Goal: Information Seeking & Learning: Learn about a topic

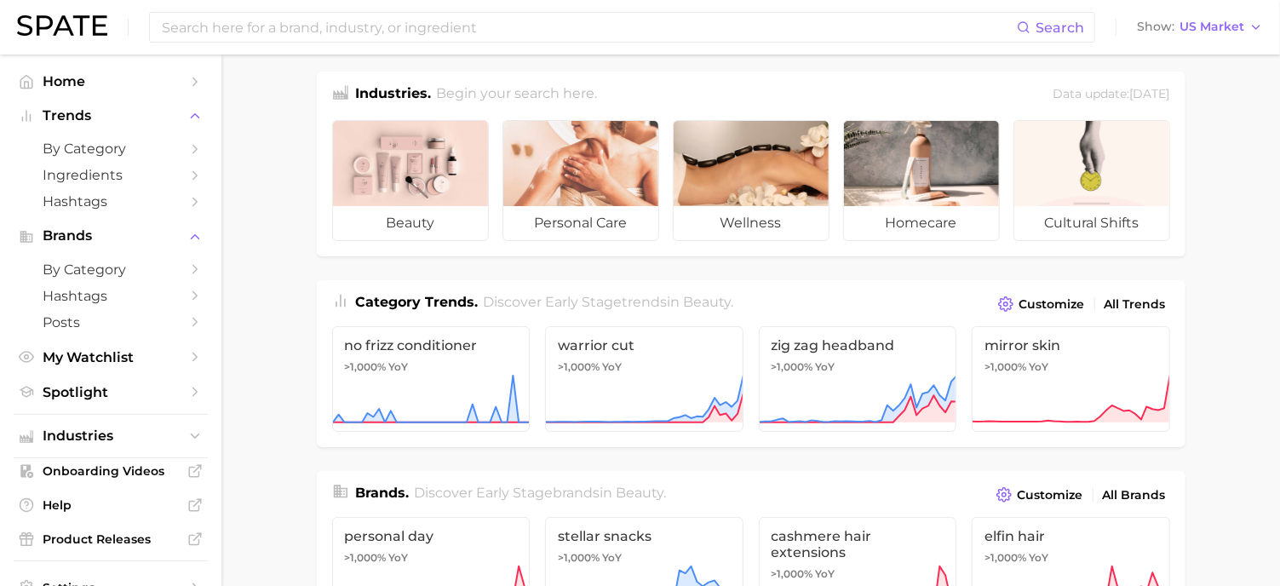
scroll to position [12, 0]
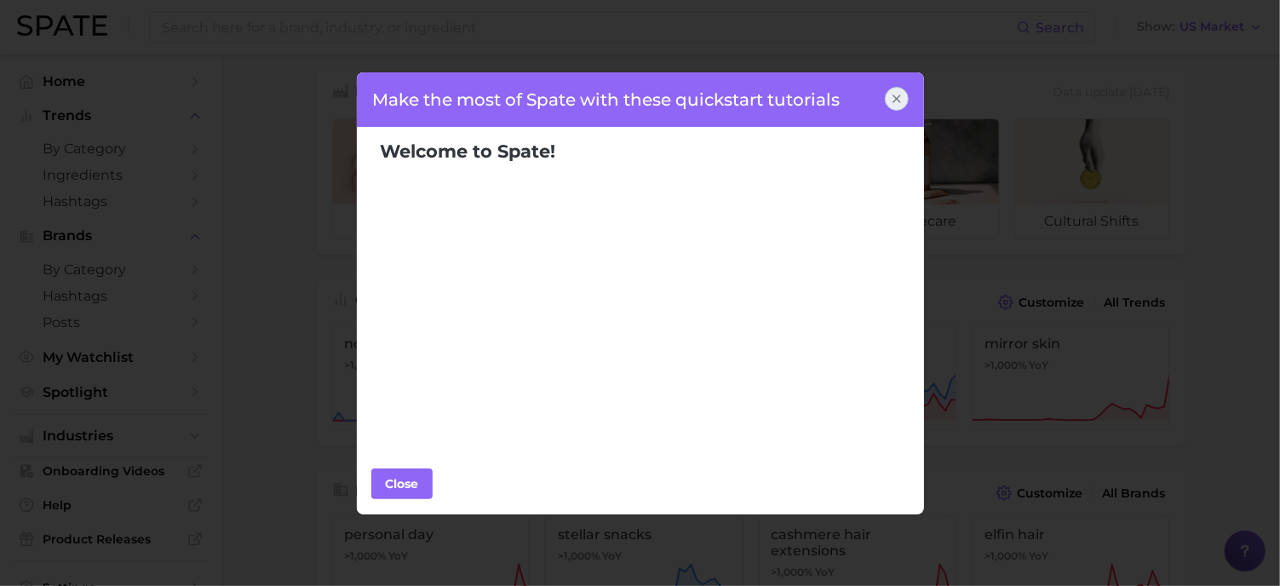
click at [903, 95] on icon at bounding box center [897, 99] width 14 height 14
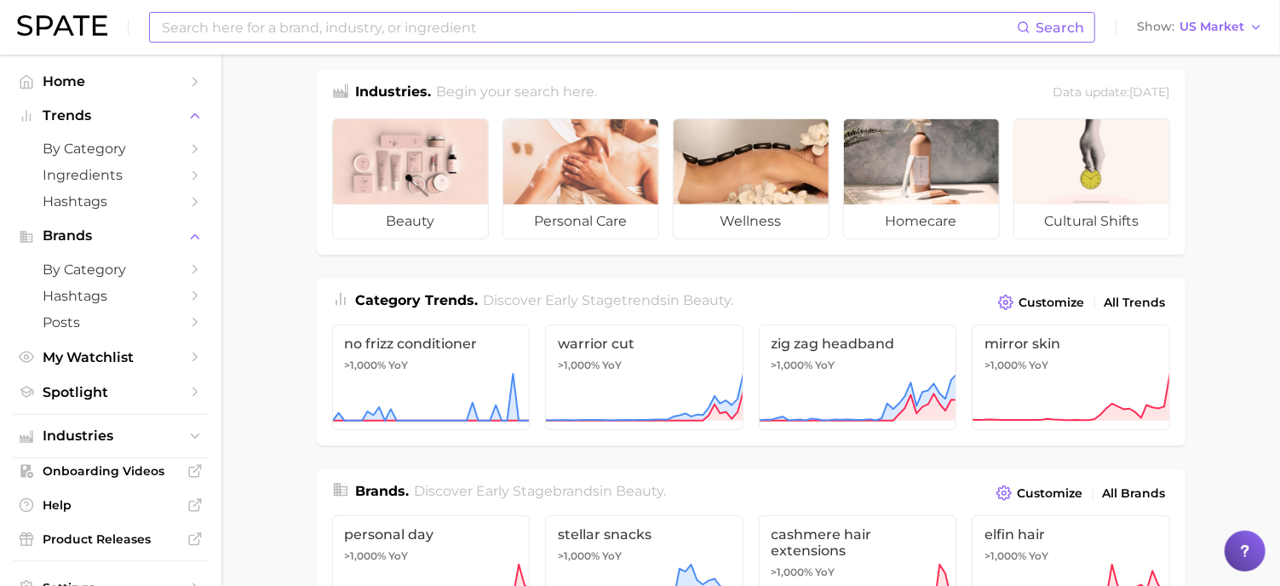
click at [598, 32] on input at bounding box center [588, 27] width 857 height 29
type input "a"
type input ","
type input "mascara"
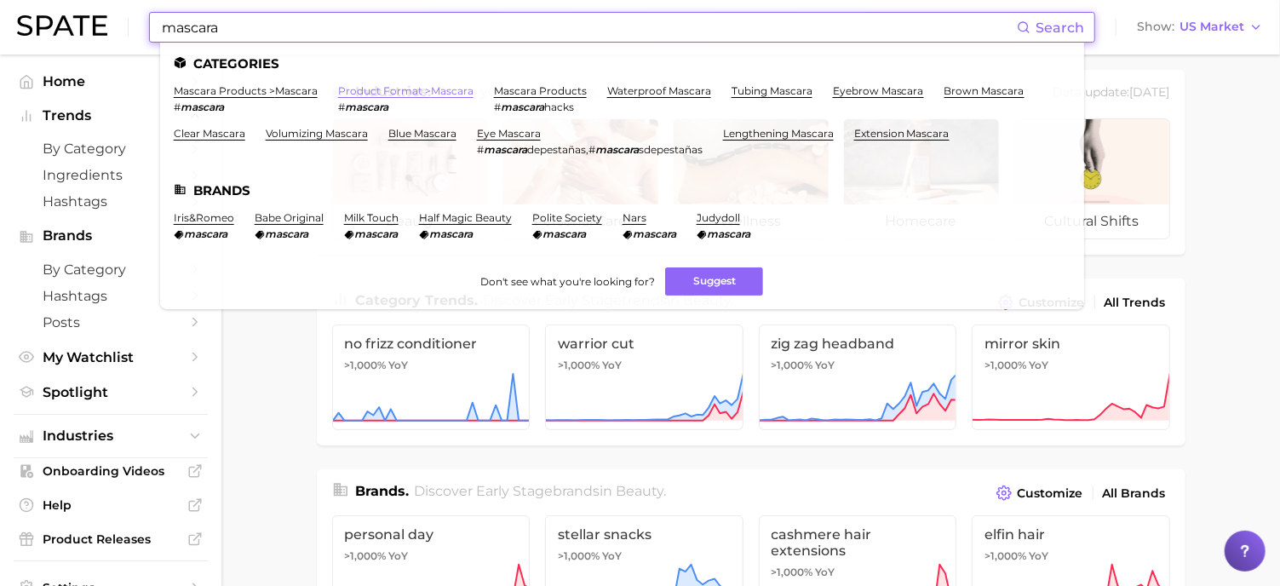
click at [468, 94] on link "product format > mascara" at bounding box center [405, 90] width 135 height 13
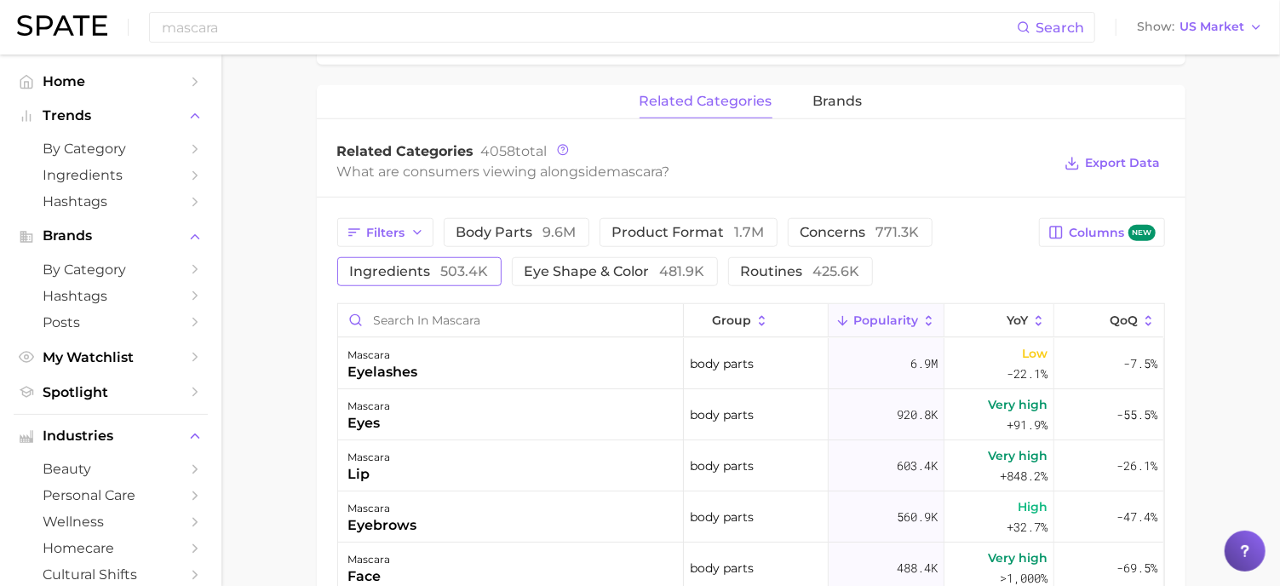
click at [388, 258] on button "ingredients 503.4k" at bounding box center [419, 271] width 164 height 29
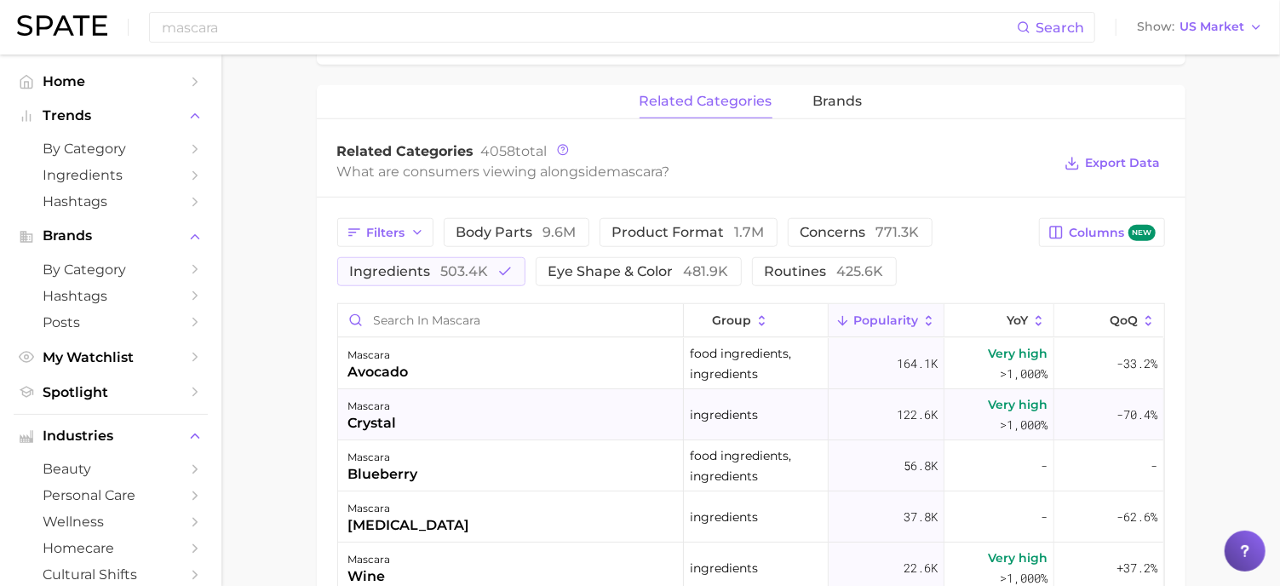
scroll to position [61, 0]
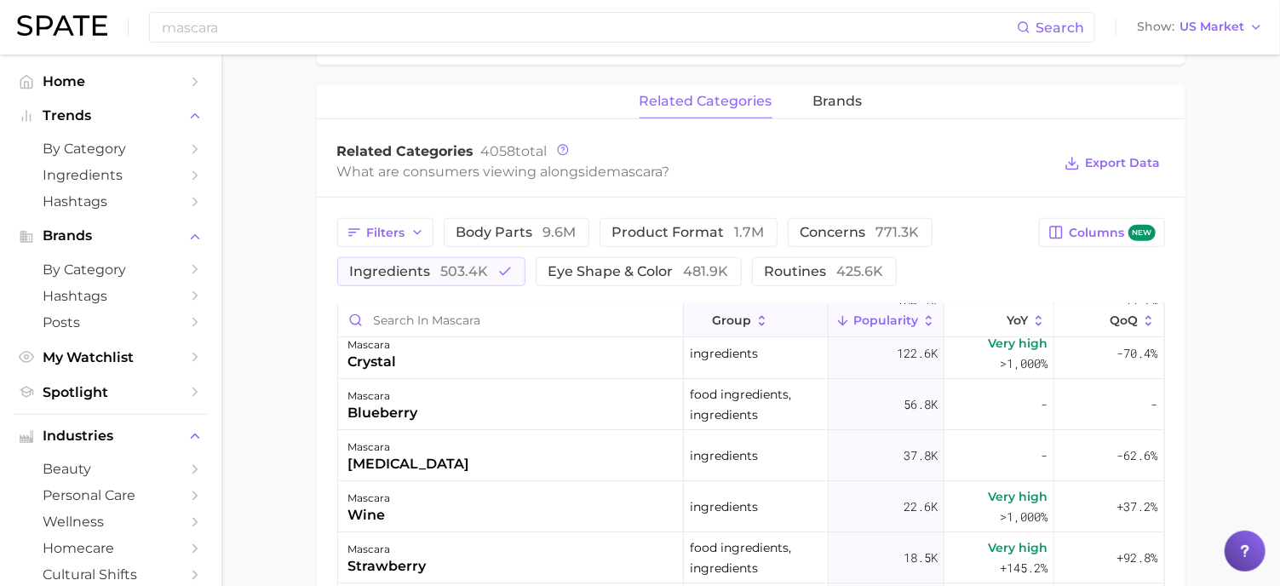
click at [753, 316] on button "group" at bounding box center [756, 320] width 145 height 33
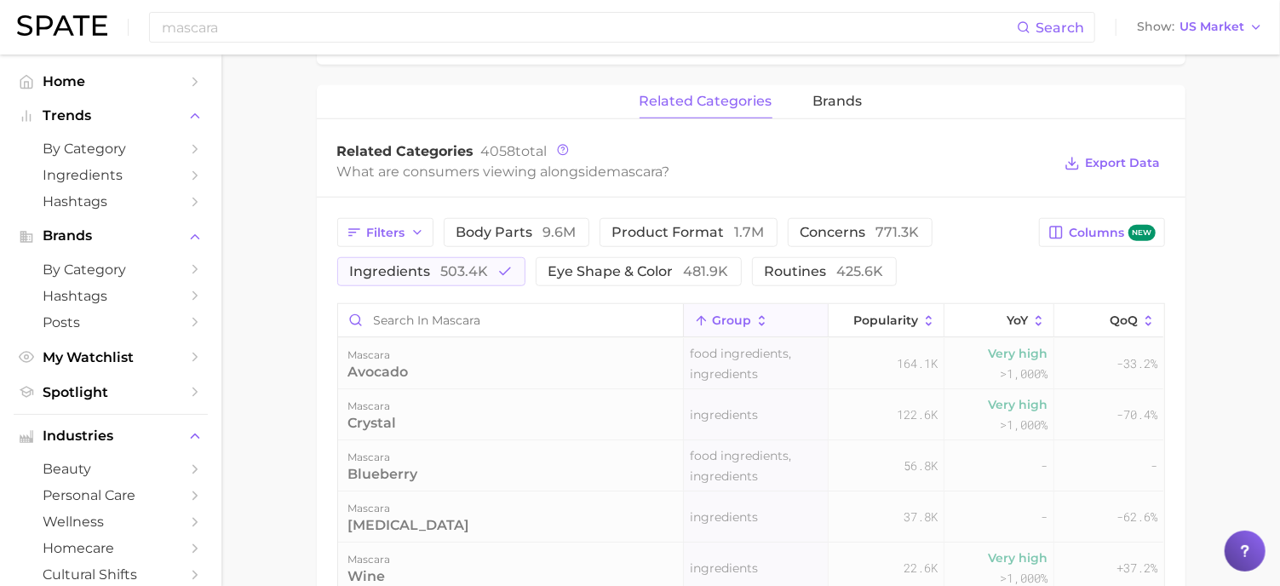
click at [753, 316] on button "group" at bounding box center [756, 320] width 145 height 33
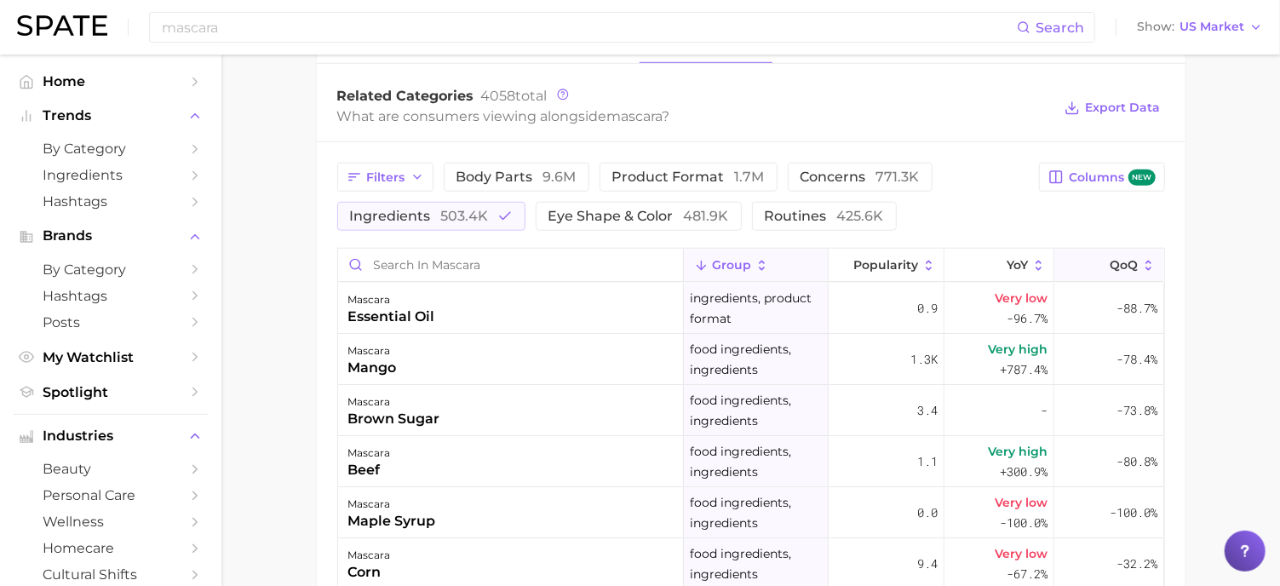
click at [1135, 258] on span "QoQ" at bounding box center [1124, 265] width 28 height 14
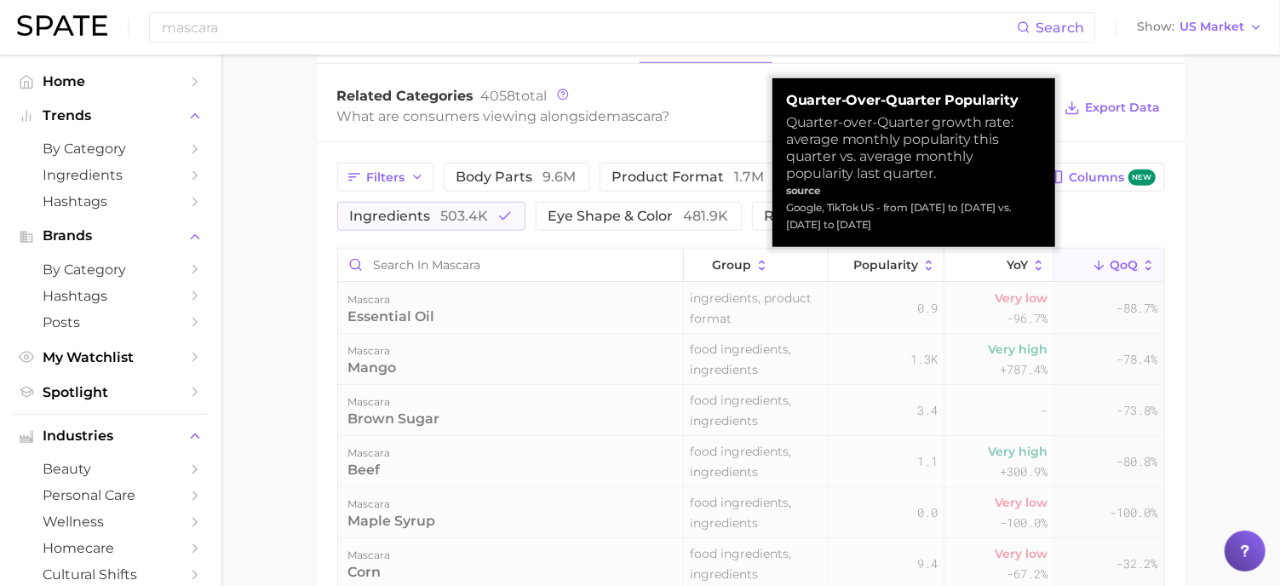
click at [1135, 258] on span "QoQ" at bounding box center [1124, 265] width 28 height 14
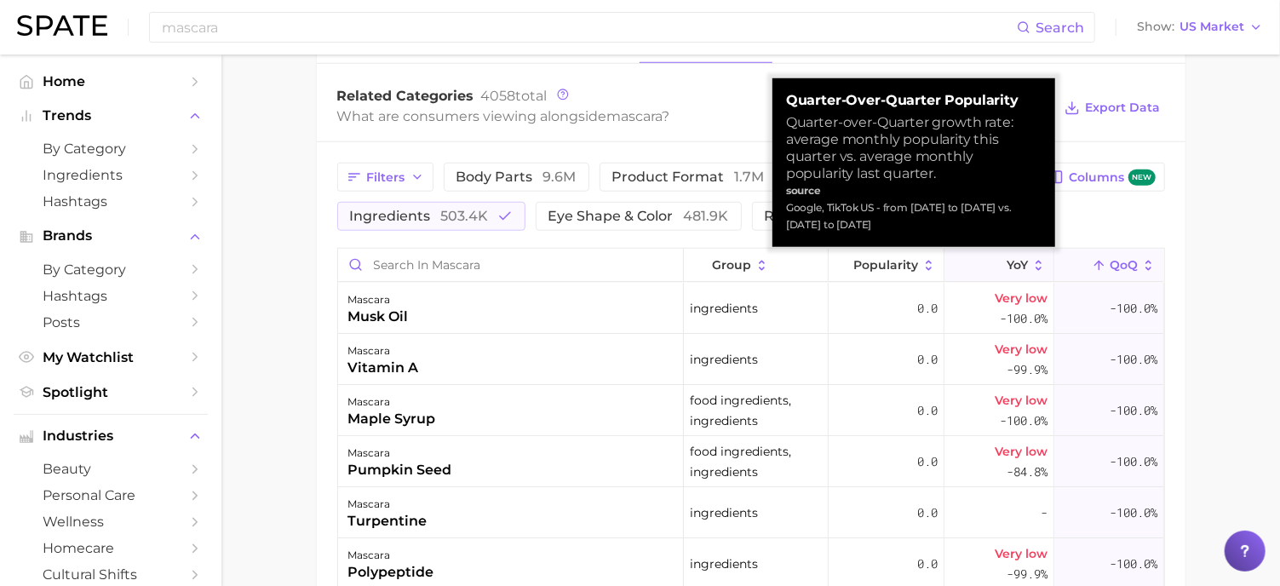
click at [1041, 264] on icon at bounding box center [1039, 265] width 6 height 10
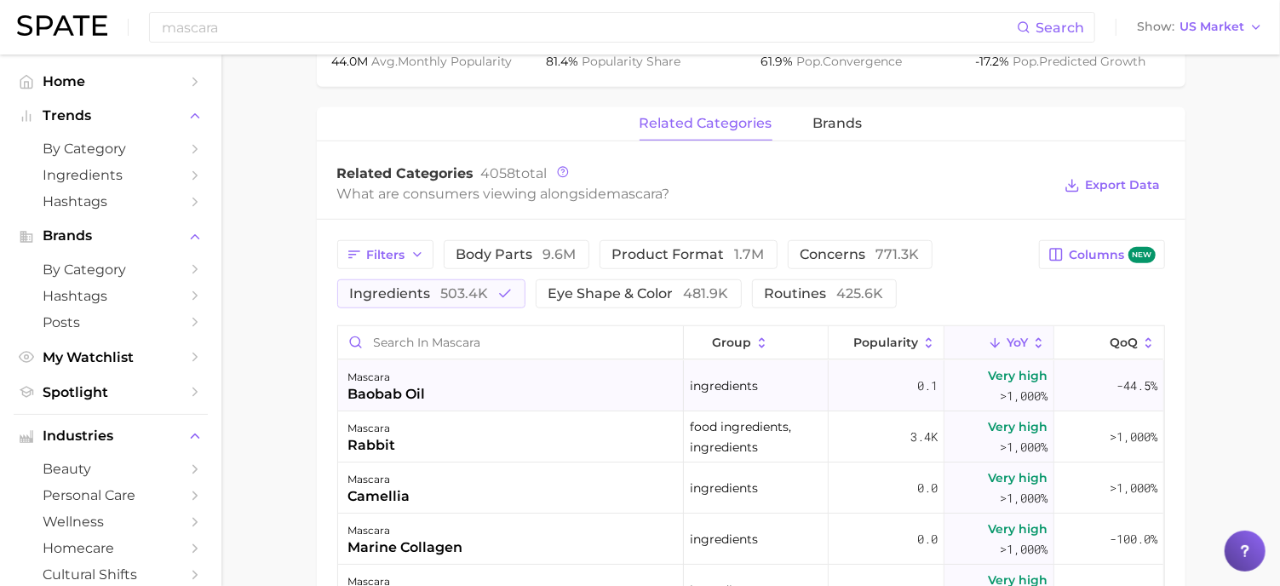
click at [425, 395] on div "mascara baobab oil" at bounding box center [511, 385] width 346 height 51
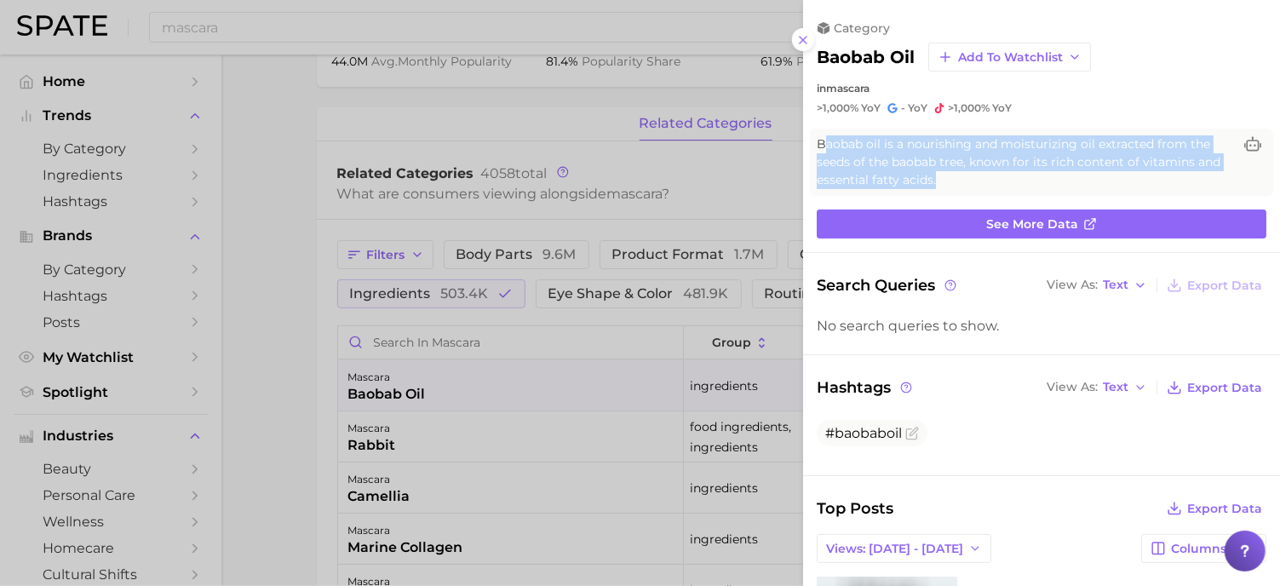
drag, startPoint x: 948, startPoint y: 183, endPoint x: 827, endPoint y: 144, distance: 127.1
click at [827, 144] on span "Baobab oil is a nourishing and moisturizing oil extracted from the seeds of the…" at bounding box center [1025, 162] width 416 height 54
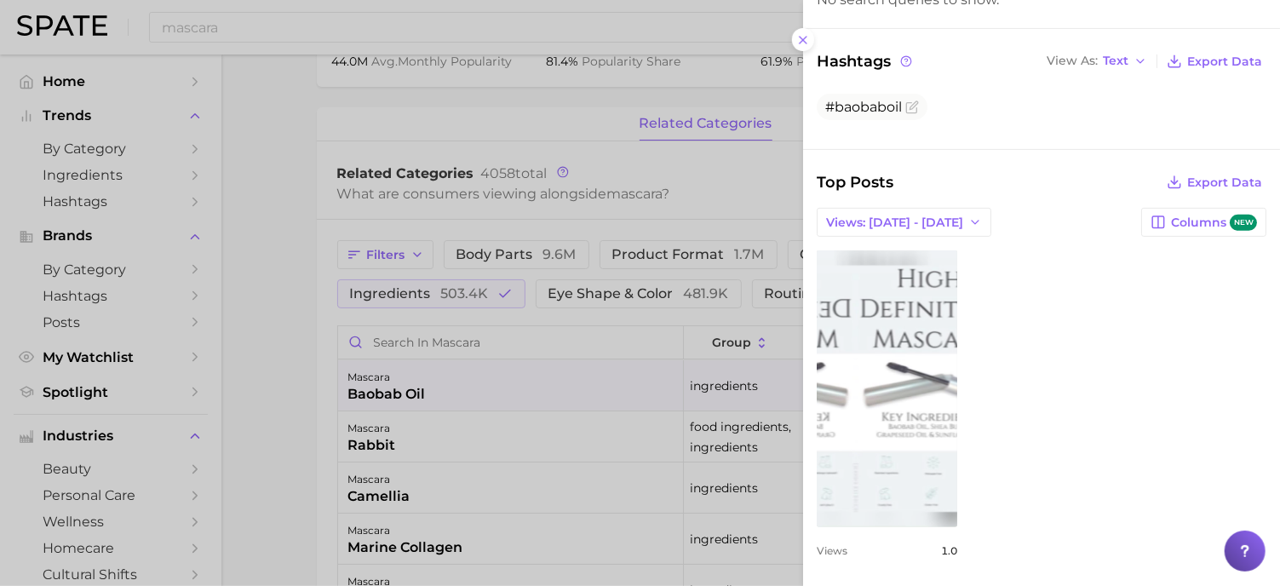
click at [894, 302] on link "view post on TikTok" at bounding box center [887, 388] width 141 height 277
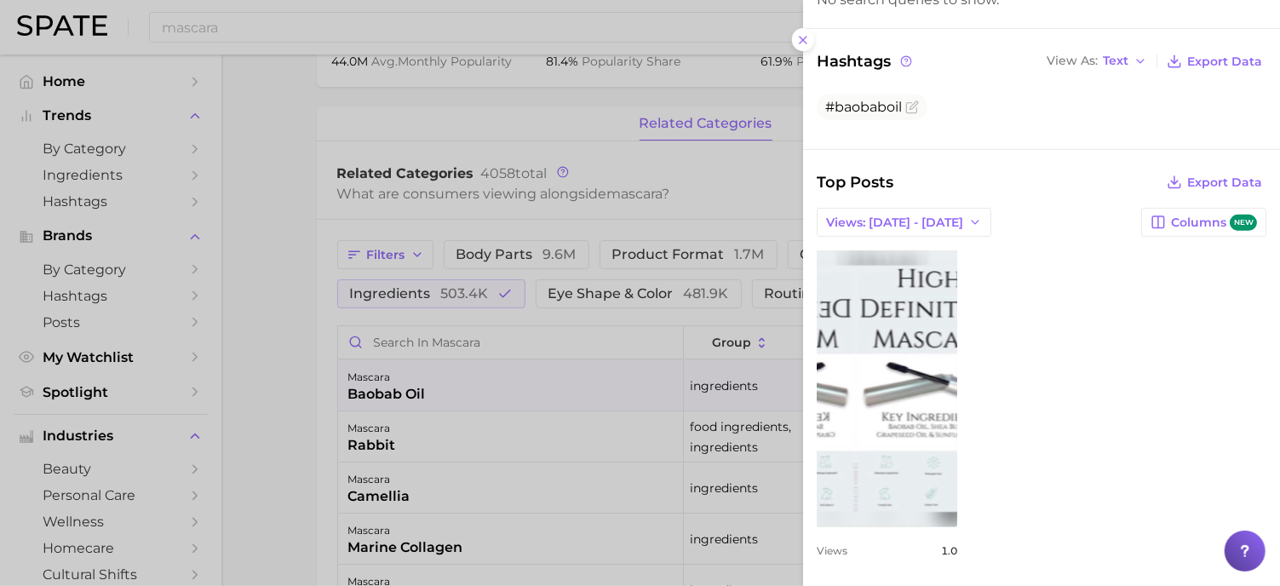
click at [667, 255] on div at bounding box center [640, 293] width 1280 height 586
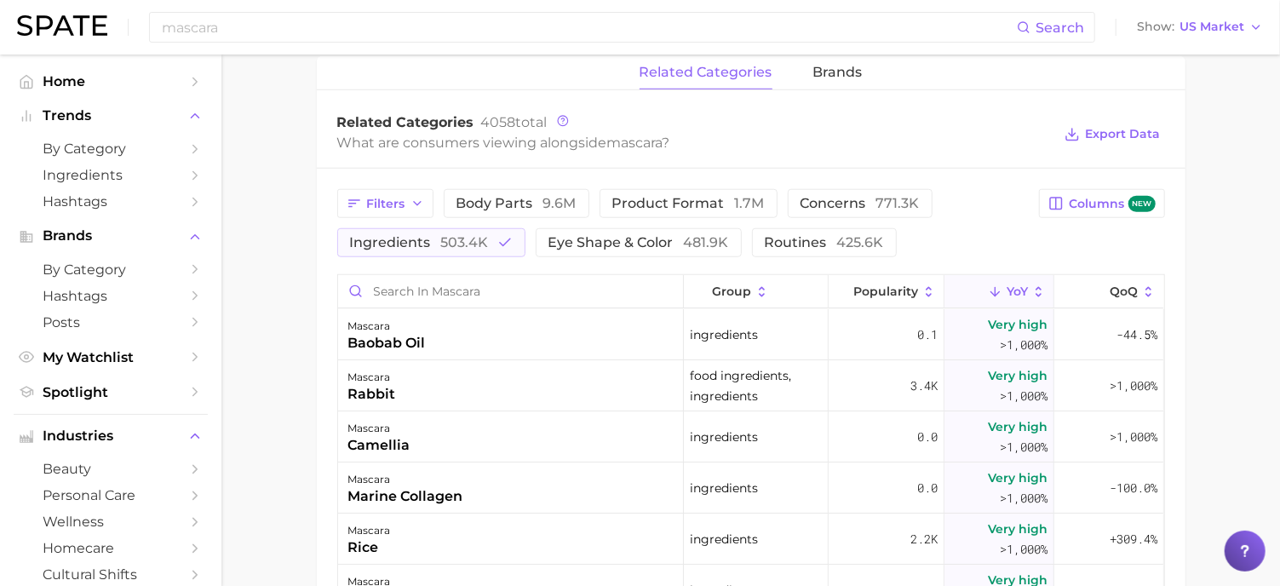
scroll to position [794, 0]
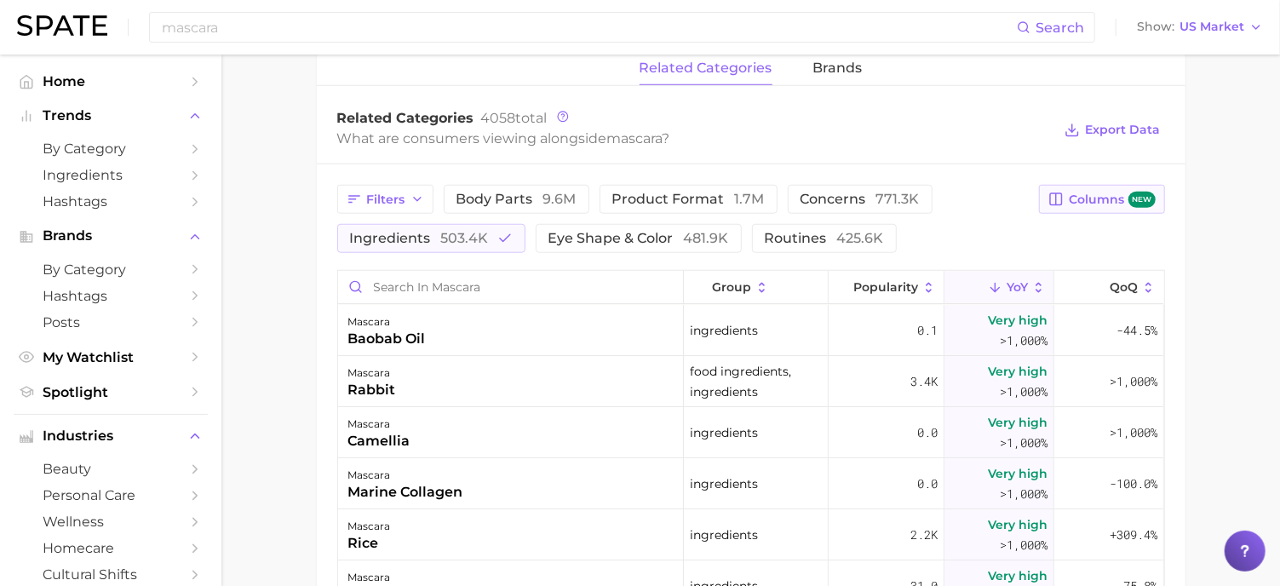
click at [1075, 200] on span "Columns new" at bounding box center [1112, 200] width 86 height 16
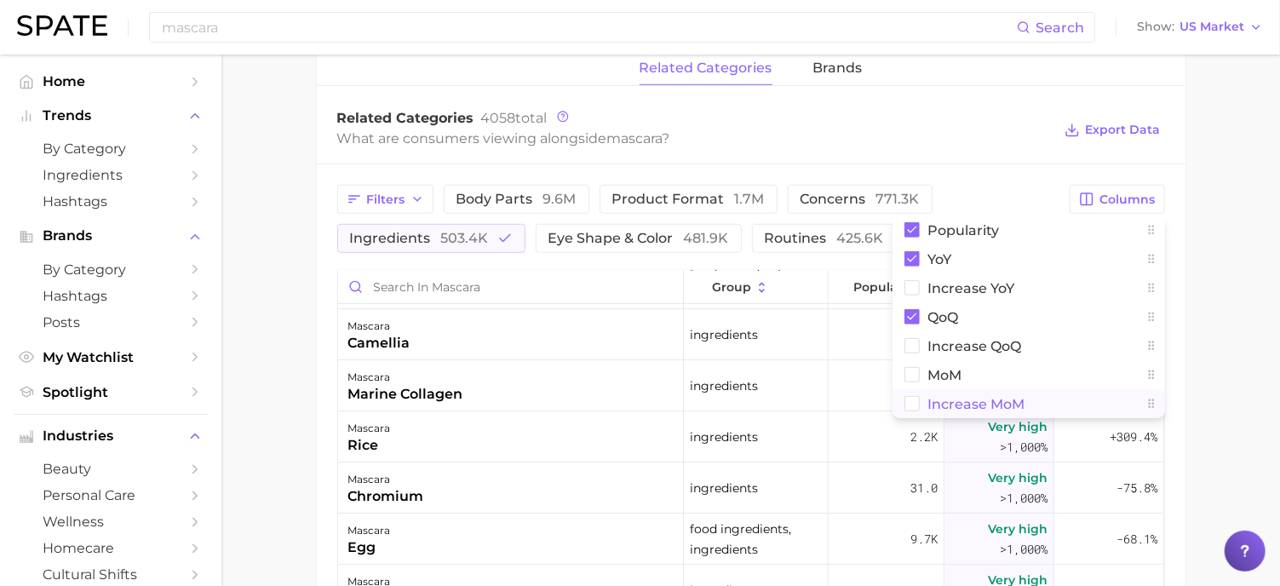
scroll to position [807, 0]
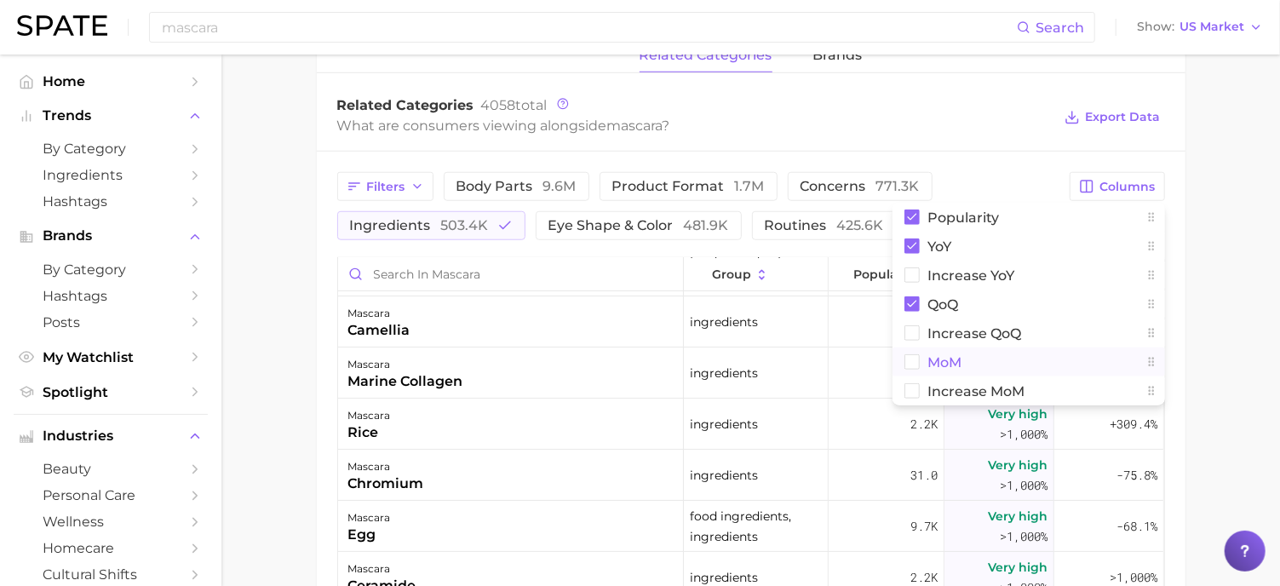
click at [912, 368] on button "MoM" at bounding box center [1029, 362] width 273 height 29
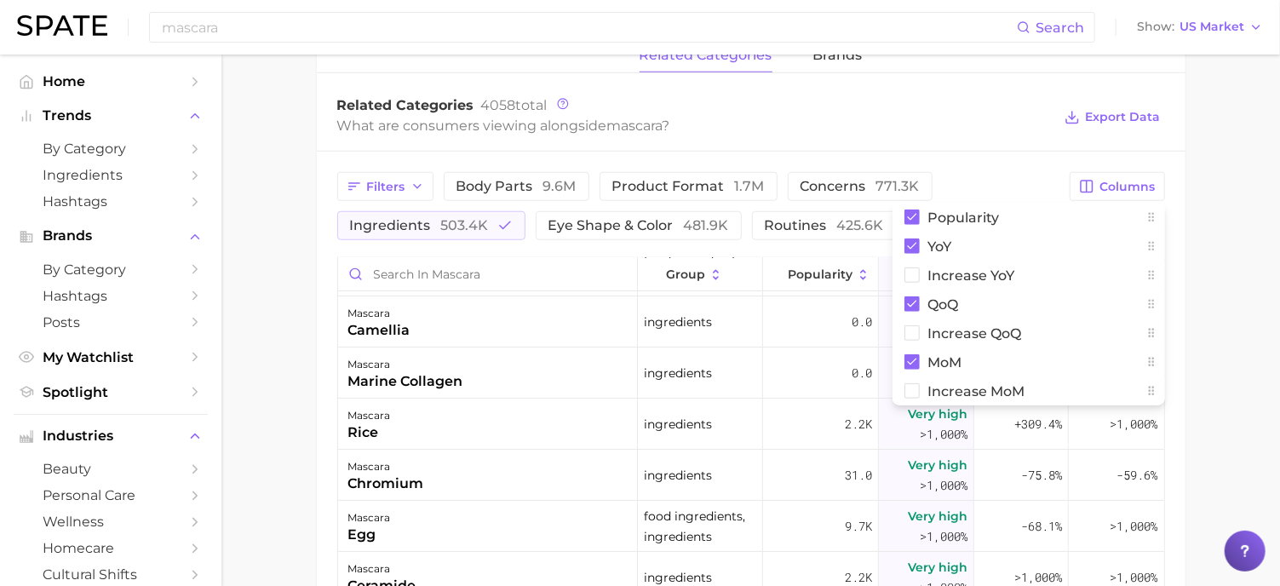
click at [989, 172] on div "Filters body parts 9.6m product format 1.7m concerns 771.3k ingredients 503.4k …" at bounding box center [698, 206] width 723 height 68
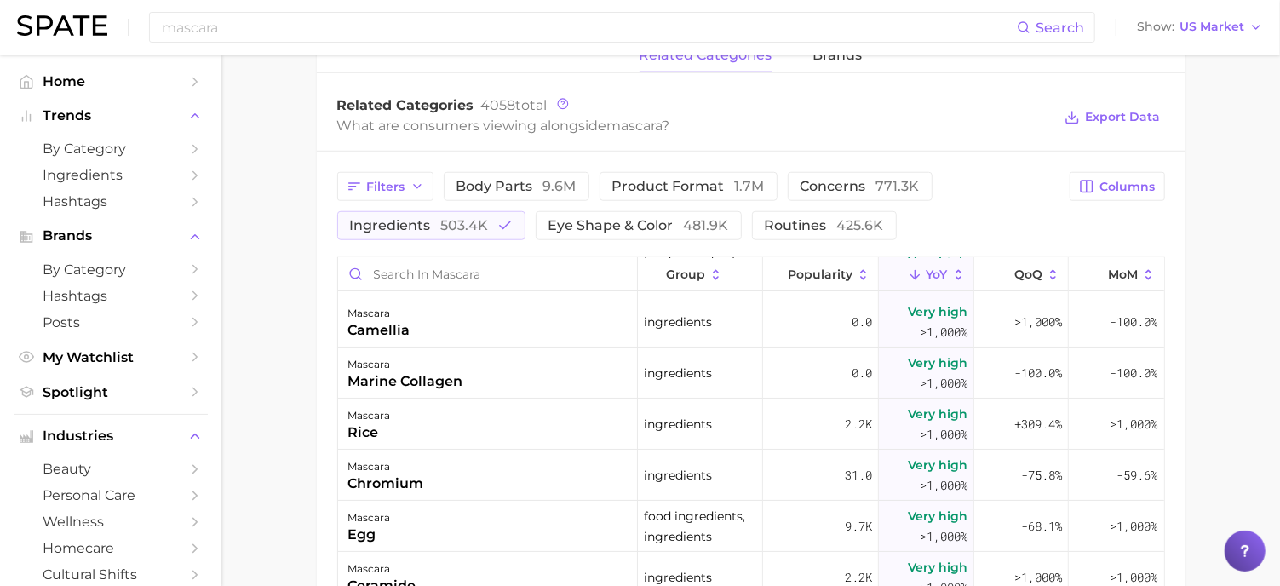
click at [1126, 169] on div "Filters body parts 9.6m product format 1.7m concerns 771.3k ingredients 503.4k …" at bounding box center [751, 508] width 869 height 712
click at [1122, 180] on span "Columns" at bounding box center [1128, 187] width 55 height 14
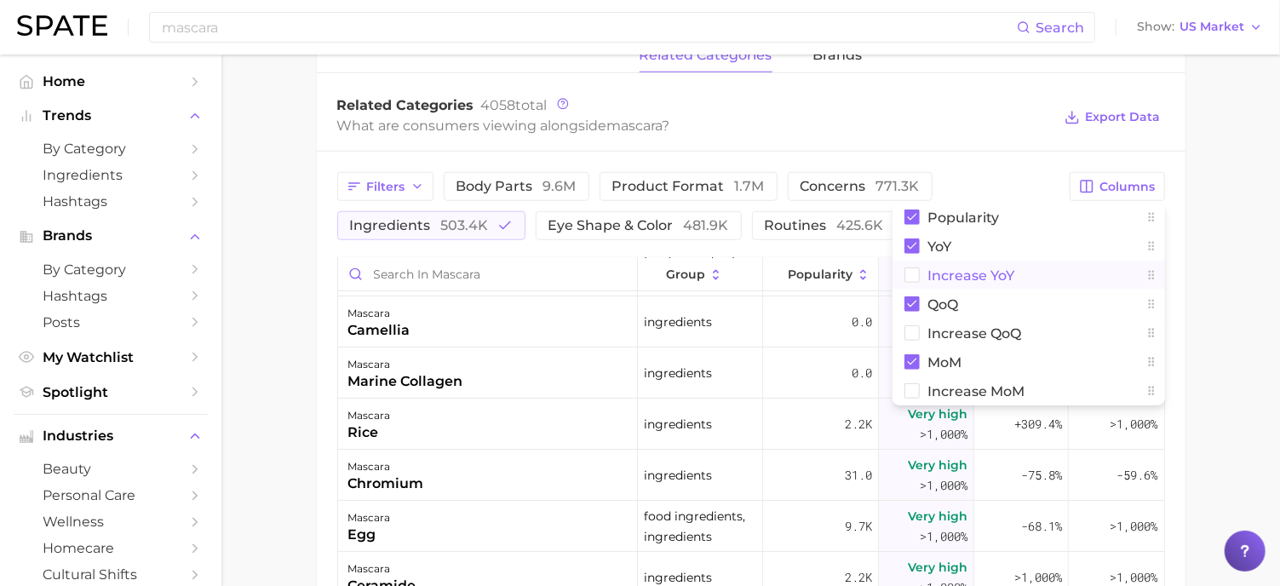
click at [999, 273] on span "Increase YoY" at bounding box center [971, 275] width 87 height 14
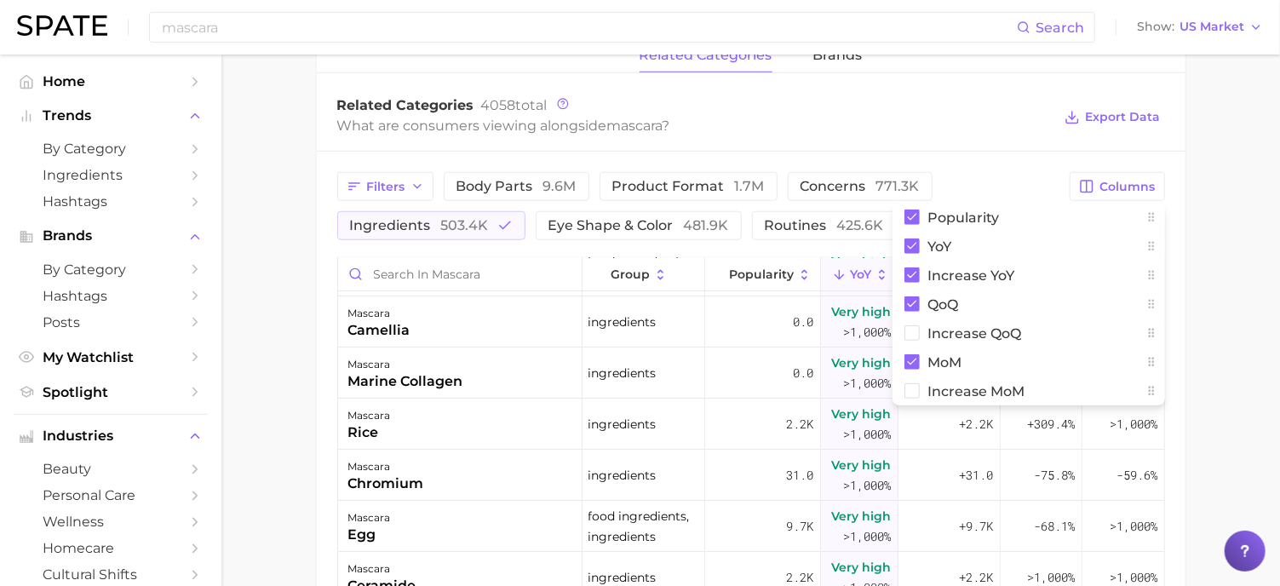
click at [1012, 168] on div "Filters body parts 9.6m product format 1.7m concerns 771.3k ingredients 503.4k …" at bounding box center [751, 508] width 869 height 712
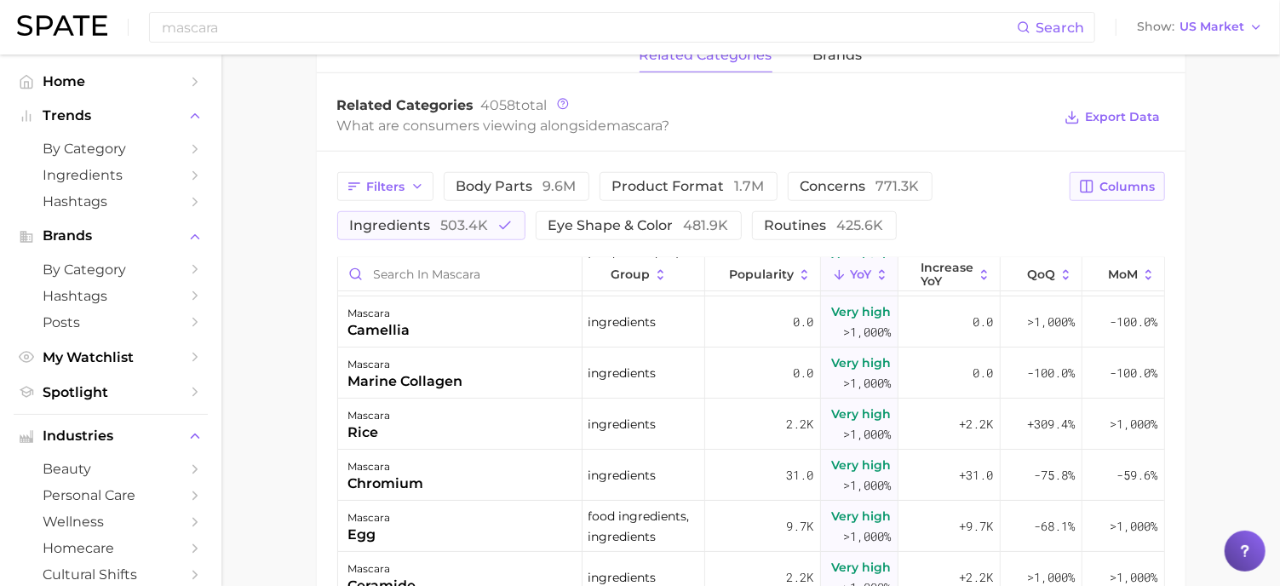
click at [1132, 189] on span "Columns" at bounding box center [1128, 187] width 55 height 14
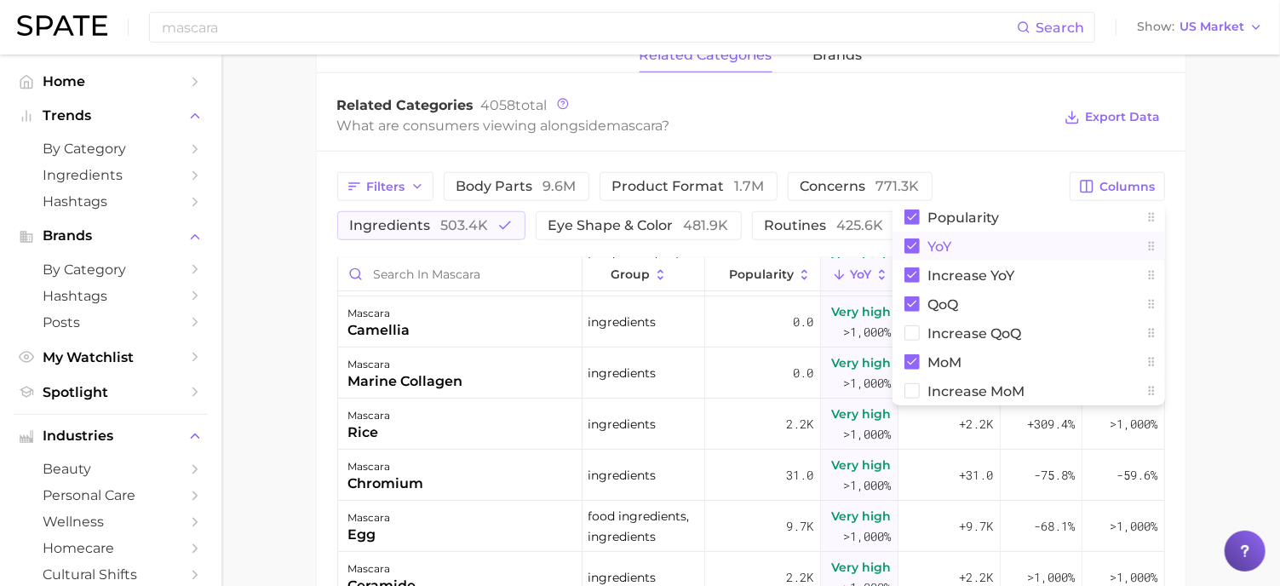
click at [915, 243] on icon at bounding box center [911, 246] width 9 height 7
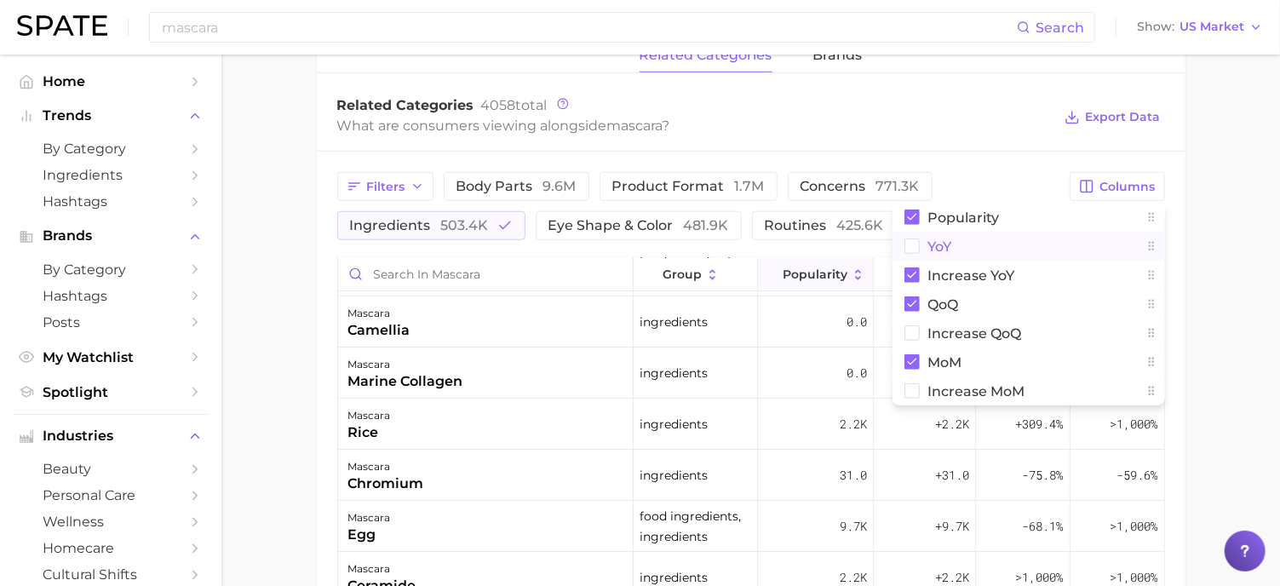
click at [790, 259] on button "Popularity" at bounding box center [816, 274] width 116 height 33
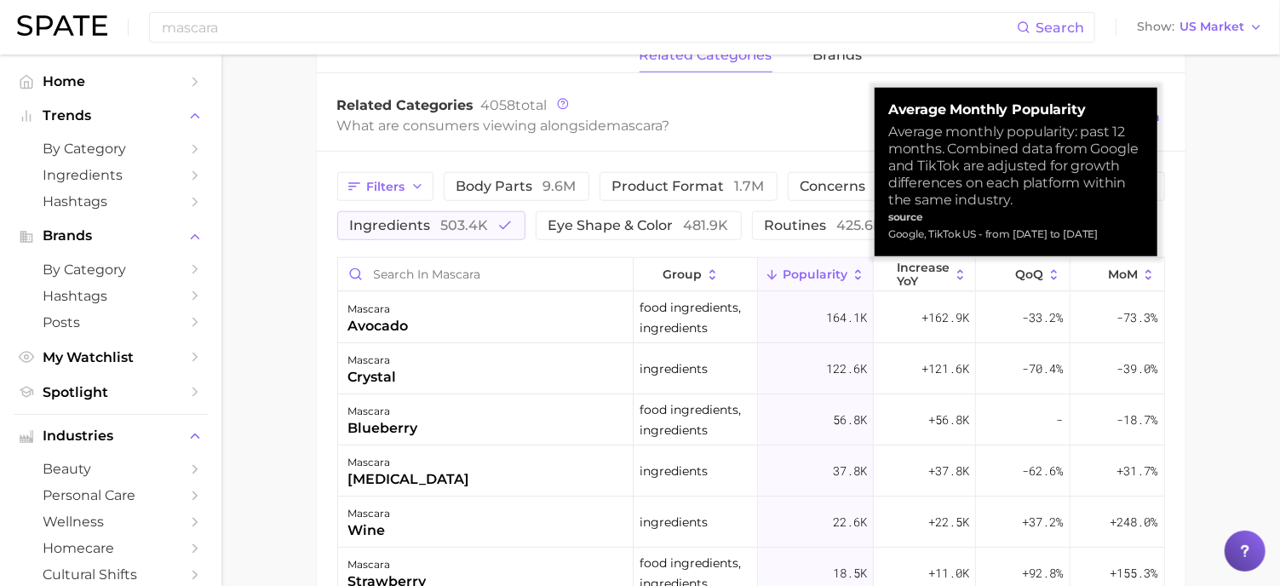
click at [825, 268] on span "Popularity" at bounding box center [815, 274] width 65 height 14
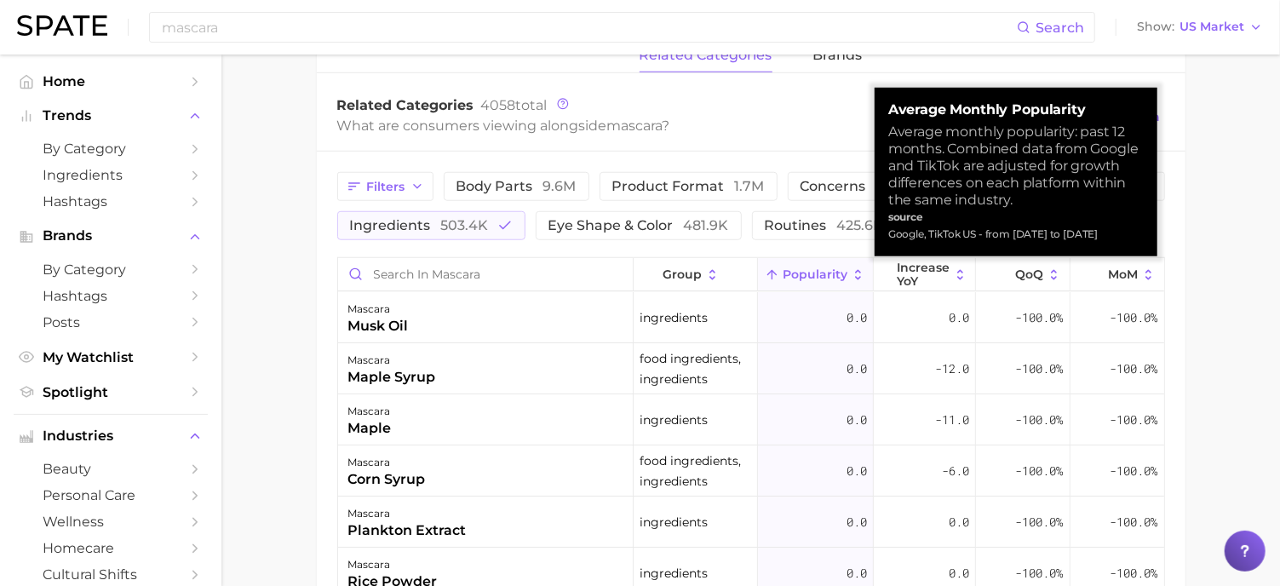
click at [849, 267] on button "Popularity" at bounding box center [816, 274] width 116 height 33
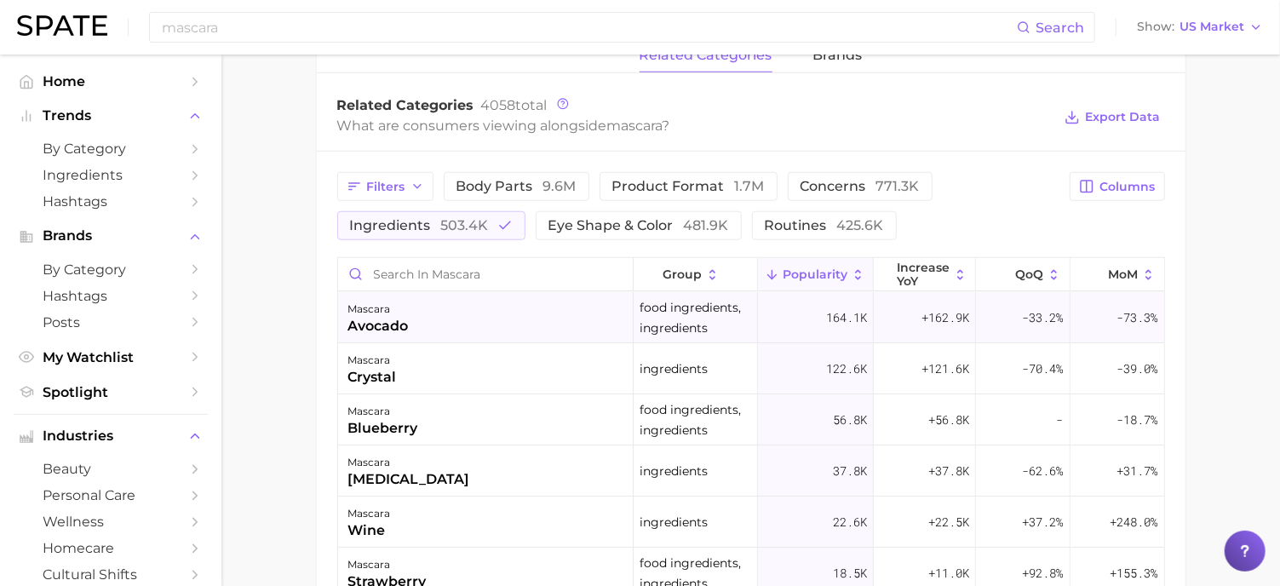
click at [567, 321] on div "mascara avocado" at bounding box center [486, 317] width 296 height 51
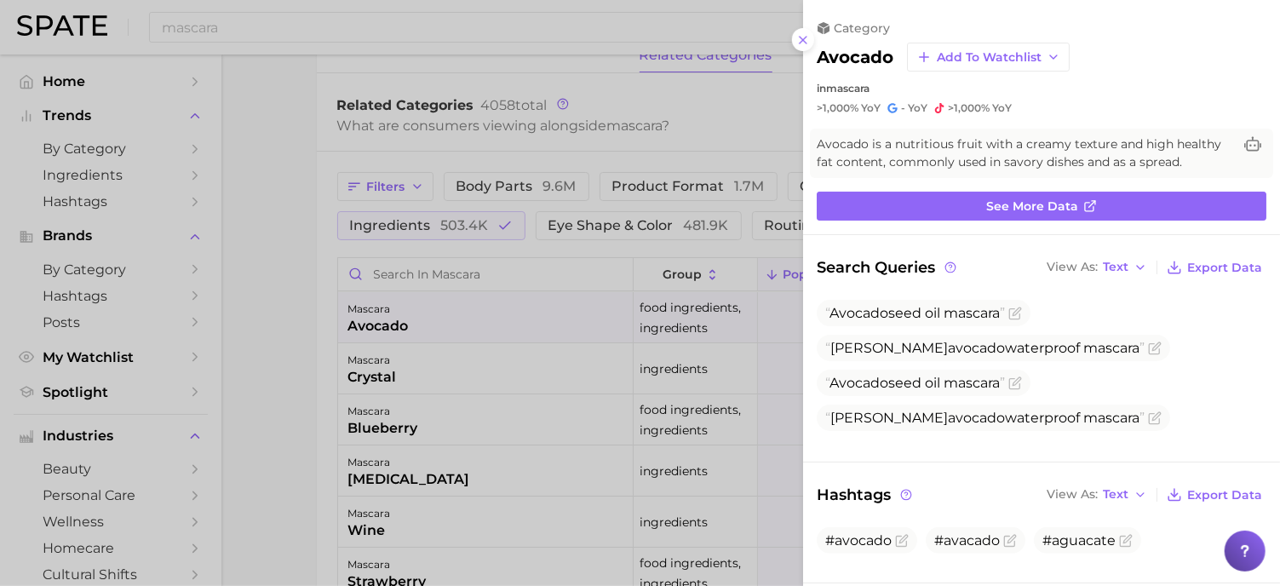
click at [618, 368] on div at bounding box center [640, 293] width 1280 height 586
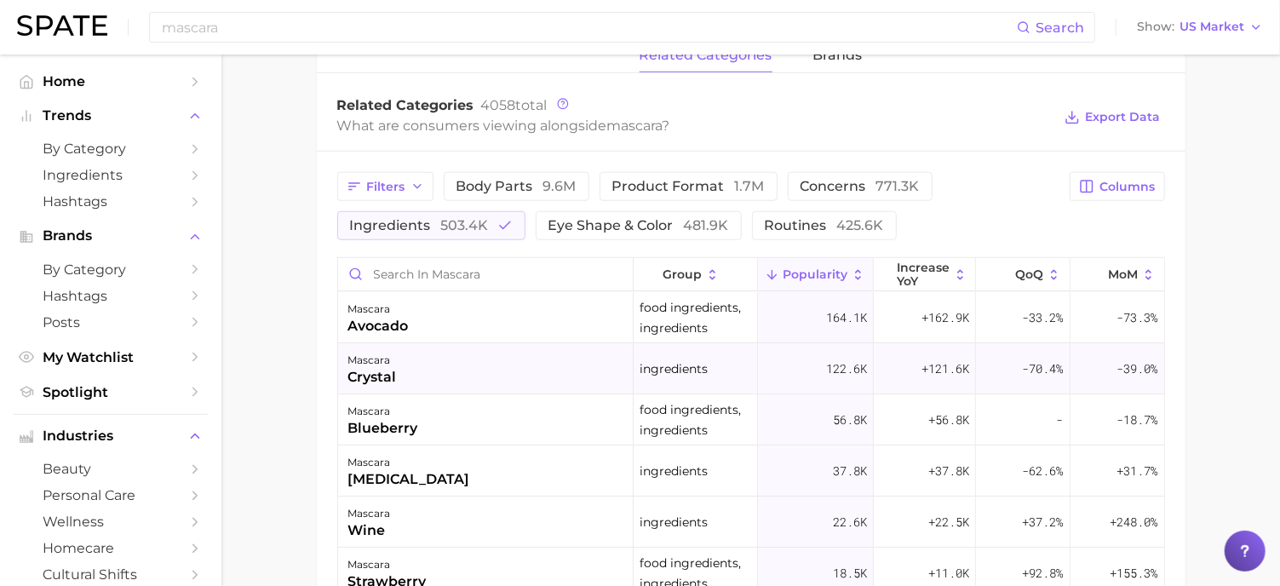
click at [583, 371] on div "mascara crystal" at bounding box center [486, 368] width 296 height 51
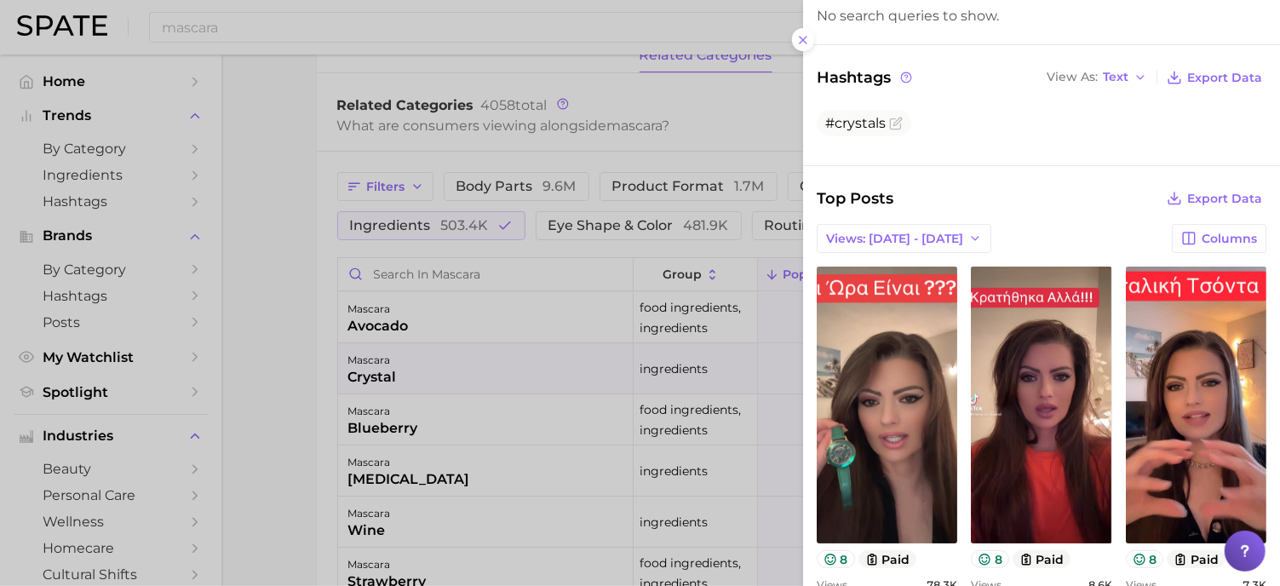
scroll to position [369, 0]
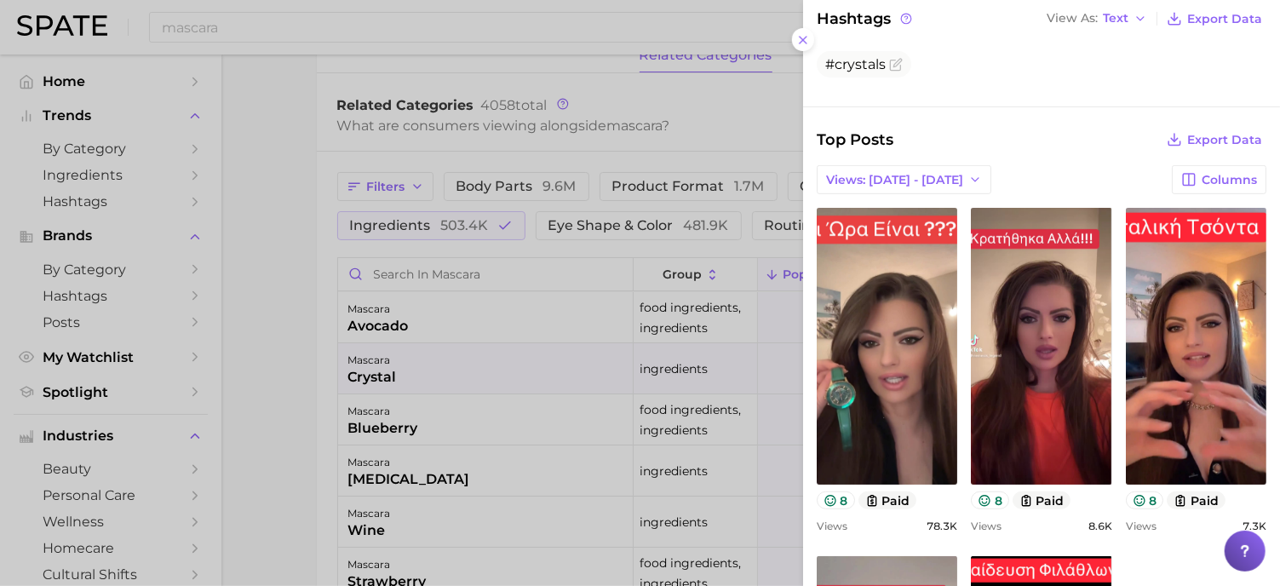
click at [584, 421] on div at bounding box center [640, 293] width 1280 height 586
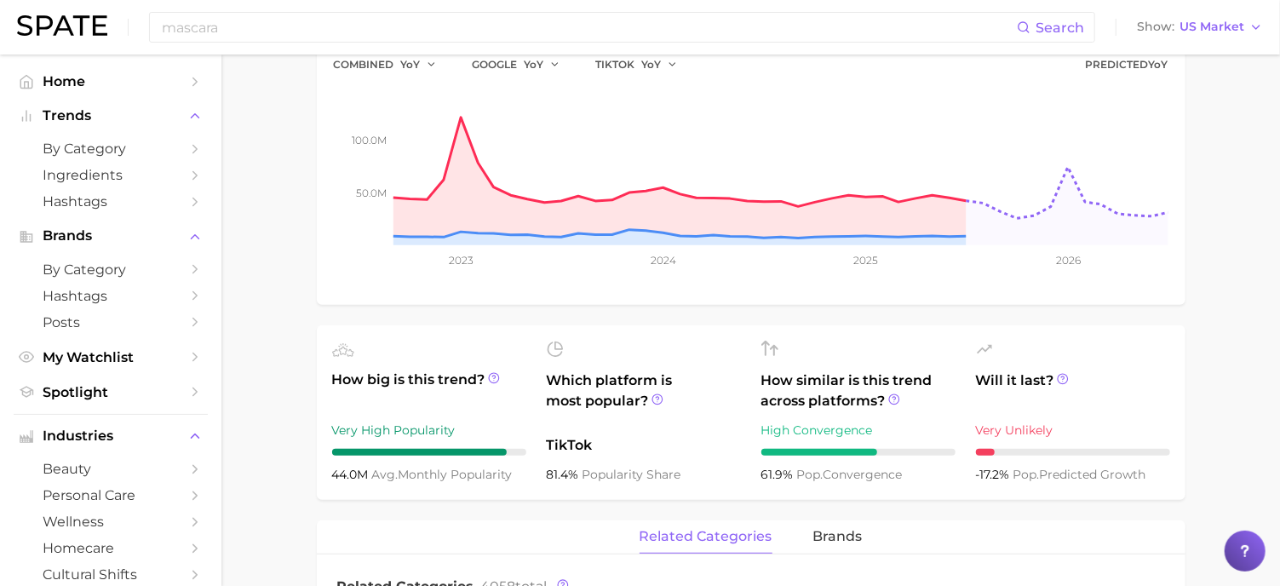
scroll to position [0, 0]
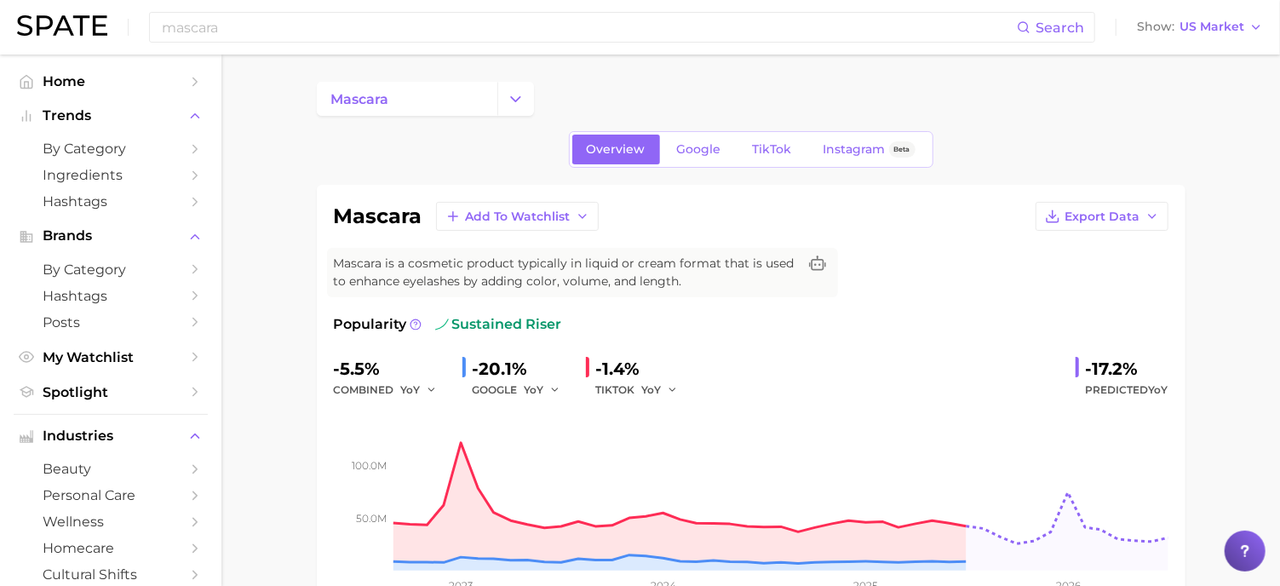
click at [525, 49] on div "mascara Search Show US Market" at bounding box center [640, 27] width 1246 height 55
click at [515, 20] on input "mascara" at bounding box center [588, 27] width 857 height 29
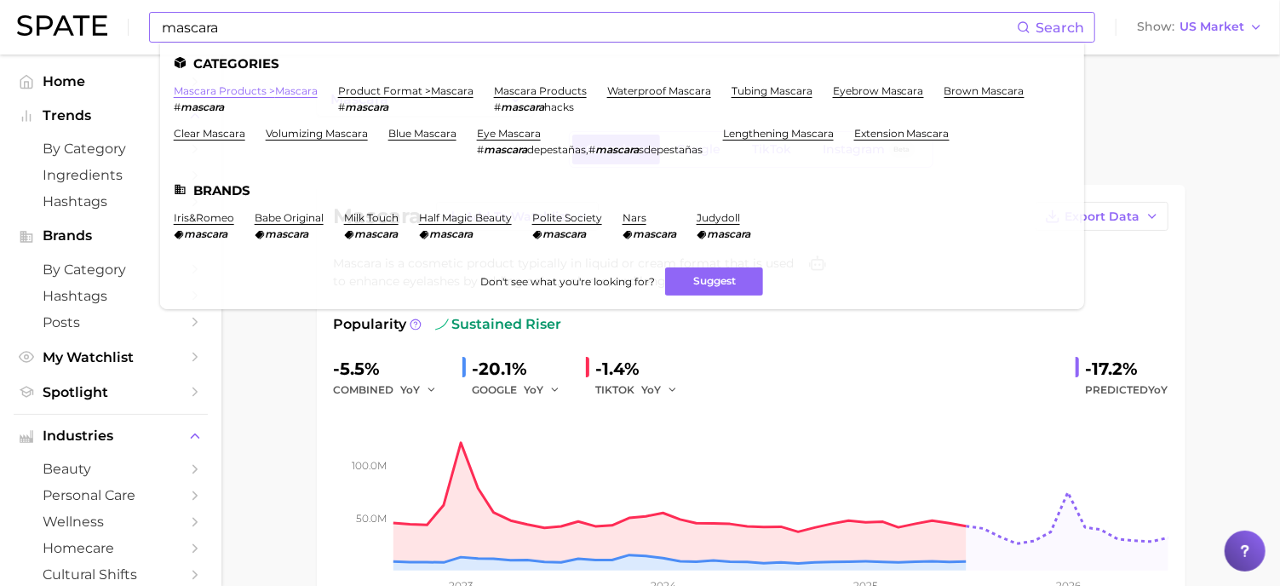
click at [294, 92] on link "mascara products > mascara" at bounding box center [246, 90] width 144 height 13
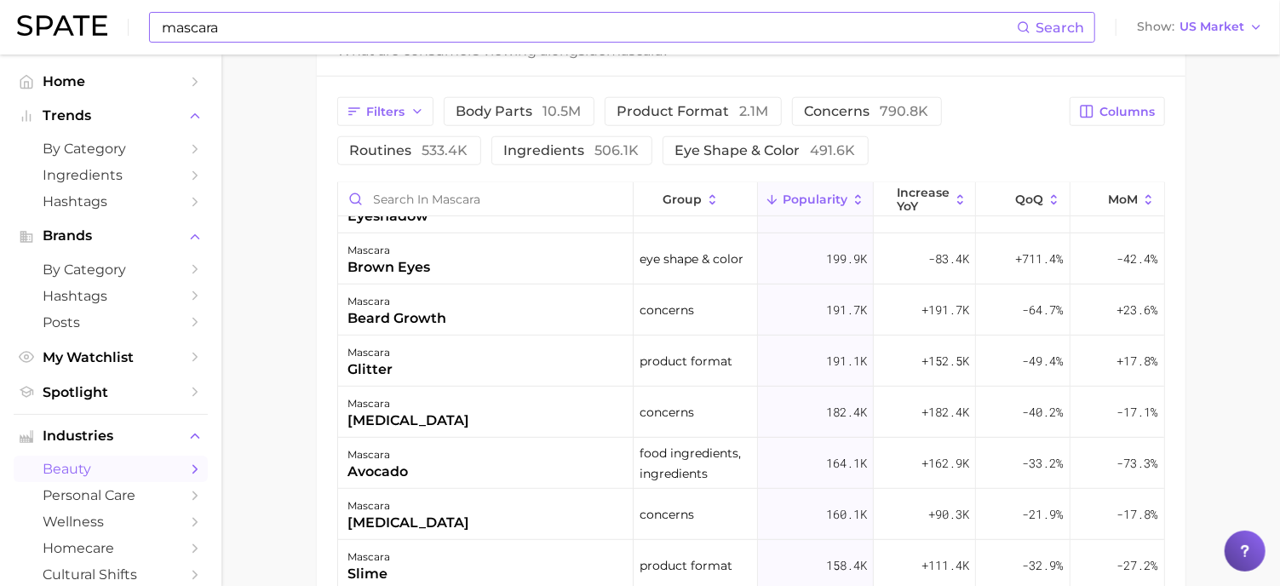
scroll to position [267, 0]
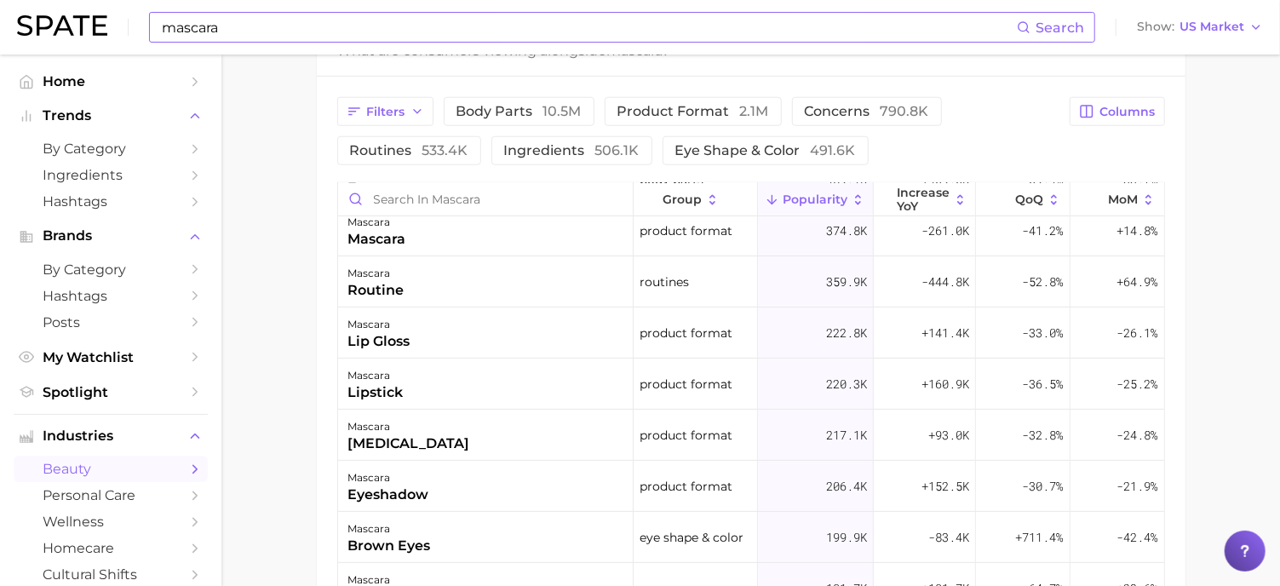
click at [463, 175] on div "Filters body parts 10.5m product format 2.1m concerns 790.8k routines 533.4k in…" at bounding box center [751, 433] width 869 height 712
click at [463, 163] on div "Filters body parts 10.5m product format 2.1m concerns 790.8k routines 533.4k in…" at bounding box center [698, 131] width 723 height 68
click at [514, 116] on span "body parts 10.5m" at bounding box center [519, 112] width 125 height 14
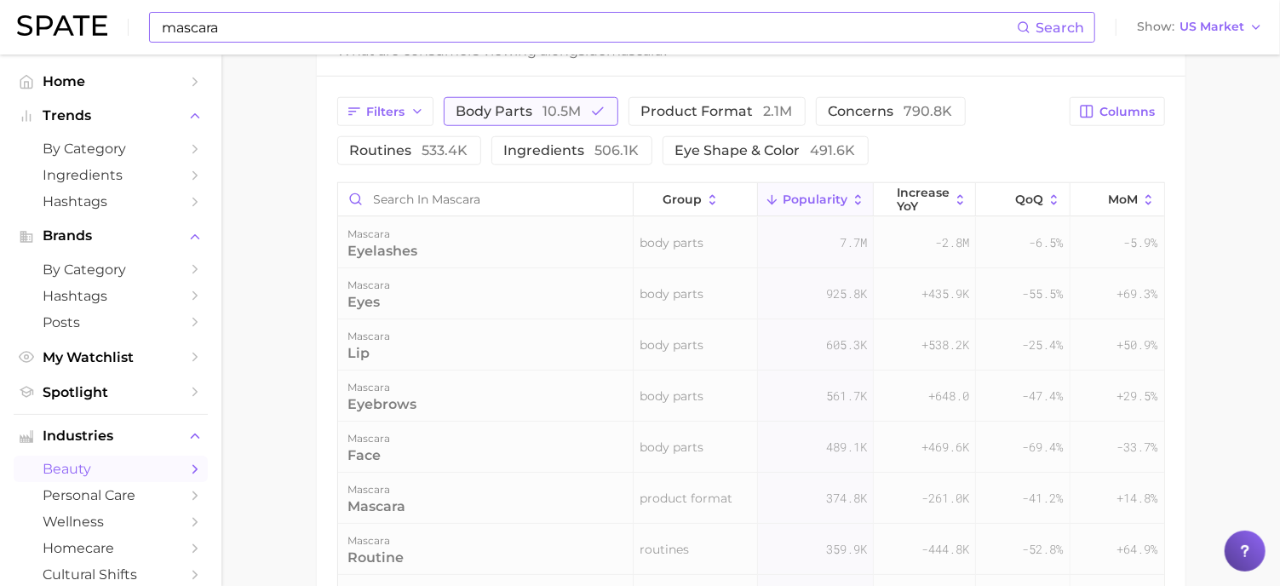
click at [514, 116] on span "body parts 10.5m" at bounding box center [519, 112] width 125 height 14
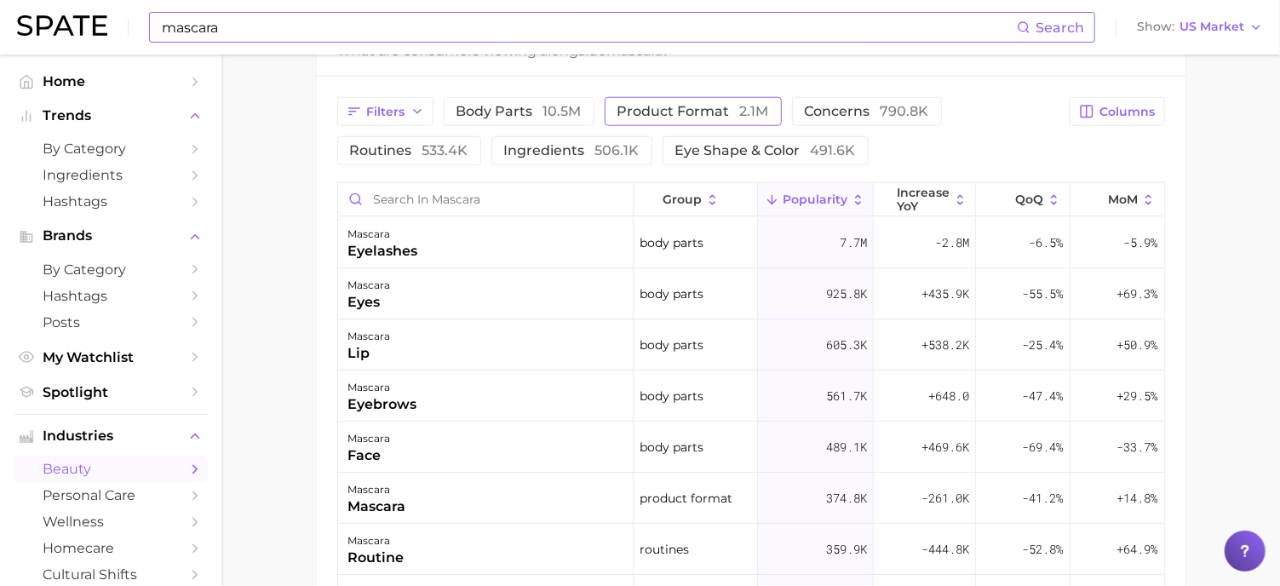
click at [704, 105] on span "product format 2.1m" at bounding box center [694, 112] width 152 height 14
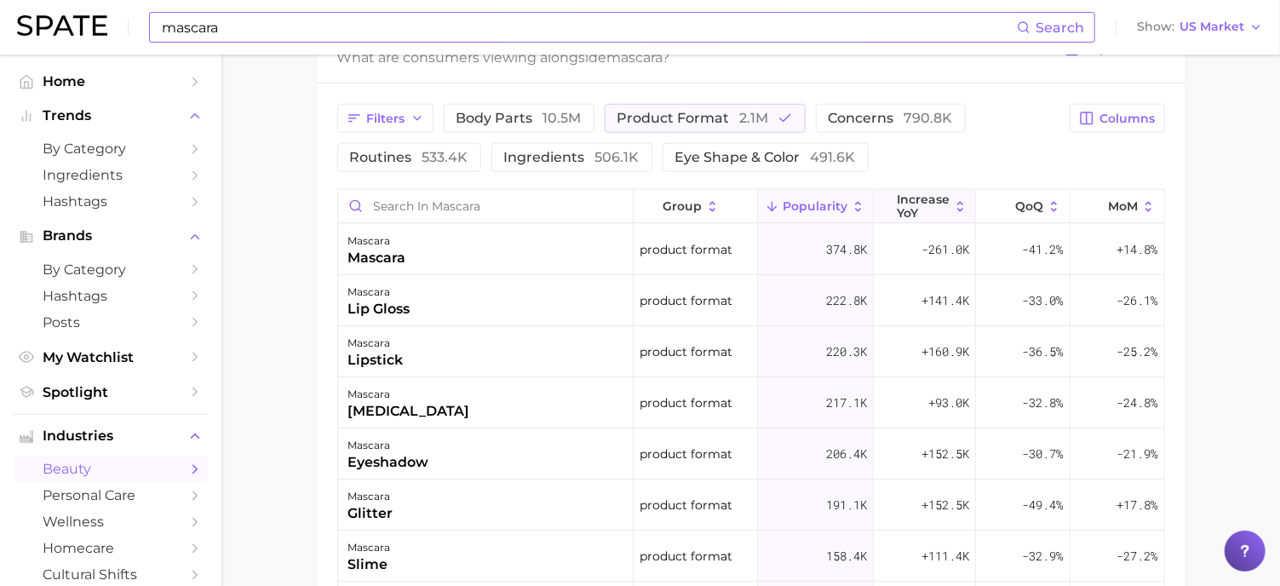
scroll to position [870, 0]
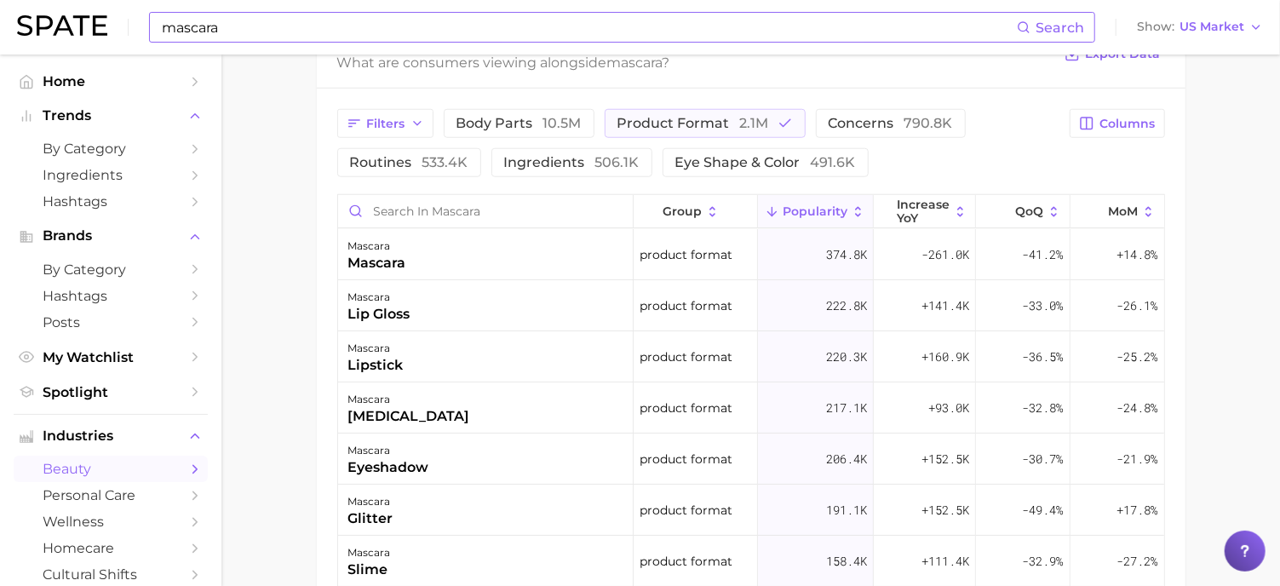
drag, startPoint x: 912, startPoint y: 126, endPoint x: 1018, endPoint y: 168, distance: 113.6
click at [1016, 168] on div "Filters body parts 10.5m product format 2.1m concerns 790.8k routines 533.4k in…" at bounding box center [698, 143] width 723 height 68
click at [430, 311] on div "mascara lip gloss" at bounding box center [486, 305] width 296 height 51
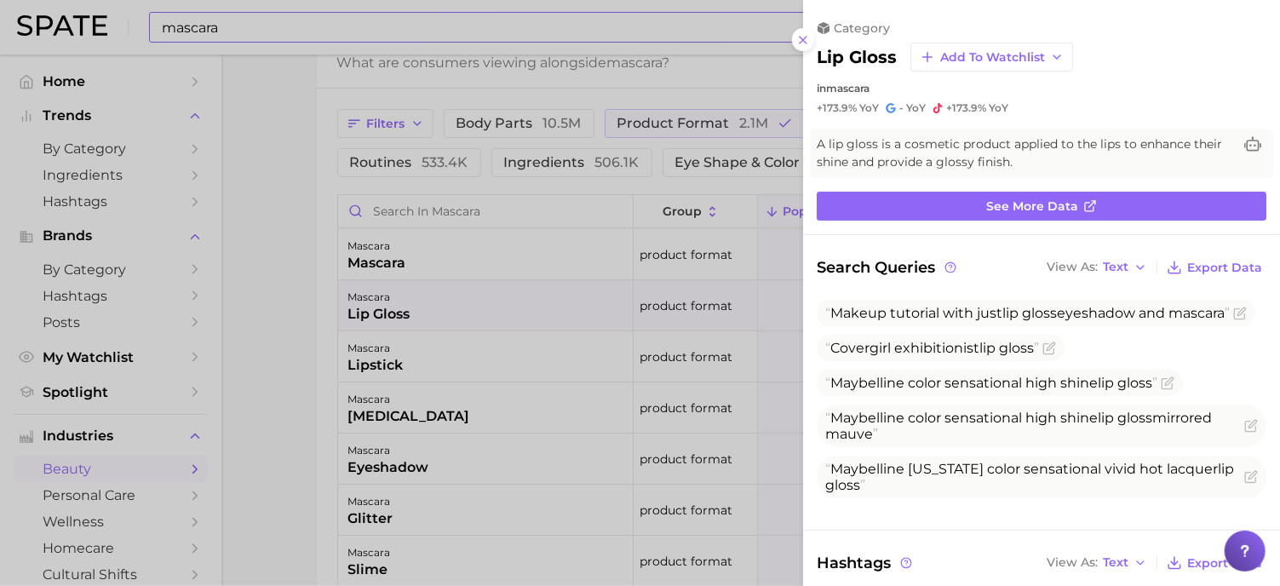
click at [564, 238] on div at bounding box center [640, 293] width 1280 height 586
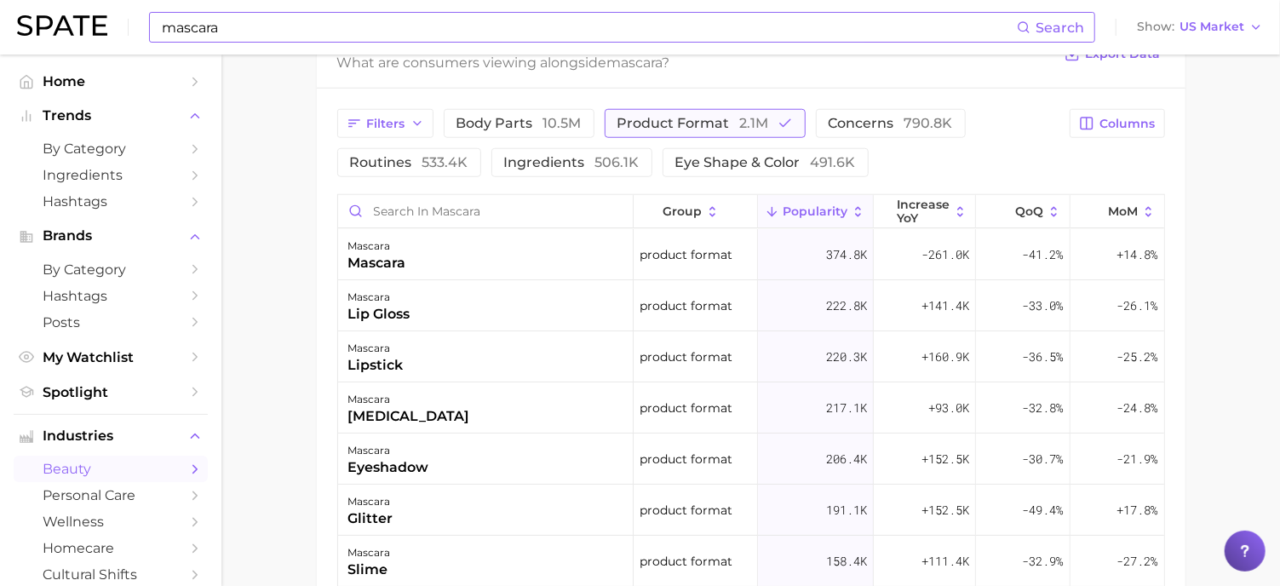
click at [671, 120] on span "product format 2.1m" at bounding box center [694, 124] width 152 height 14
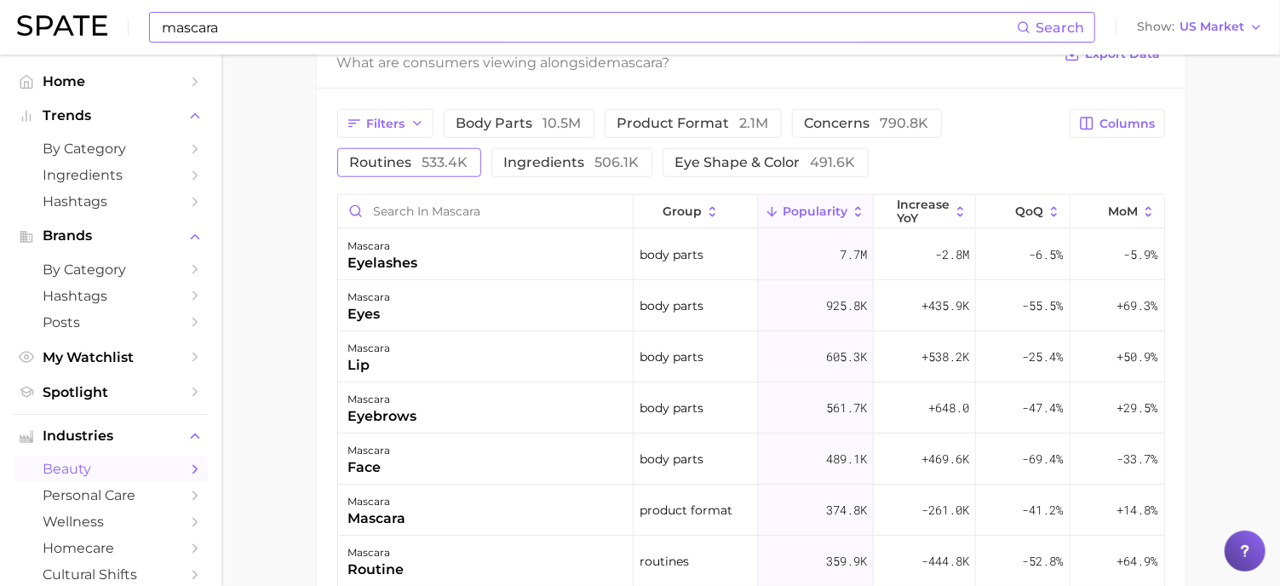
click at [408, 170] on button "routines 533.4k" at bounding box center [409, 162] width 144 height 29
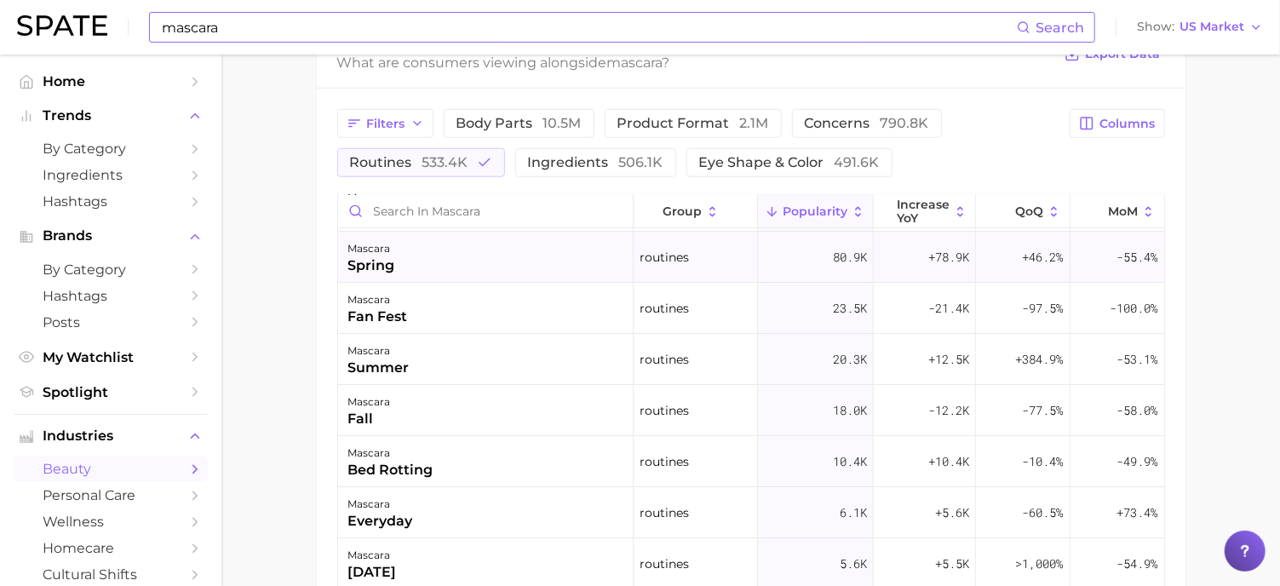
scroll to position [0, 0]
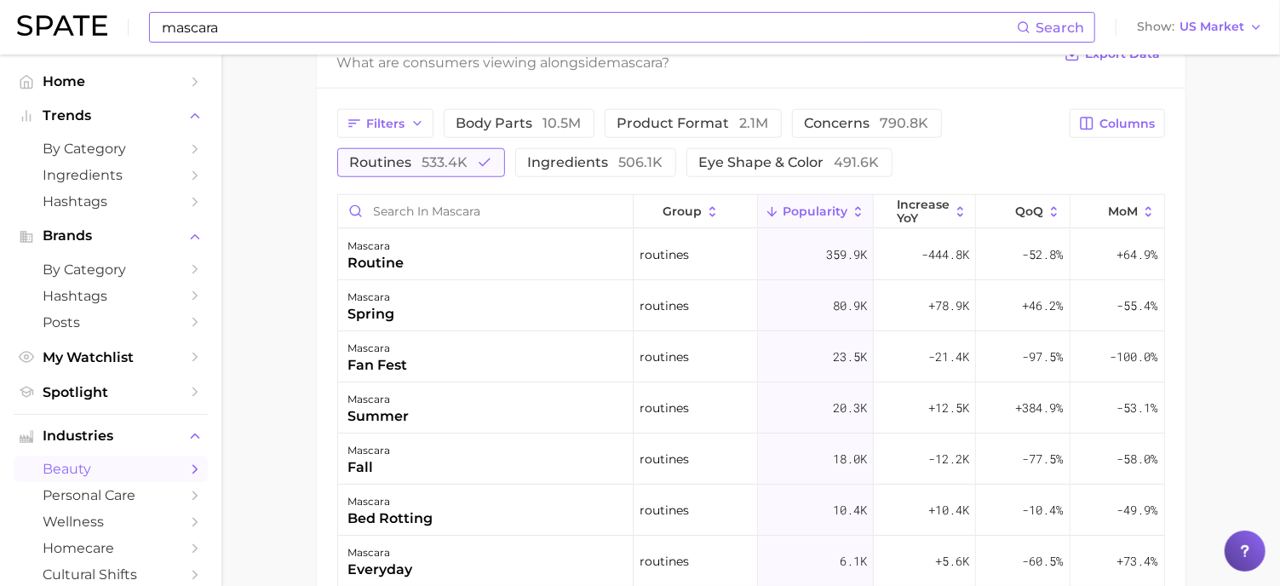
click at [460, 154] on span "533.4k" at bounding box center [445, 162] width 46 height 16
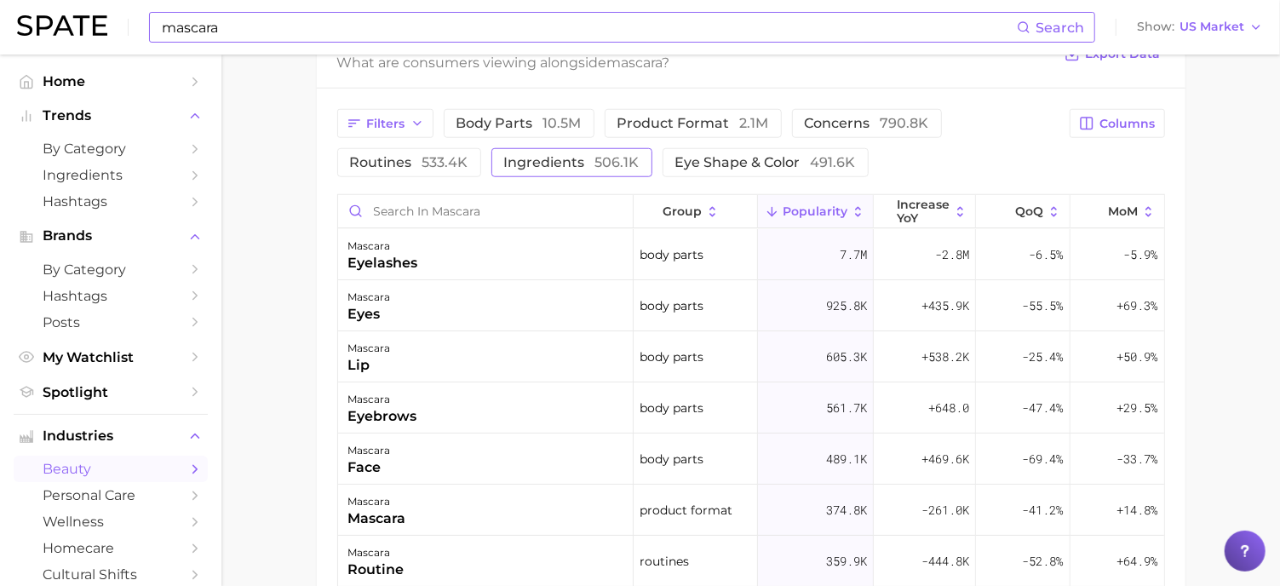
click at [609, 156] on span "506.1k" at bounding box center [617, 162] width 44 height 16
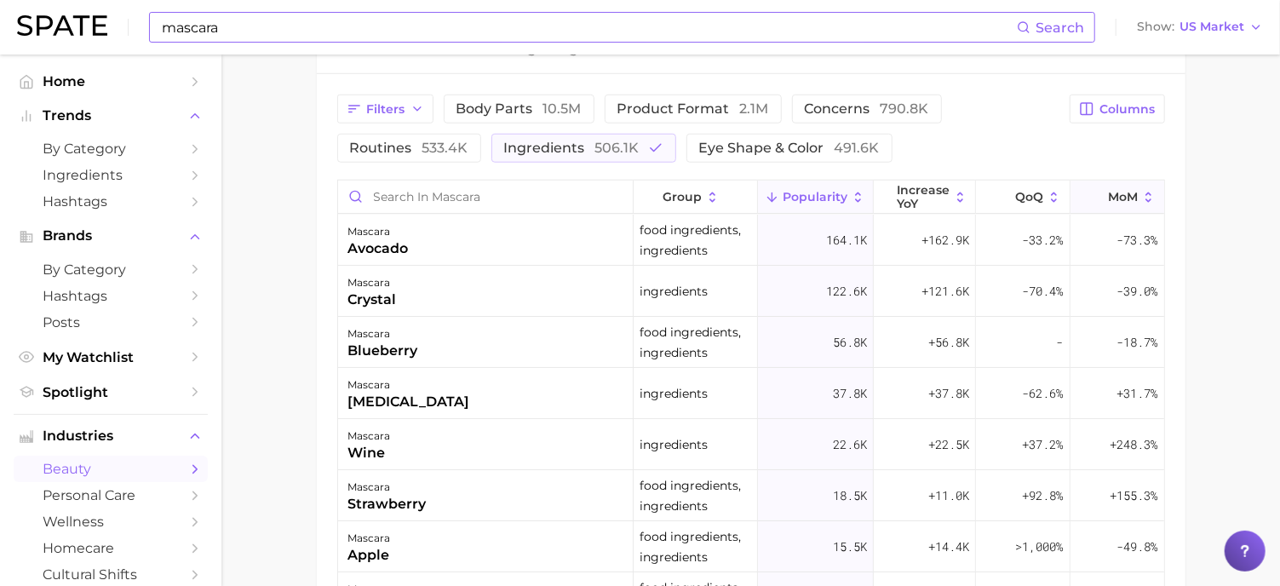
click at [1147, 190] on icon at bounding box center [1148, 197] width 15 height 15
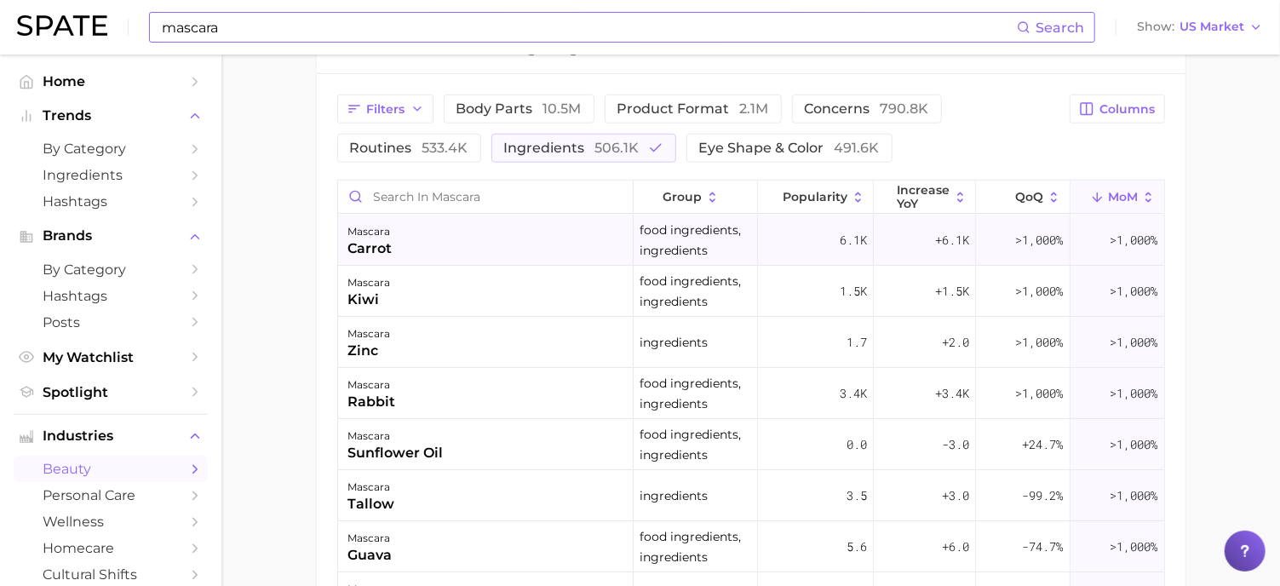
click at [563, 233] on div "mascara carrot" at bounding box center [486, 240] width 296 height 51
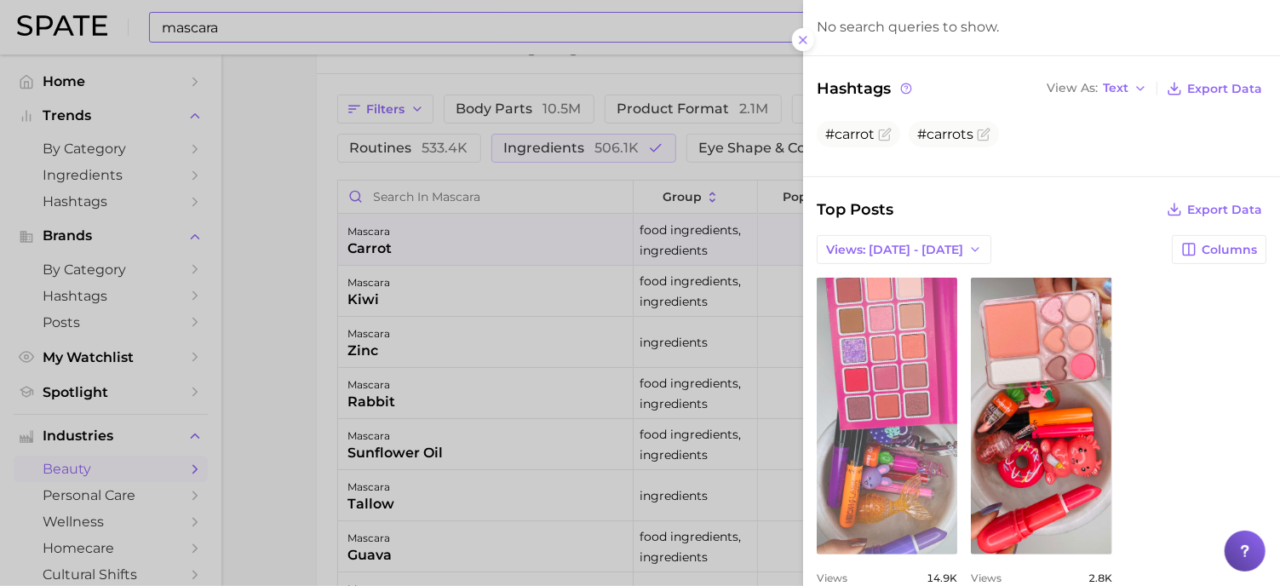
scroll to position [308, 0]
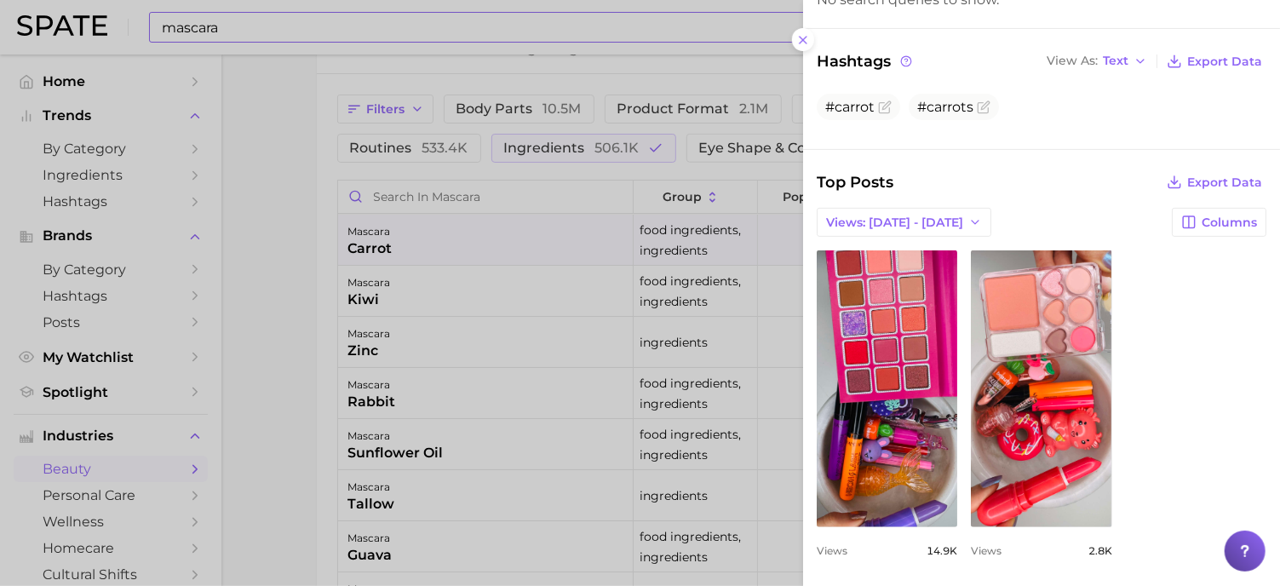
click at [706, 385] on div at bounding box center [640, 293] width 1280 height 586
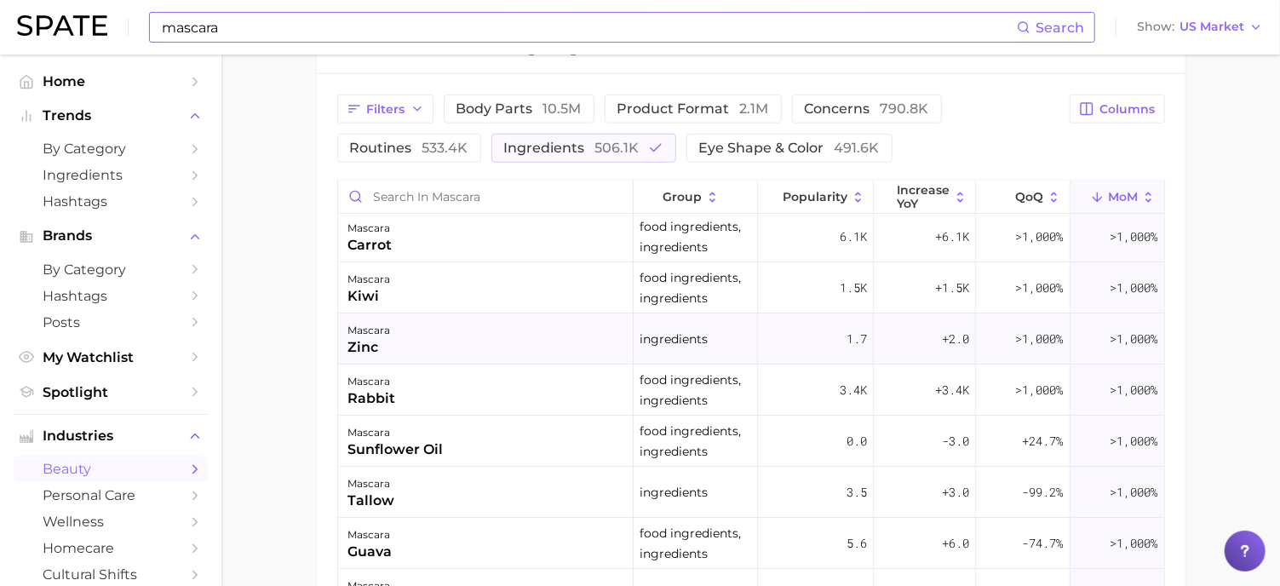
scroll to position [0, 0]
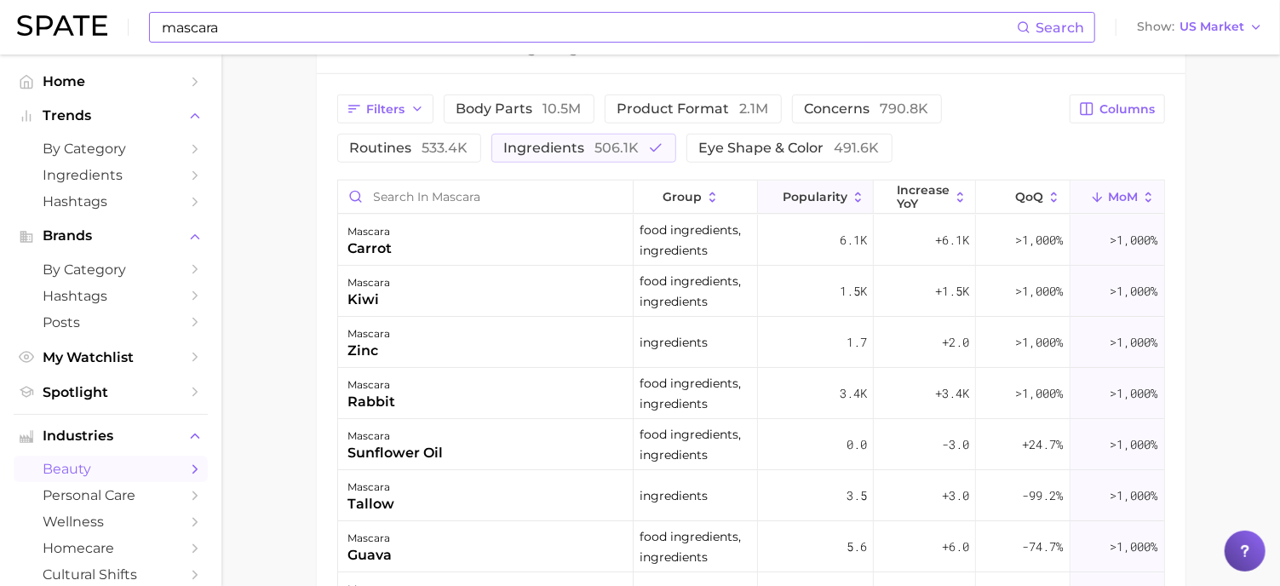
click at [854, 190] on icon at bounding box center [858, 197] width 15 height 15
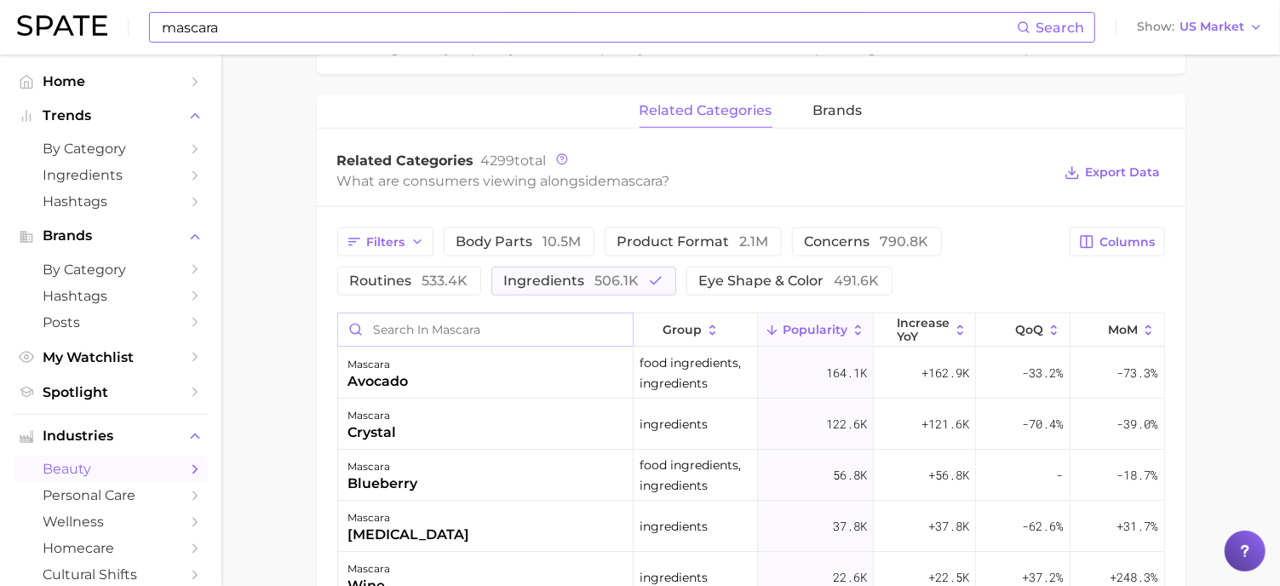
scroll to position [746, 0]
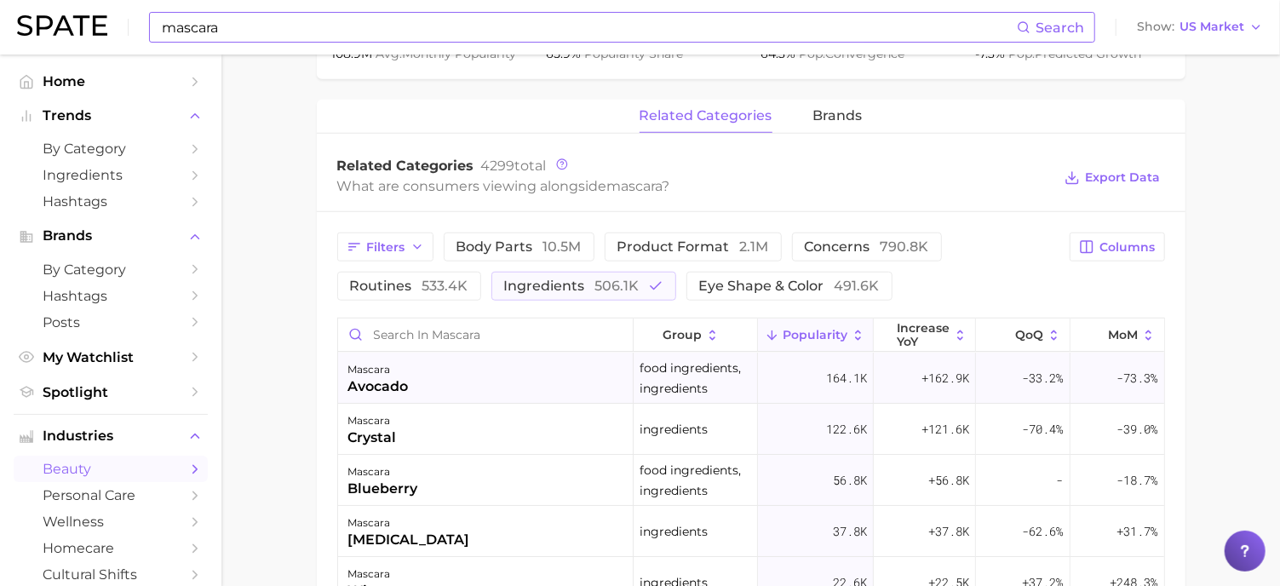
click at [510, 384] on div "mascara avocado" at bounding box center [486, 378] width 296 height 51
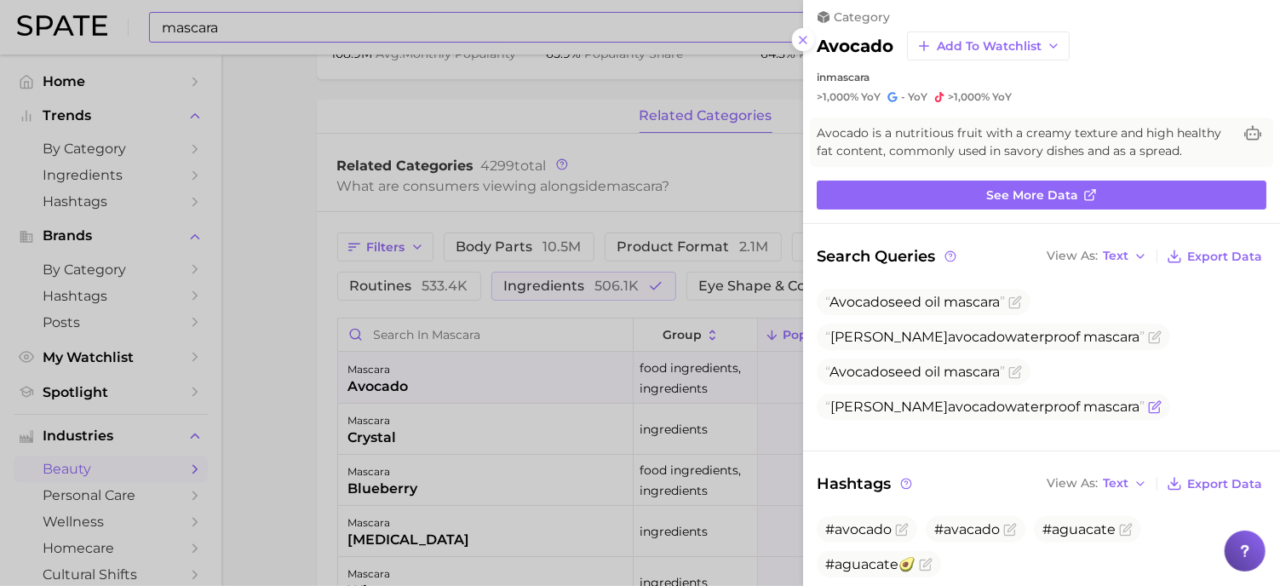
scroll to position [0, 0]
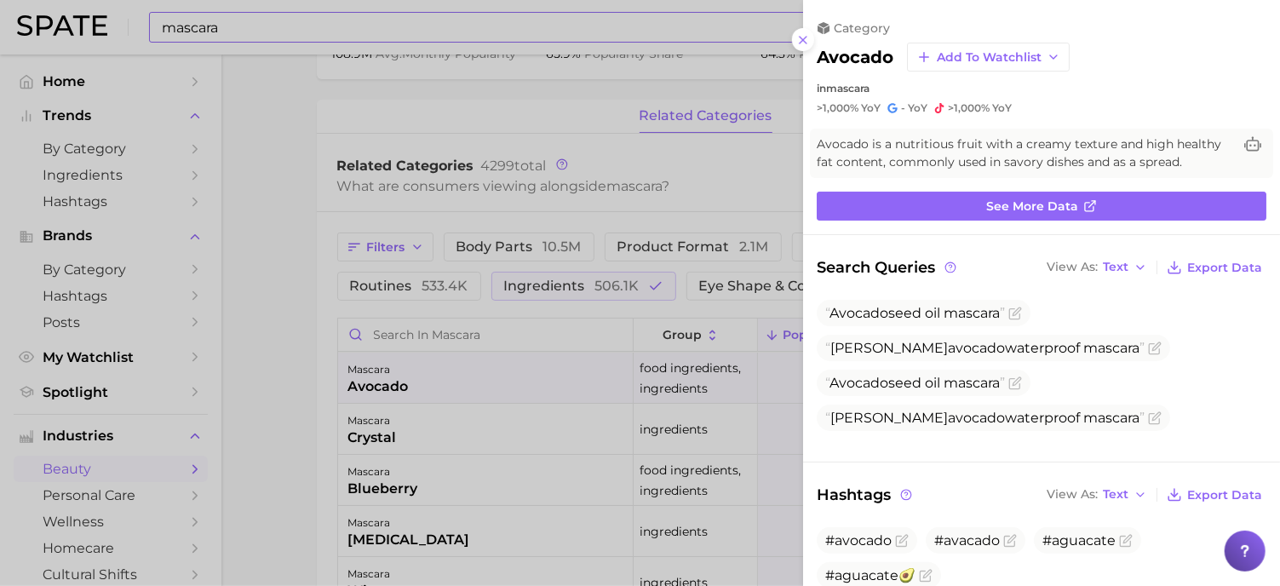
click at [661, 250] on div at bounding box center [640, 293] width 1280 height 586
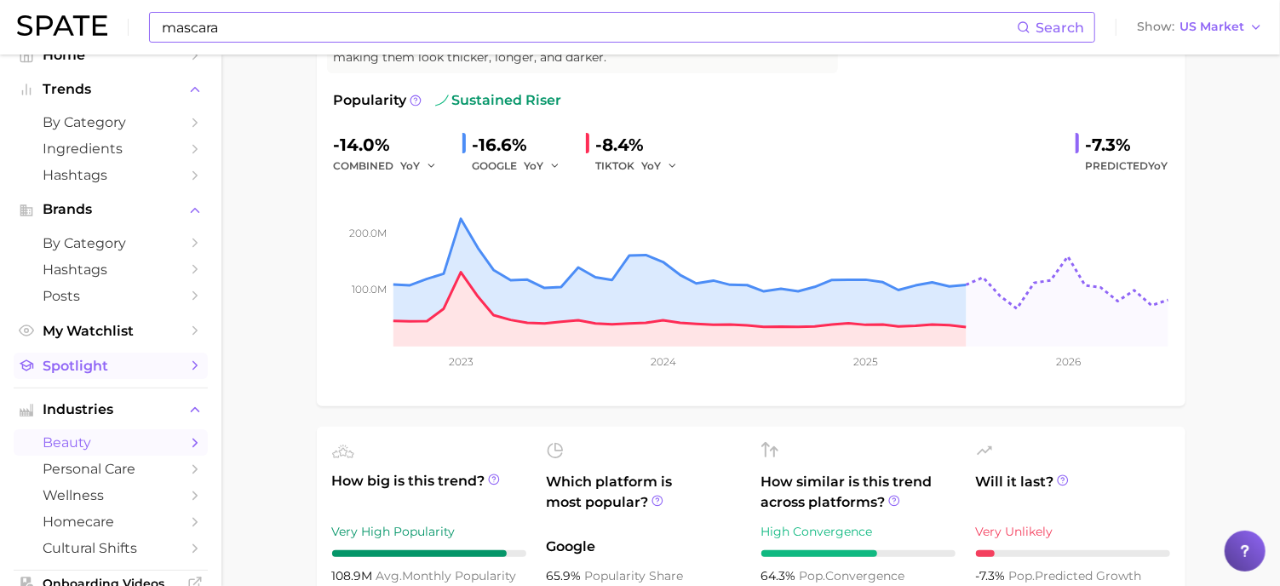
scroll to position [4, 0]
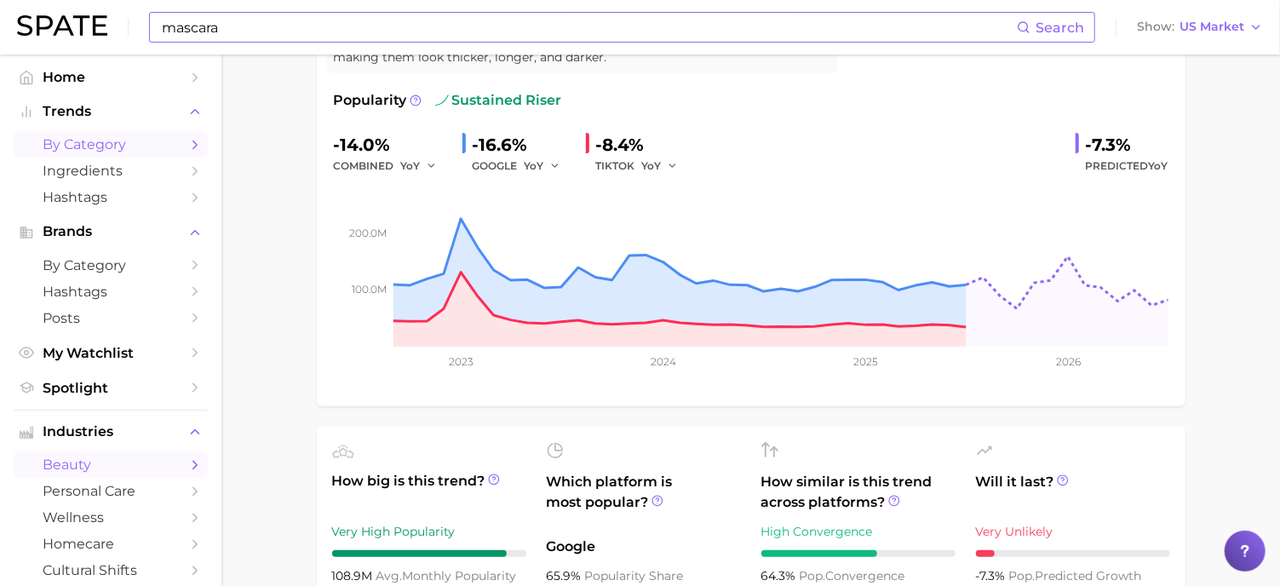
click at [98, 141] on span "by Category" at bounding box center [111, 144] width 136 height 16
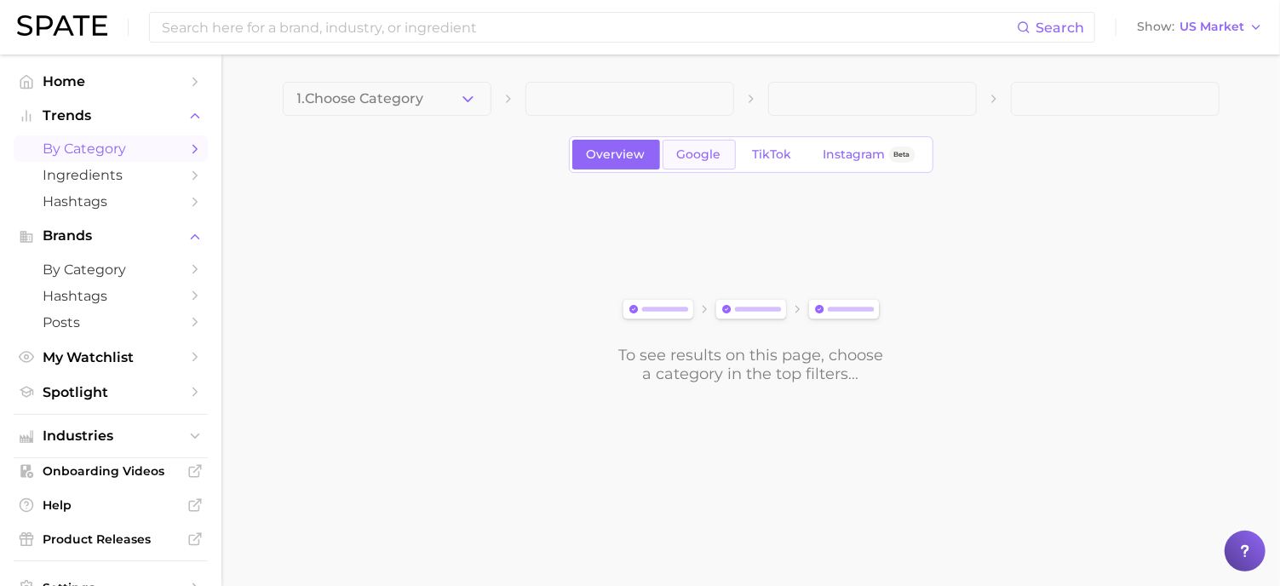
click at [705, 153] on span "Google" at bounding box center [699, 154] width 44 height 14
click at [848, 148] on span "Instagram" at bounding box center [855, 154] width 62 height 14
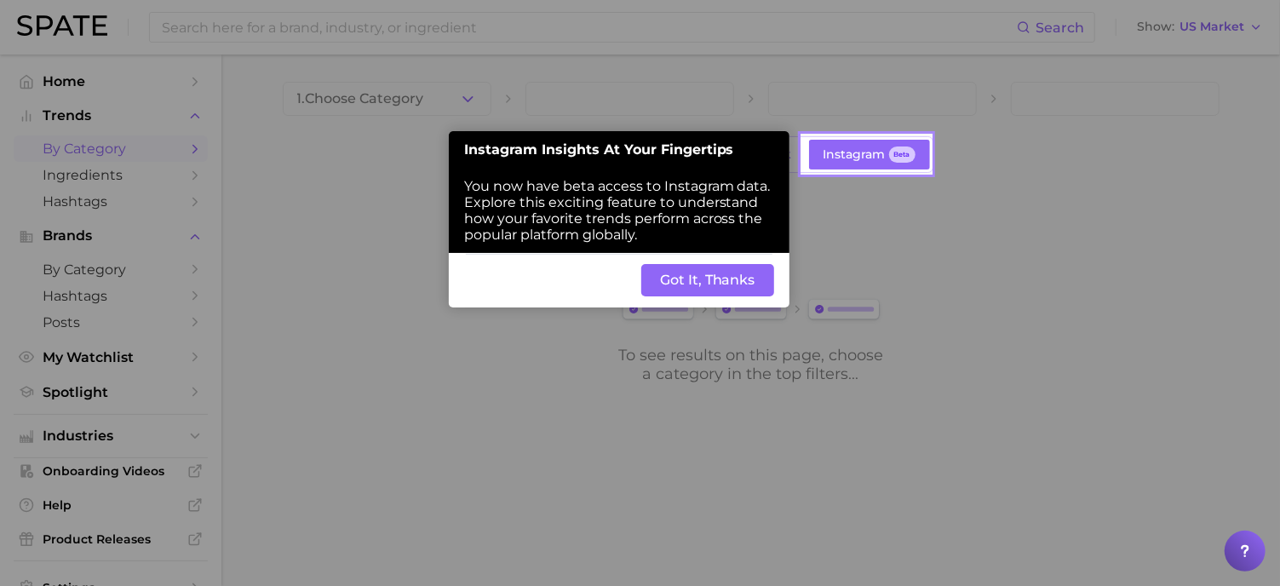
click at [700, 294] on button "Got It, Thanks" at bounding box center [707, 280] width 133 height 32
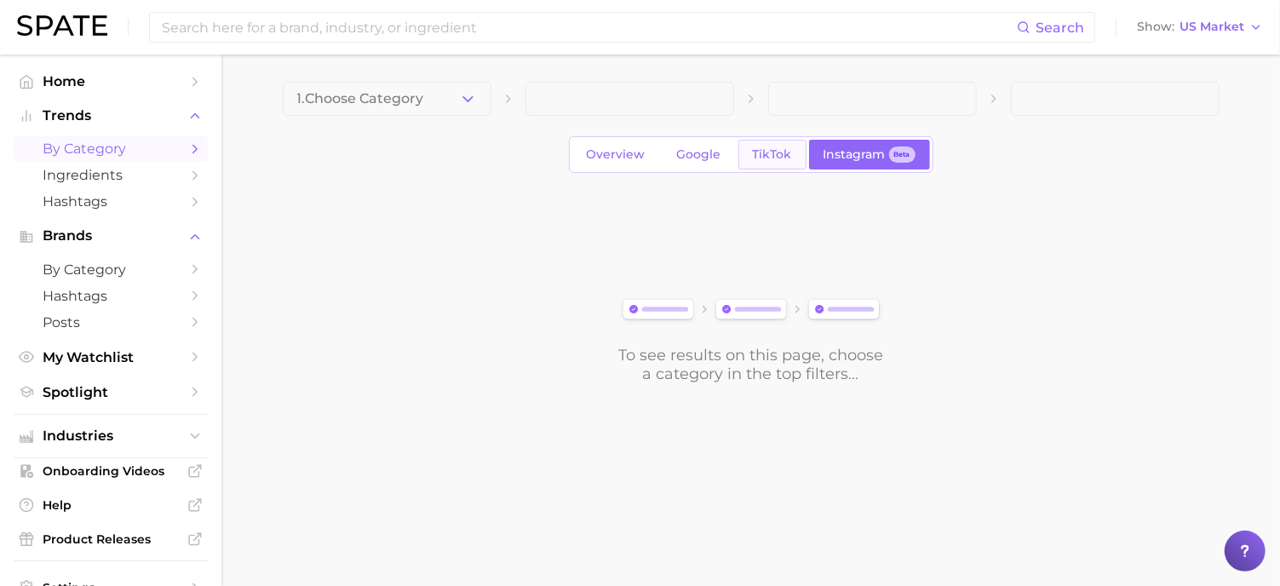
click at [784, 151] on span "TikTok" at bounding box center [772, 154] width 39 height 14
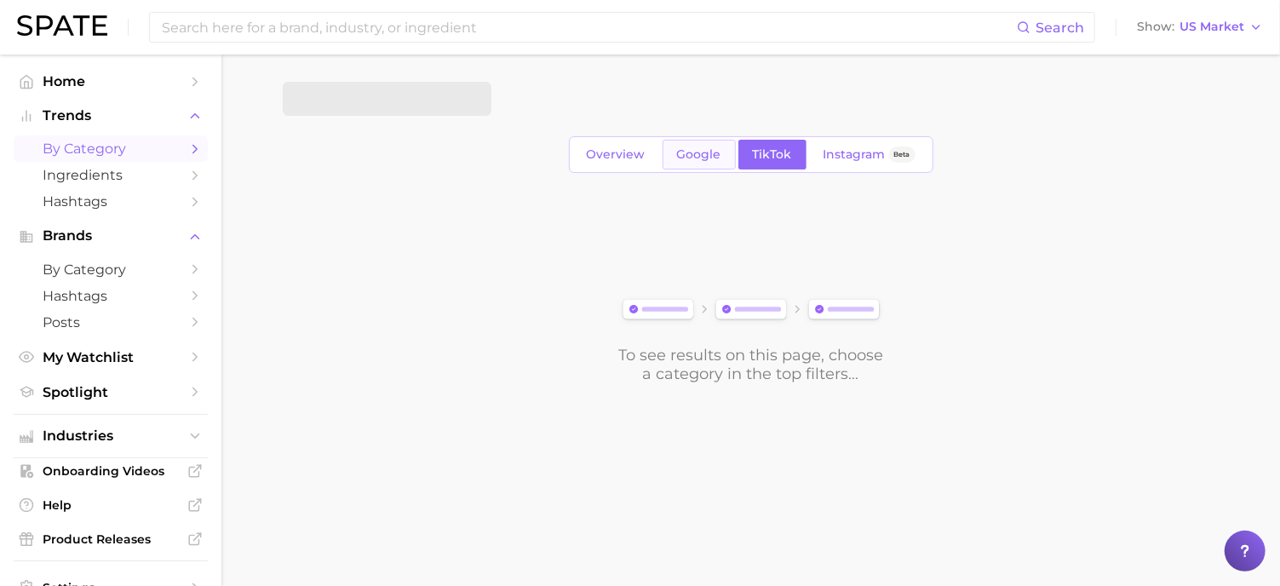
click at [683, 153] on span "Google" at bounding box center [699, 154] width 44 height 14
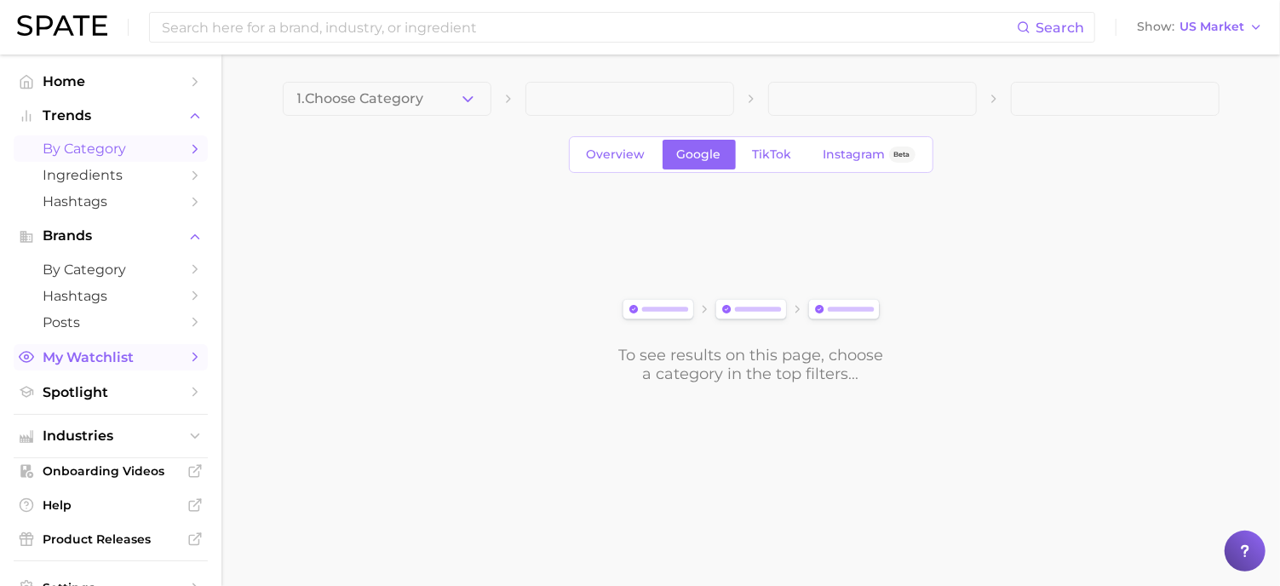
click at [107, 368] on link "My Watchlist" at bounding box center [111, 357] width 194 height 26
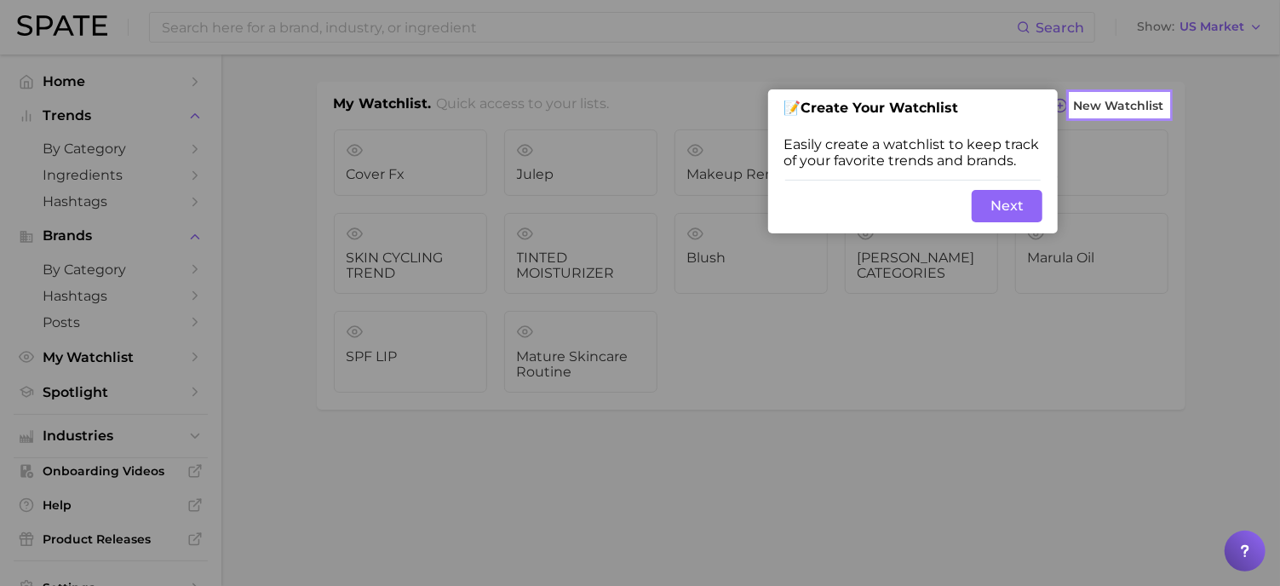
click at [108, 399] on div at bounding box center [535, 293] width 1071 height 586
click at [1003, 220] on button "Next" at bounding box center [1007, 206] width 71 height 32
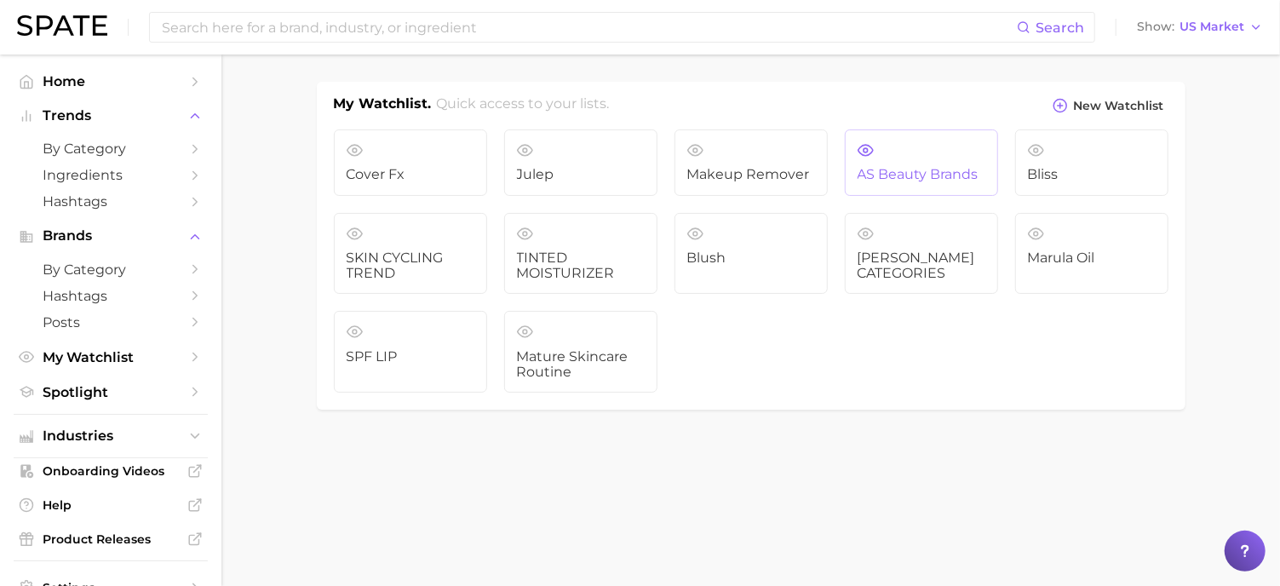
click at [941, 167] on span "AS Beauty Brands" at bounding box center [922, 174] width 128 height 15
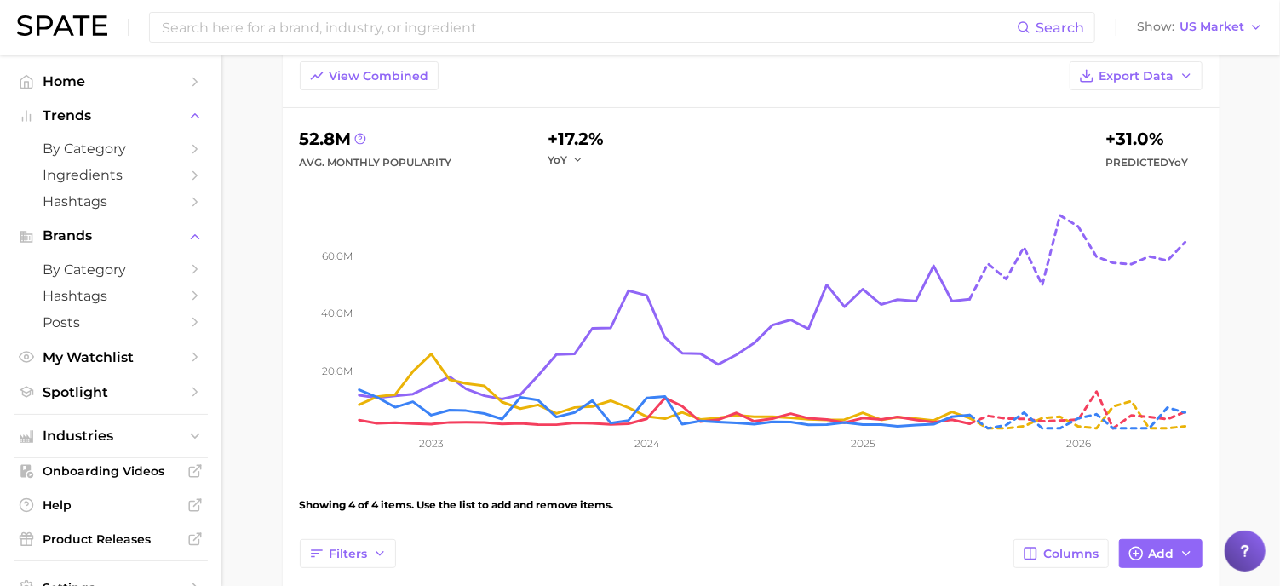
scroll to position [124, 0]
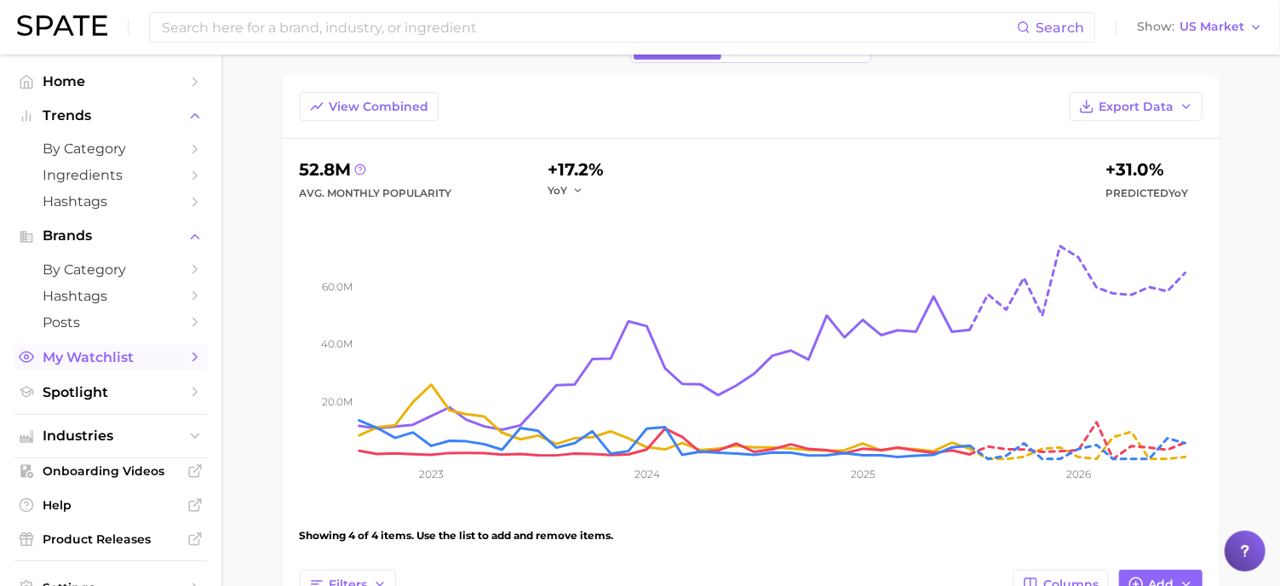
click at [137, 368] on link "My Watchlist" at bounding box center [111, 357] width 194 height 26
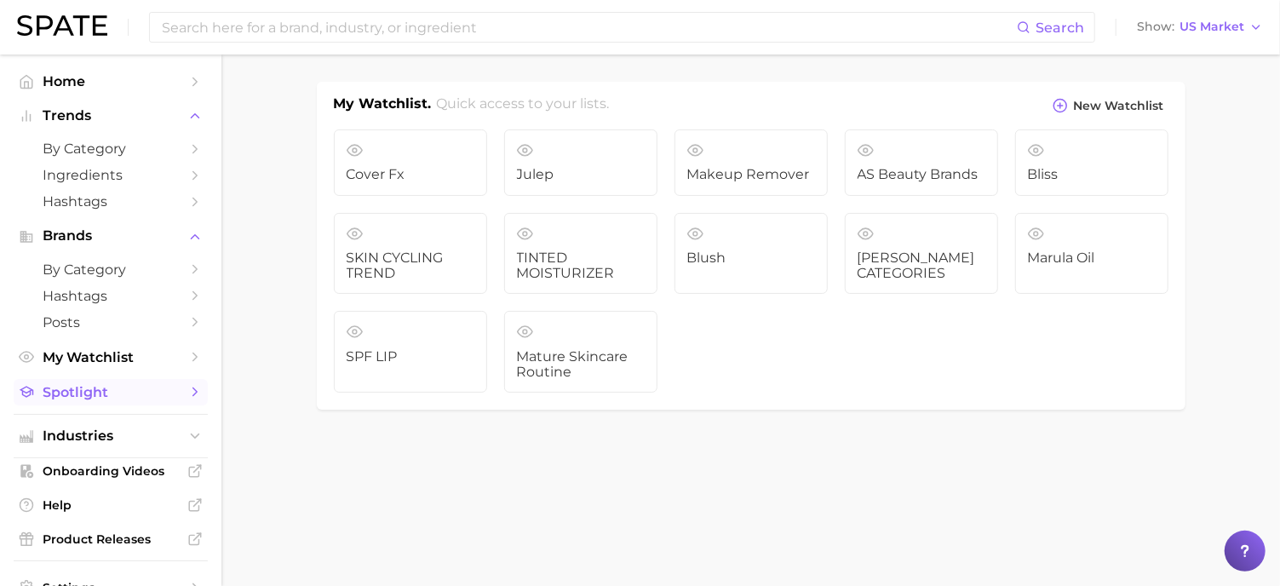
click at [100, 396] on span "Spotlight" at bounding box center [111, 392] width 136 height 16
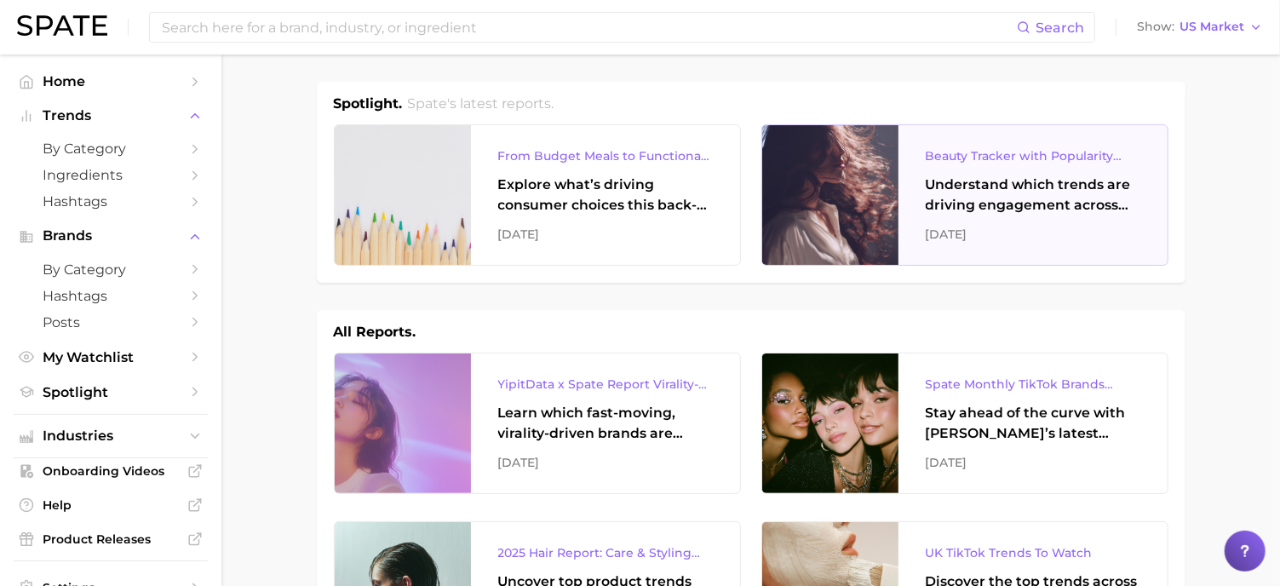
click at [928, 245] on div "Beauty Tracker with Popularity Index Understand which trends are driving engage…" at bounding box center [1033, 195] width 269 height 140
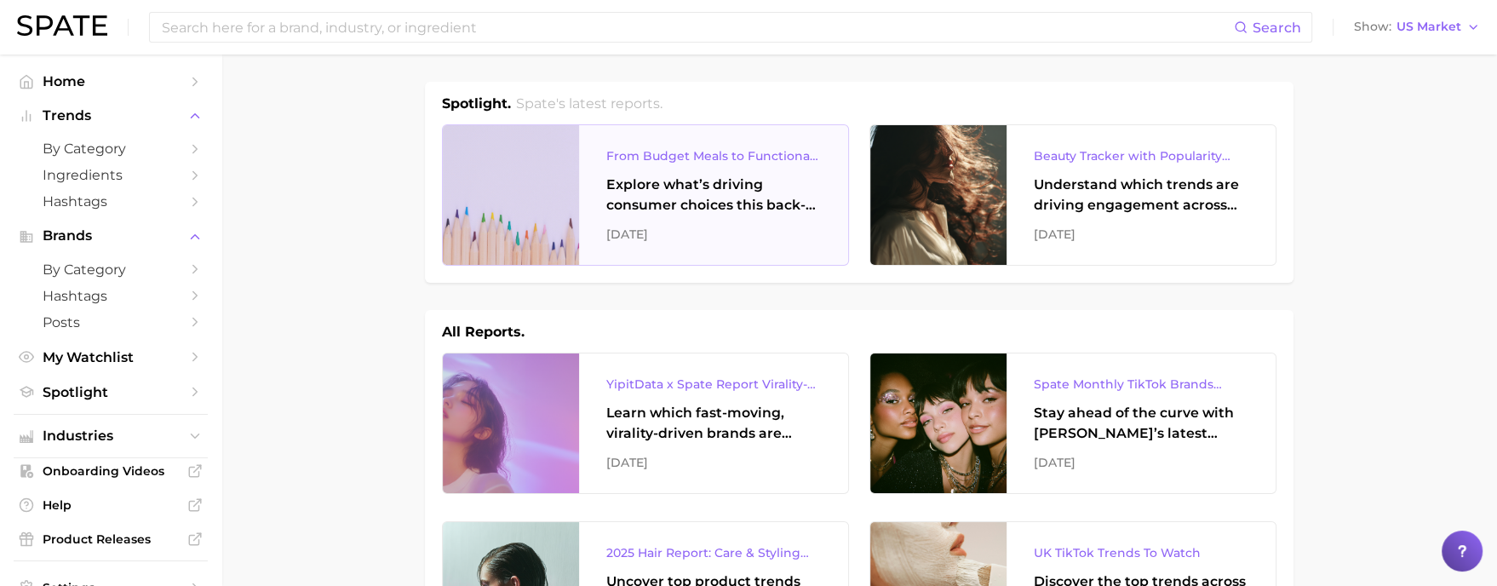
click at [807, 177] on div "Explore what’s driving consumer choices this back-to-school season From budget-…" at bounding box center [713, 195] width 215 height 41
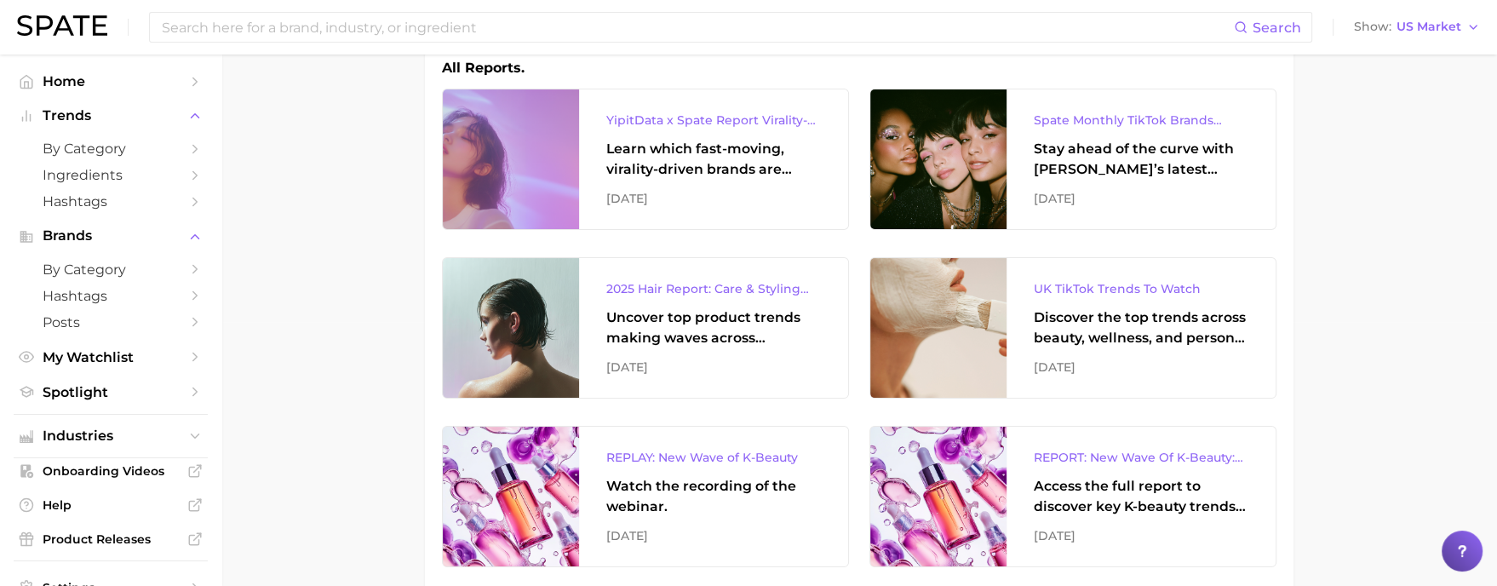
scroll to position [269, 0]
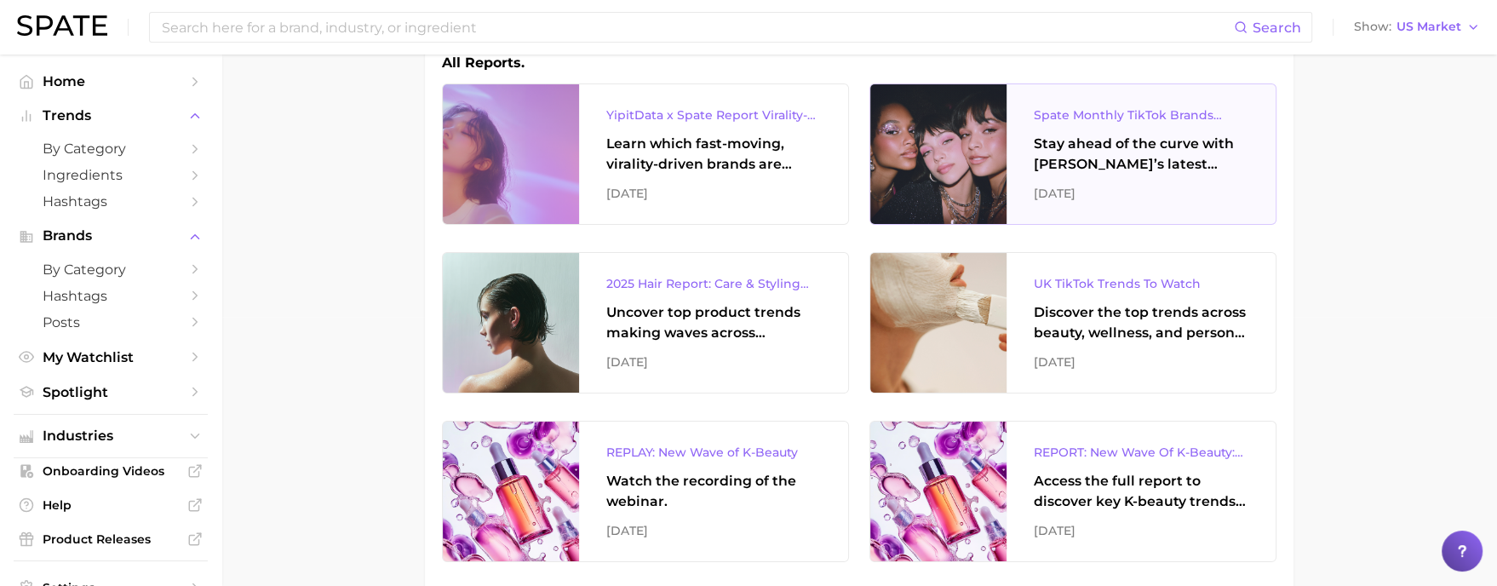
click at [1002, 171] on div at bounding box center [939, 154] width 136 height 140
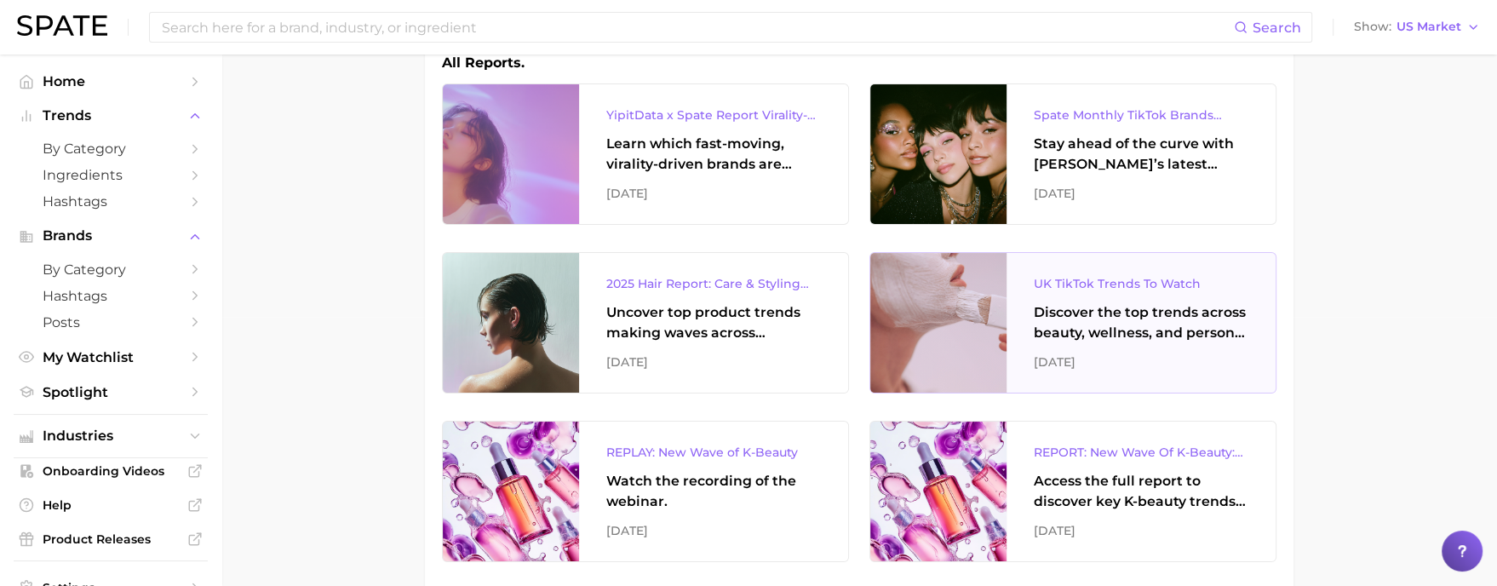
click at [1043, 267] on div "UK TikTok Trends To Watch Discover the top trends across beauty, wellness, and …" at bounding box center [1141, 323] width 269 height 140
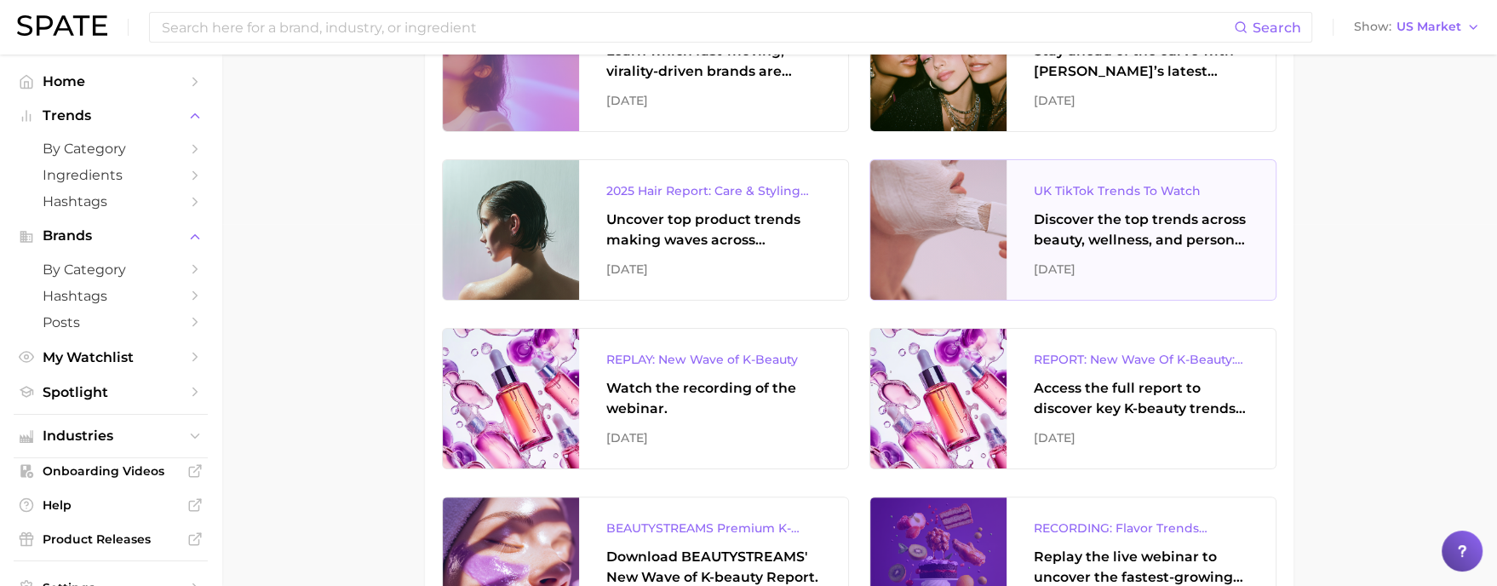
scroll to position [376, 0]
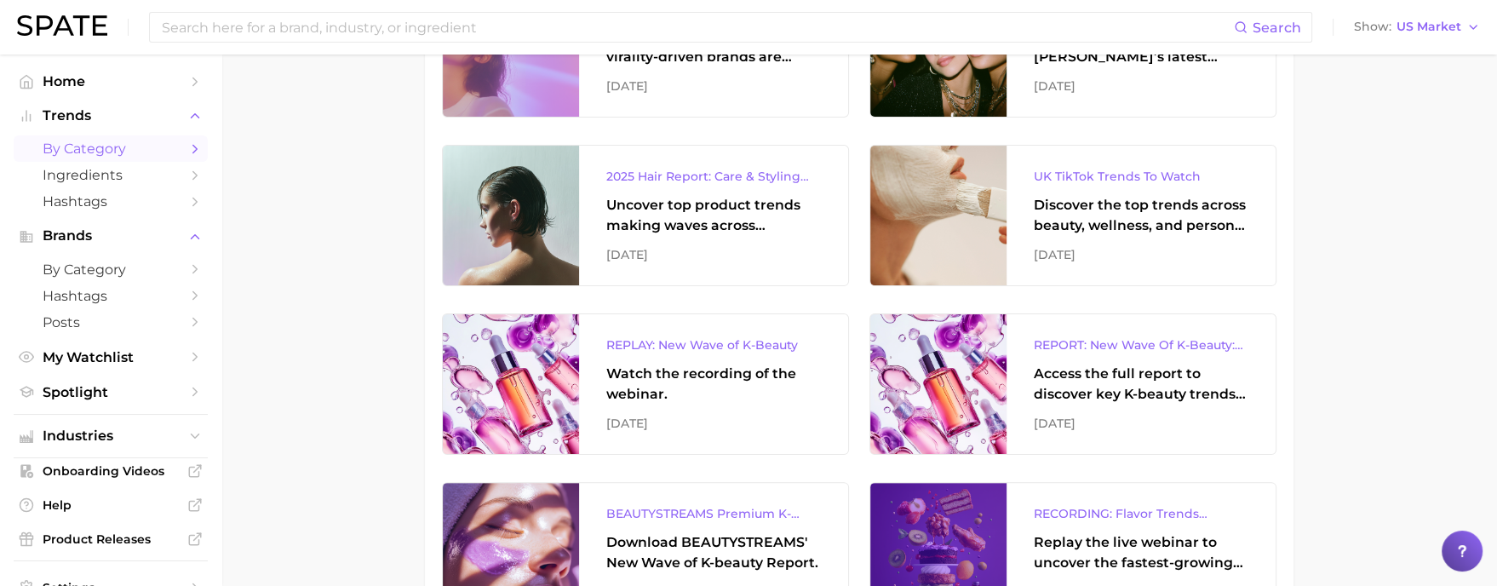
click at [143, 145] on span "by Category" at bounding box center [111, 149] width 136 height 16
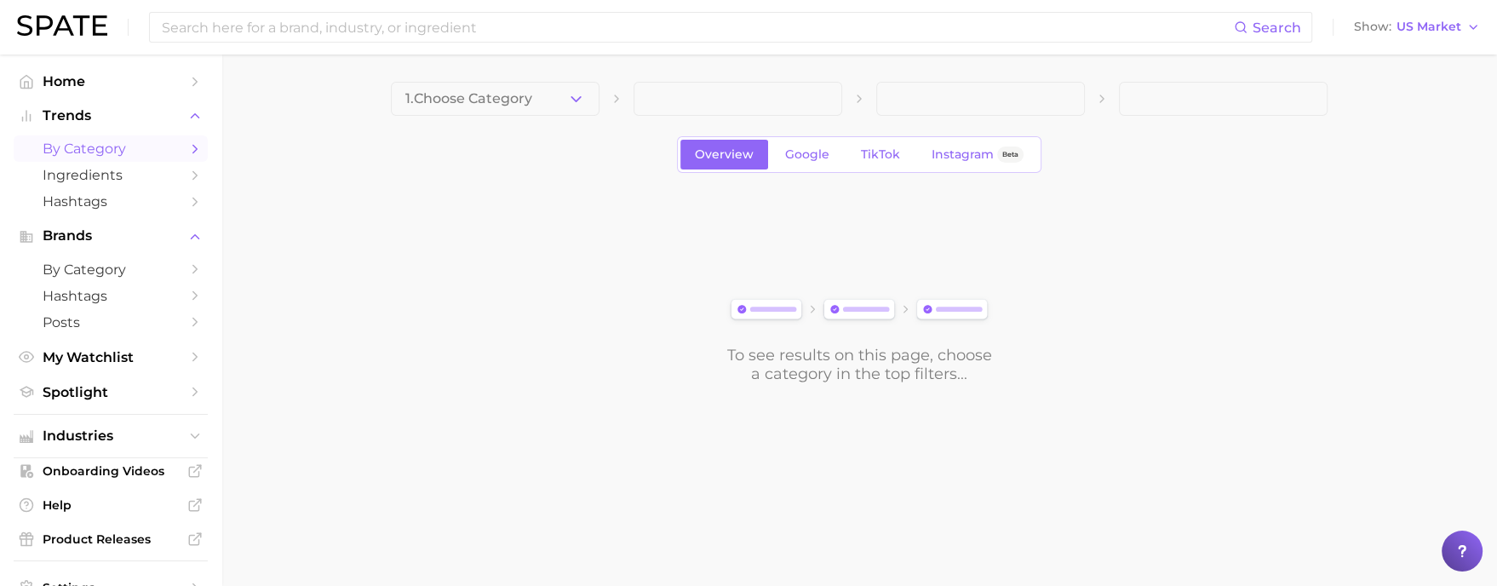
click at [803, 176] on div "1. Choose Category Overview Google TikTok Instagram Beta To see results on this…" at bounding box center [859, 233] width 937 height 302
click at [803, 163] on link "Google" at bounding box center [807, 155] width 73 height 30
click at [746, 144] on link "Overview" at bounding box center [725, 155] width 88 height 30
click at [574, 83] on button "1. Choose Category" at bounding box center [495, 99] width 209 height 34
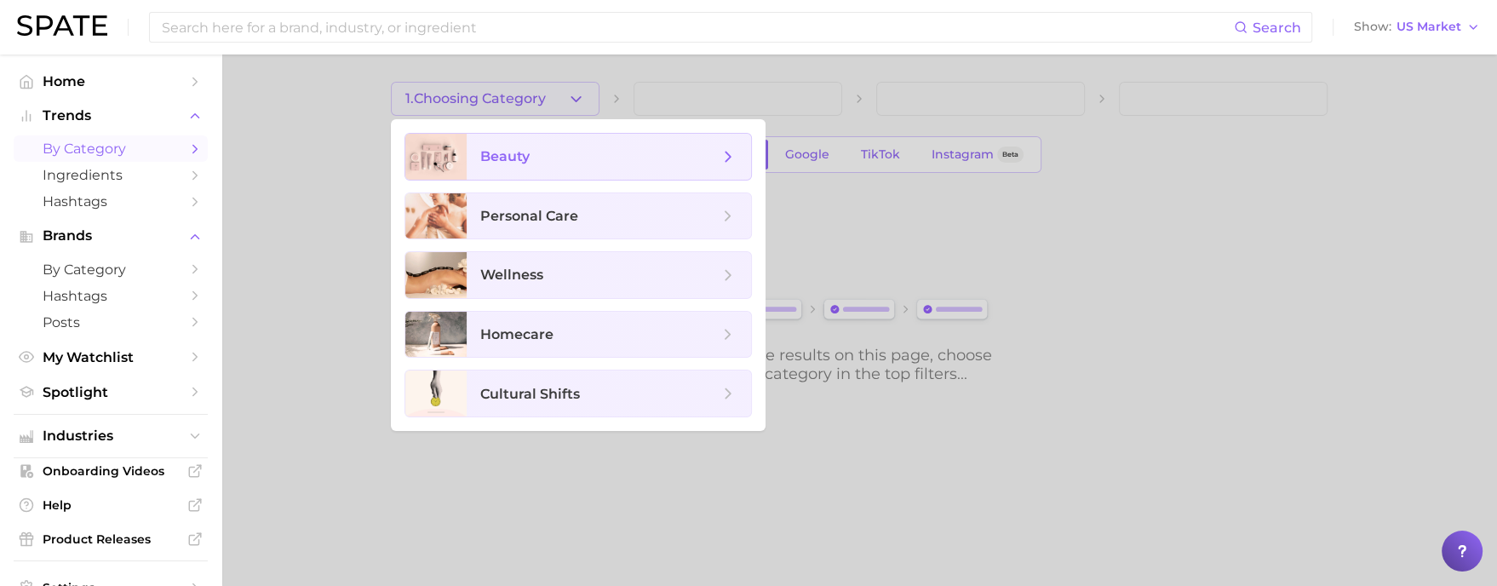
click at [566, 166] on span "beauty" at bounding box center [609, 157] width 285 height 46
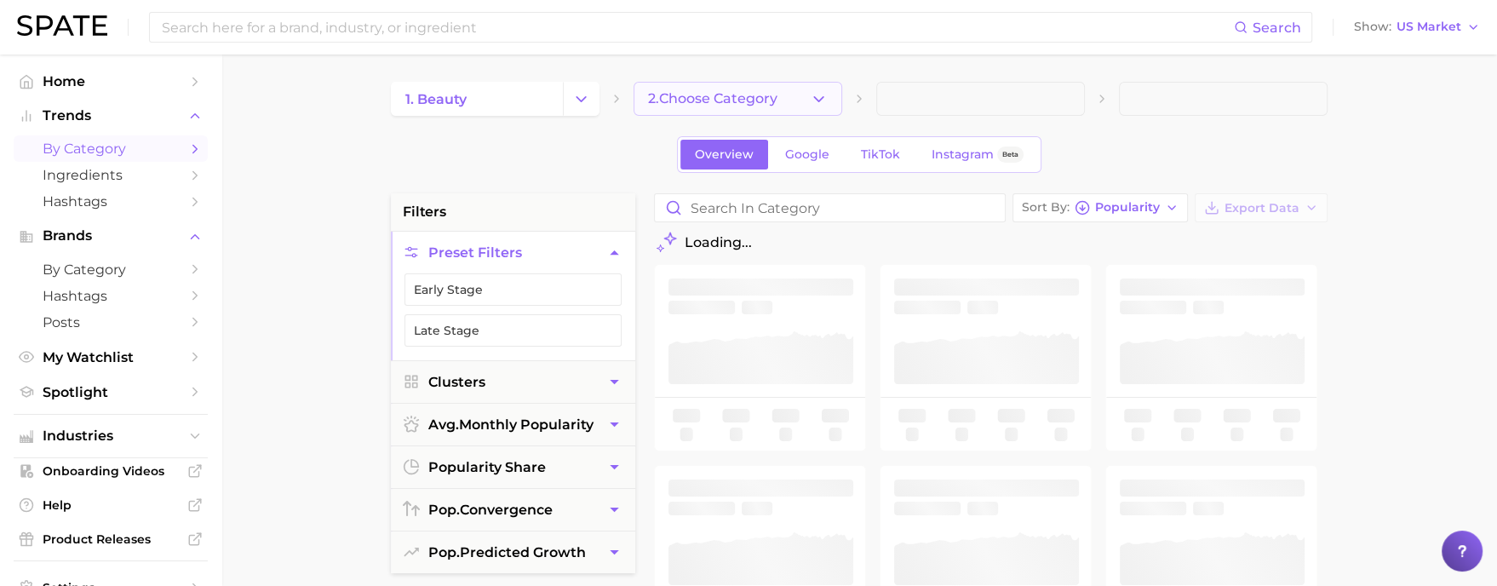
click at [769, 98] on span "2. Choose Category" at bounding box center [712, 98] width 129 height 15
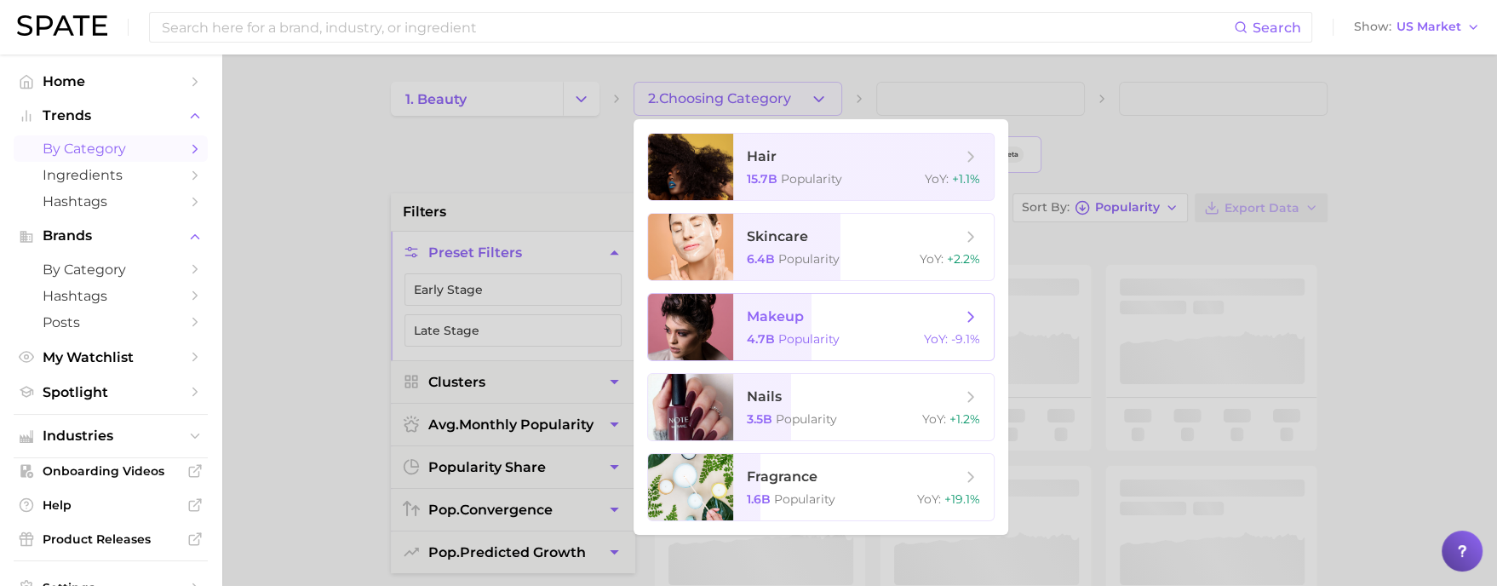
click at [858, 313] on span "makeup" at bounding box center [854, 316] width 215 height 19
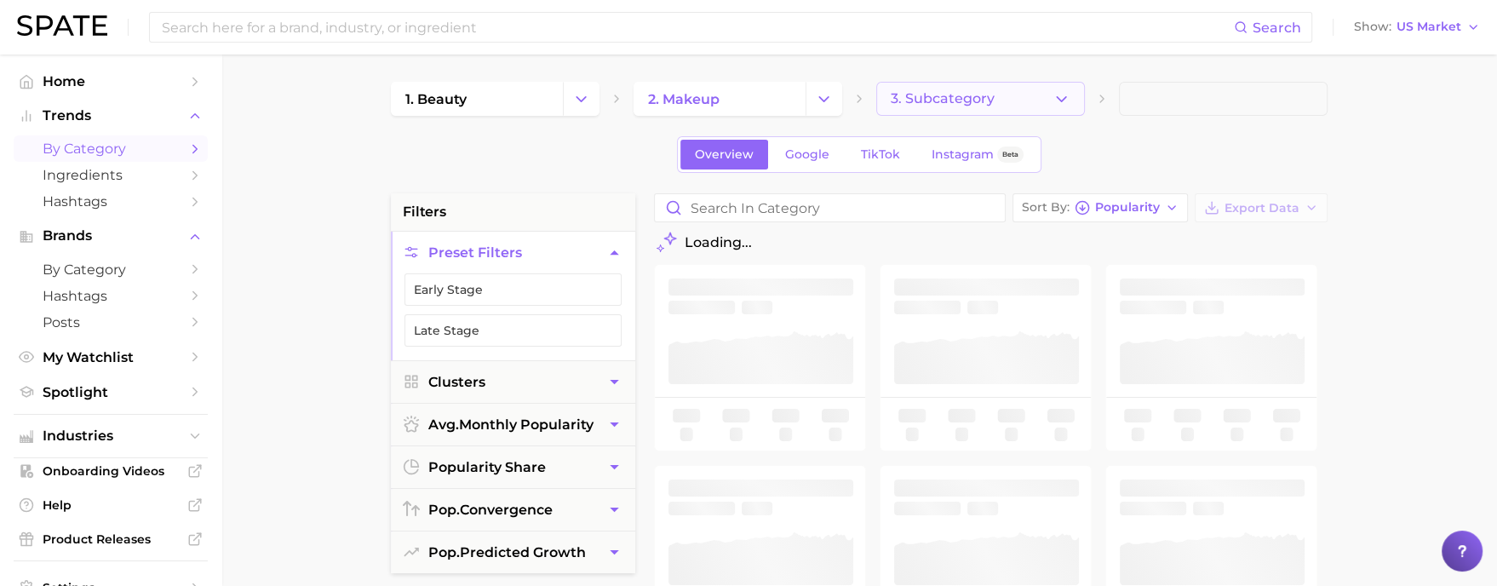
click at [1003, 106] on button "3. Subcategory" at bounding box center [981, 99] width 209 height 34
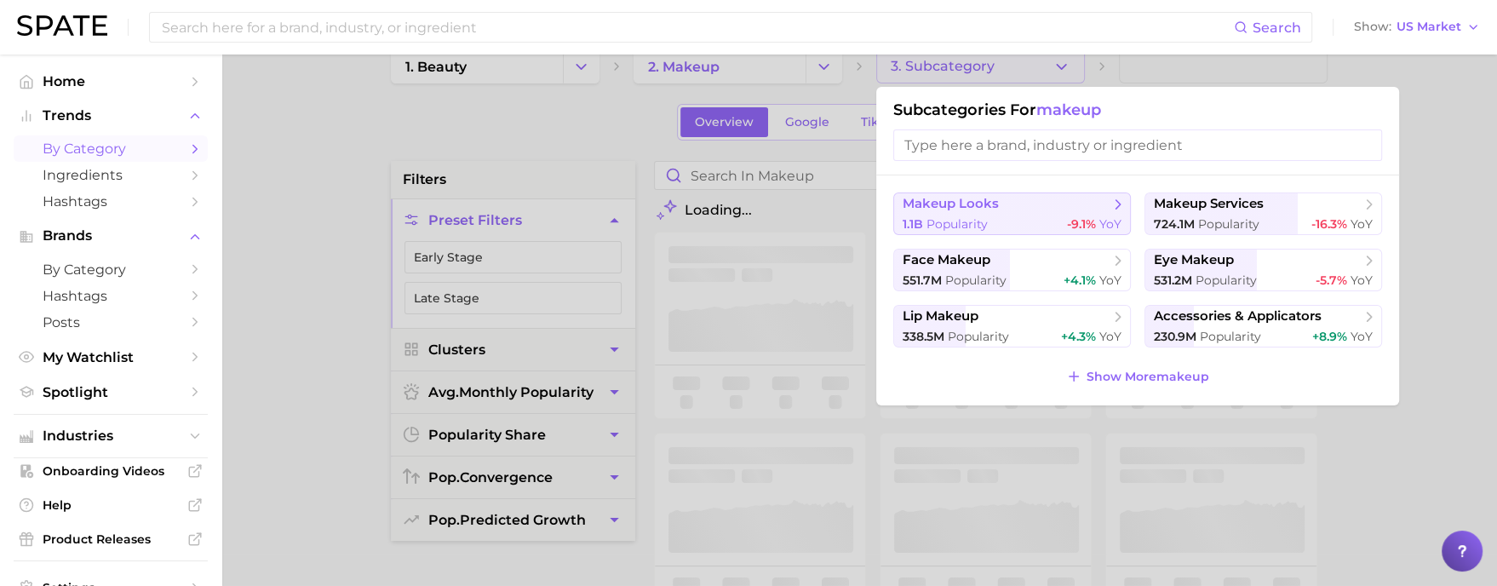
scroll to position [35, 0]
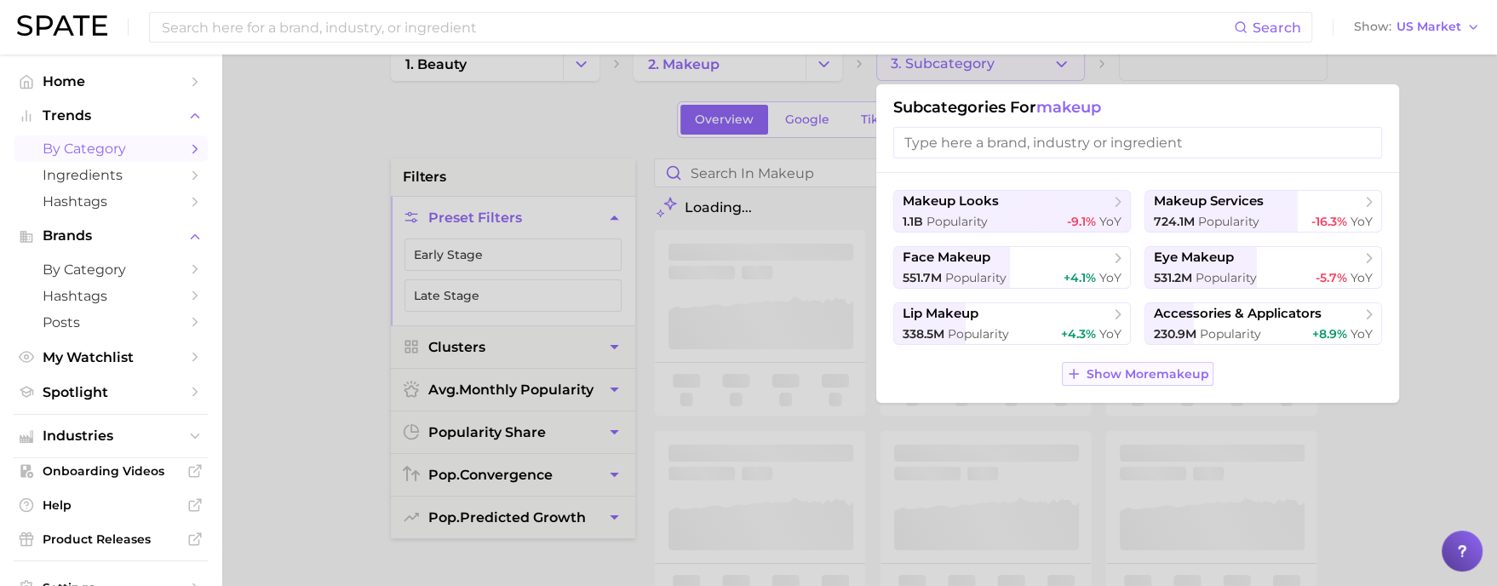
click at [1121, 371] on span "Show More makeup" at bounding box center [1148, 374] width 123 height 14
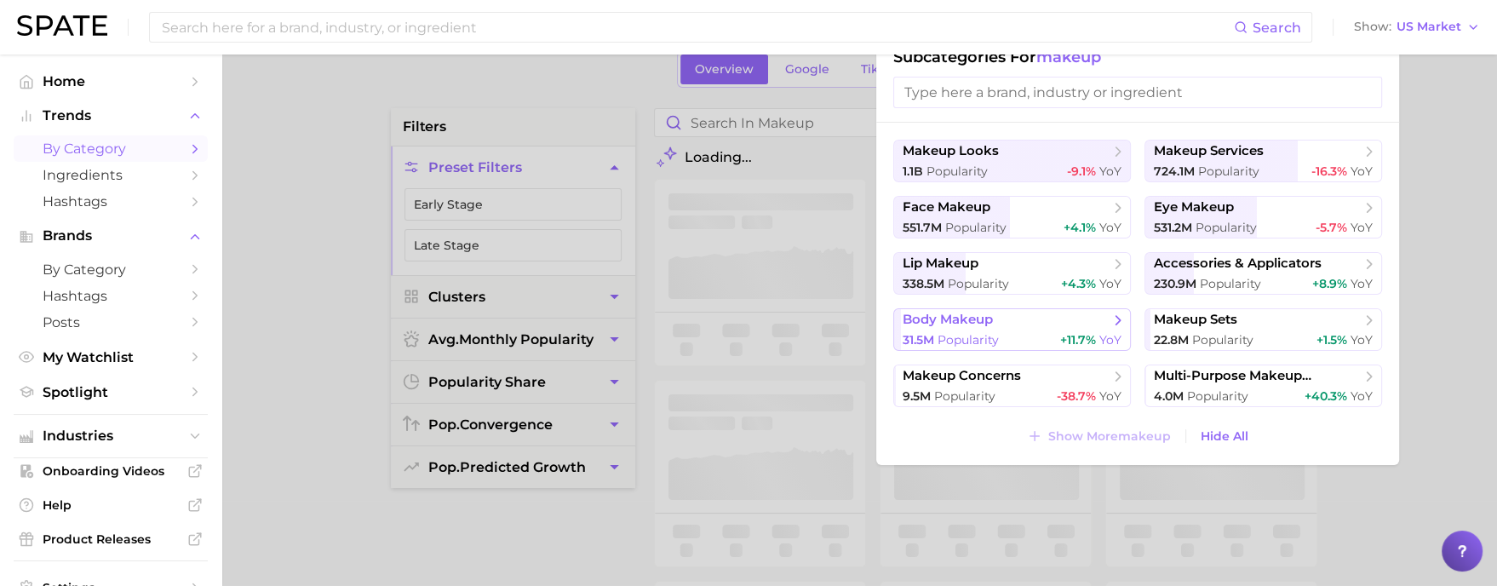
scroll to position [95, 0]
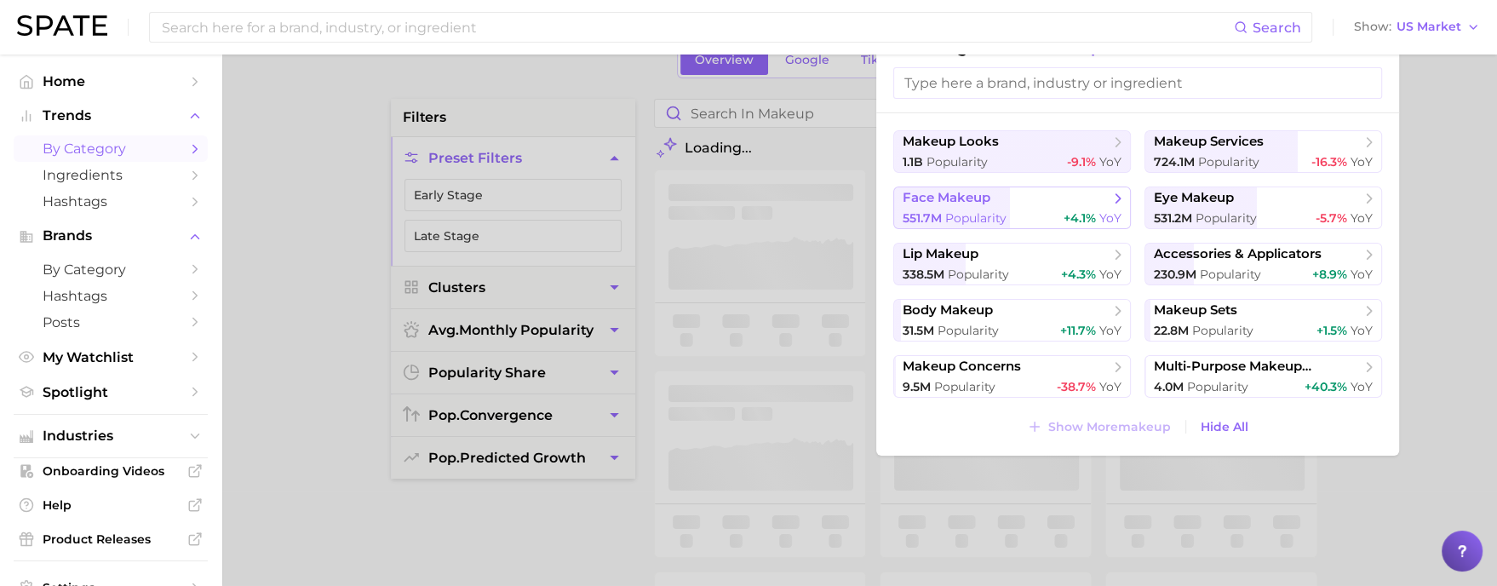
click at [1044, 220] on div "551.7m Popularity +4.1% YoY" at bounding box center [1012, 218] width 219 height 16
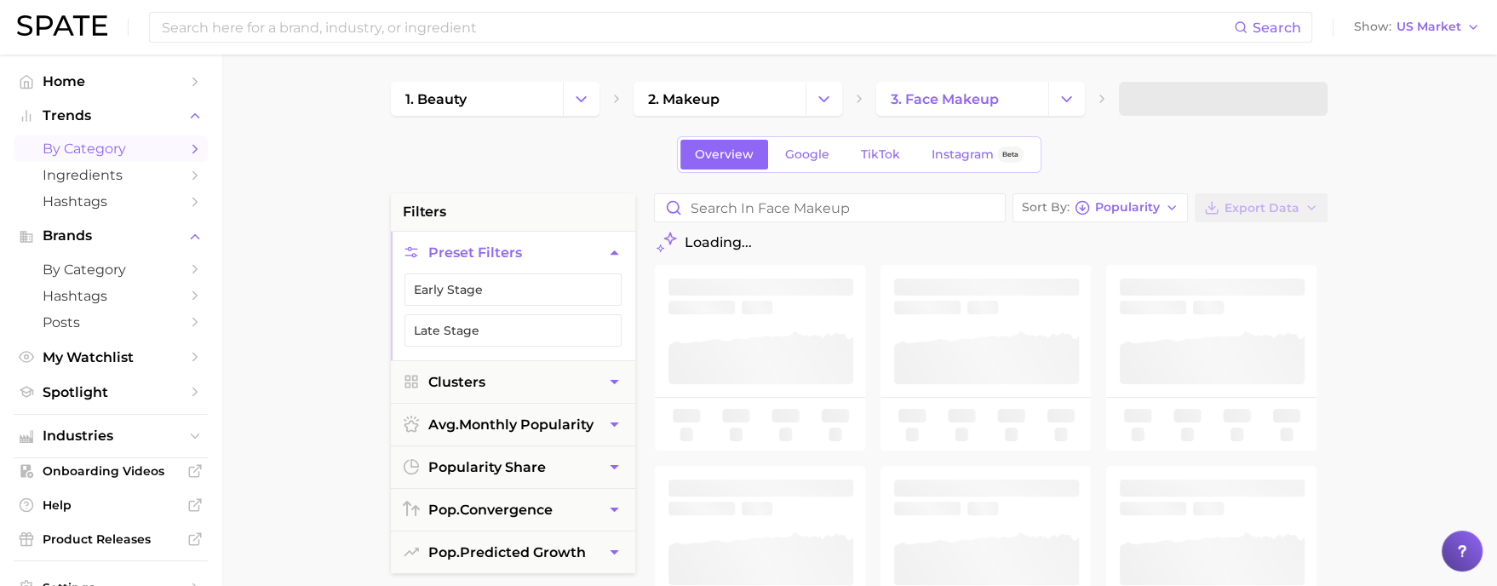
click at [1198, 93] on span at bounding box center [1223, 99] width 209 height 34
click at [1198, 99] on span "4. Subcategory" at bounding box center [1187, 98] width 106 height 15
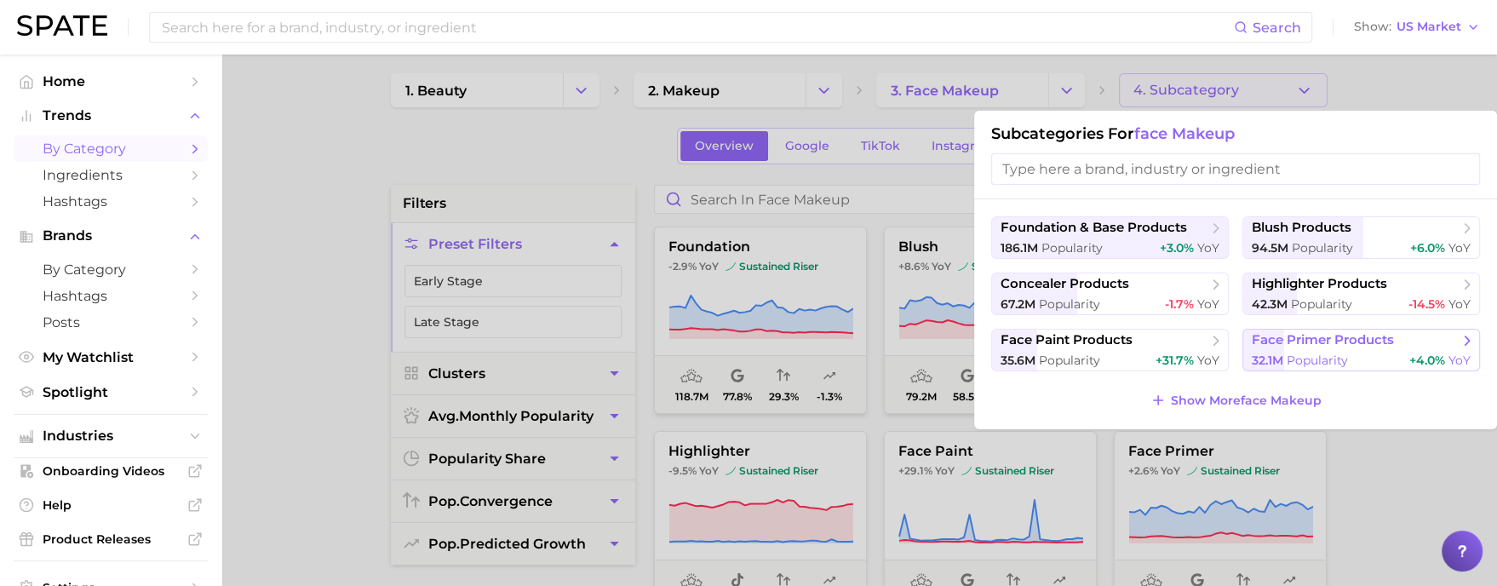
scroll to position [37, 0]
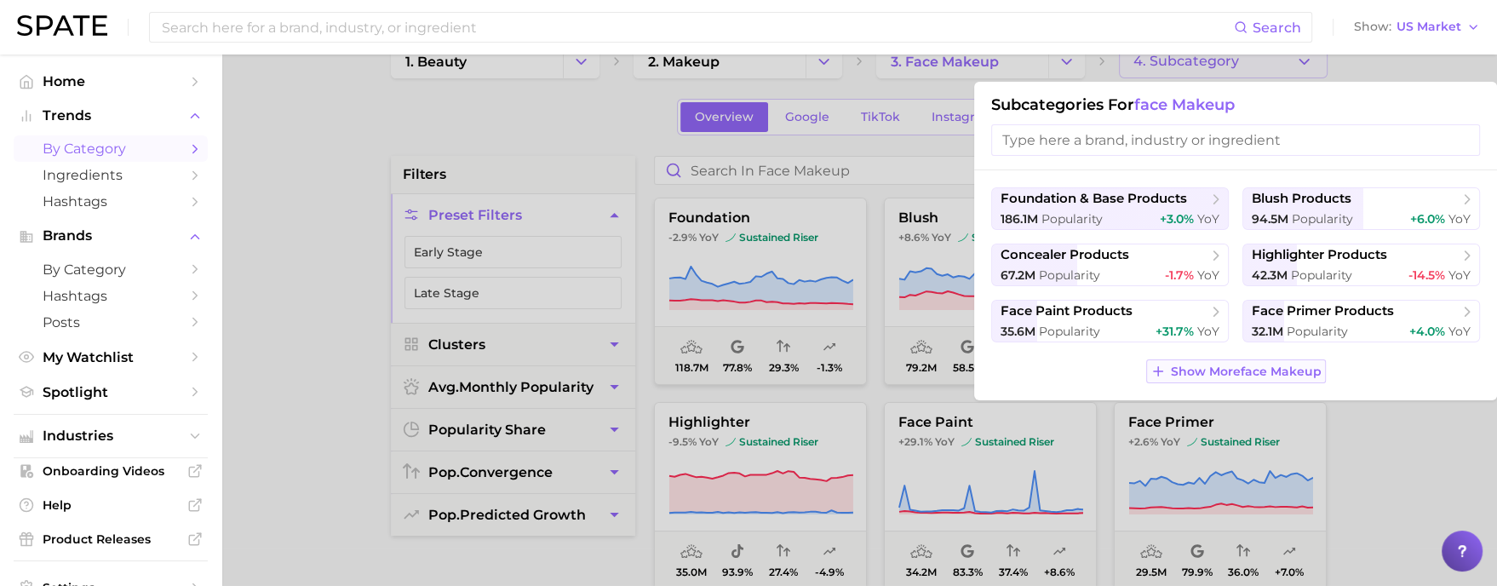
click at [1279, 371] on span "Show More face makeup" at bounding box center [1246, 372] width 151 height 14
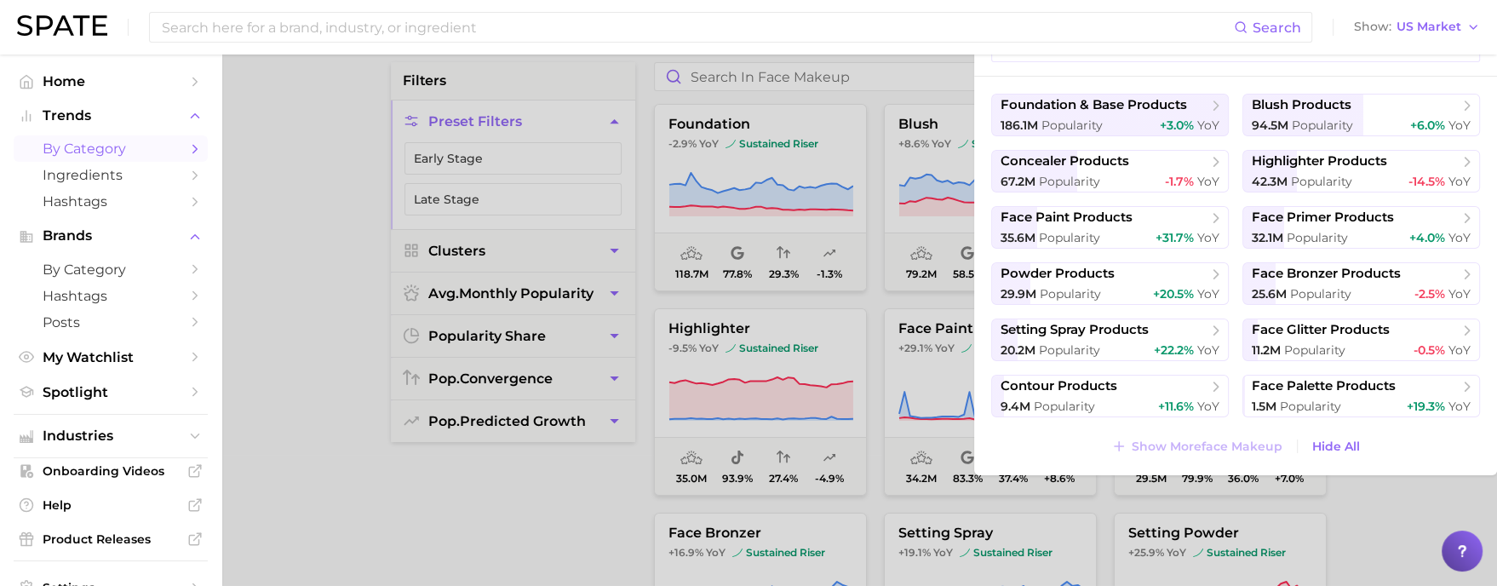
scroll to position [60, 0]
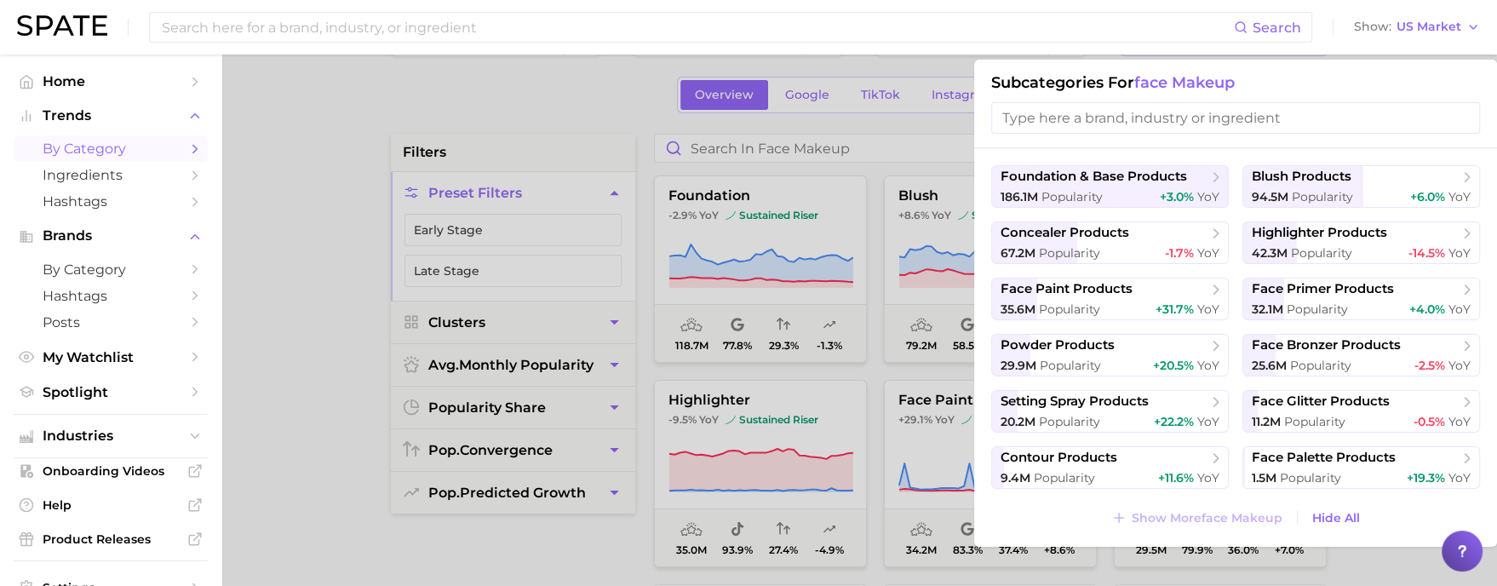
click at [1233, 108] on input "search" at bounding box center [1235, 118] width 489 height 32
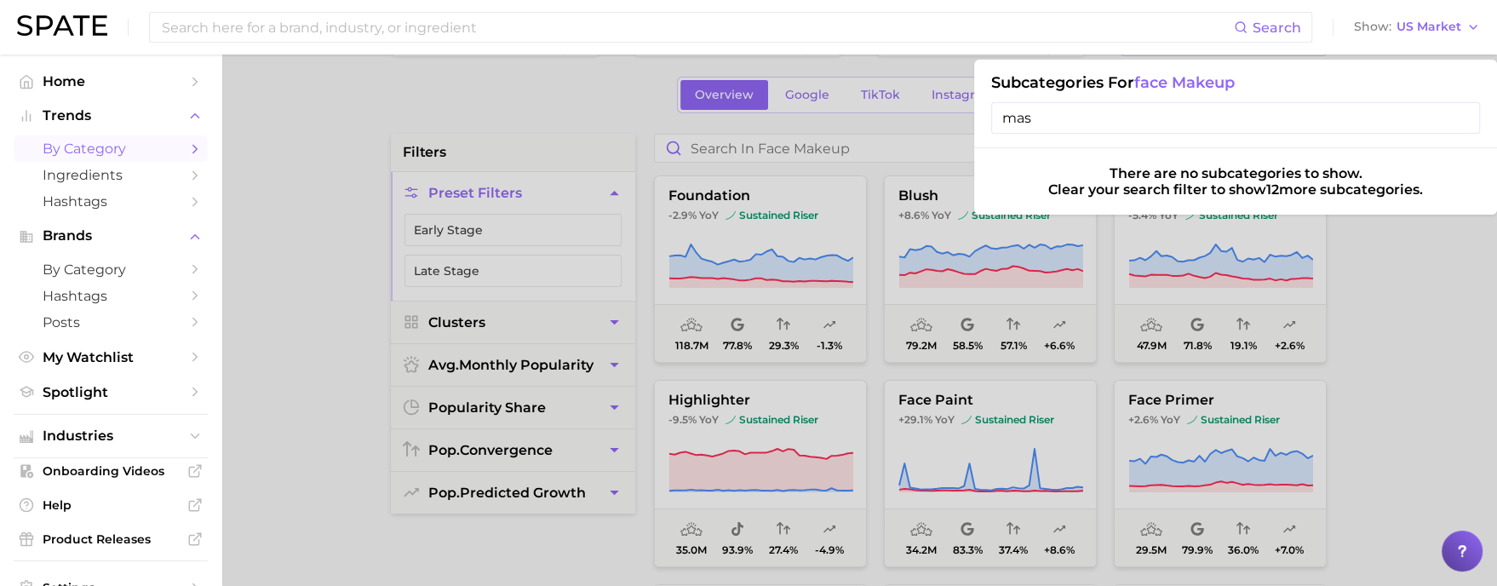
type input "mas"
click at [901, 98] on div at bounding box center [748, 293] width 1497 height 586
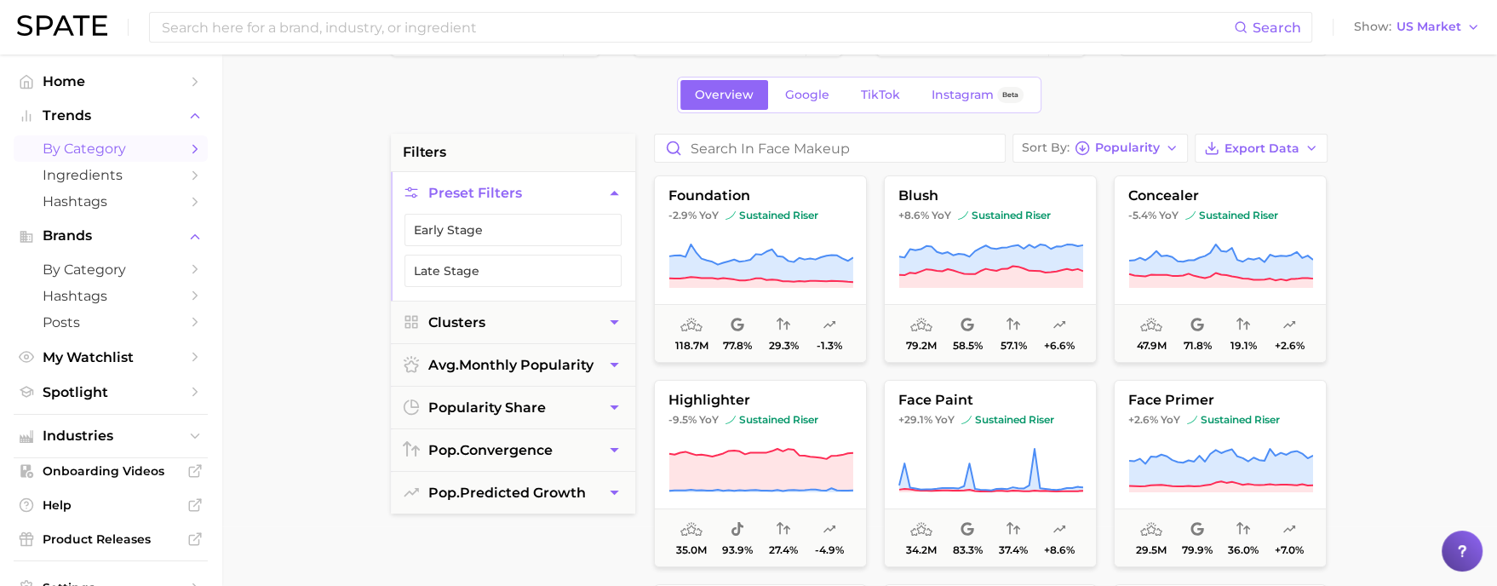
scroll to position [0, 0]
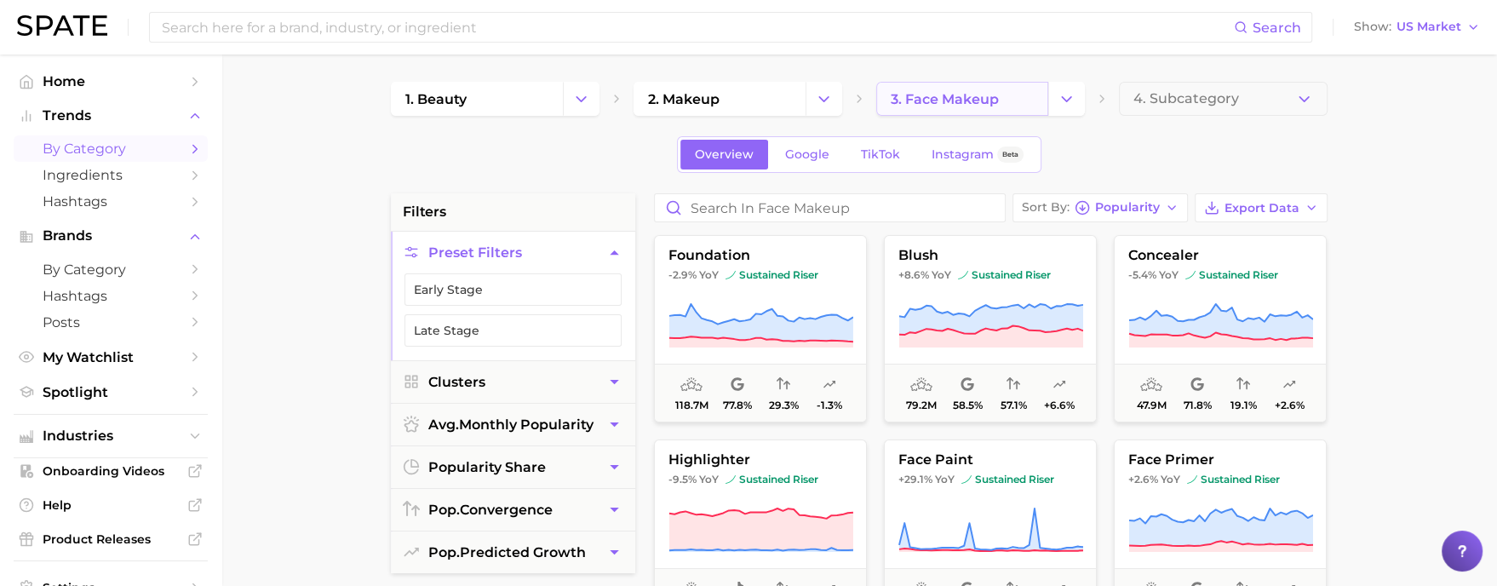
click at [944, 88] on link "3. face makeup" at bounding box center [963, 99] width 172 height 34
click at [1068, 107] on icon "Change Category" at bounding box center [1067, 99] width 18 height 18
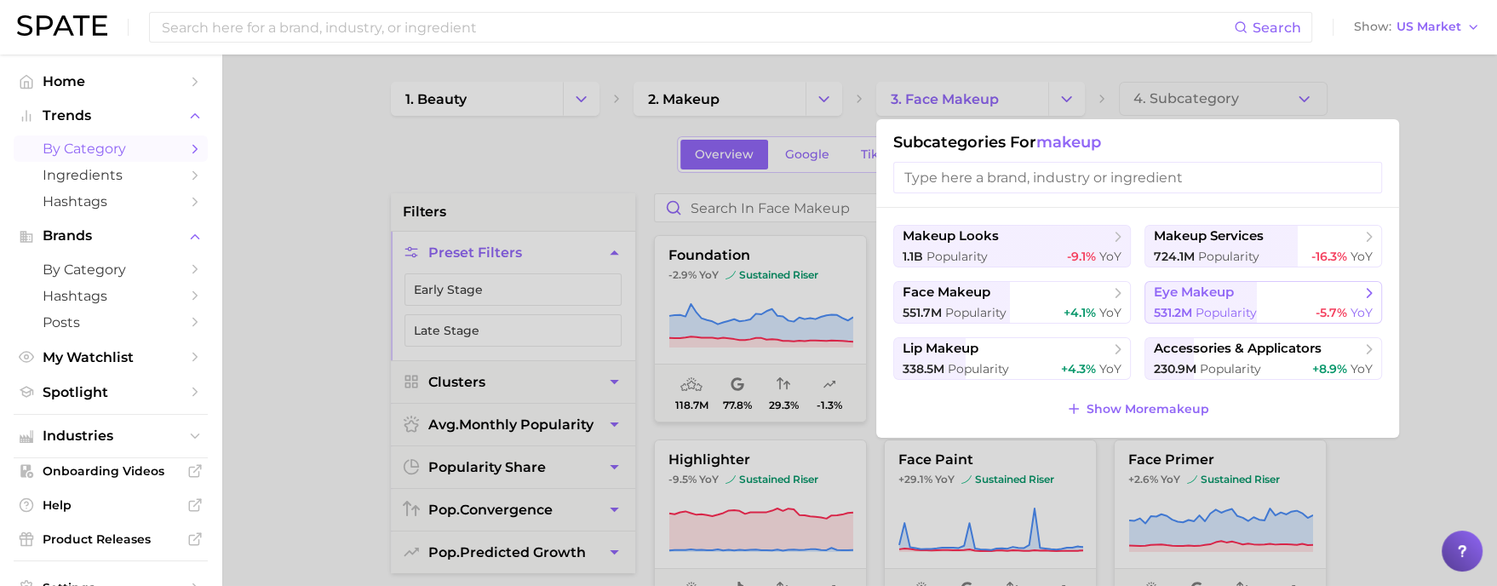
click at [1198, 307] on span "Popularity" at bounding box center [1226, 312] width 61 height 15
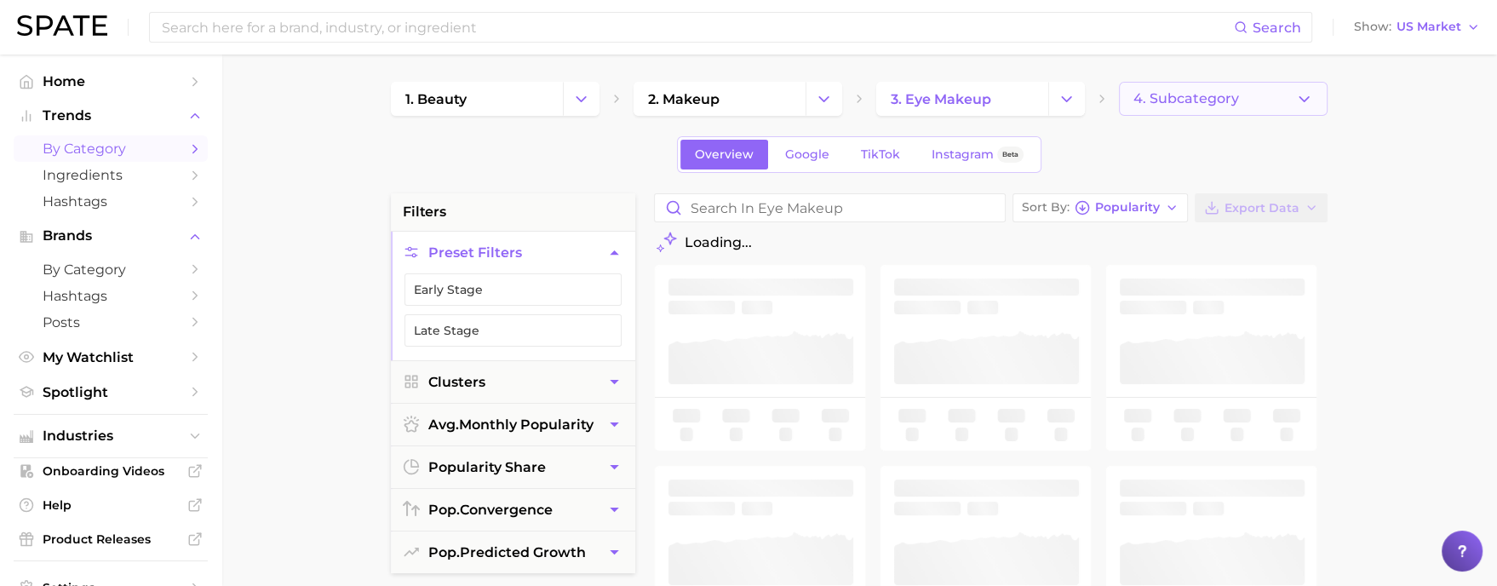
click at [1194, 109] on button "4. Subcategory" at bounding box center [1223, 99] width 209 height 34
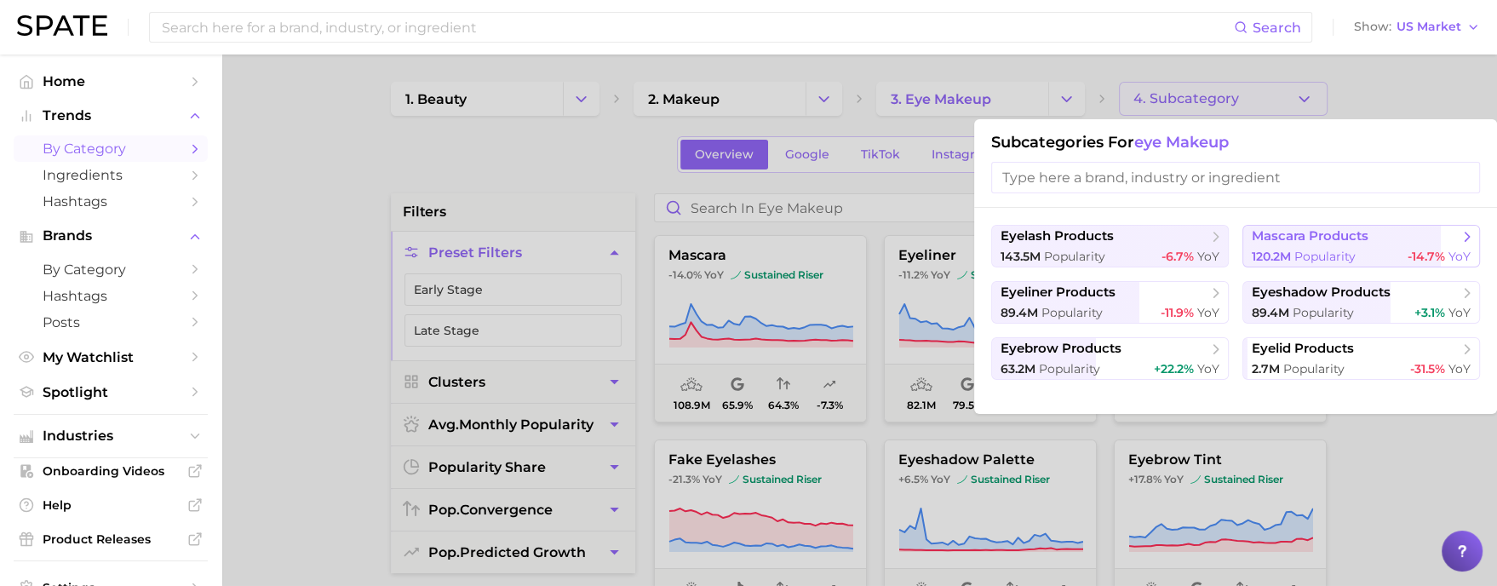
click at [1279, 233] on span "mascara products" at bounding box center [1310, 236] width 117 height 16
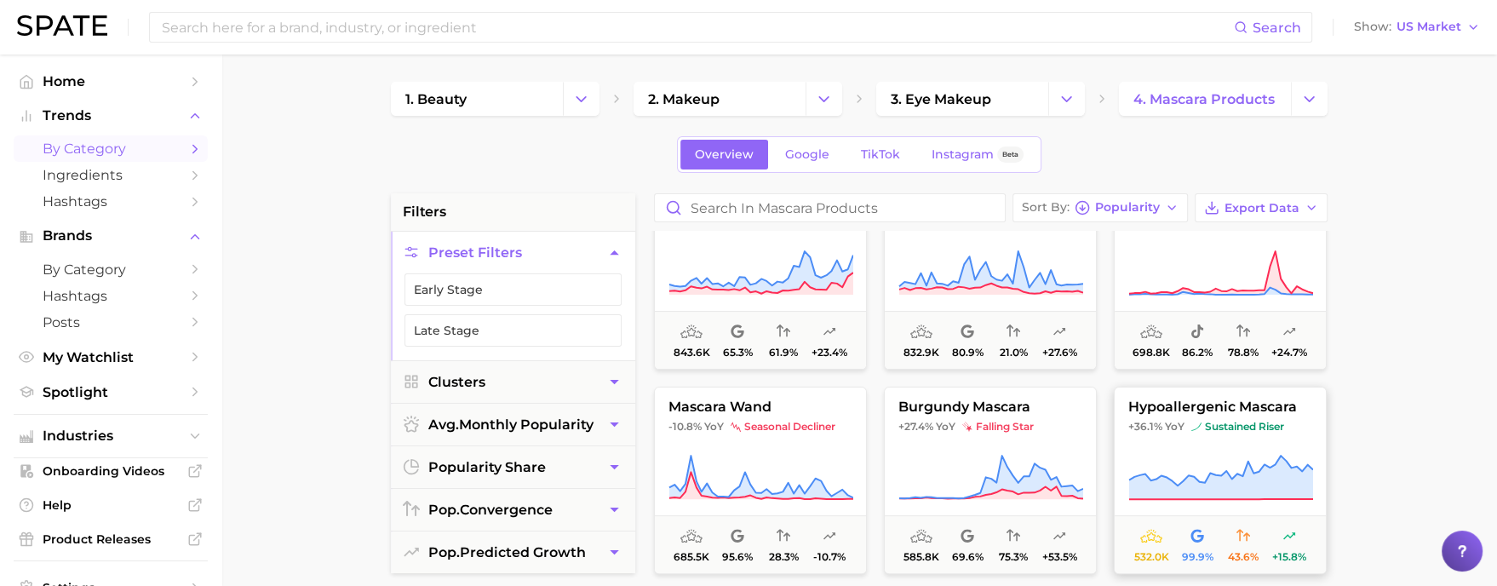
scroll to position [667, 0]
click at [1235, 443] on button "hypoallergenic mascara +36.1% YoY sustained riser 532.0k 99.9% 43.6% +15.8%" at bounding box center [1220, 479] width 213 height 187
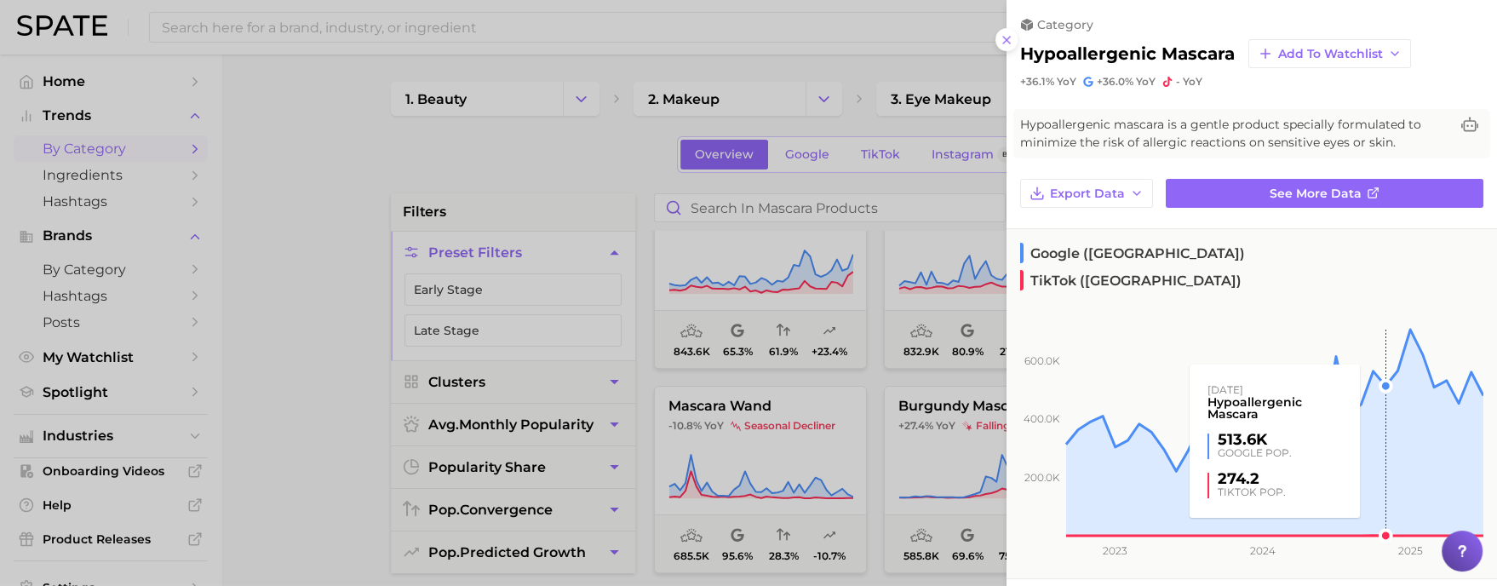
click at [1279, 387] on rect at bounding box center [1245, 411] width 477 height 249
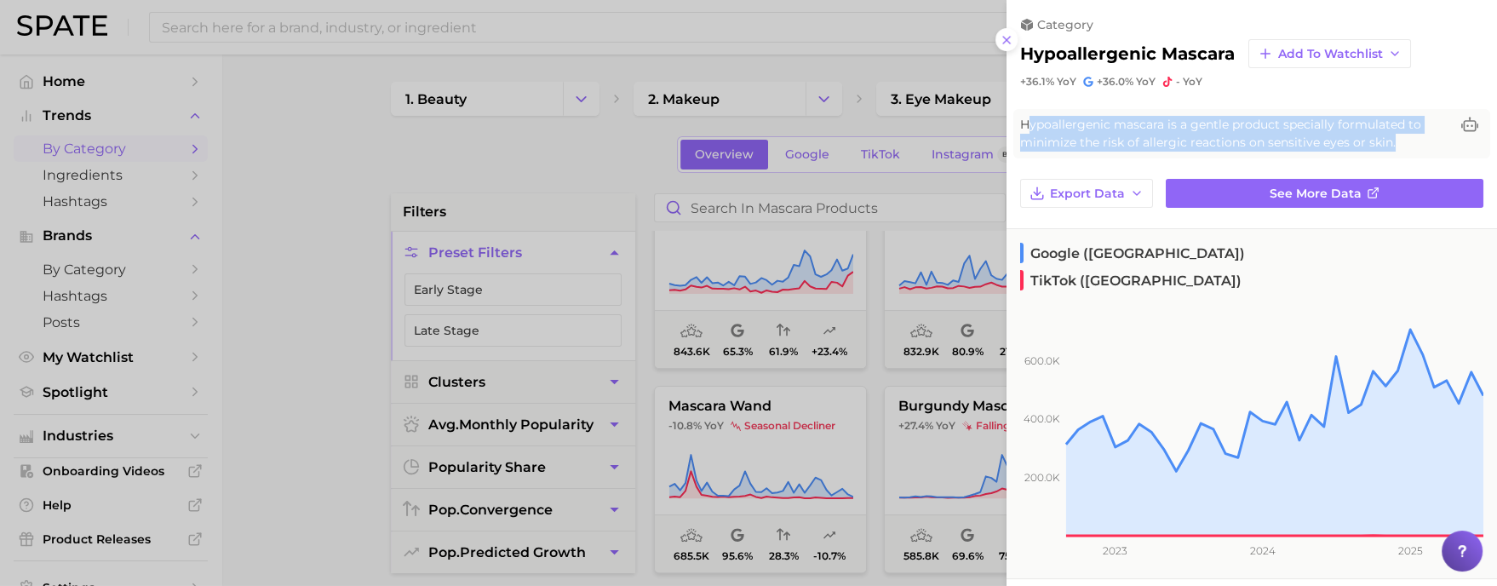
drag, startPoint x: 1396, startPoint y: 148, endPoint x: 1025, endPoint y: 123, distance: 372.3
click at [1025, 123] on span "Hypoallergenic mascara is a gentle product specially formulated to minimize the…" at bounding box center [1234, 134] width 429 height 36
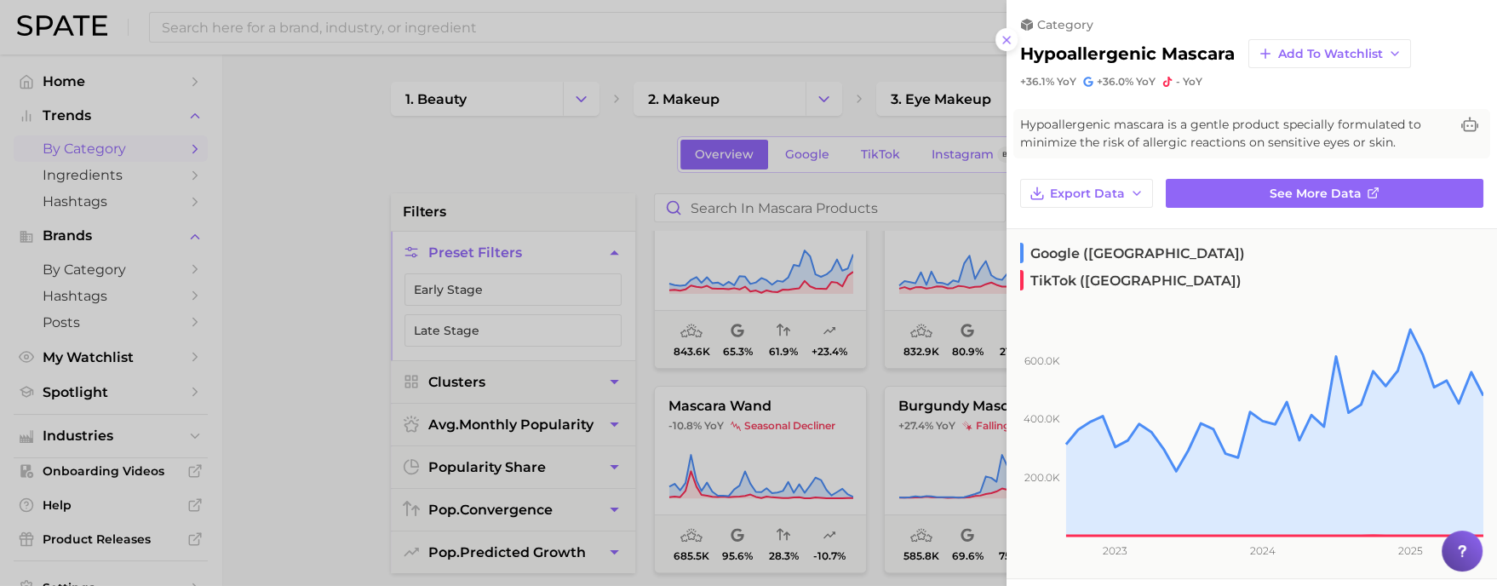
click at [1039, 133] on span "Hypoallergenic mascara is a gentle product specially formulated to minimize the…" at bounding box center [1234, 134] width 429 height 36
click at [712, 431] on div at bounding box center [748, 293] width 1497 height 586
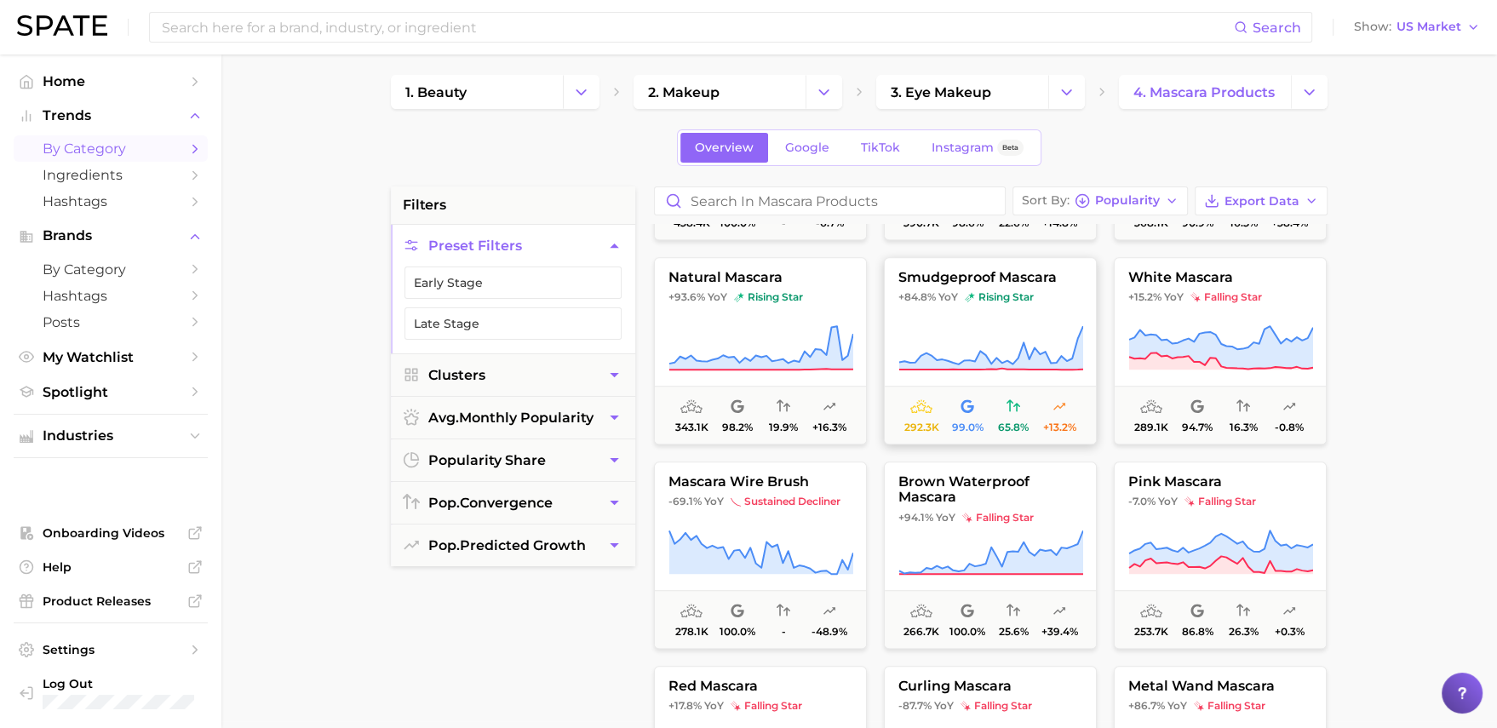
scroll to position [1416, 0]
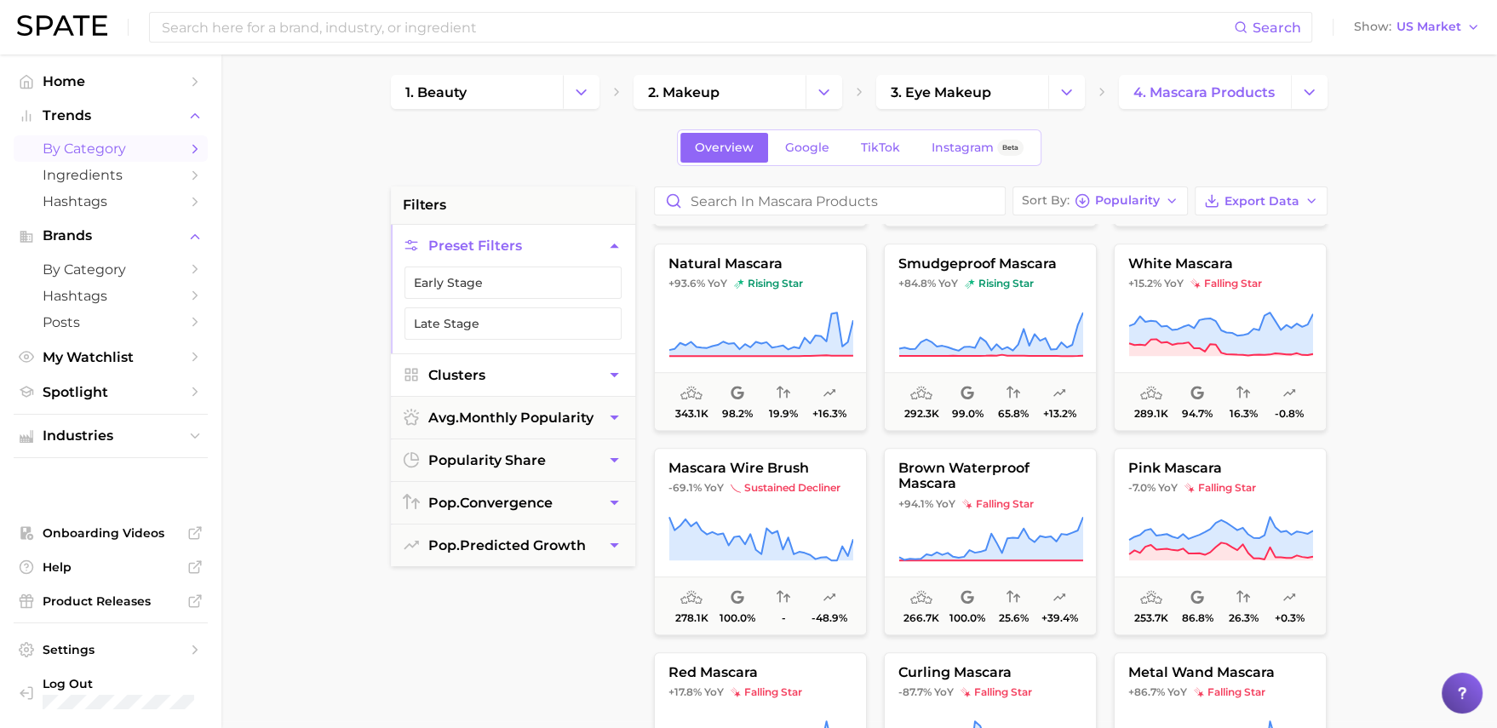
click at [584, 378] on button "Clusters" at bounding box center [513, 375] width 244 height 42
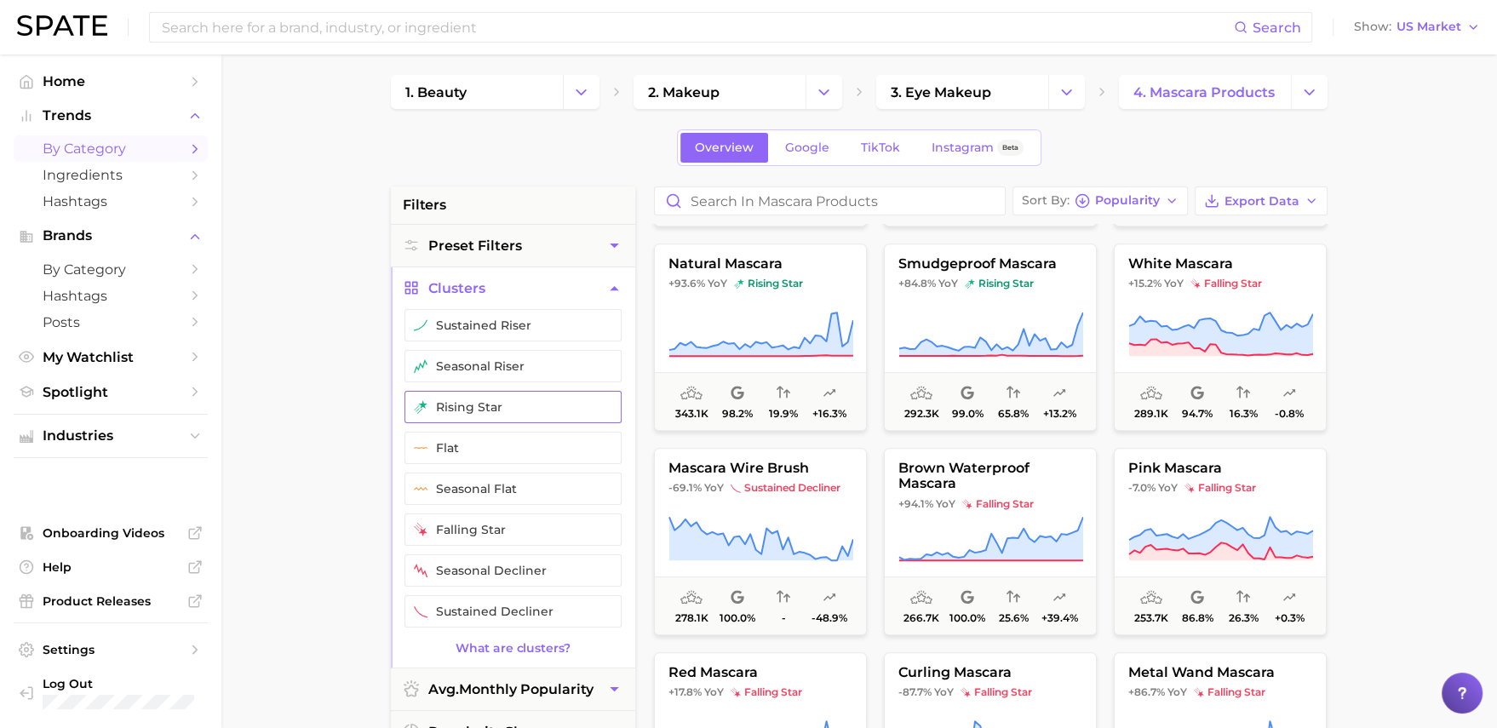
click at [539, 402] on button "rising star" at bounding box center [513, 407] width 217 height 32
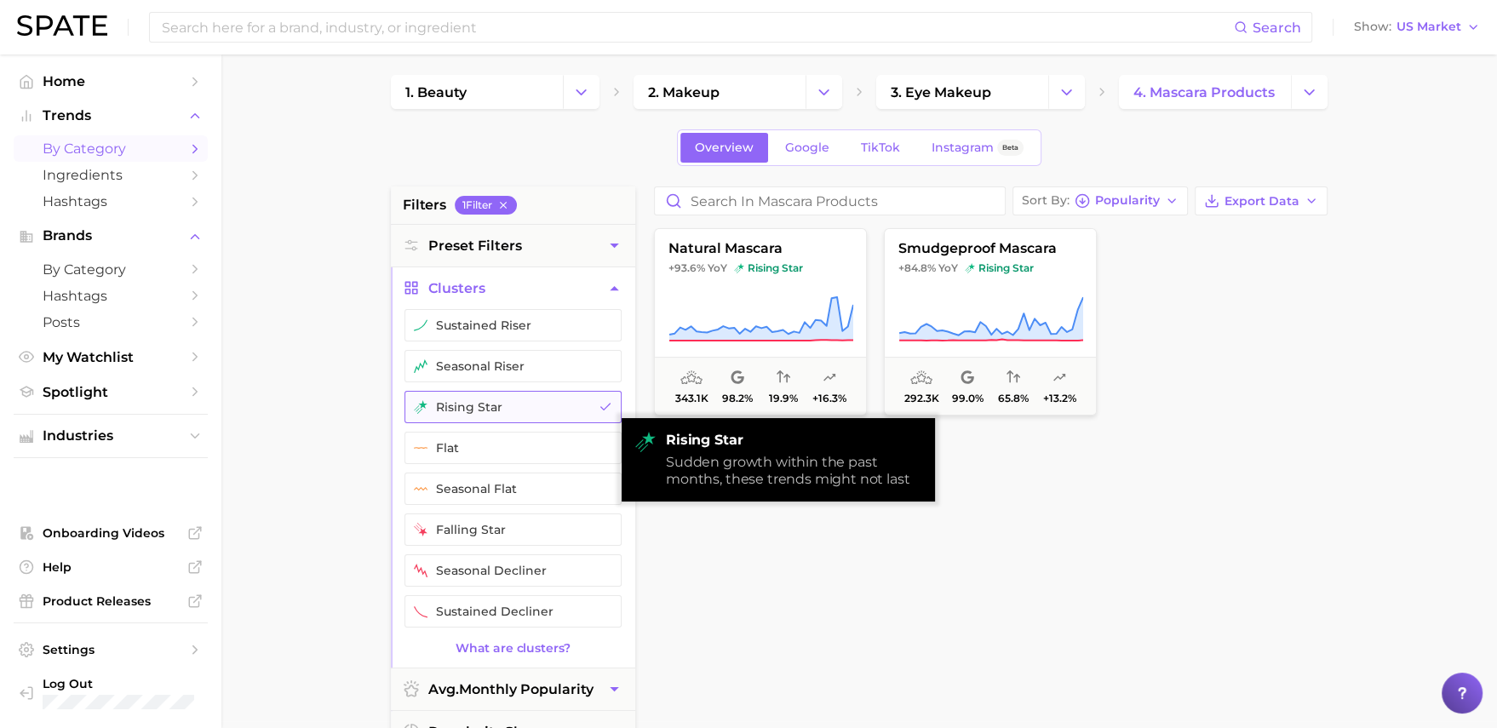
click at [537, 402] on button "rising star" at bounding box center [513, 407] width 217 height 32
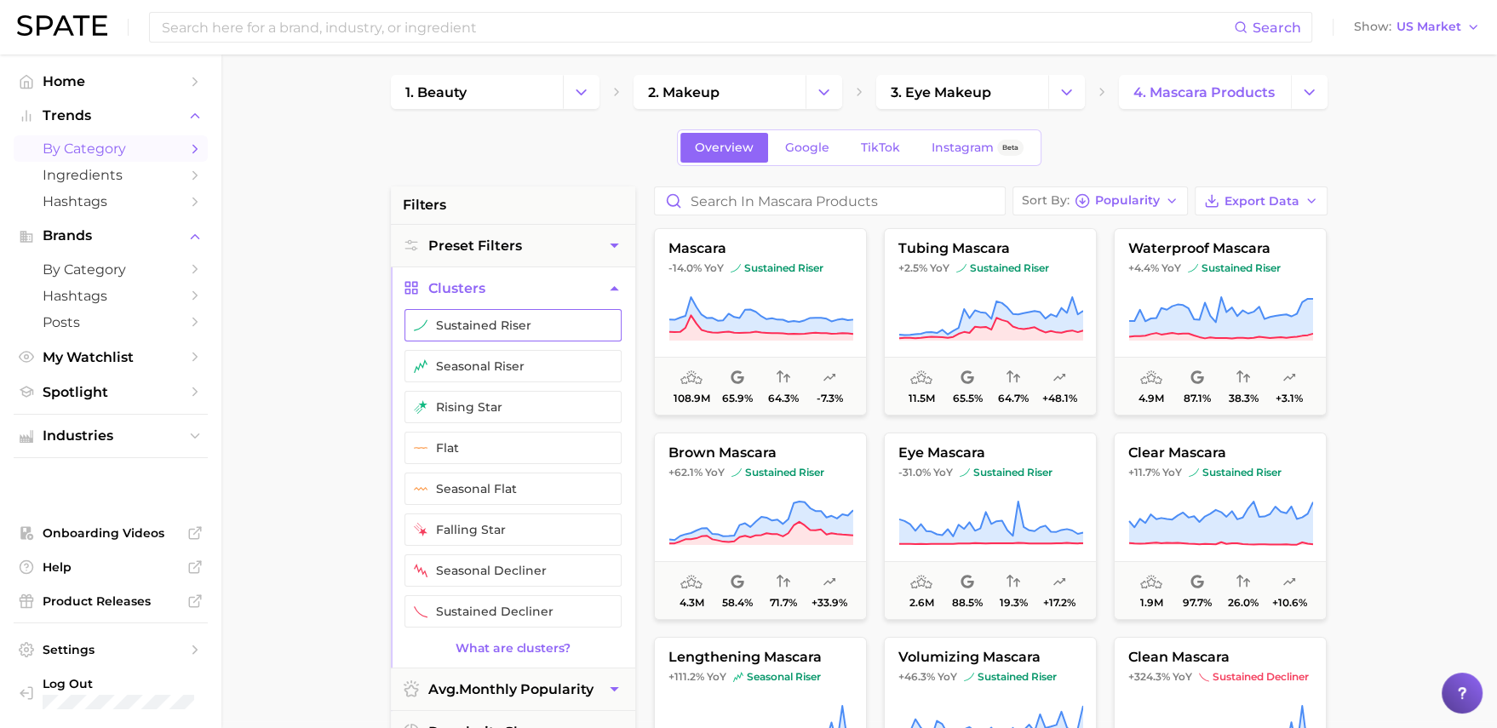
click at [535, 330] on button "sustained riser" at bounding box center [513, 325] width 217 height 32
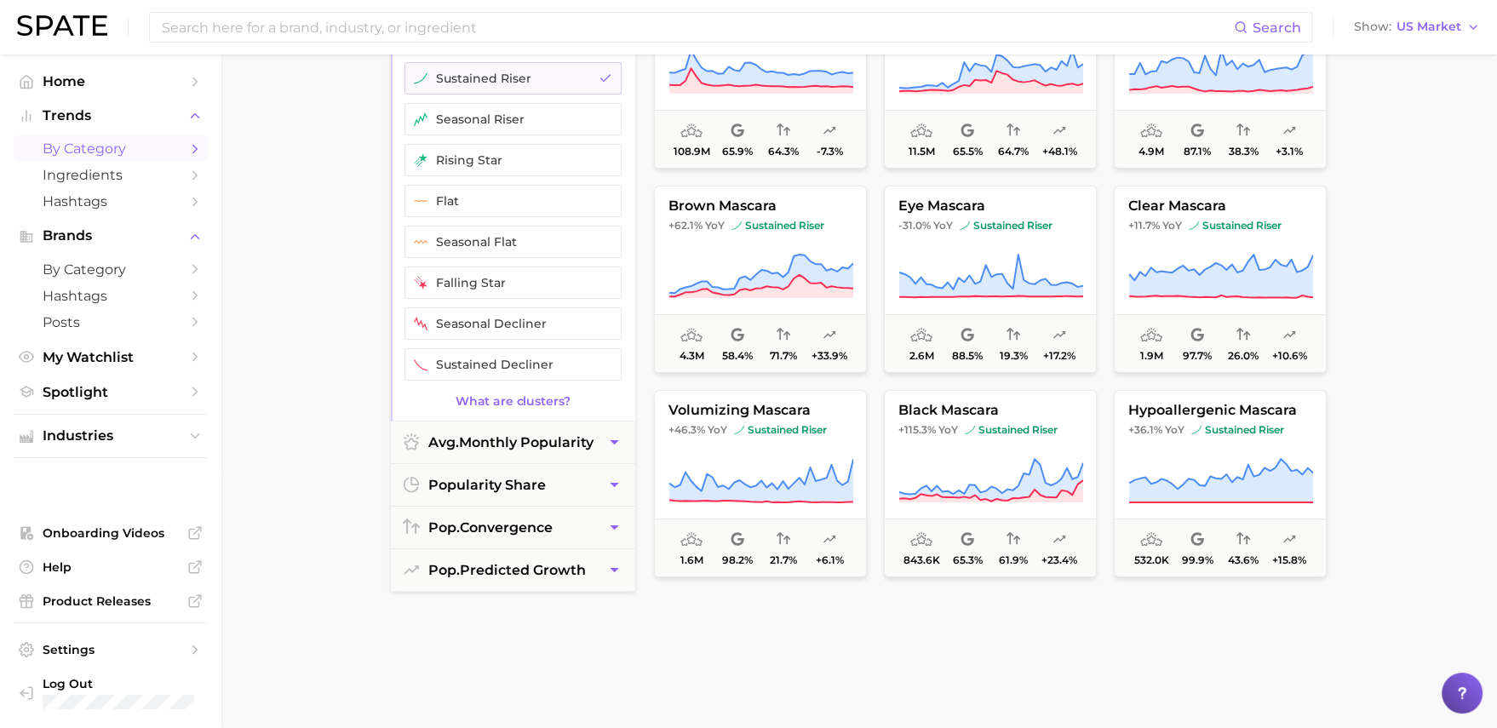
scroll to position [187, 0]
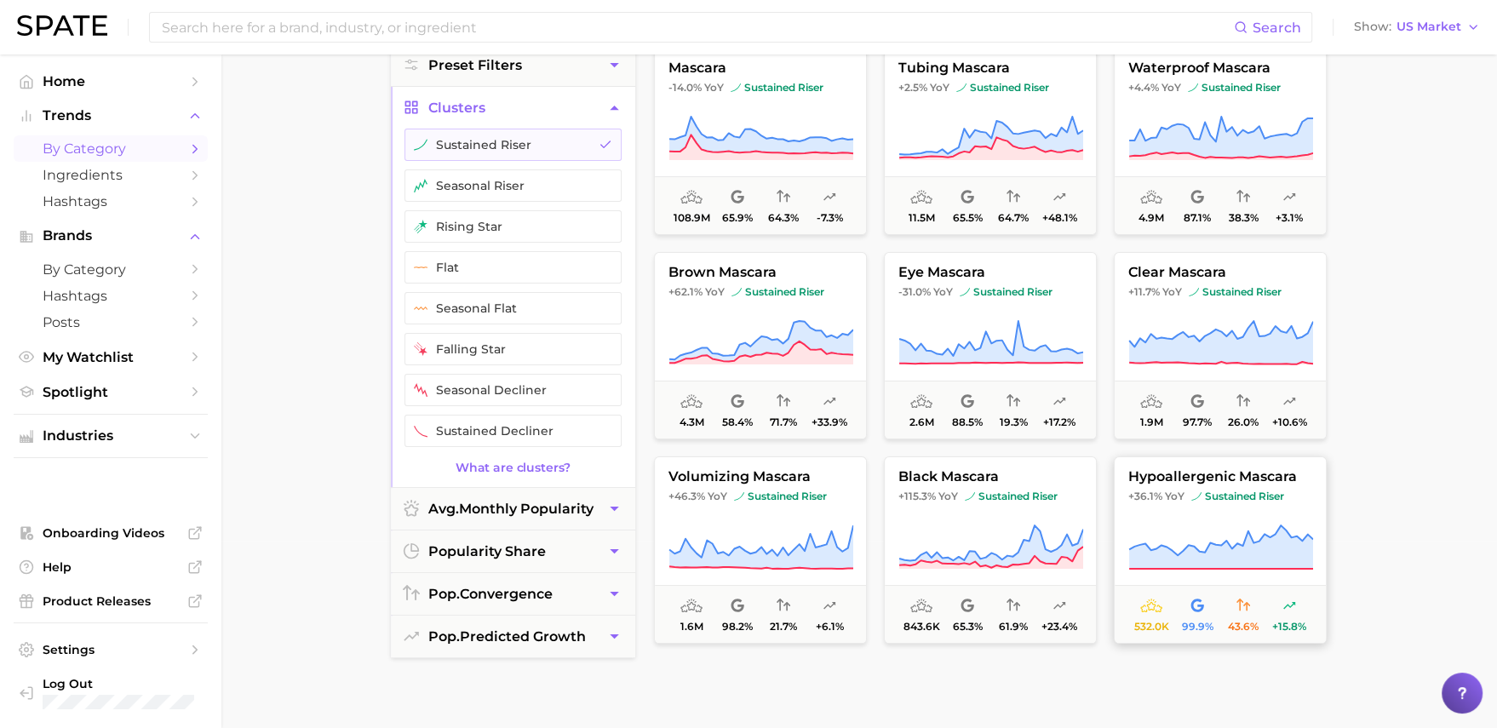
click at [1250, 585] on span "43.6%" at bounding box center [1244, 614] width 46 height 37
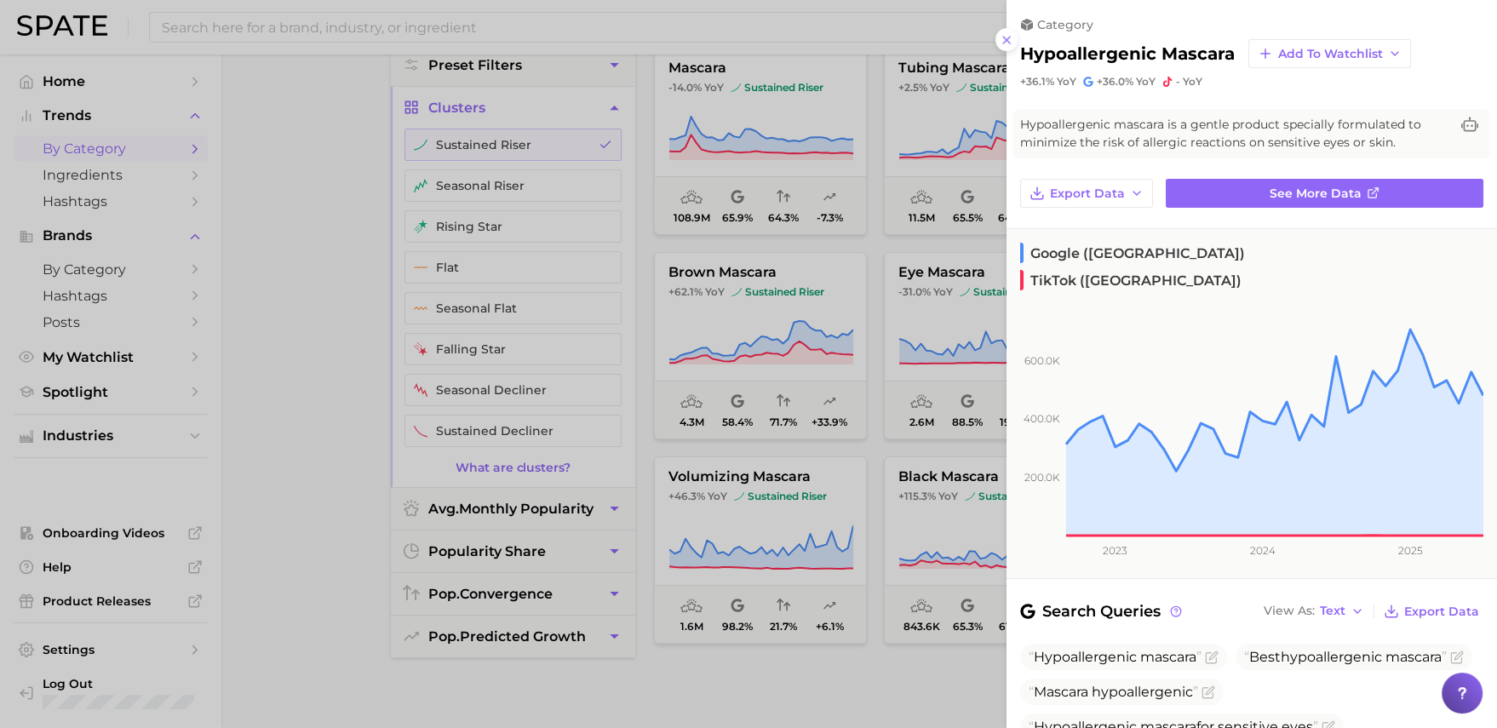
click at [859, 359] on div at bounding box center [748, 364] width 1497 height 728
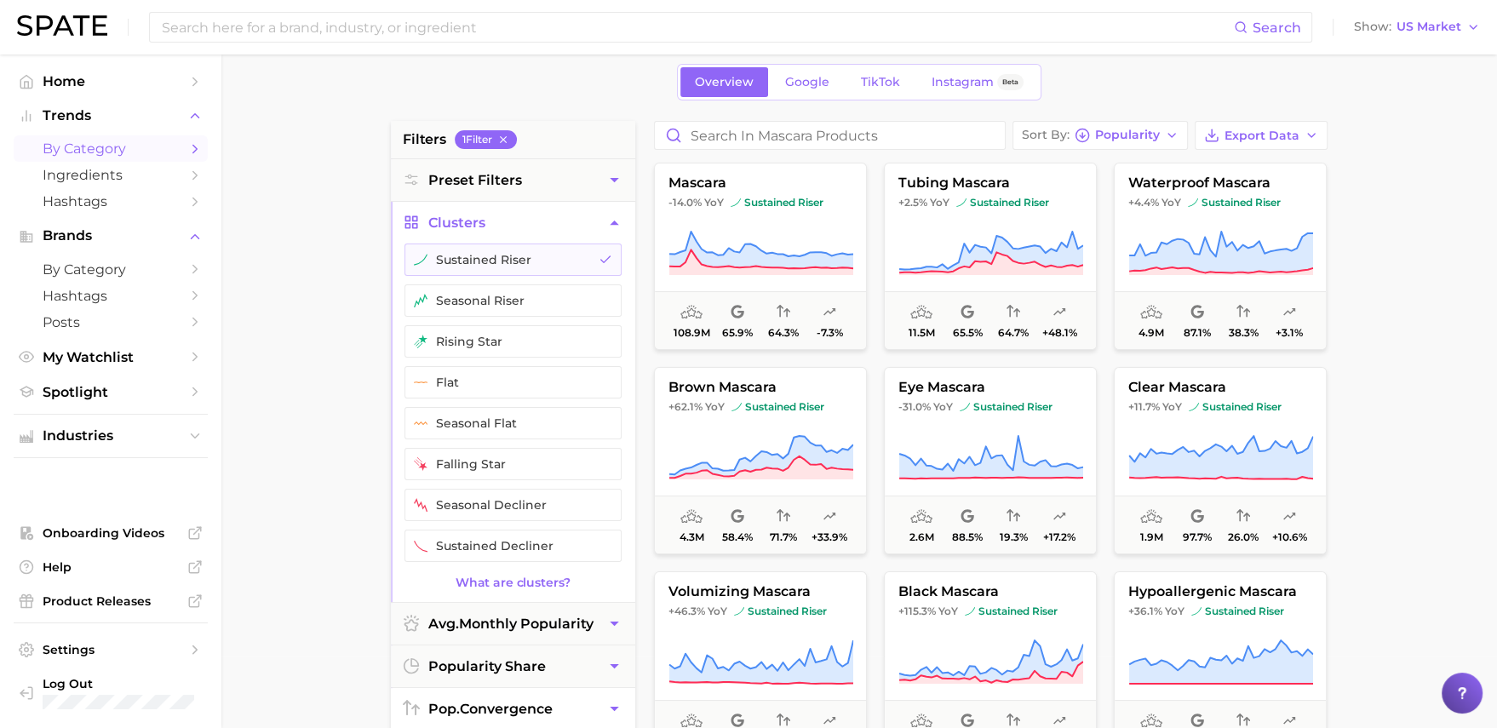
scroll to position [0, 0]
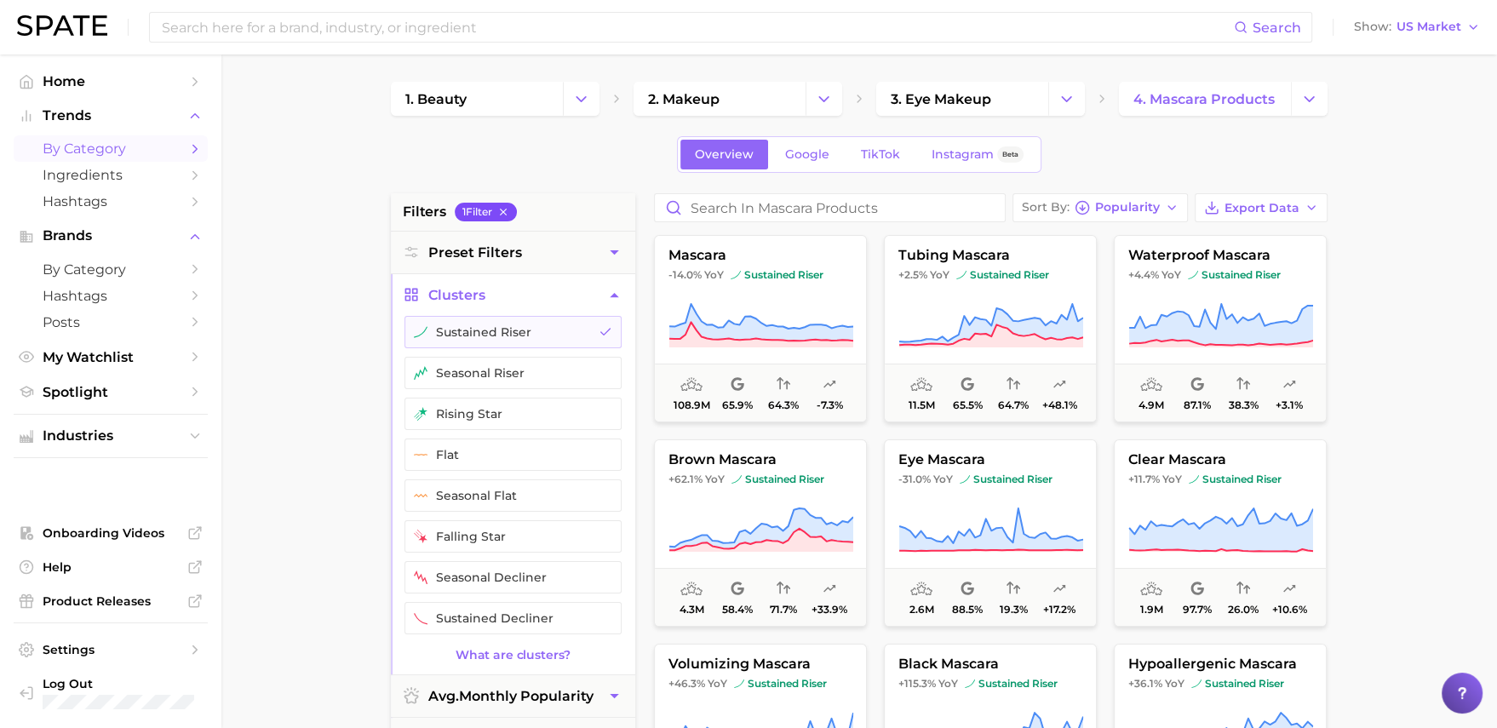
click at [509, 210] on icon "button" at bounding box center [503, 212] width 12 height 12
click at [815, 164] on link "Google" at bounding box center [807, 155] width 73 height 30
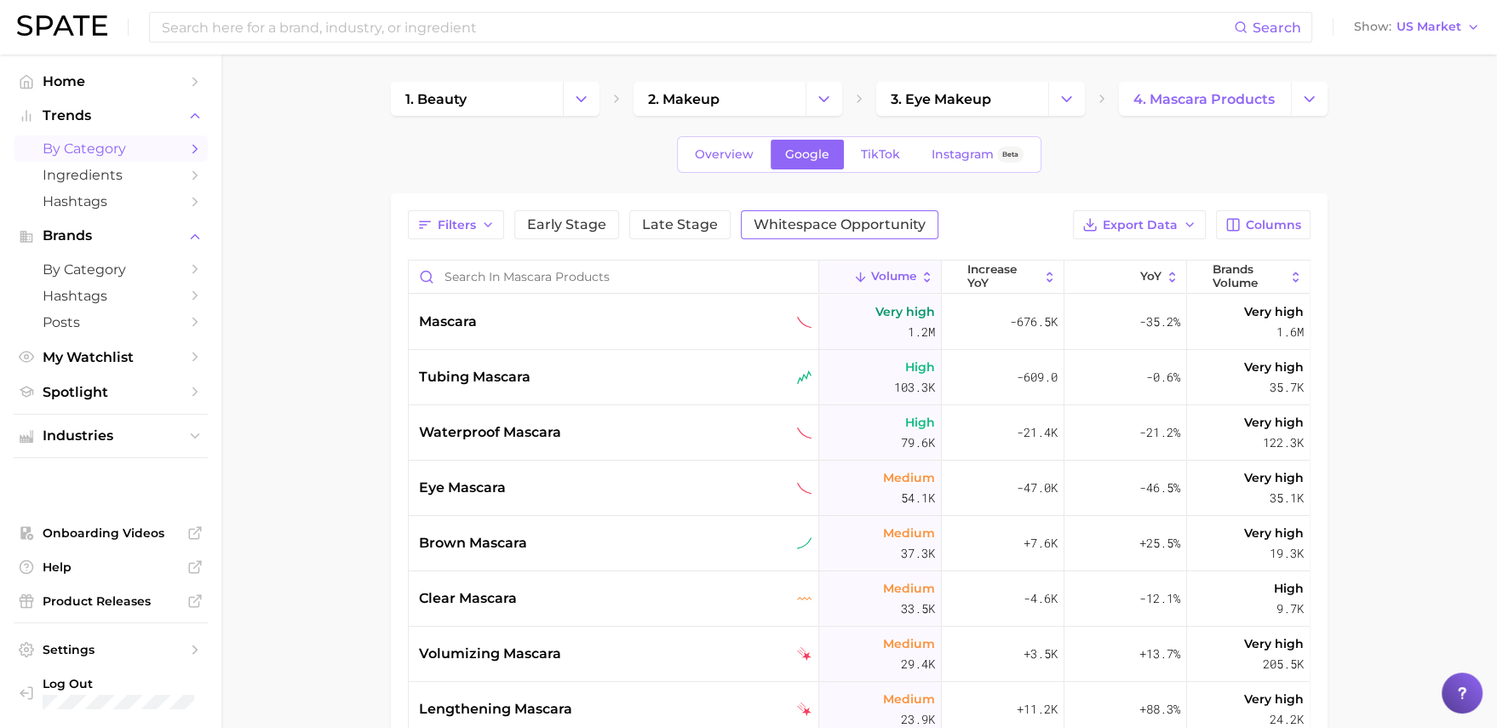
click at [825, 227] on span "Whitespace Opportunity" at bounding box center [840, 225] width 172 height 14
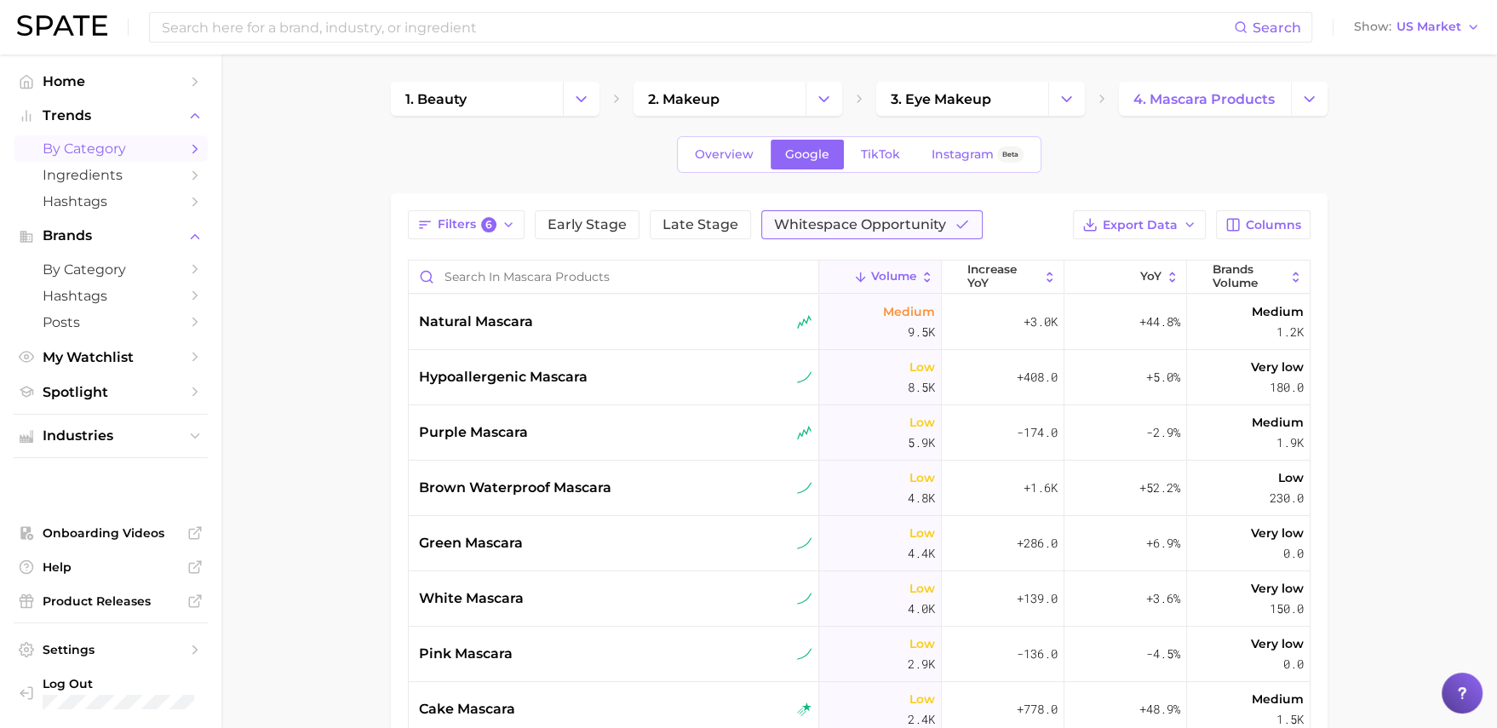
click at [852, 218] on span "Whitespace Opportunity" at bounding box center [860, 225] width 172 height 14
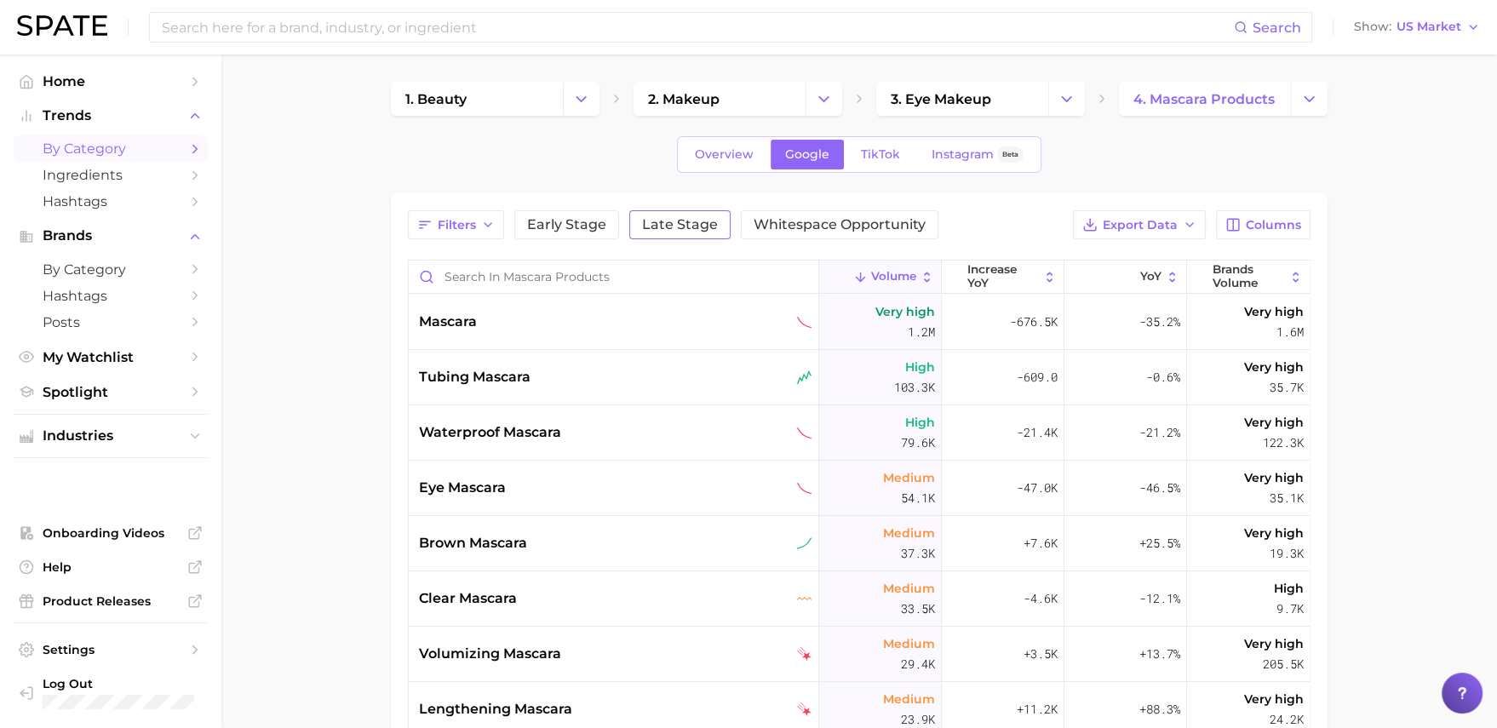
click at [663, 226] on span "Late Stage" at bounding box center [680, 225] width 76 height 14
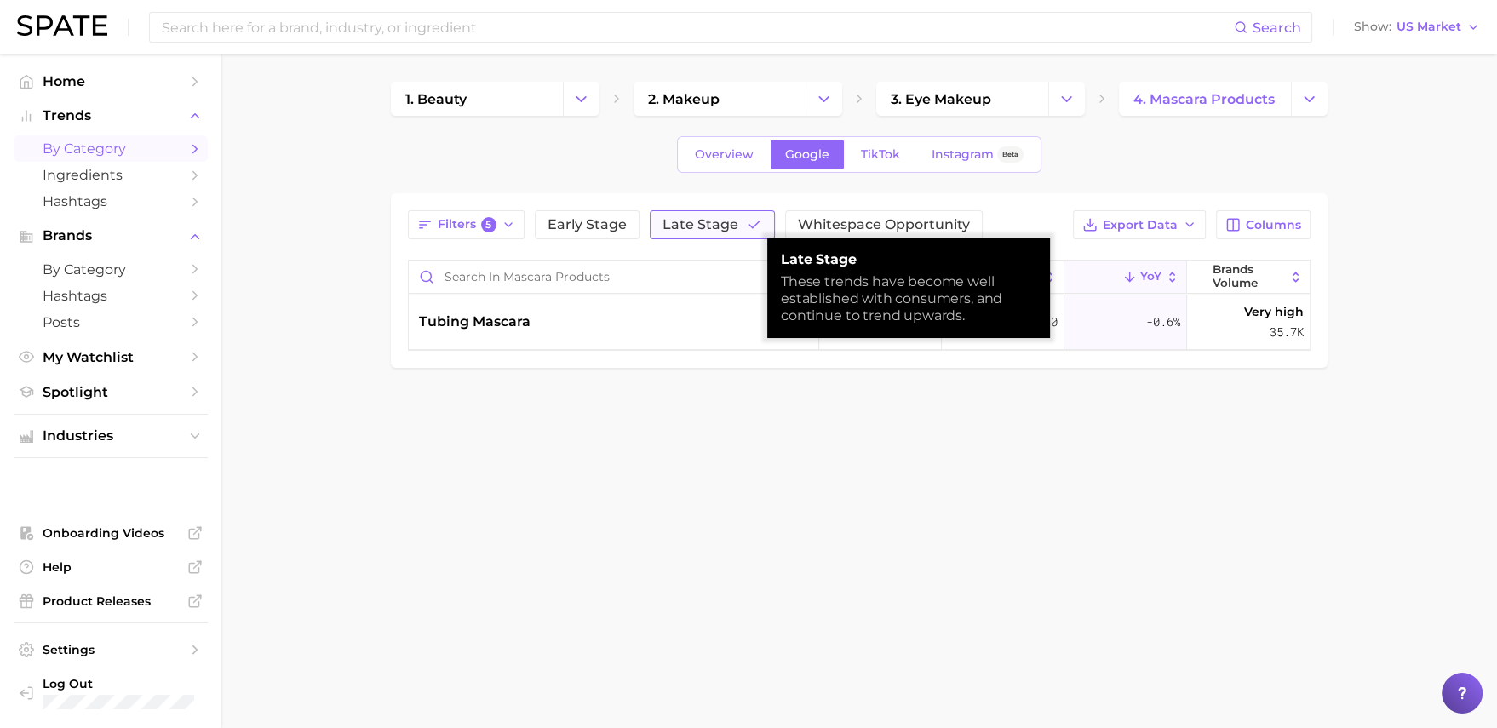
click at [669, 229] on span "Late Stage" at bounding box center [701, 225] width 76 height 14
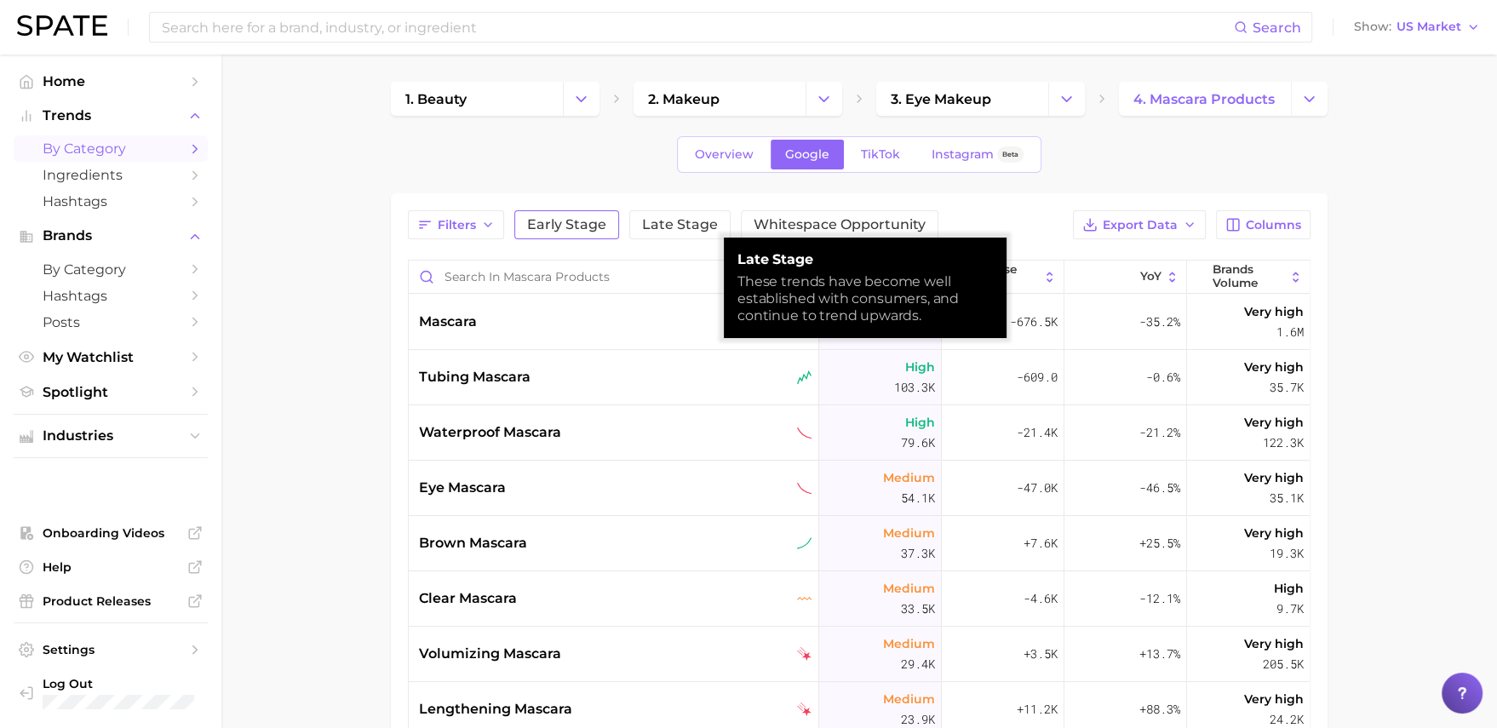
click at [595, 229] on span "Early Stage" at bounding box center [566, 225] width 79 height 14
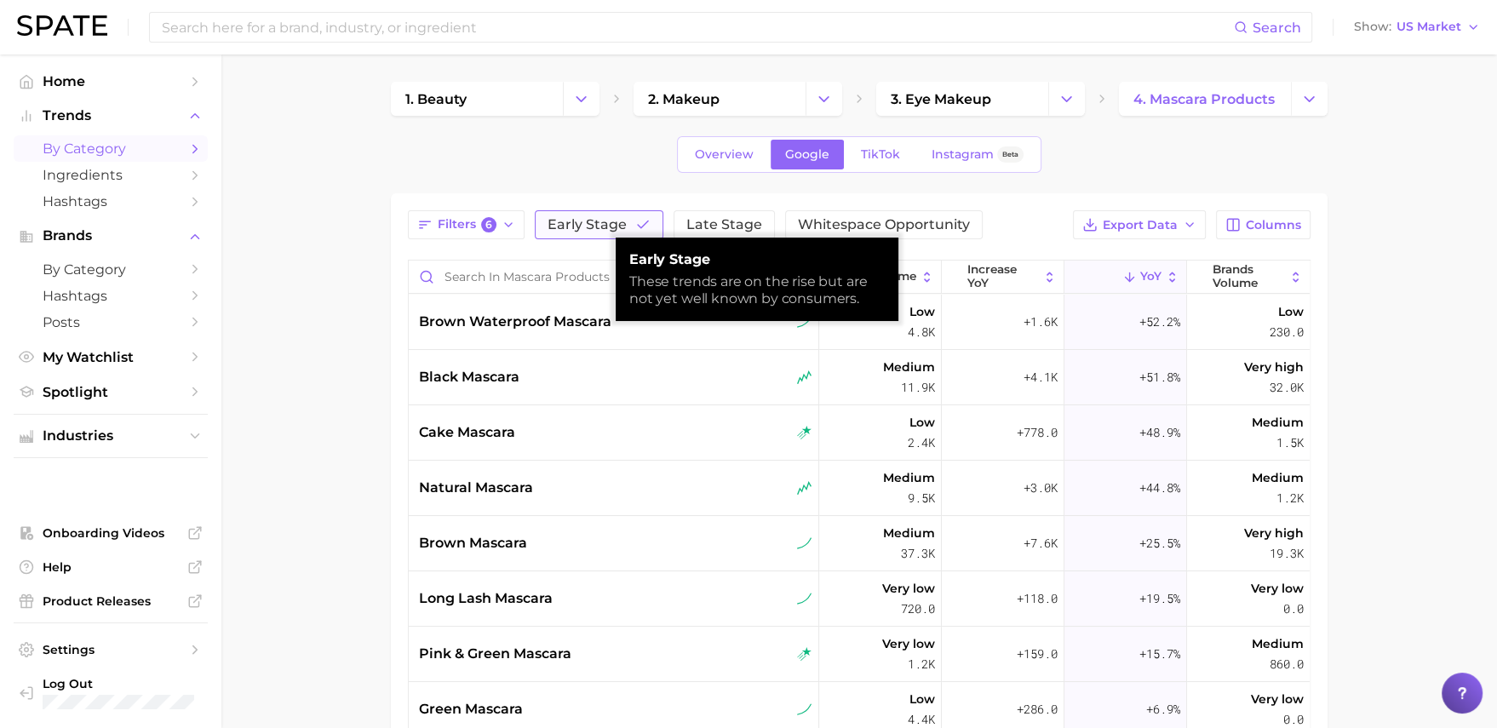
click at [595, 229] on span "Early Stage" at bounding box center [587, 225] width 79 height 14
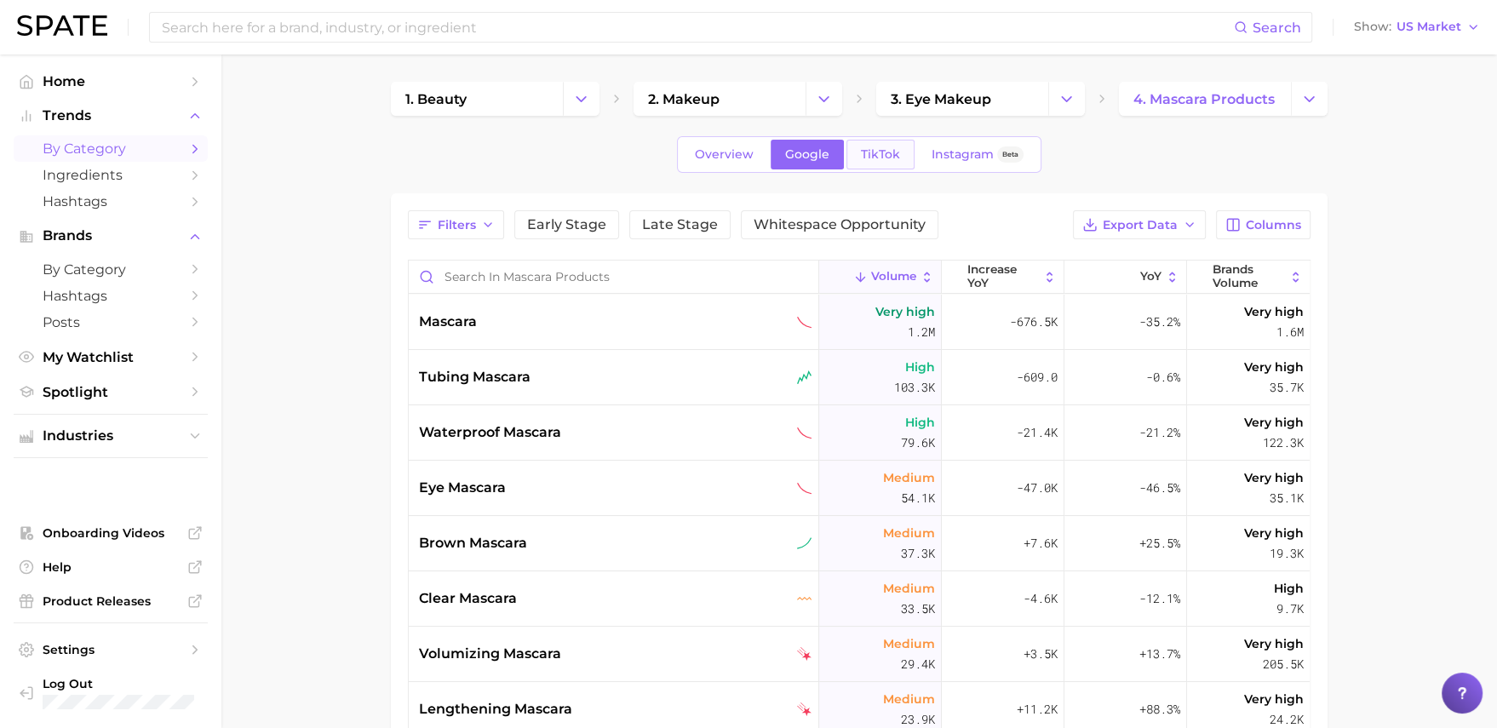
click at [902, 151] on link "TikTok" at bounding box center [881, 155] width 68 height 30
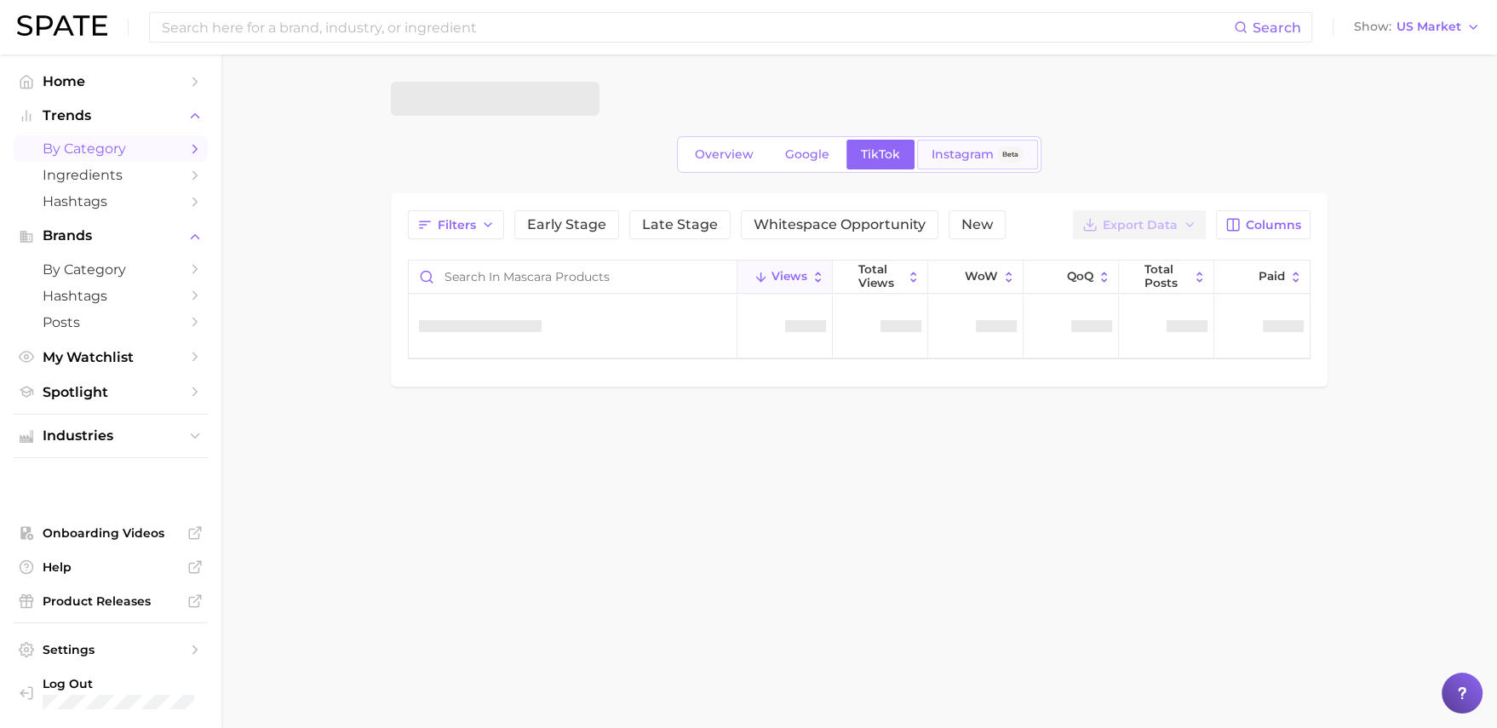
click at [957, 152] on span "Instagram" at bounding box center [963, 154] width 62 height 14
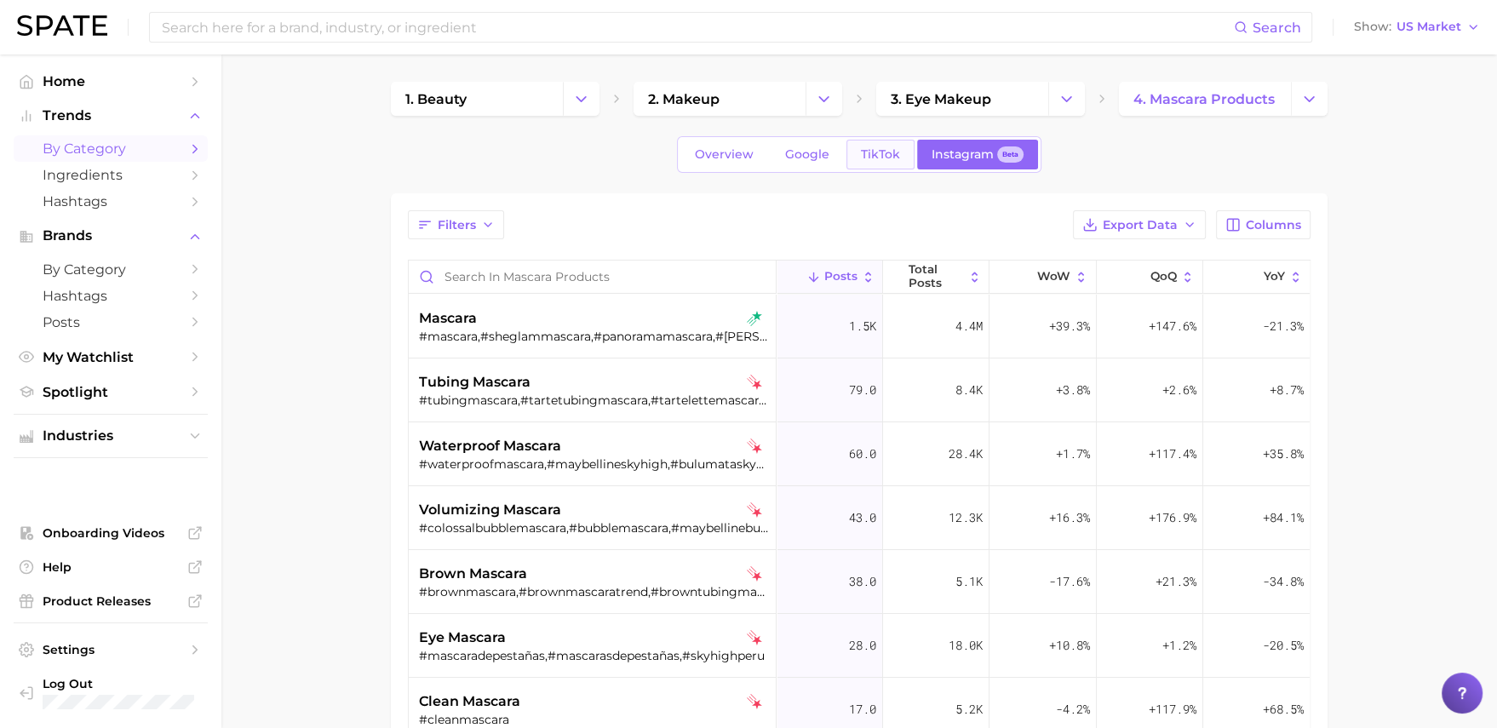
click at [892, 156] on span "TikTok" at bounding box center [880, 154] width 39 height 14
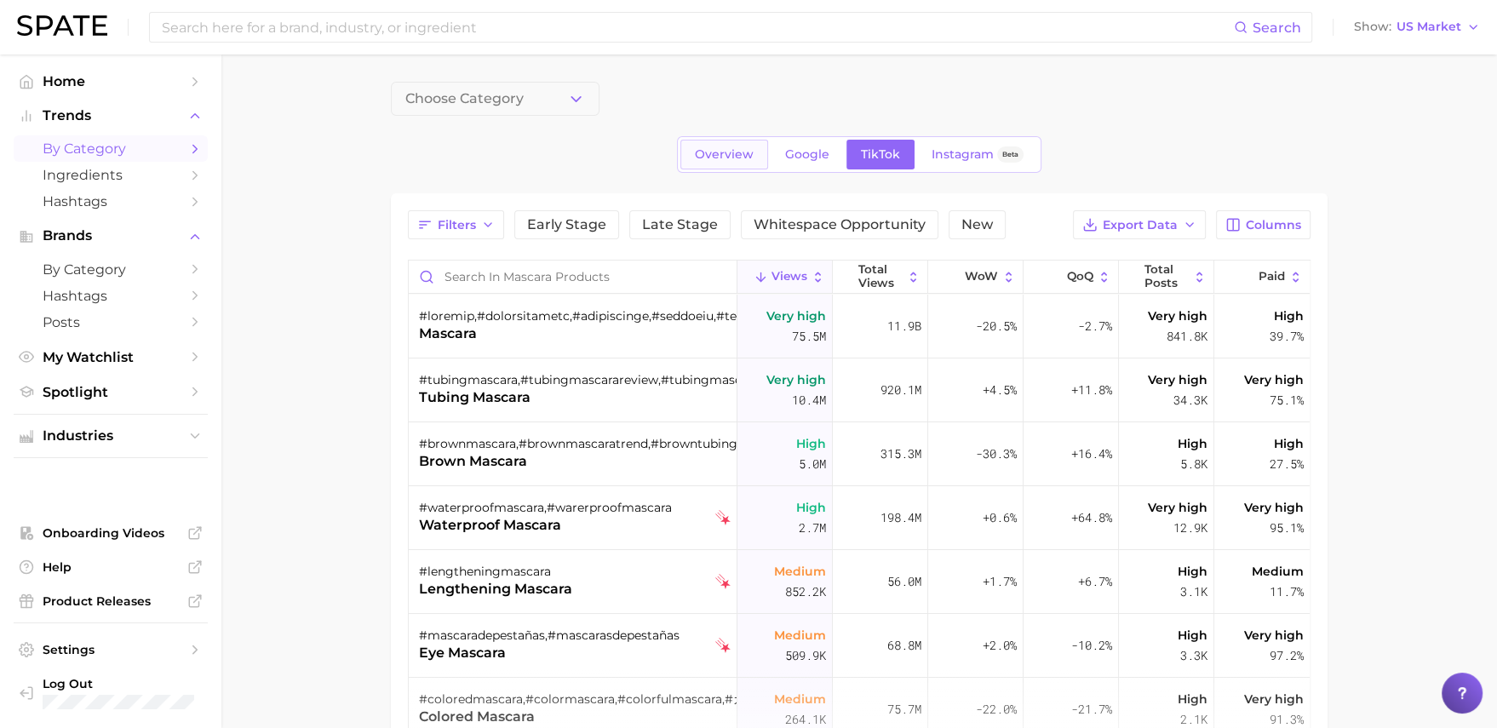
click at [713, 163] on link "Overview" at bounding box center [725, 155] width 88 height 30
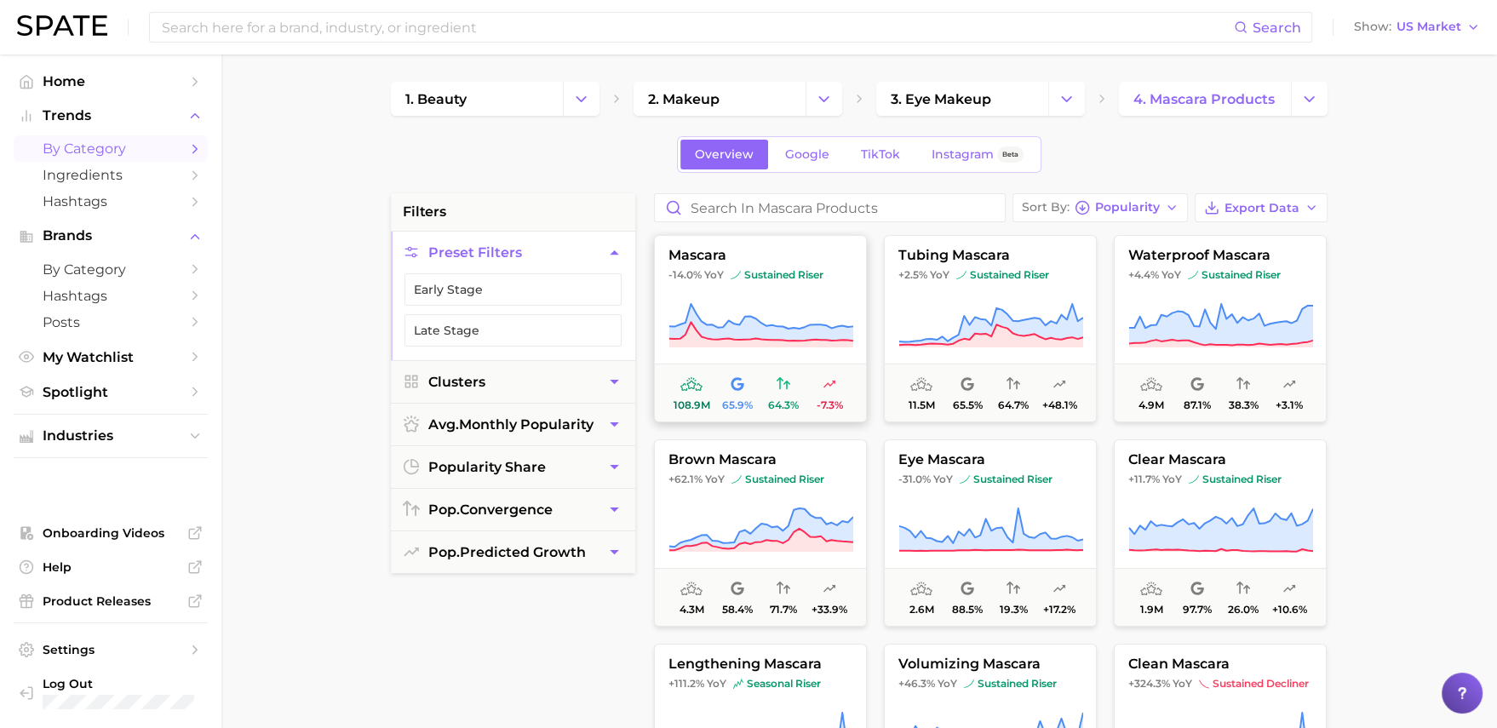
click at [836, 306] on icon at bounding box center [761, 326] width 185 height 48
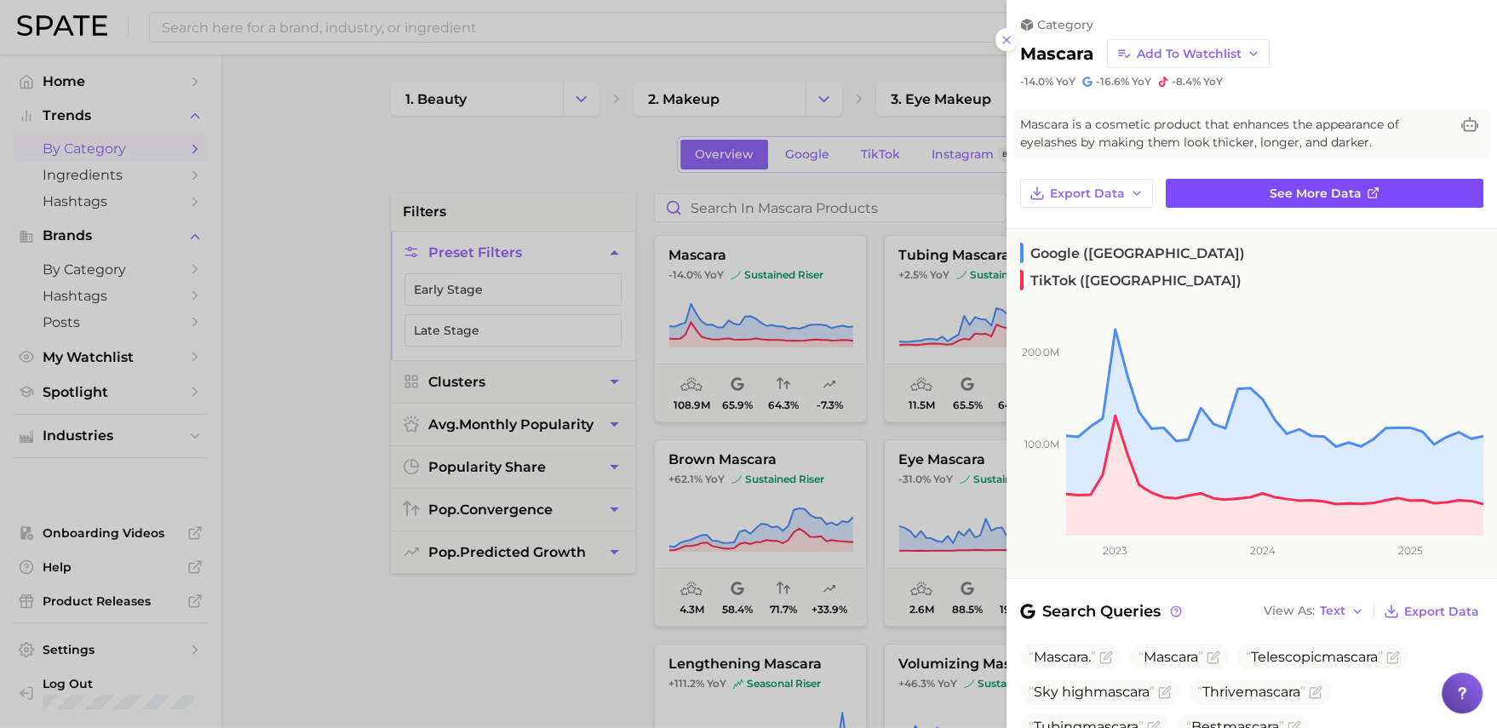
click at [1249, 203] on link "See more data" at bounding box center [1325, 193] width 318 height 29
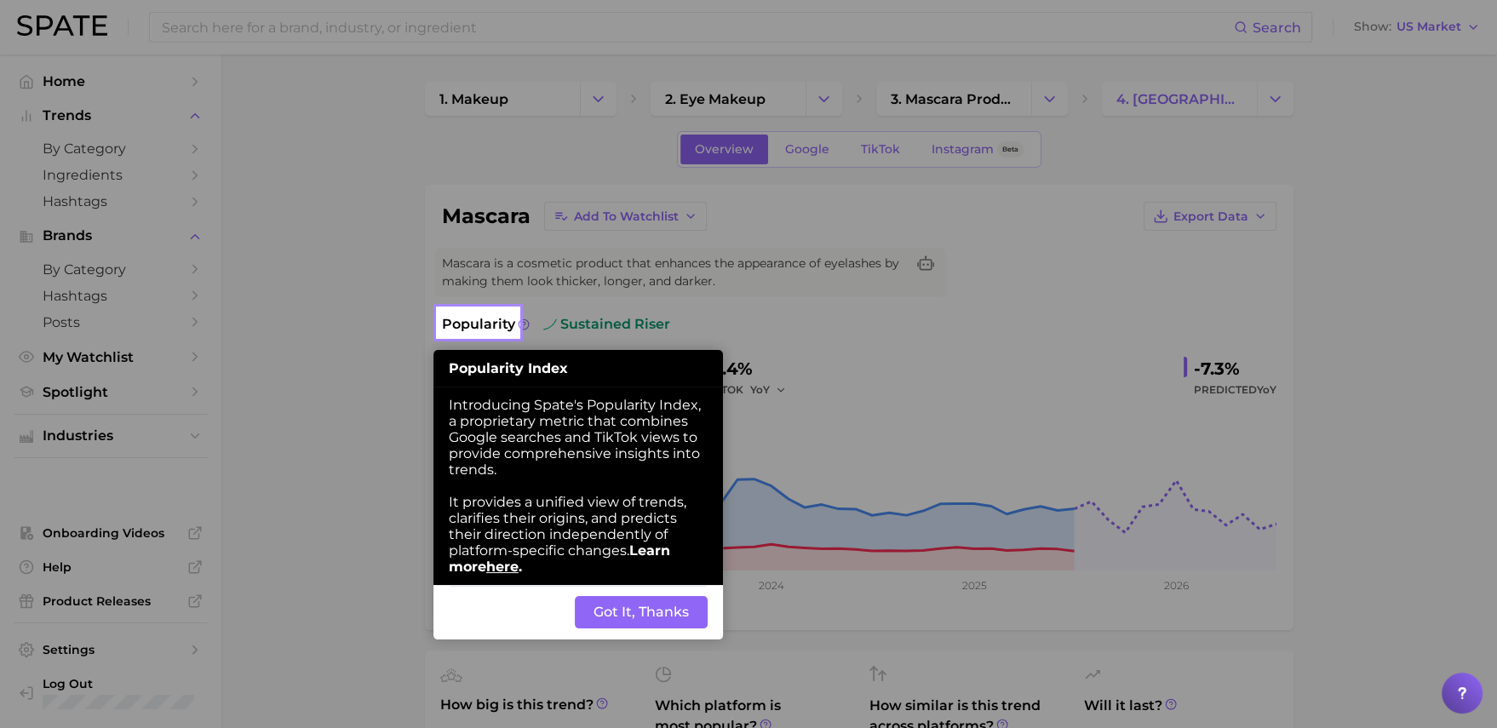
click at [669, 585] on div "Back Got It, Thanks" at bounding box center [579, 612] width 290 height 55
click at [669, 585] on button "Got It, Thanks" at bounding box center [641, 612] width 133 height 32
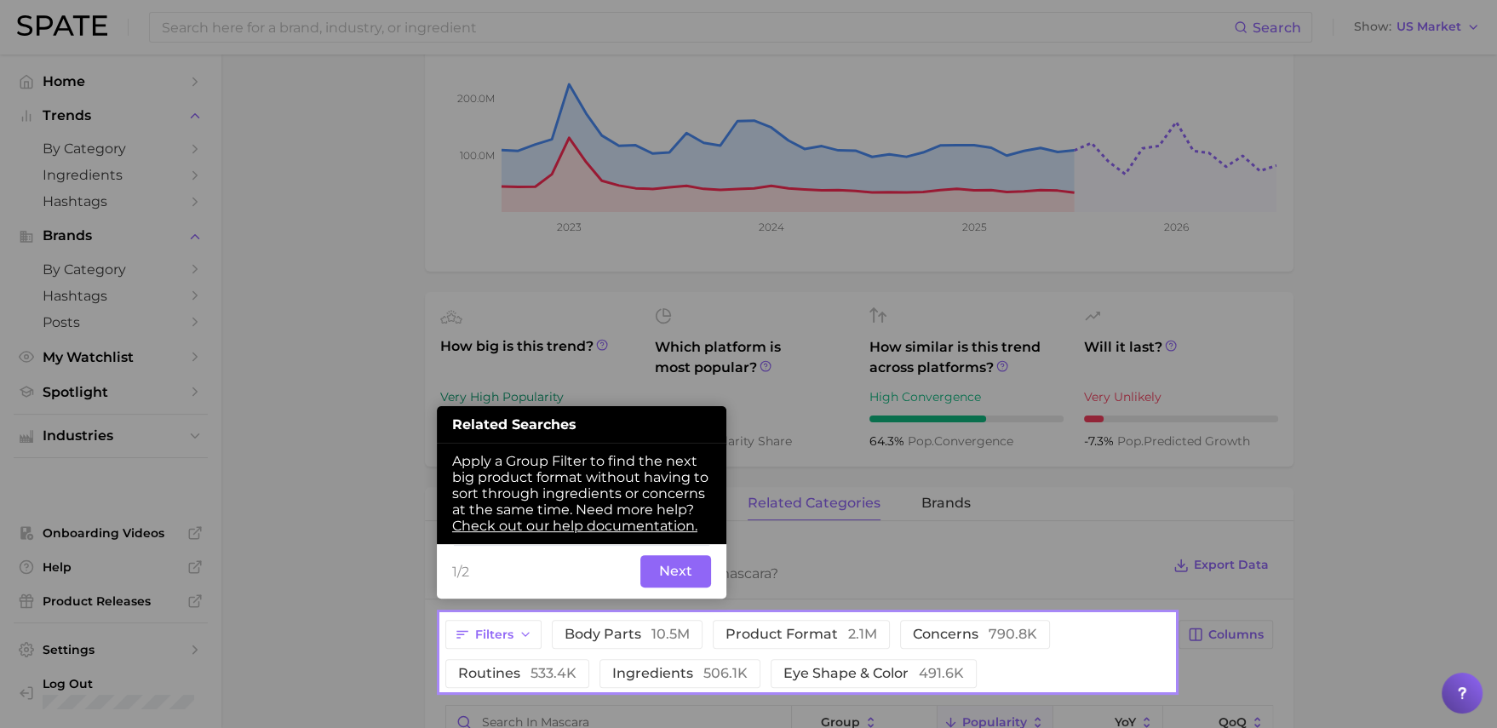
scroll to position [520, 0]
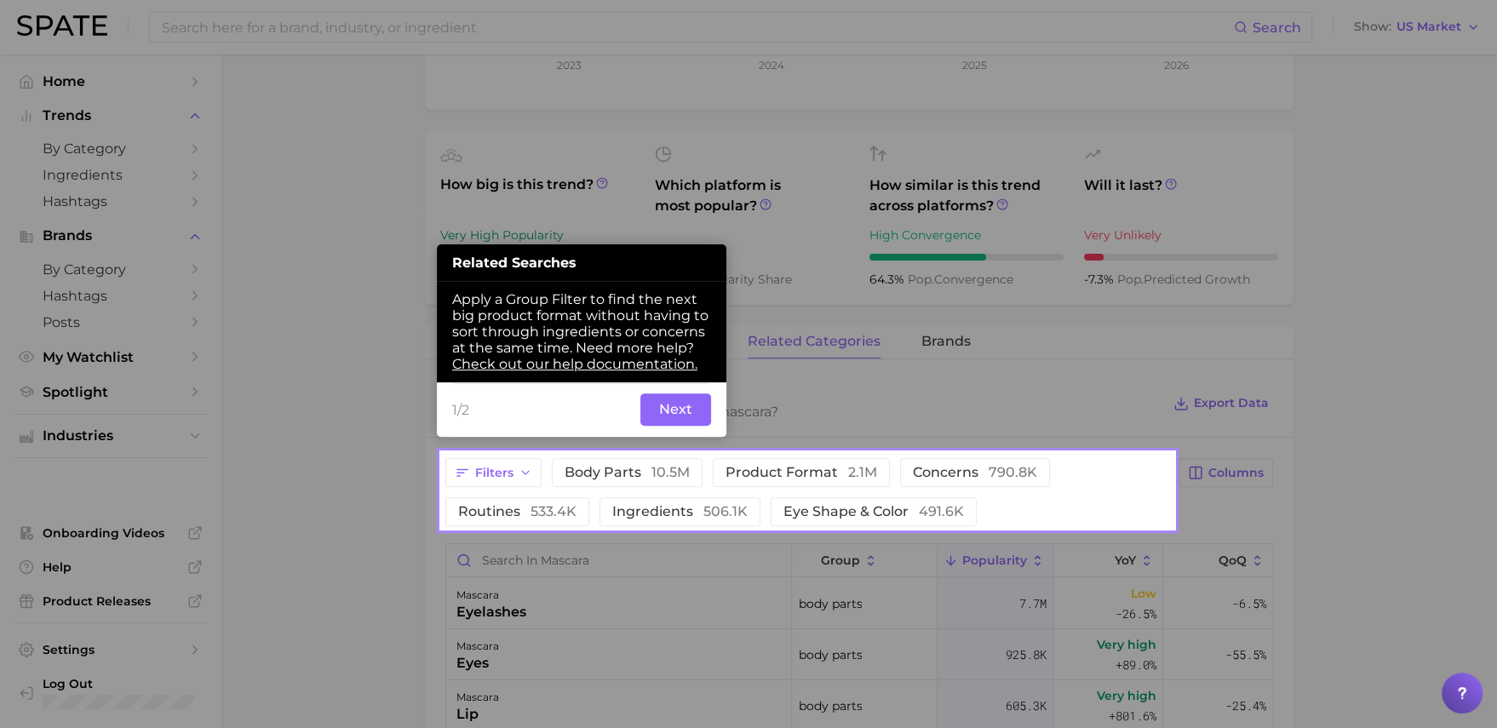
click at [678, 418] on button "Next" at bounding box center [676, 410] width 71 height 32
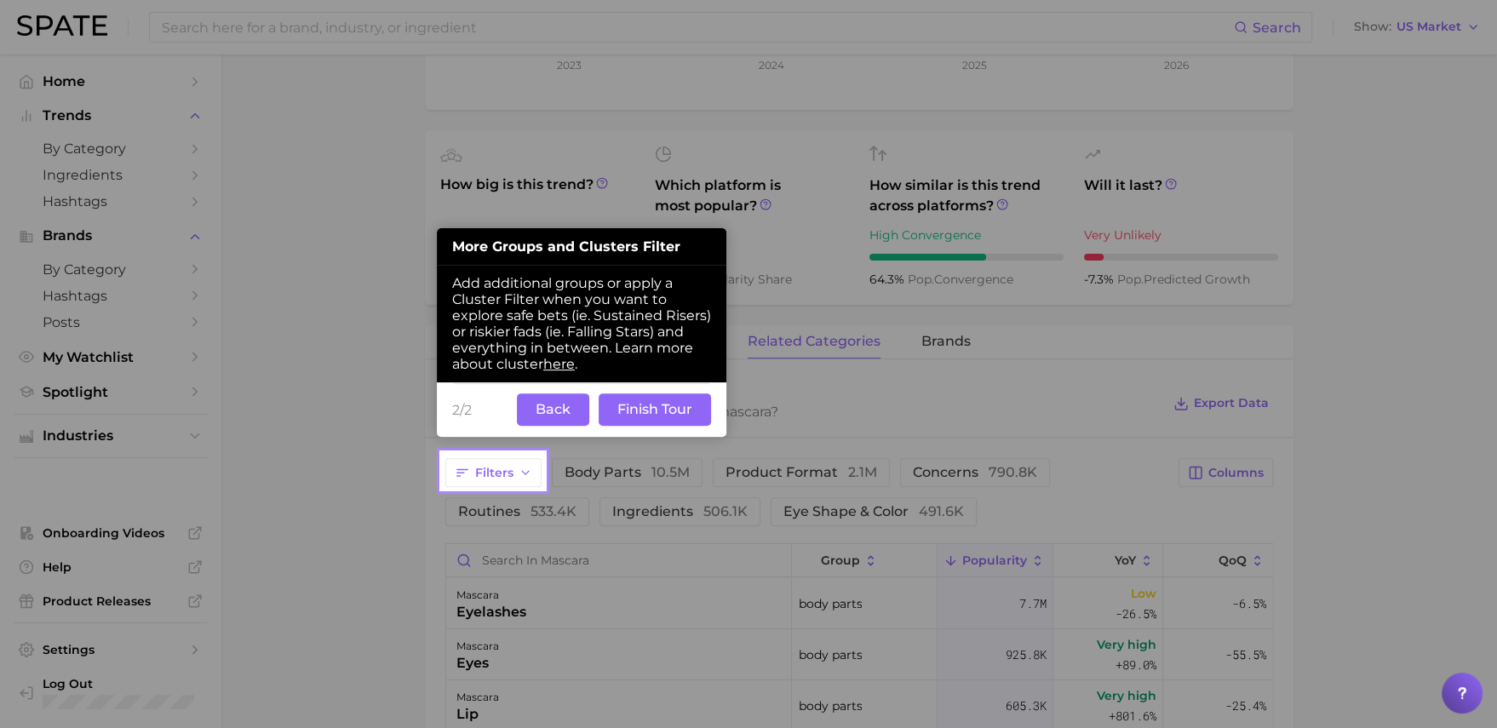
click at [675, 421] on button "Finish Tour" at bounding box center [655, 410] width 112 height 32
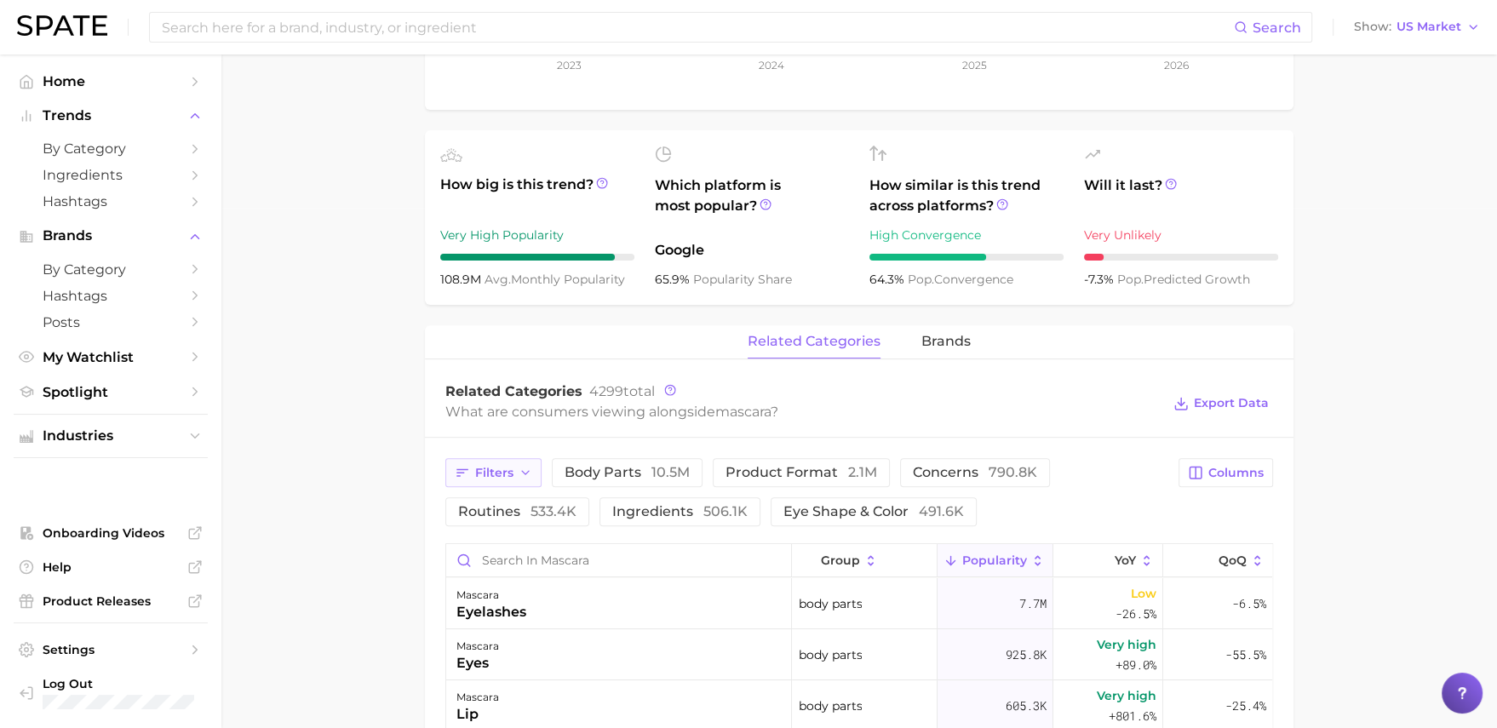
click at [520, 480] on button "Filters" at bounding box center [493, 472] width 96 height 29
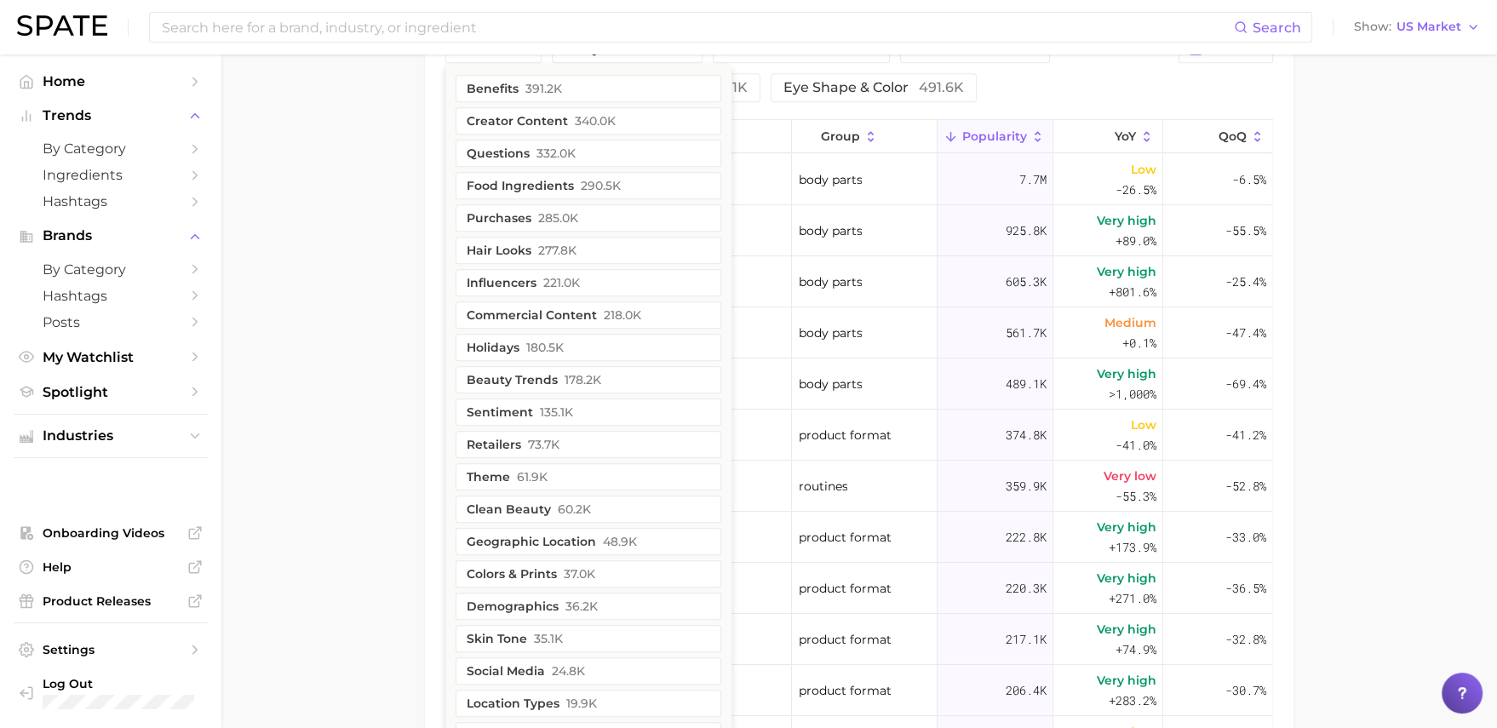
scroll to position [969, 0]
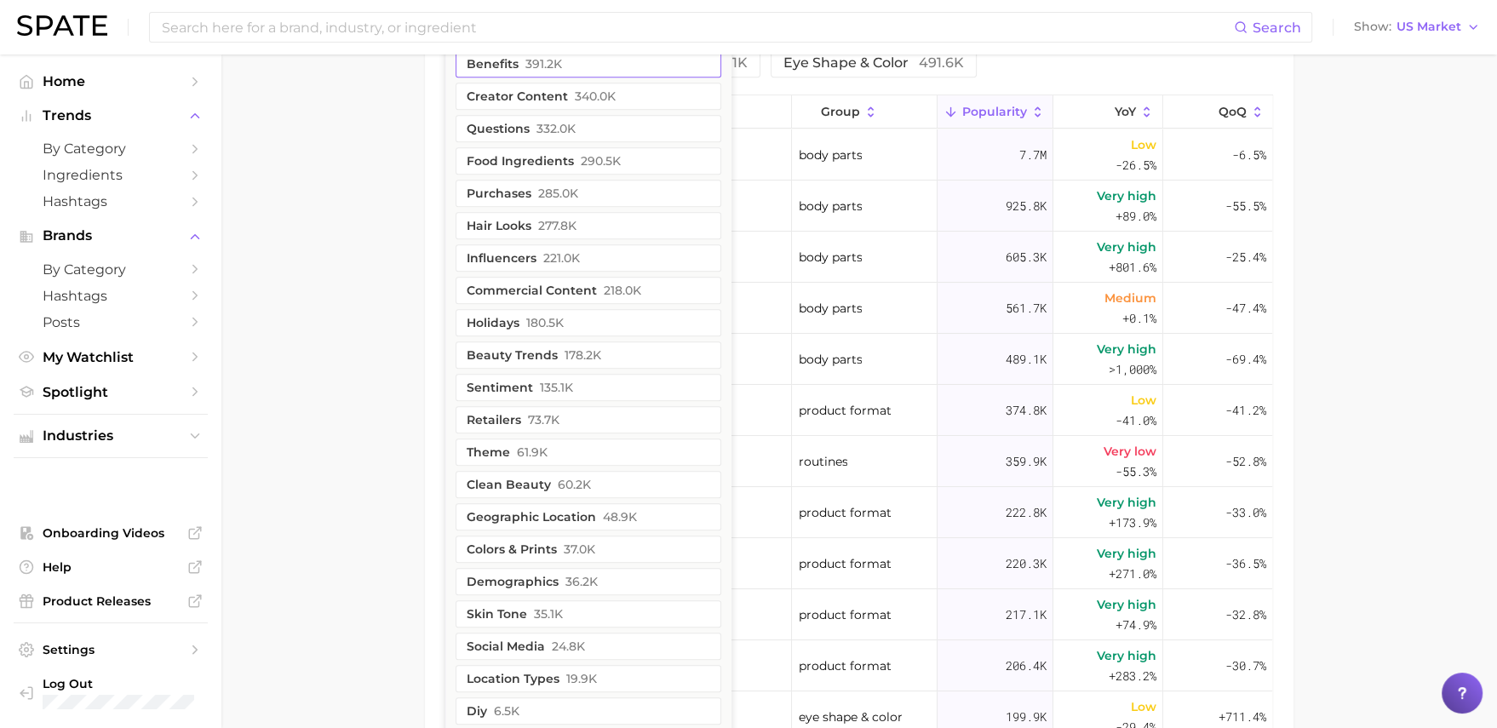
click at [584, 72] on button "benefits 391.2k" at bounding box center [589, 63] width 266 height 27
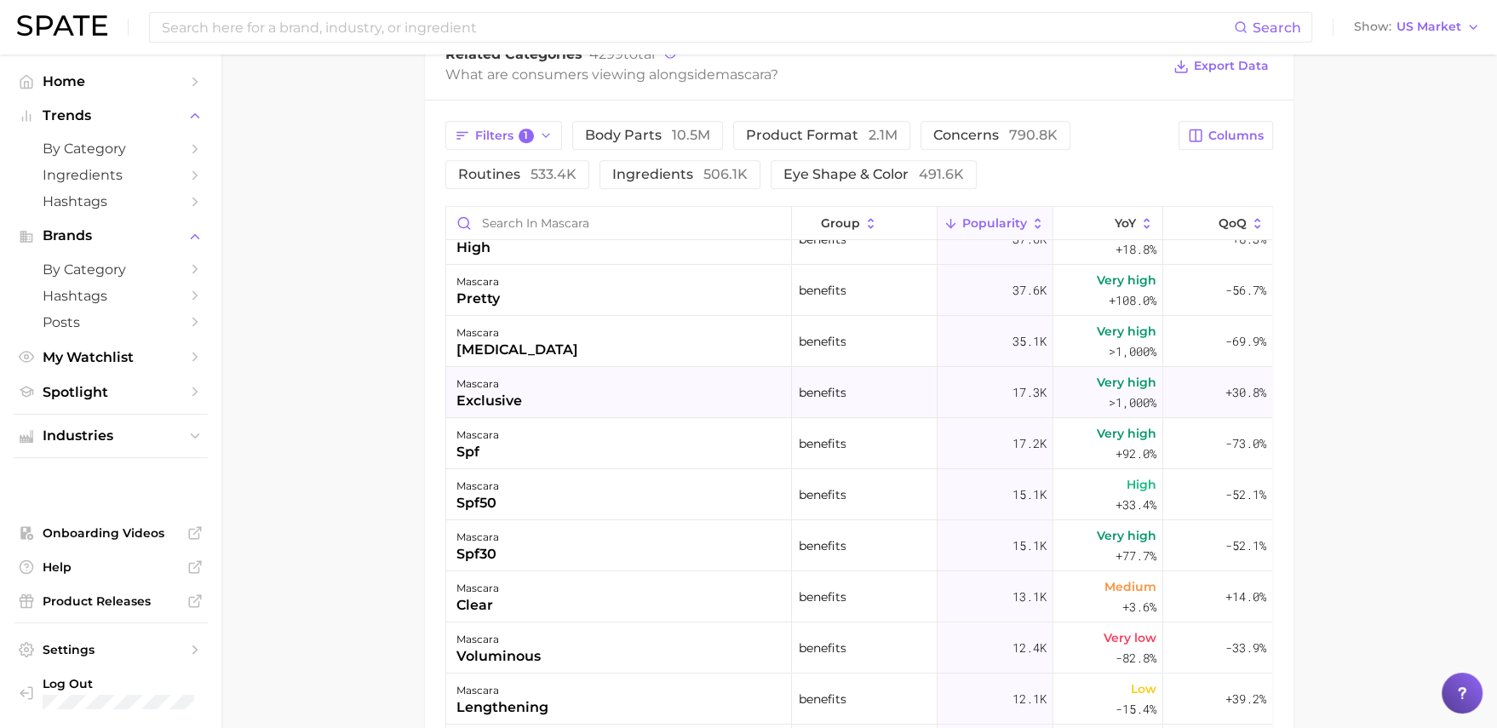
scroll to position [0, 0]
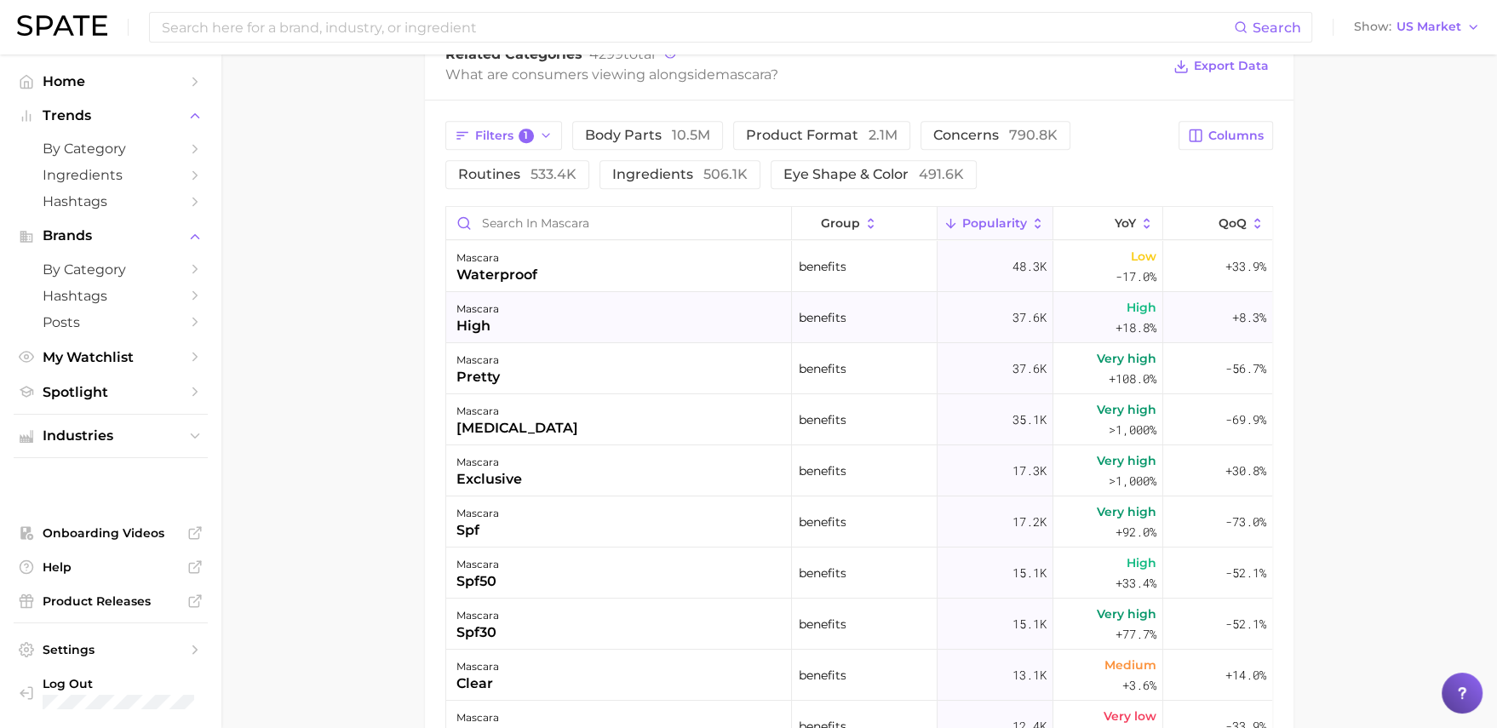
click at [566, 319] on div "mascara high" at bounding box center [619, 317] width 346 height 51
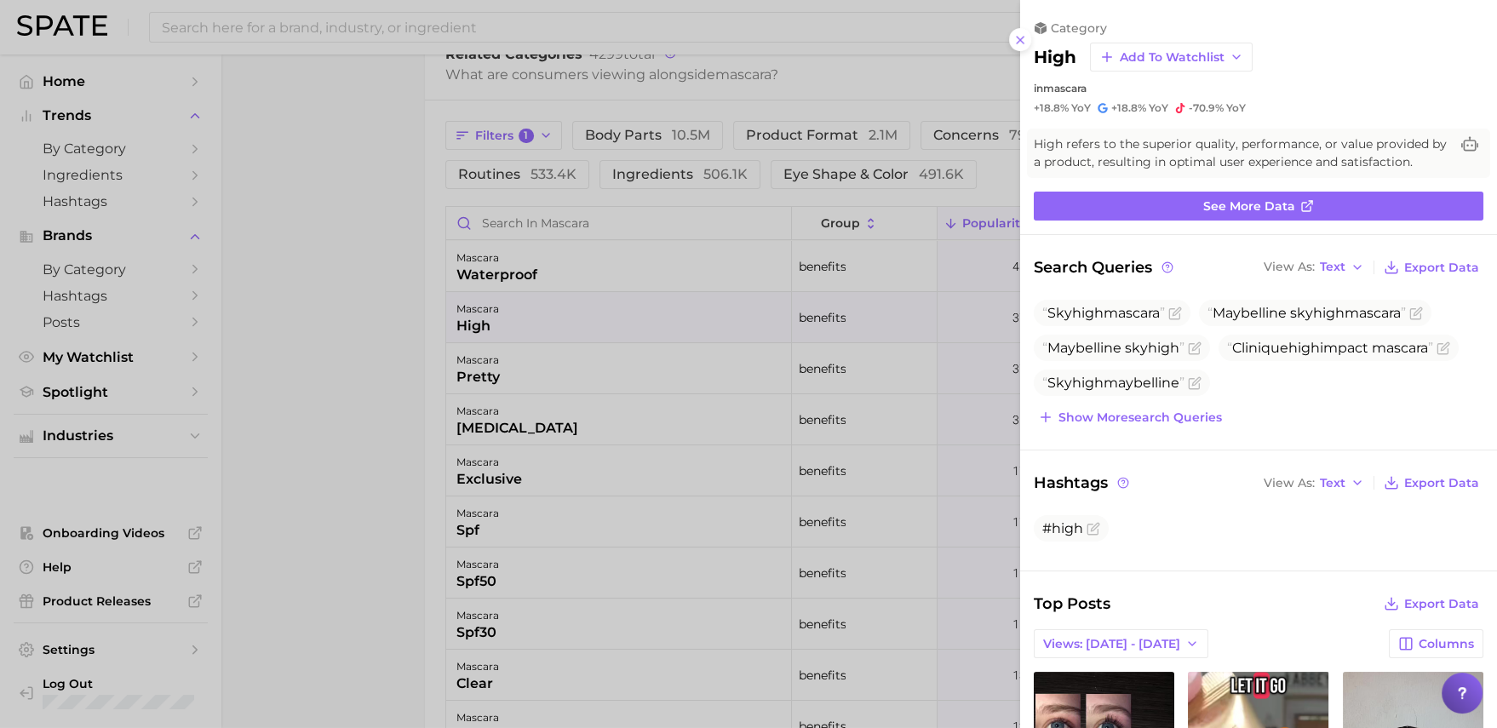
click at [432, 445] on div at bounding box center [748, 364] width 1497 height 728
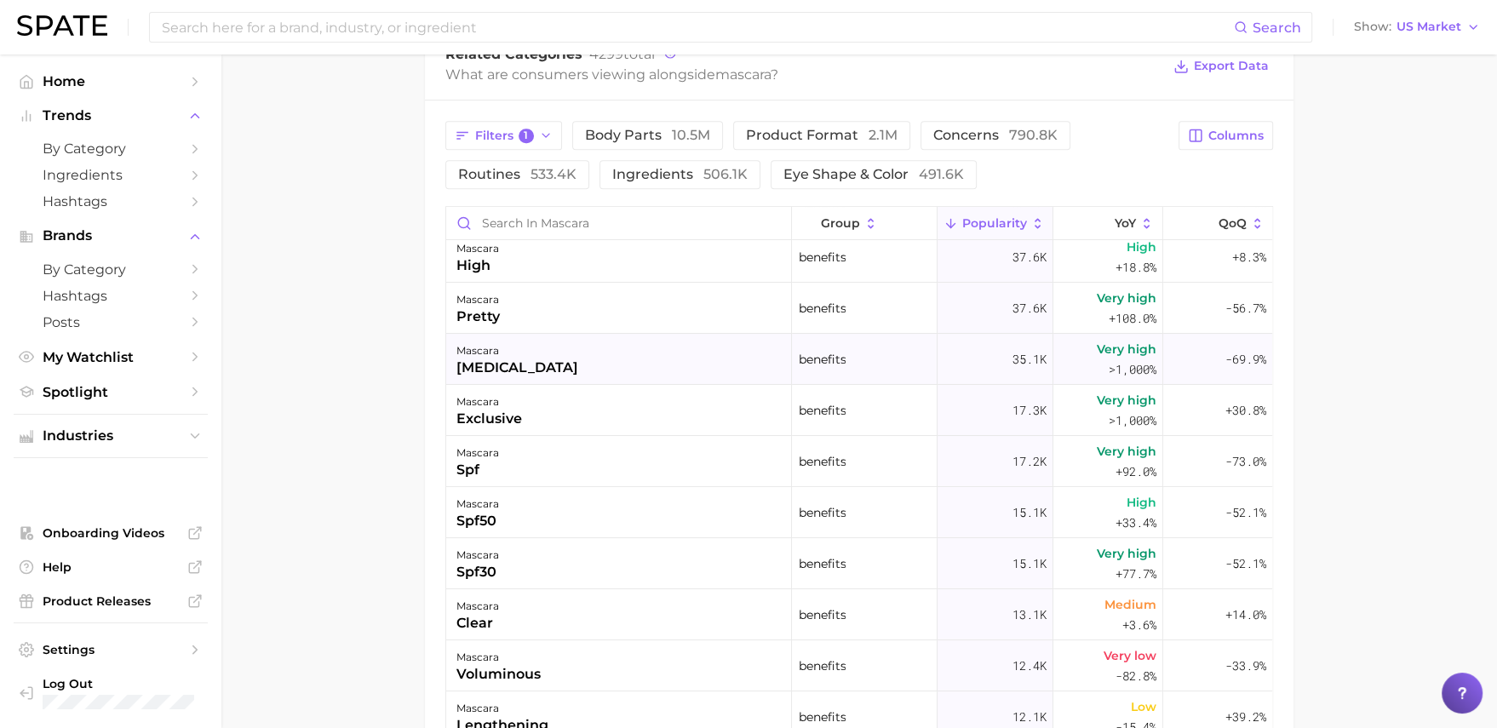
scroll to position [64, 0]
click at [631, 376] on div "mascara [MEDICAL_DATA]" at bounding box center [619, 355] width 346 height 51
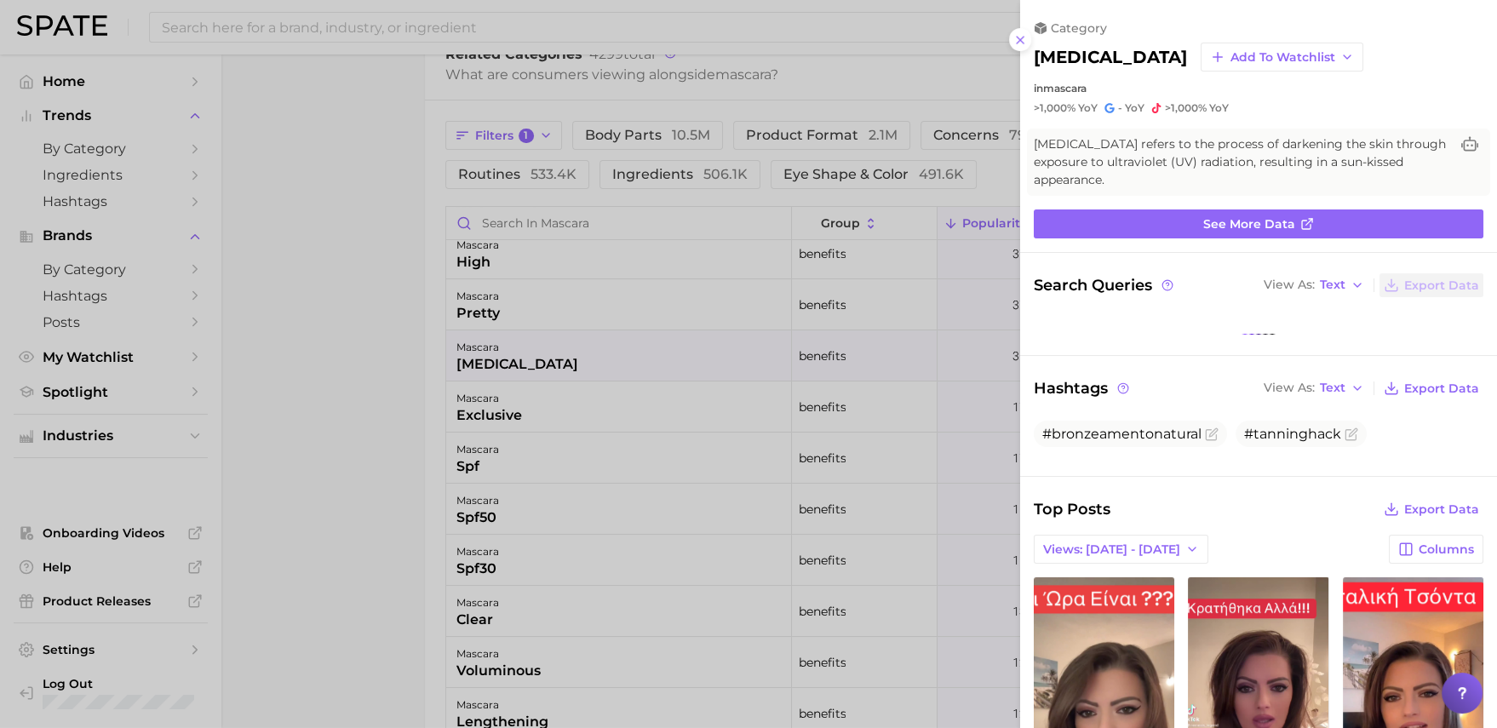
scroll to position [0, 0]
click at [632, 407] on div at bounding box center [748, 364] width 1497 height 728
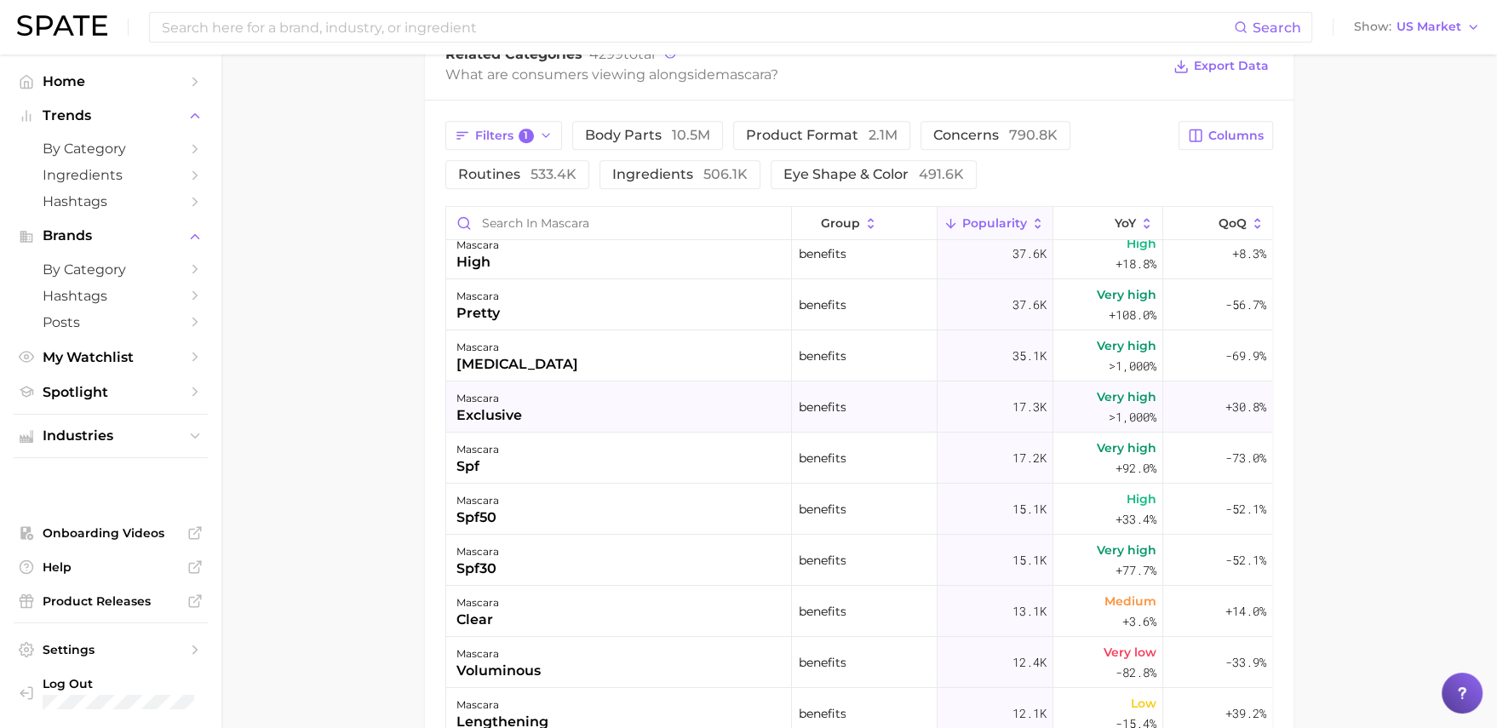
click at [631, 424] on div "mascara exclusive" at bounding box center [619, 407] width 346 height 51
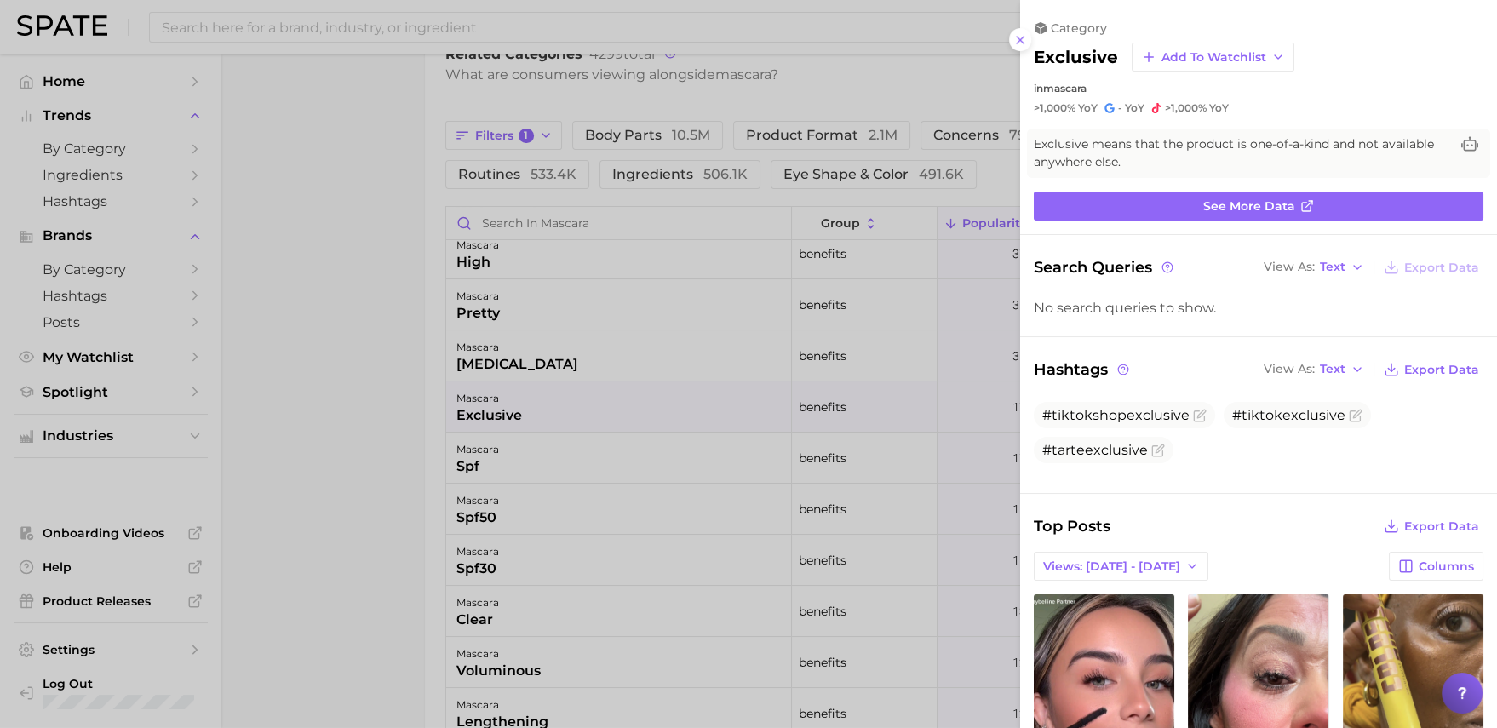
click at [631, 424] on div at bounding box center [748, 364] width 1497 height 728
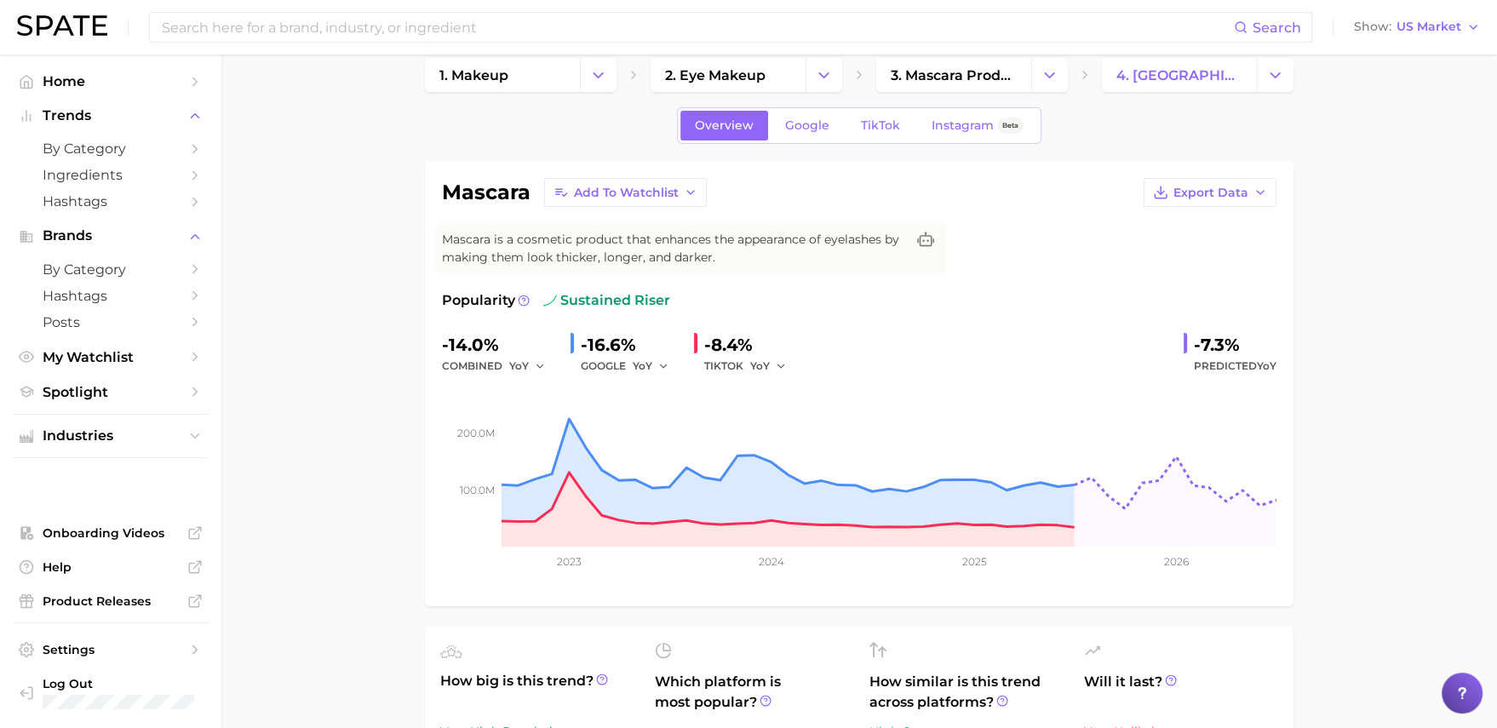
scroll to position [9, 0]
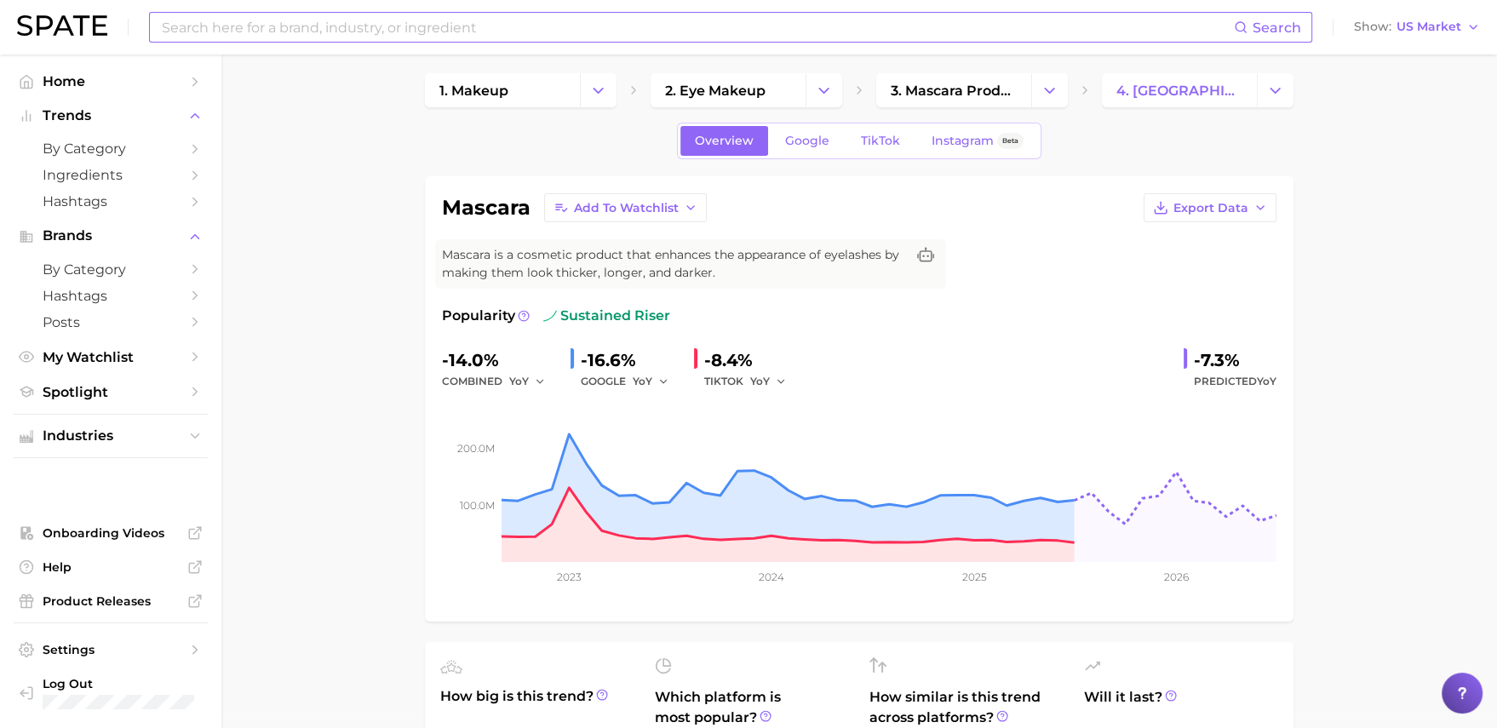
click at [376, 29] on input at bounding box center [697, 27] width 1074 height 29
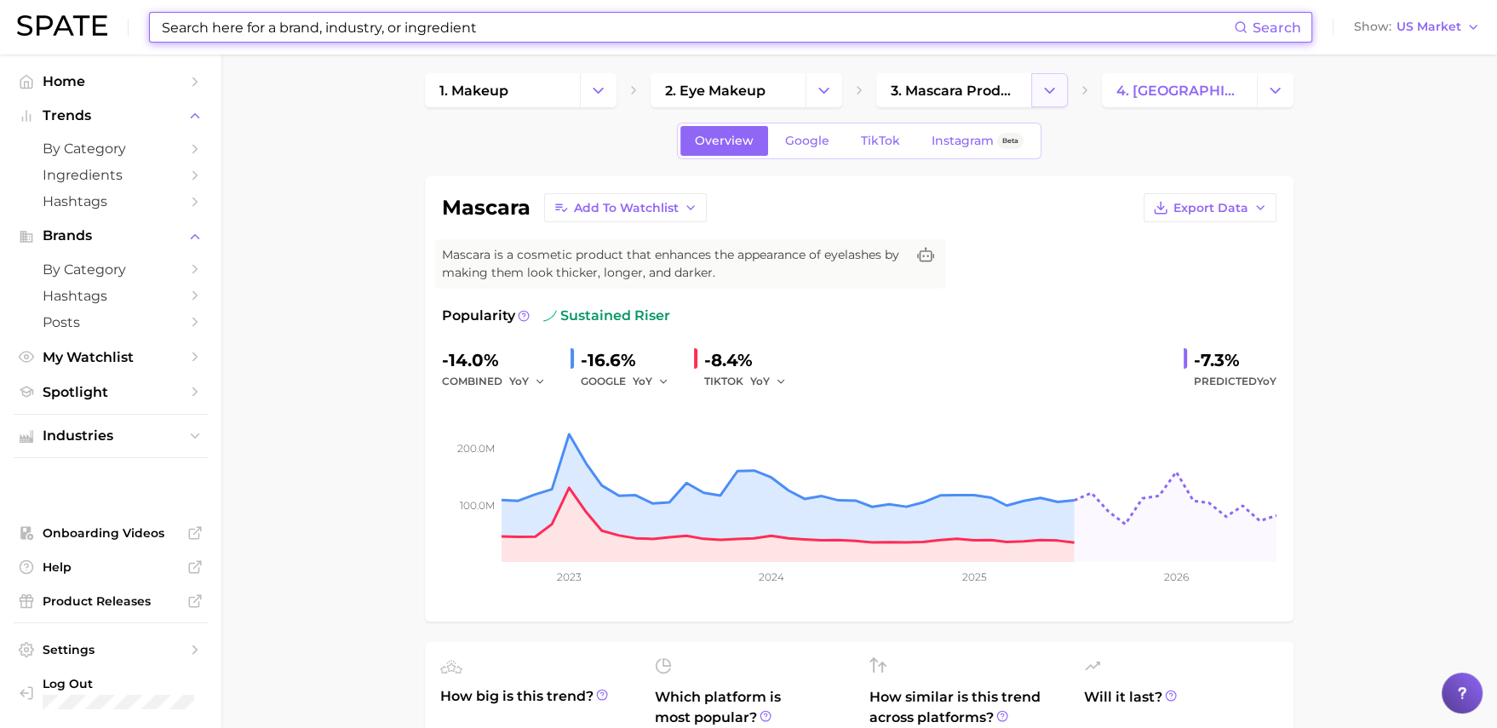
click at [1056, 95] on icon "Change Category" at bounding box center [1050, 91] width 18 height 18
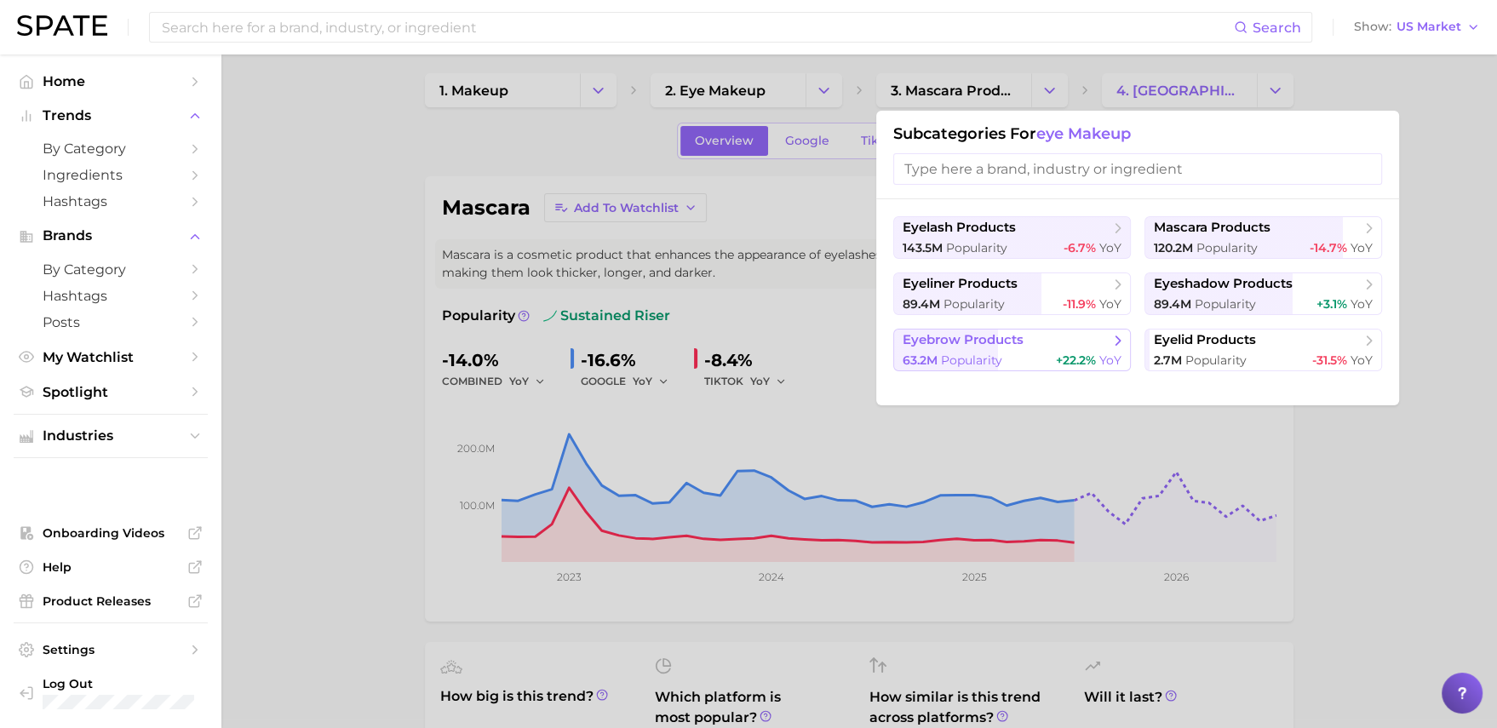
click at [1055, 343] on span "eyebrow products" at bounding box center [1006, 340] width 207 height 17
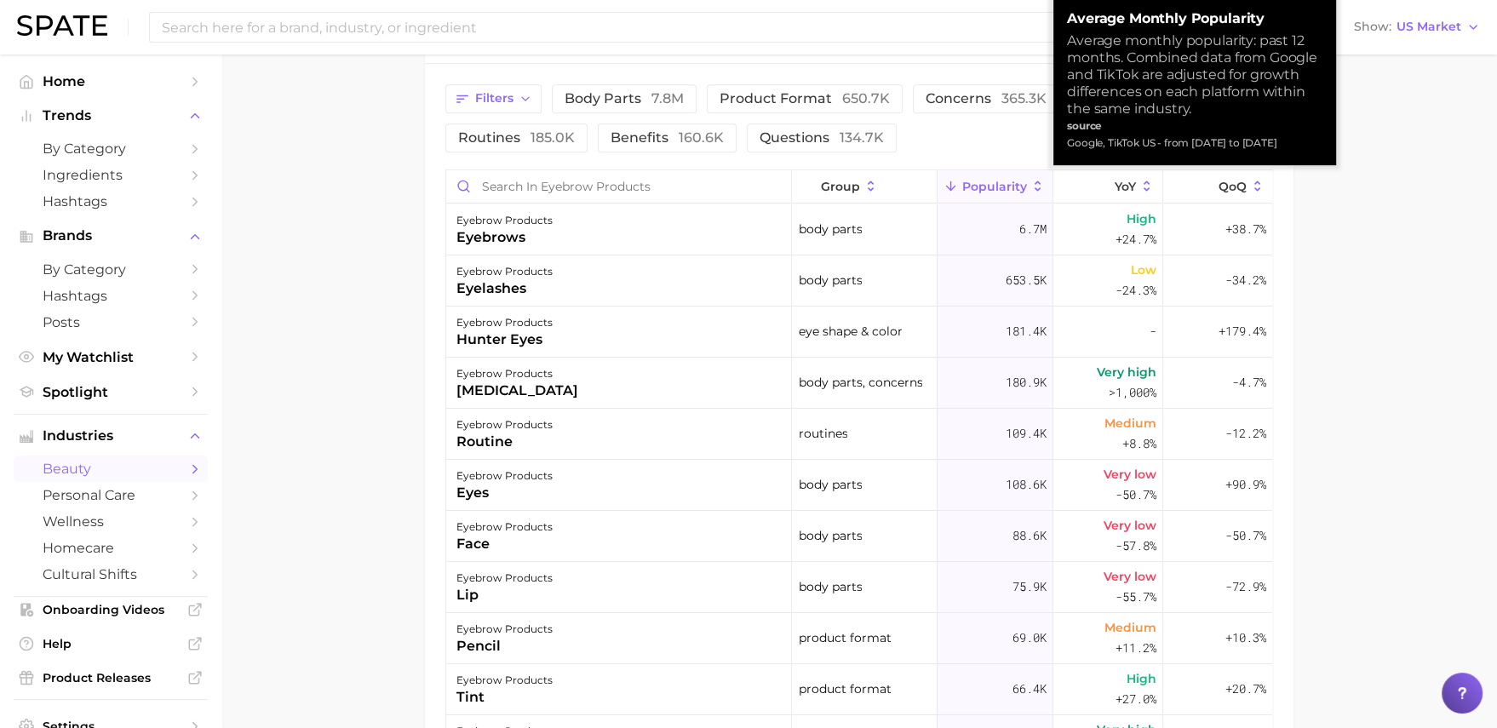
click at [1031, 183] on icon at bounding box center [1038, 186] width 15 height 15
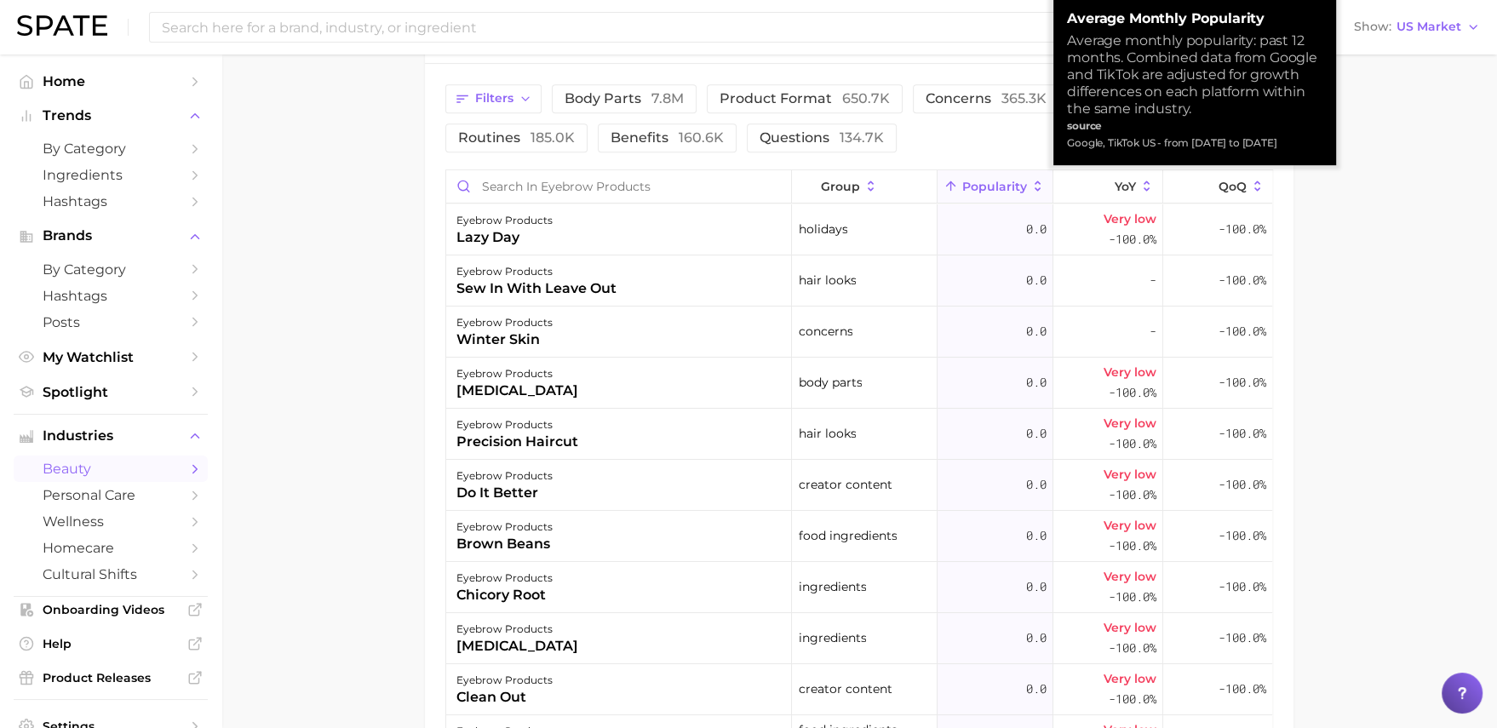
click at [1031, 182] on icon at bounding box center [1038, 186] width 15 height 15
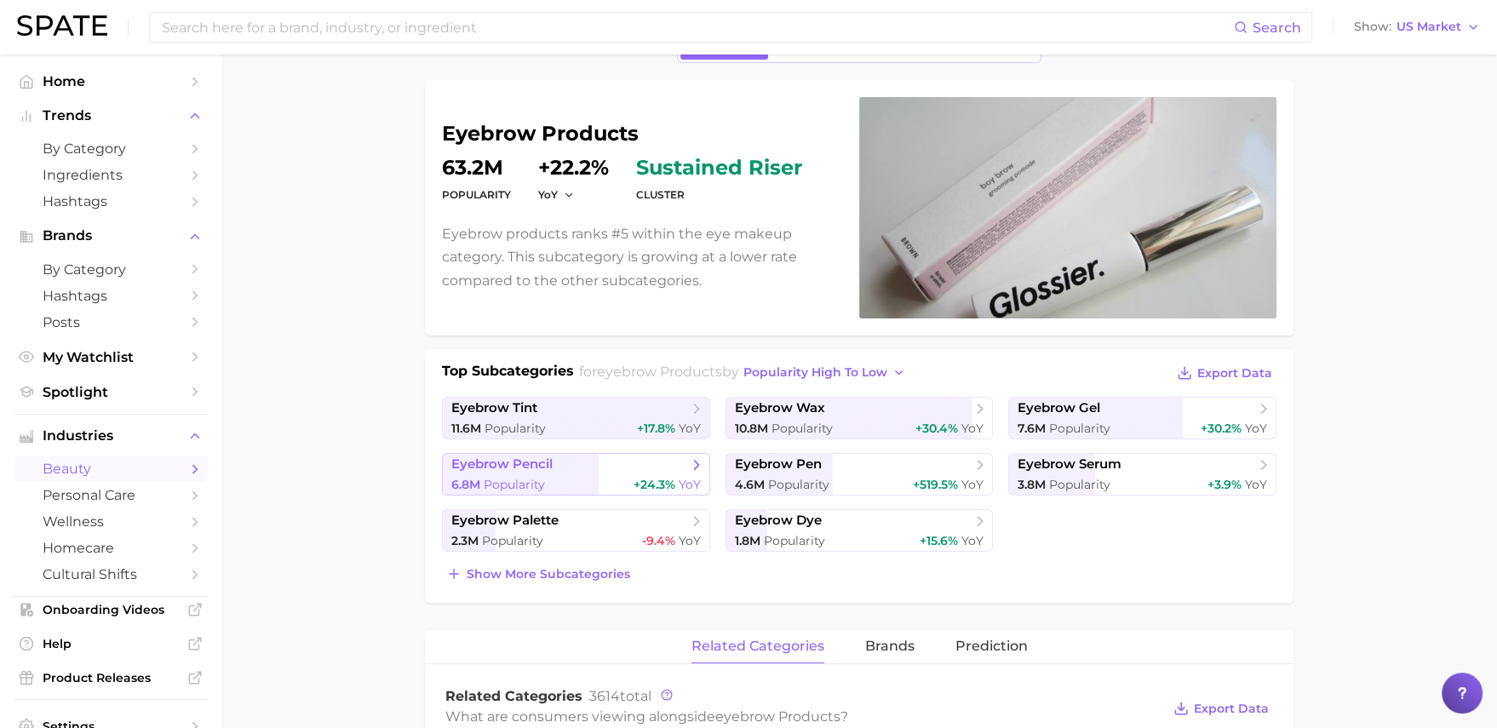
scroll to position [104, 0]
click at [658, 376] on span "eyebrow products" at bounding box center [659, 373] width 125 height 16
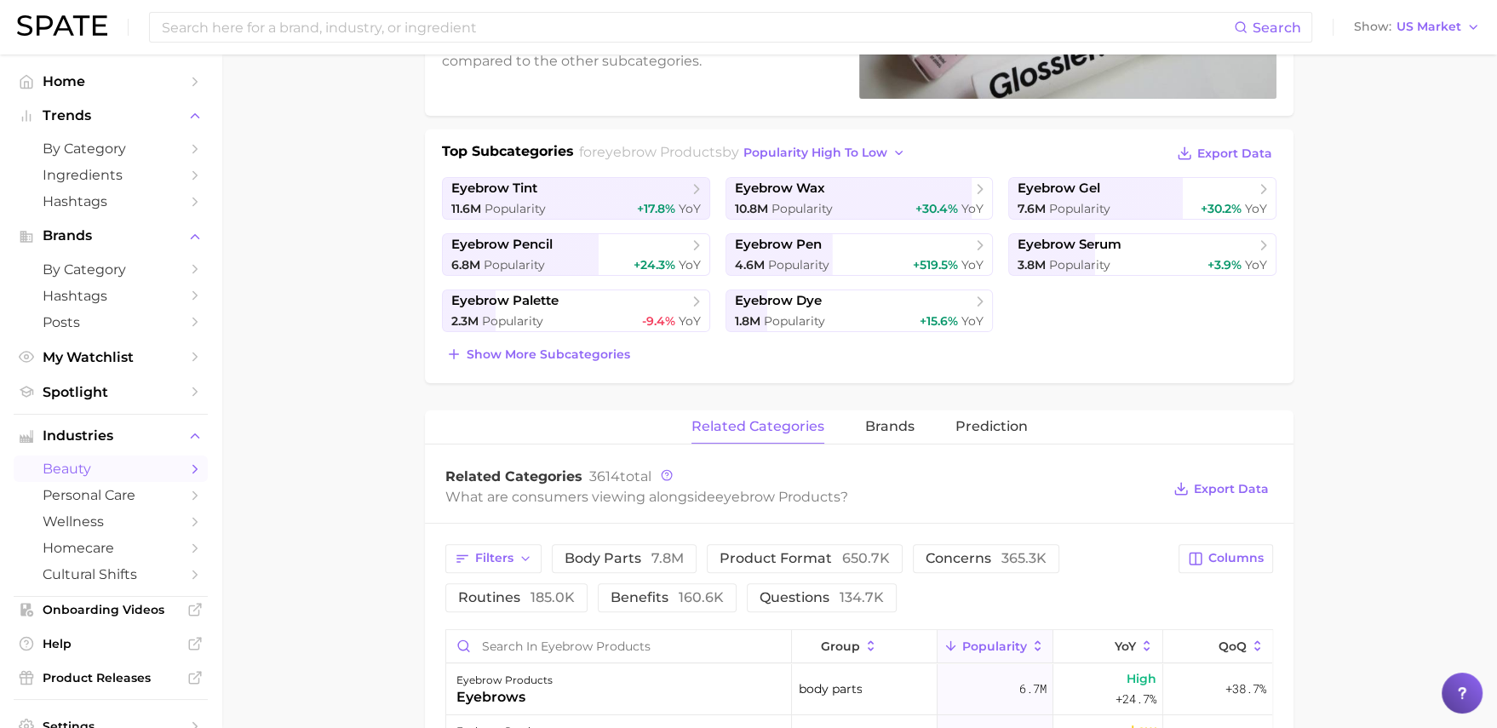
scroll to position [326, 0]
click at [611, 350] on span "Show more subcategories" at bounding box center [549, 353] width 164 height 14
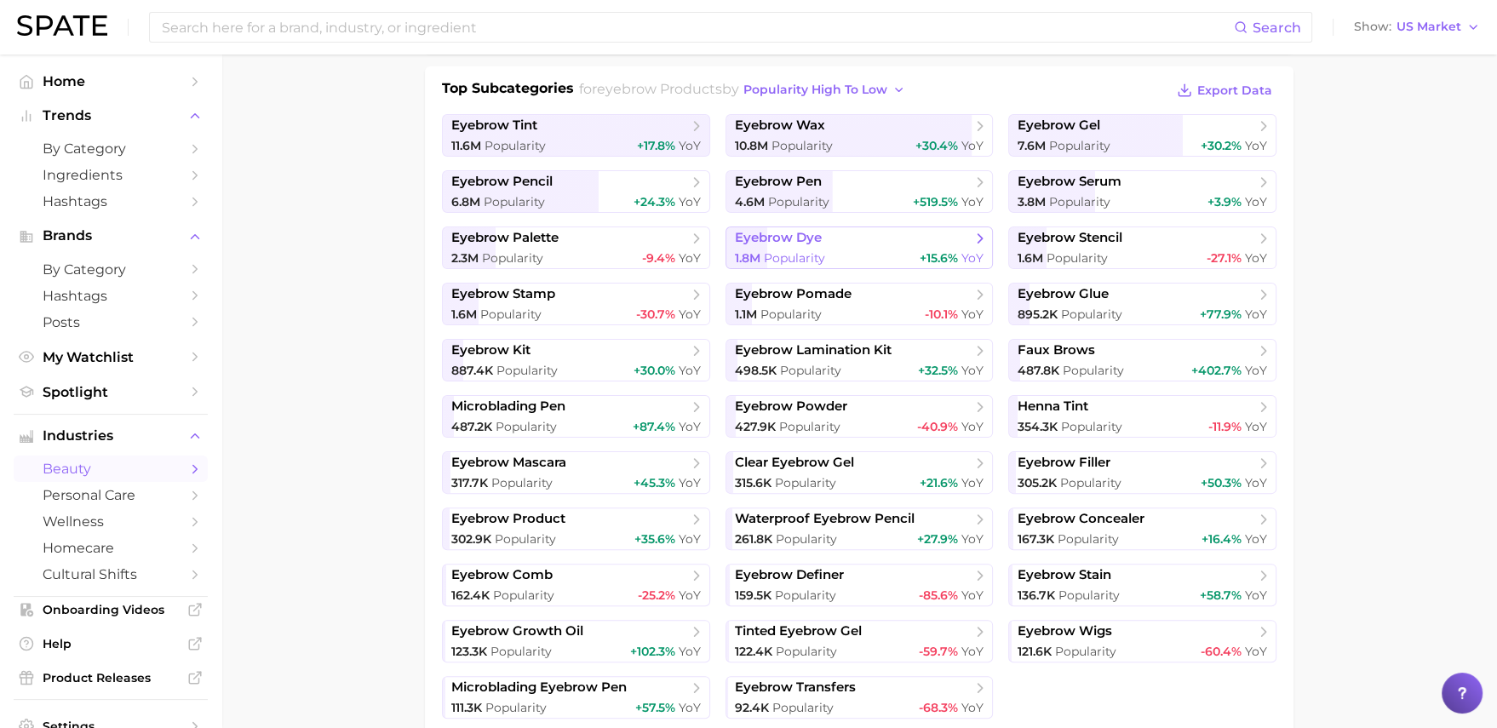
scroll to position [394, 0]
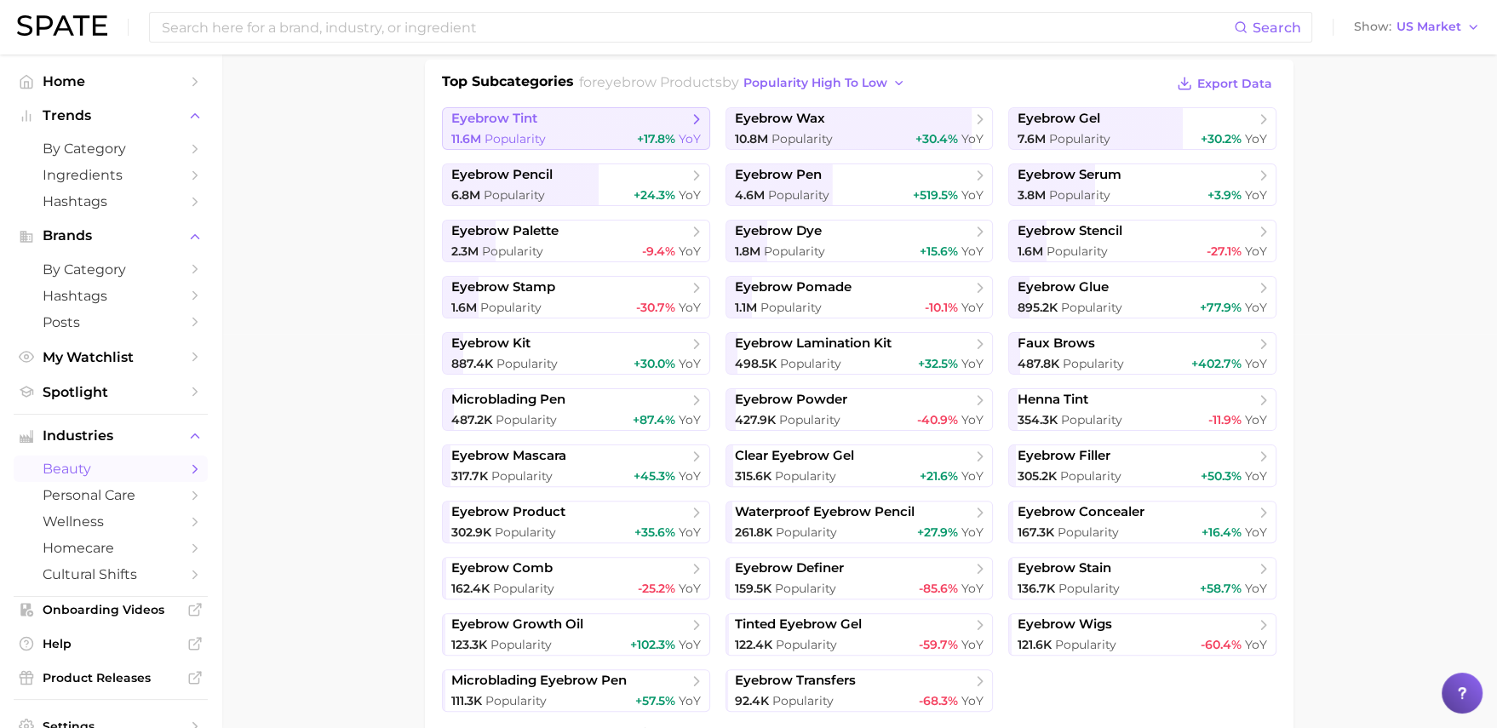
click at [681, 135] on span "YoY" at bounding box center [690, 138] width 22 height 15
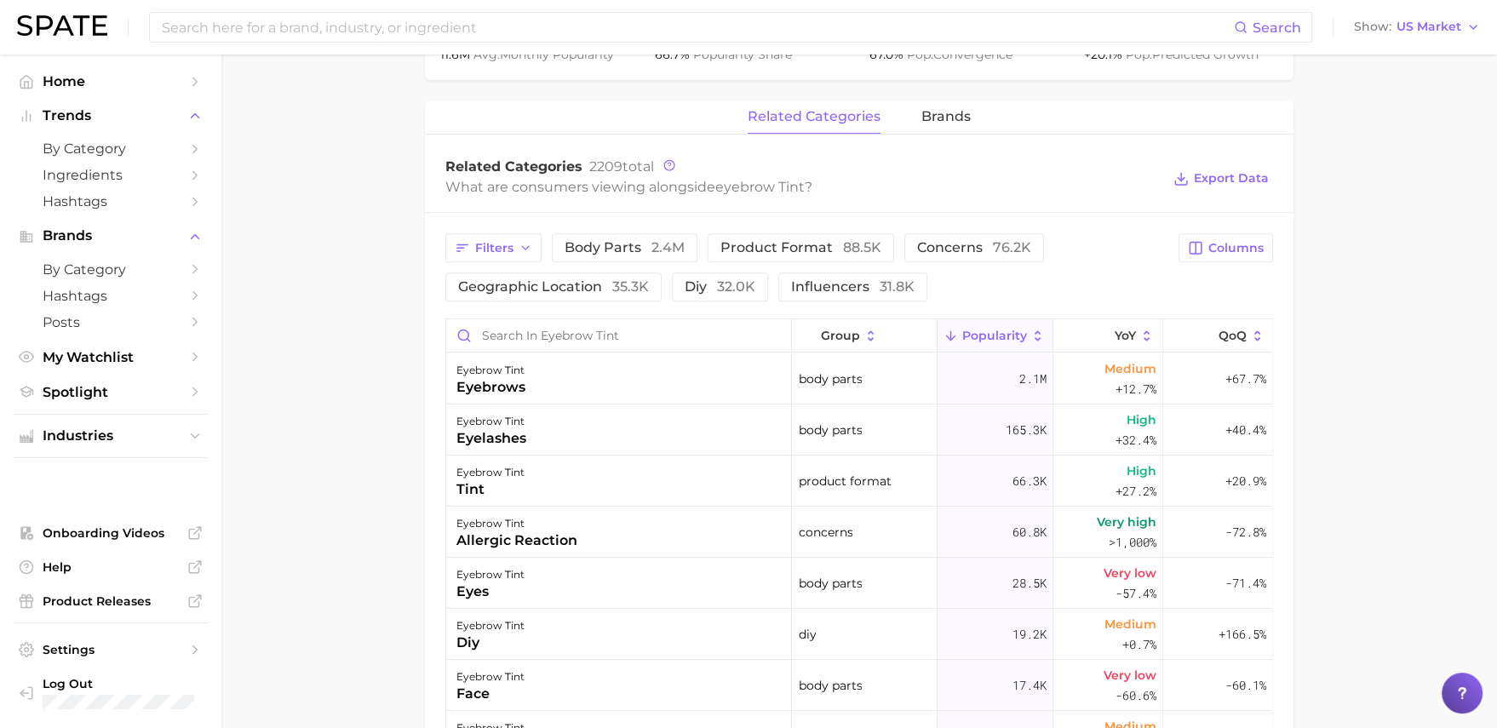
scroll to position [756, 0]
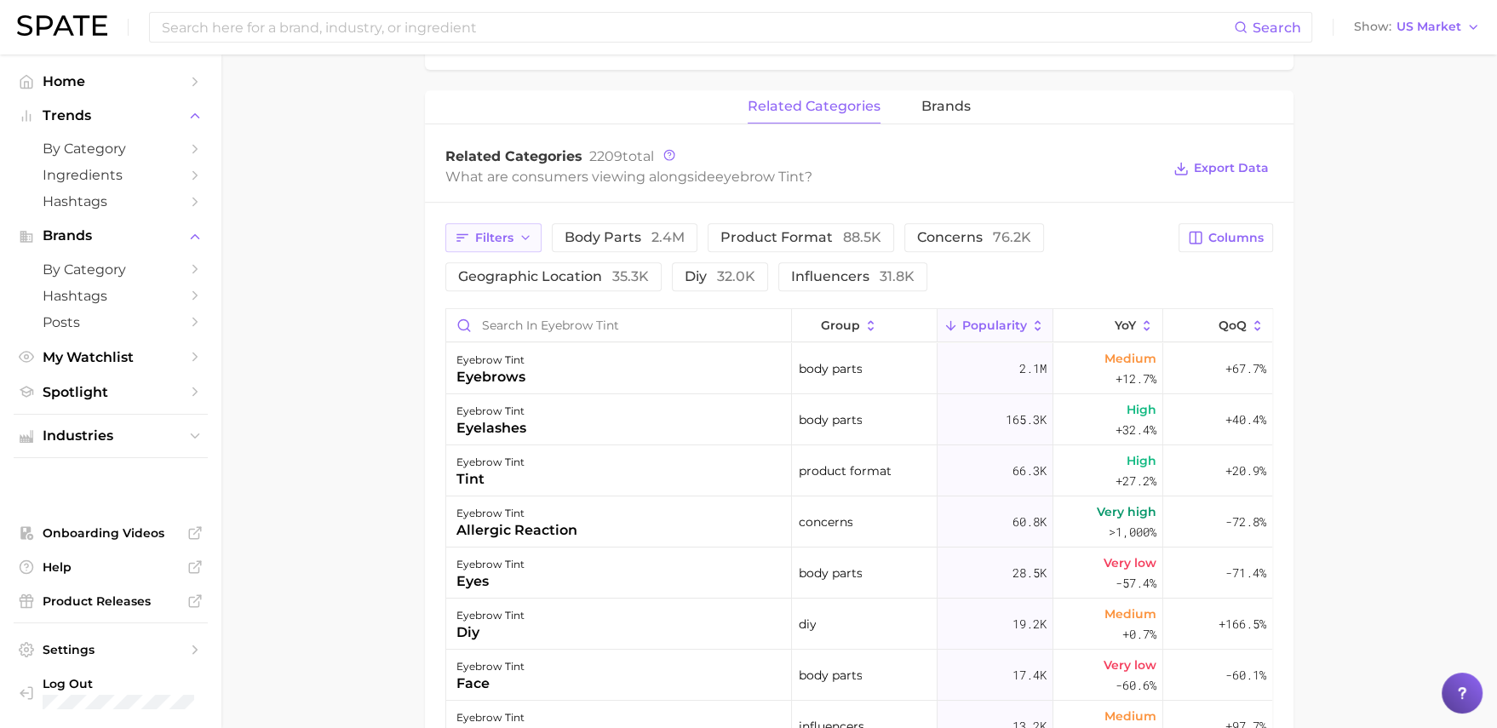
click at [525, 240] on icon "button" at bounding box center [526, 238] width 14 height 14
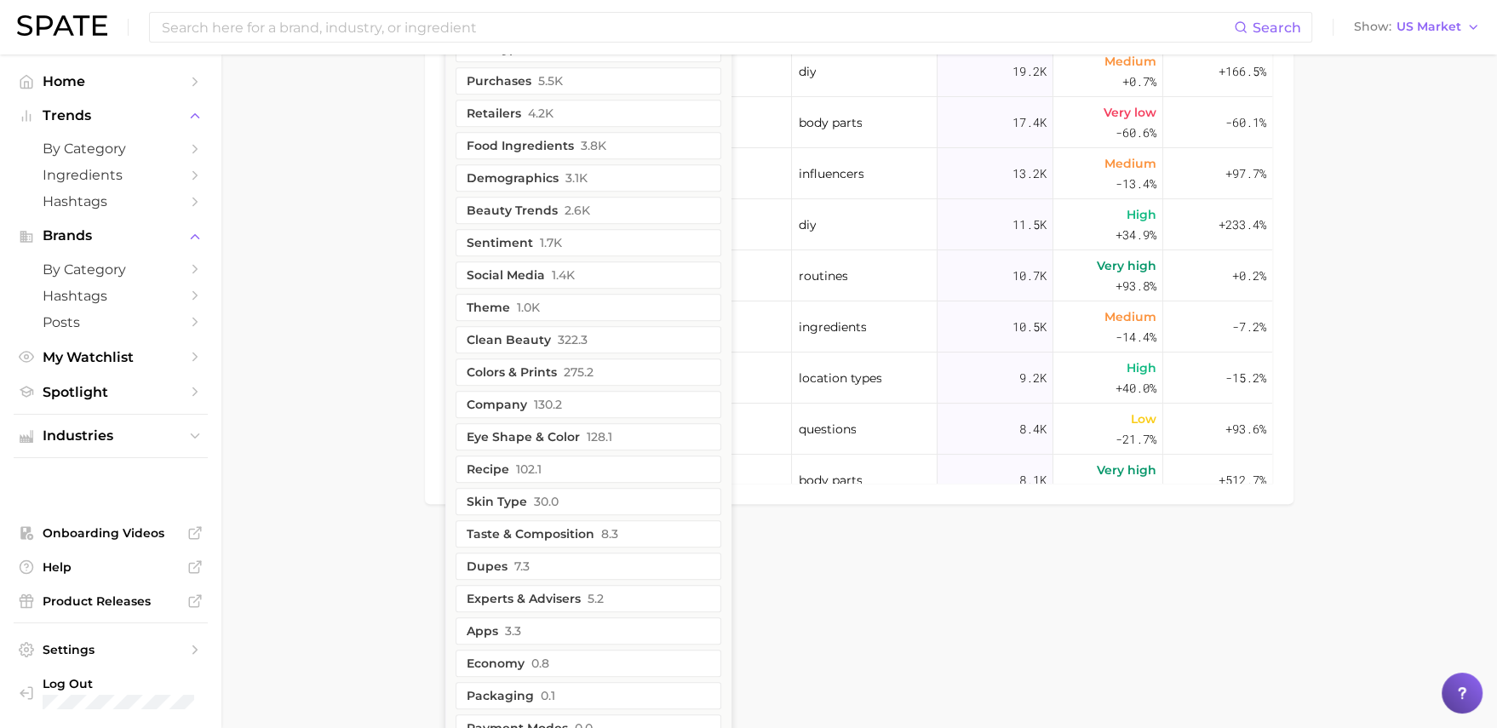
scroll to position [1330, 0]
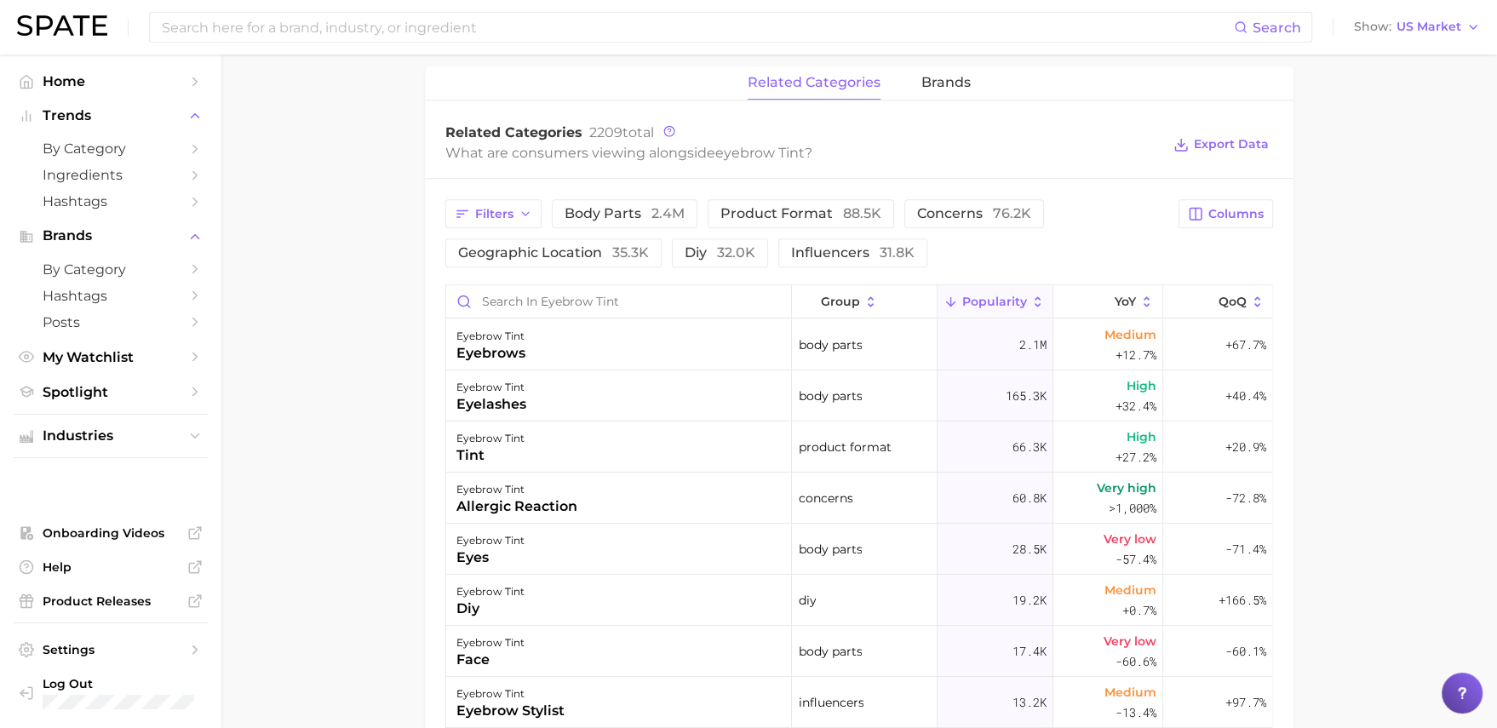
scroll to position [803, 0]
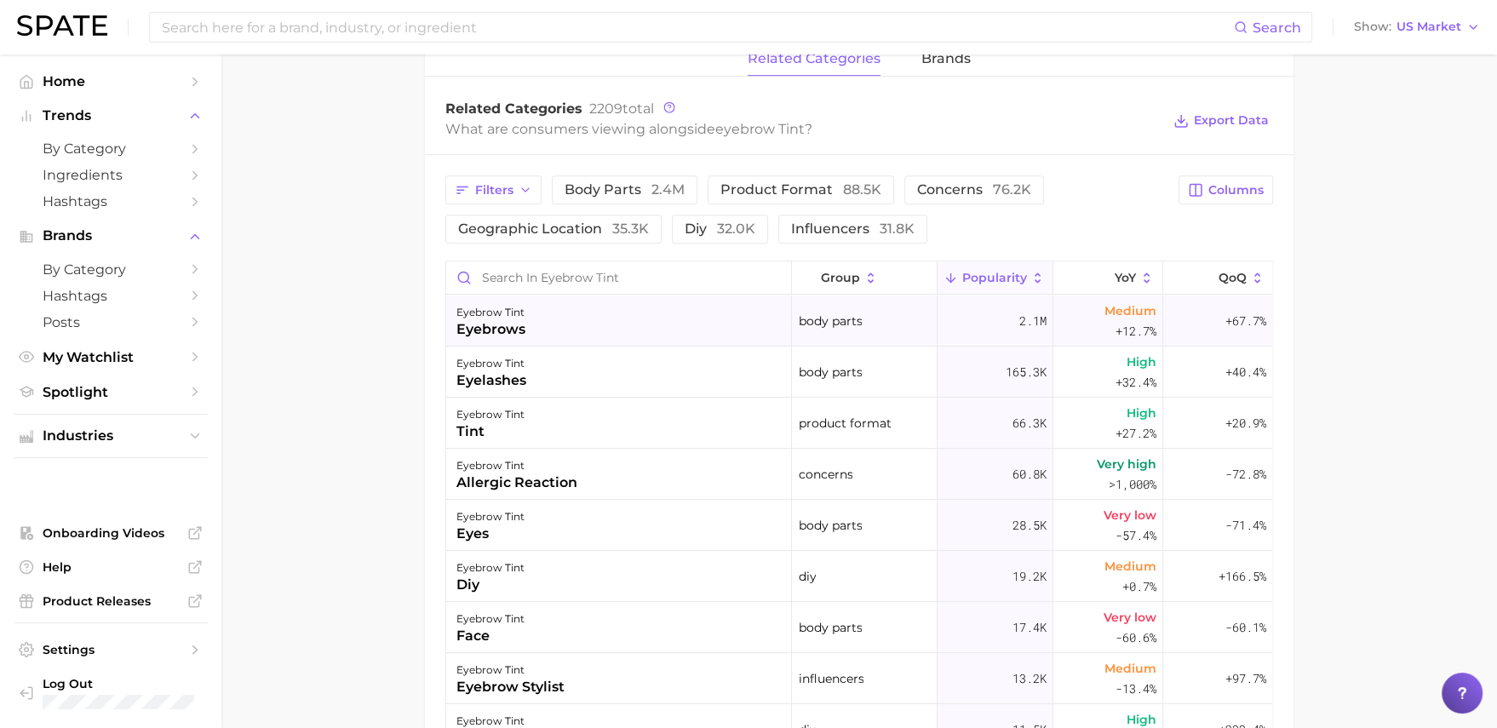
click at [543, 314] on div "eyebrow tint eyebrows" at bounding box center [619, 321] width 346 height 51
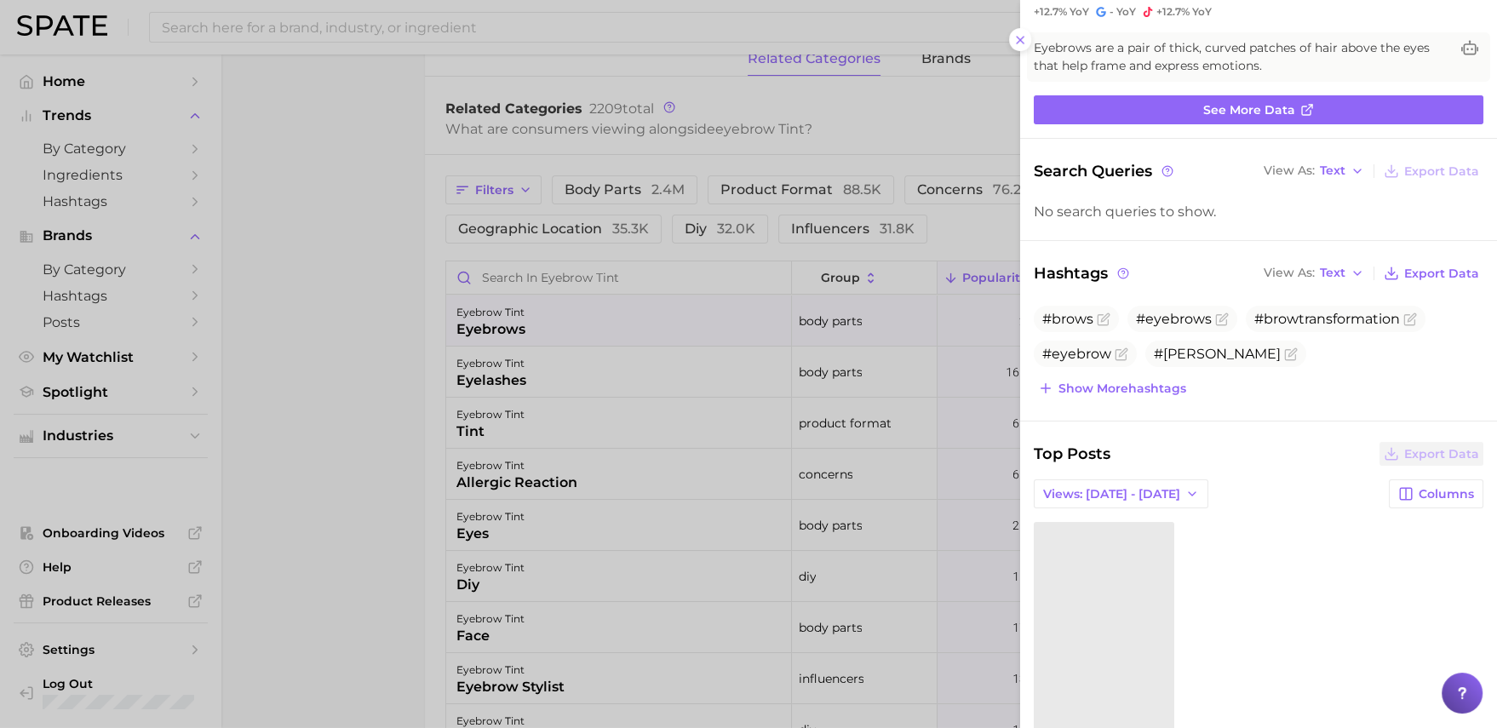
scroll to position [0, 0]
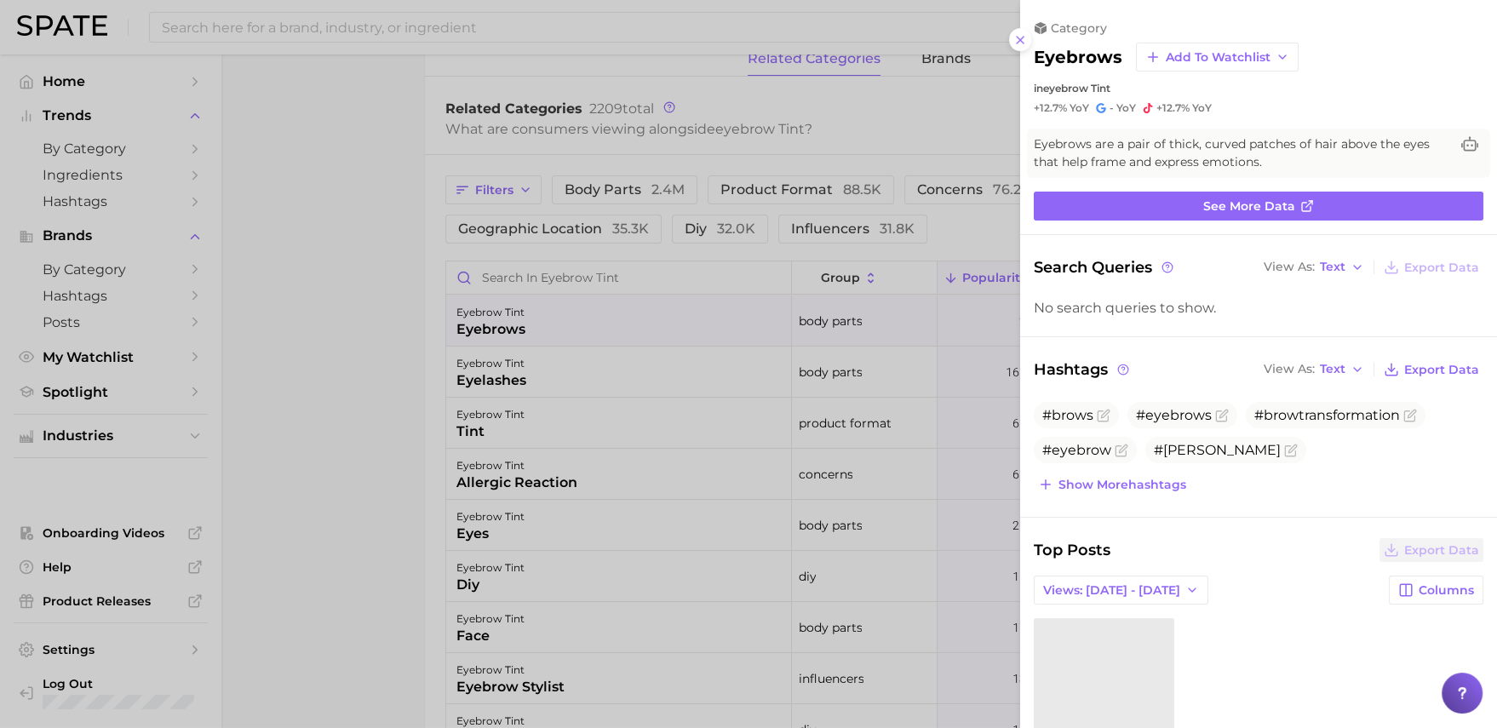
click at [733, 437] on div at bounding box center [748, 364] width 1497 height 728
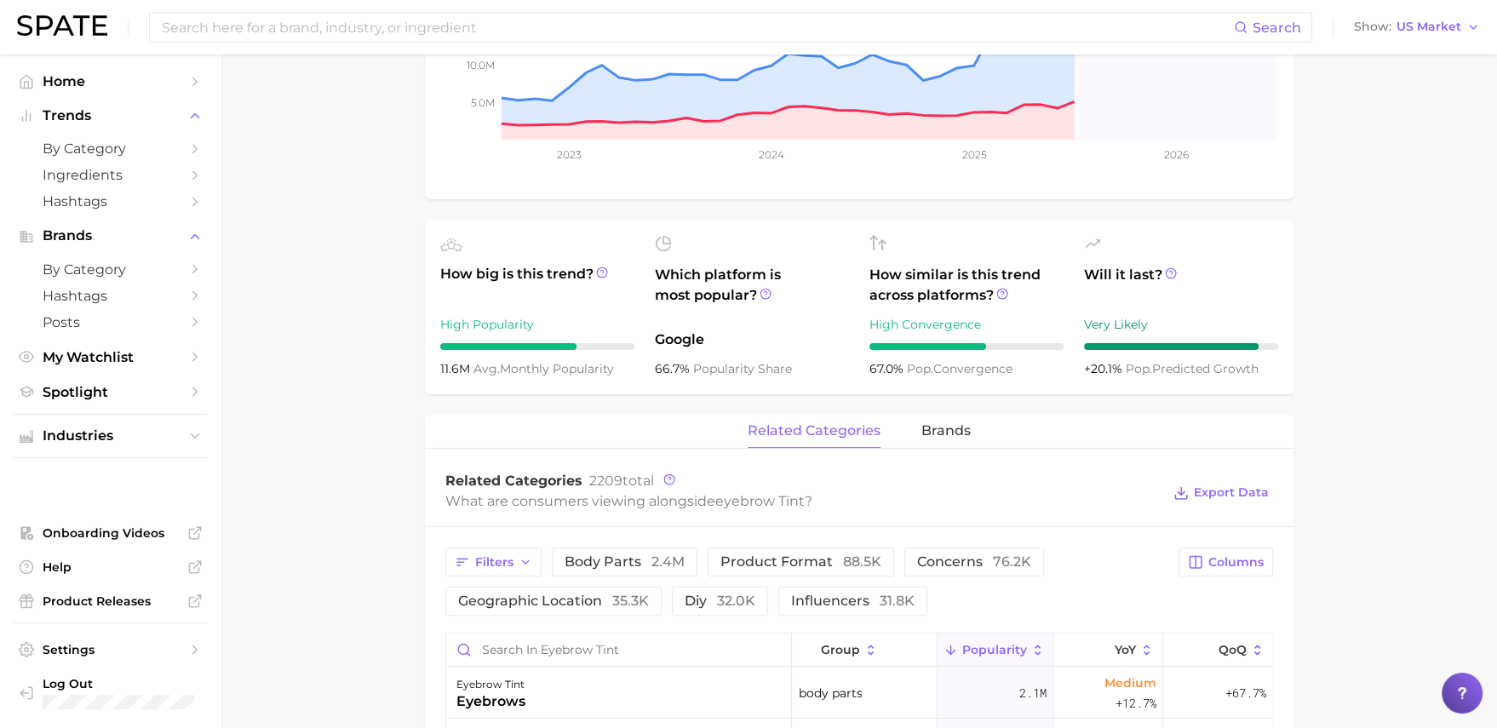
scroll to position [432, 0]
click at [937, 428] on span "brands" at bounding box center [946, 429] width 49 height 15
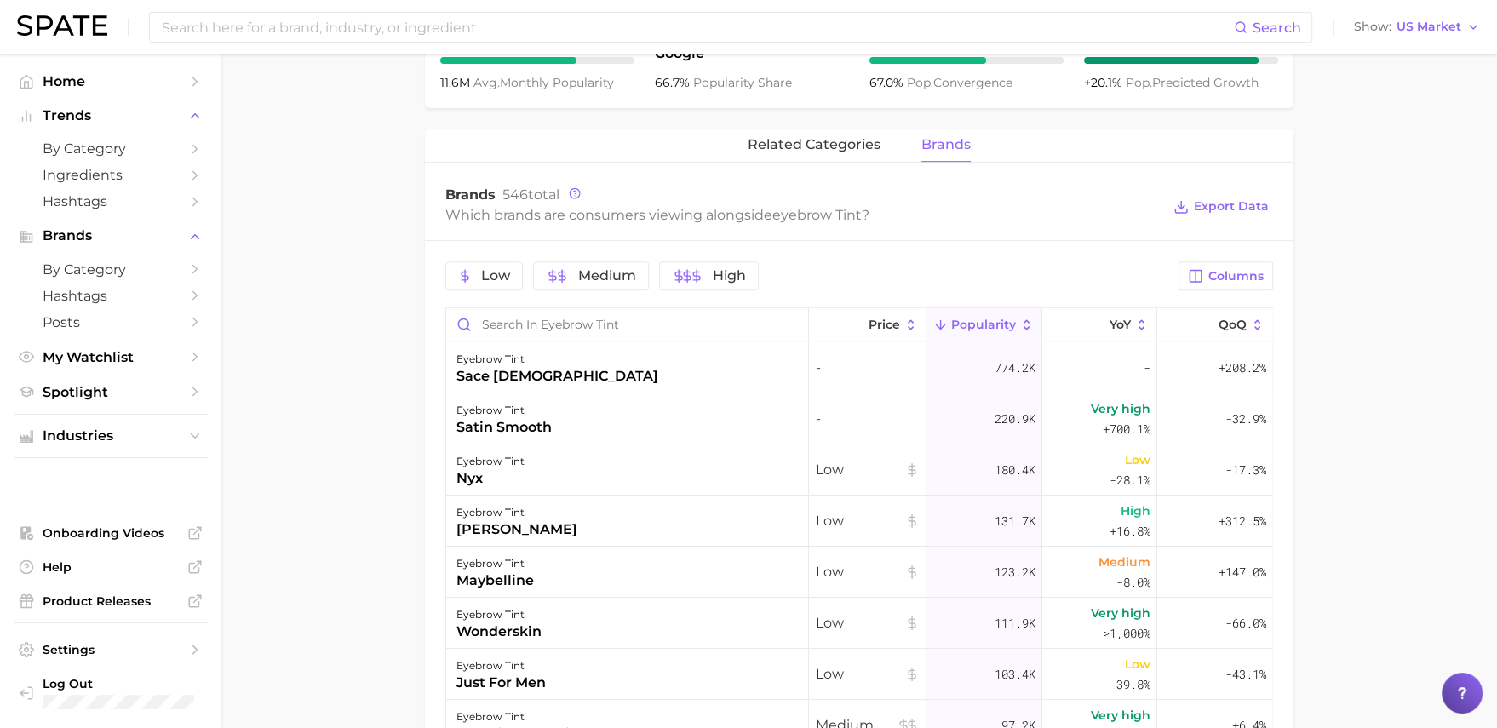
scroll to position [844, 0]
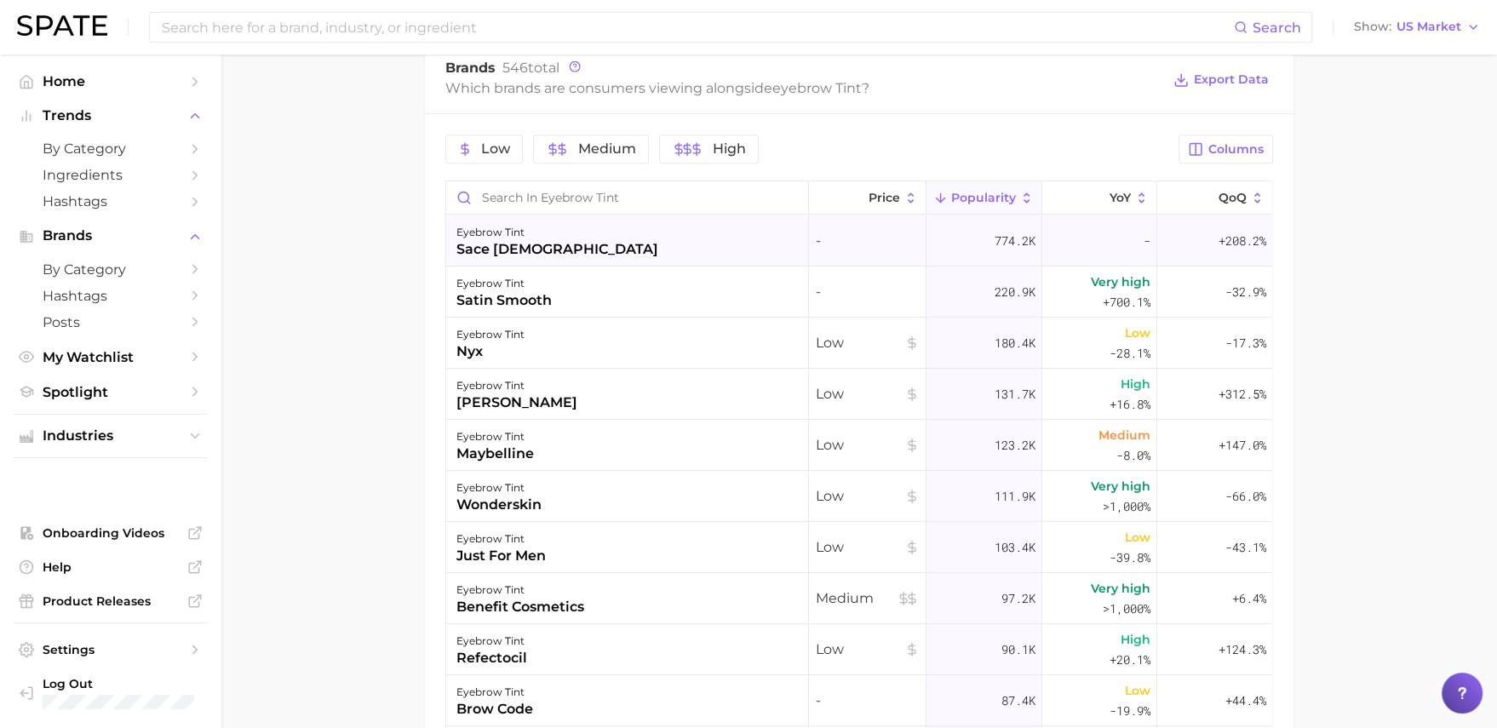
click at [724, 236] on div "eyebrow tint sace [DEMOGRAPHIC_DATA]" at bounding box center [627, 241] width 363 height 51
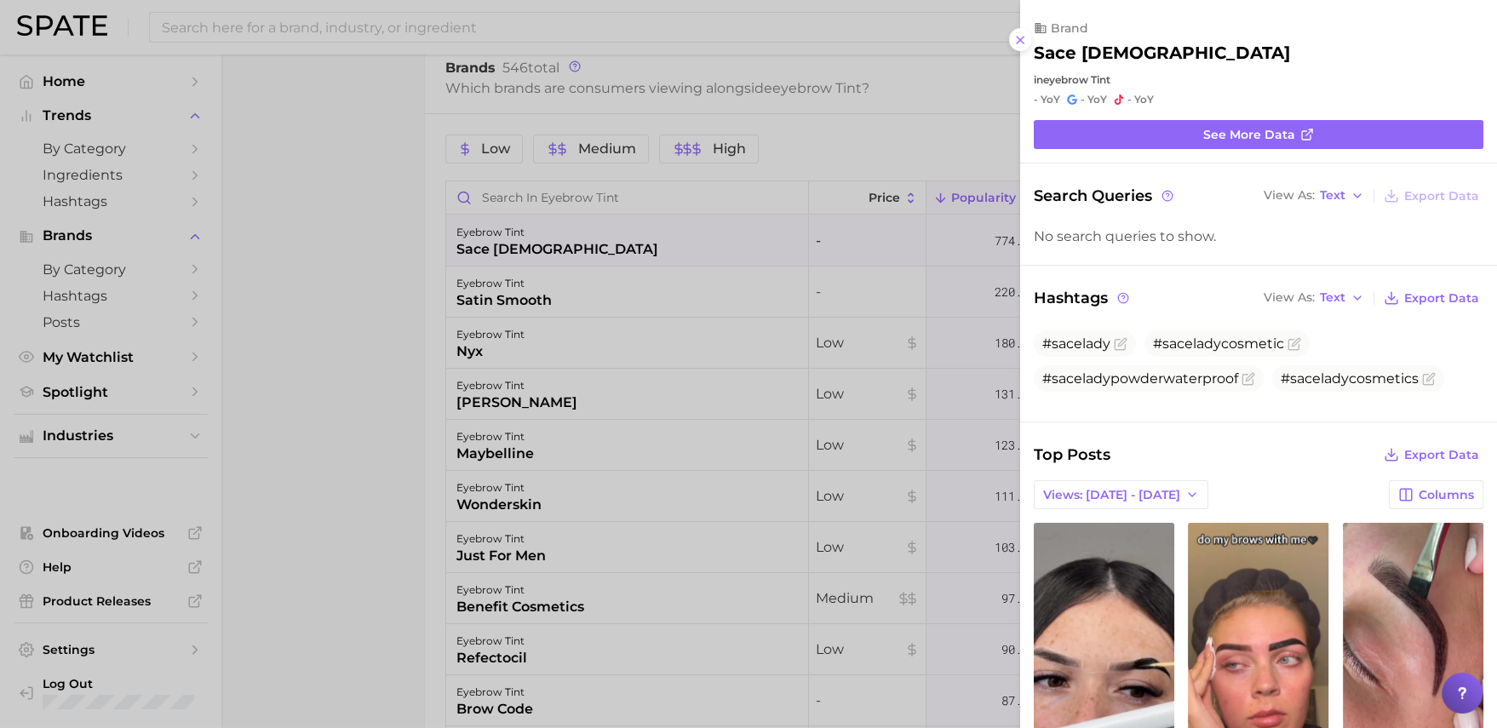
scroll to position [0, 0]
click at [729, 354] on div at bounding box center [748, 364] width 1497 height 728
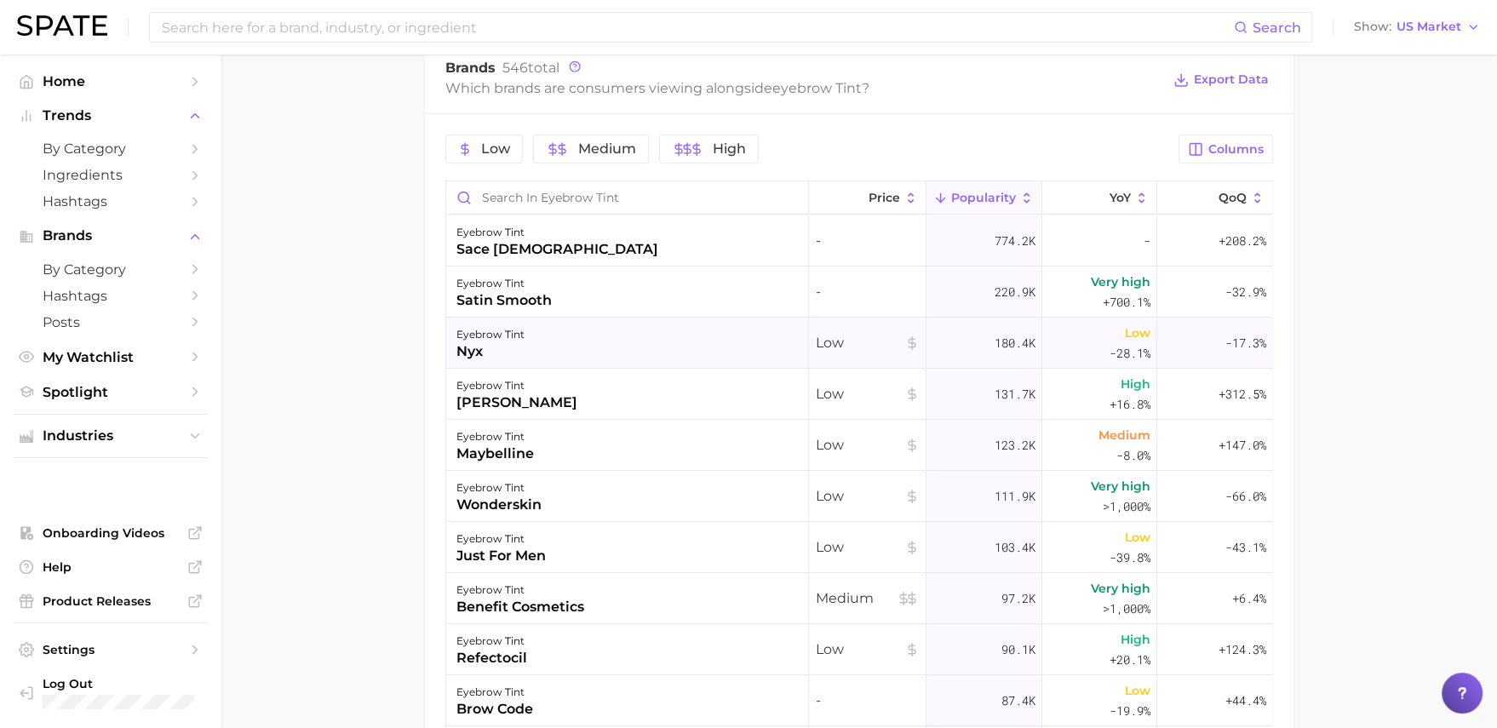
click at [628, 336] on div "eyebrow tint nyx" at bounding box center [627, 343] width 363 height 51
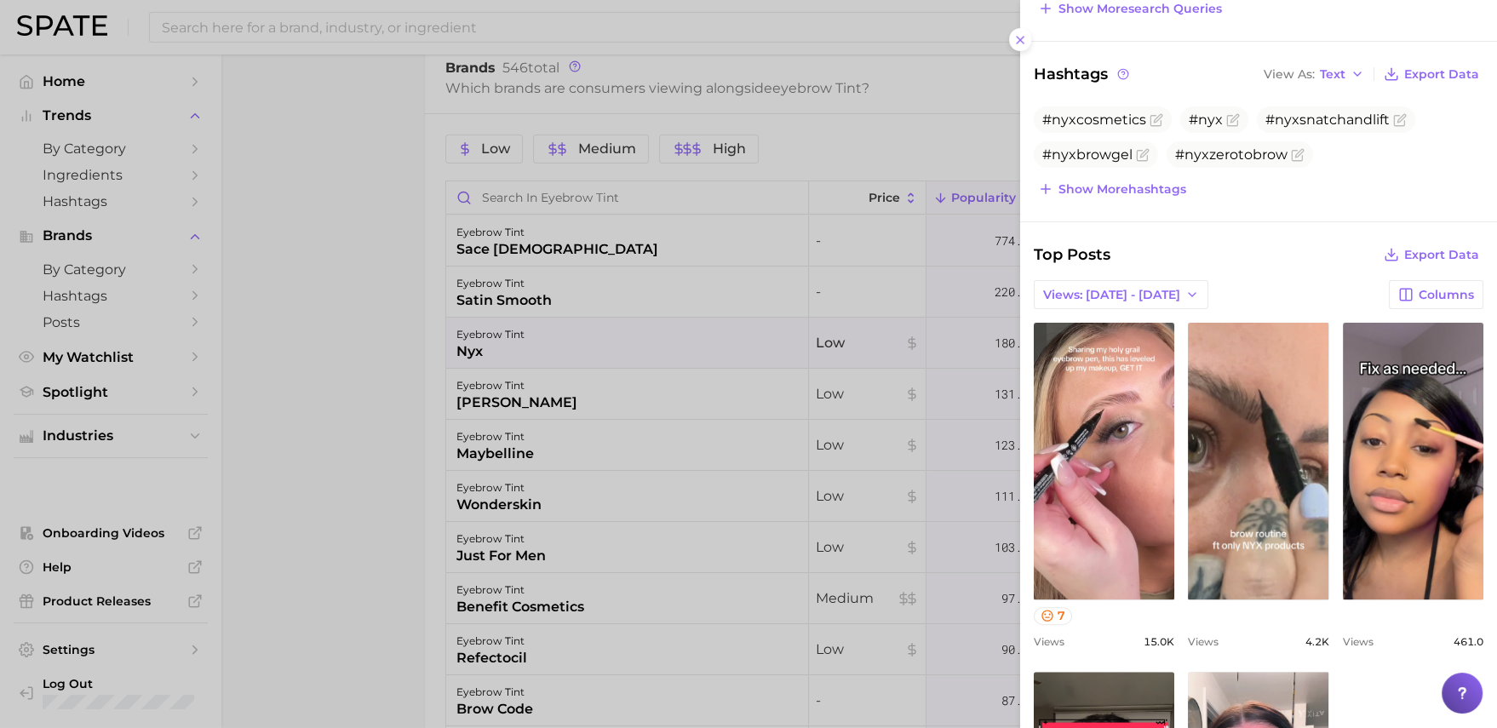
click at [825, 325] on div at bounding box center [748, 364] width 1497 height 728
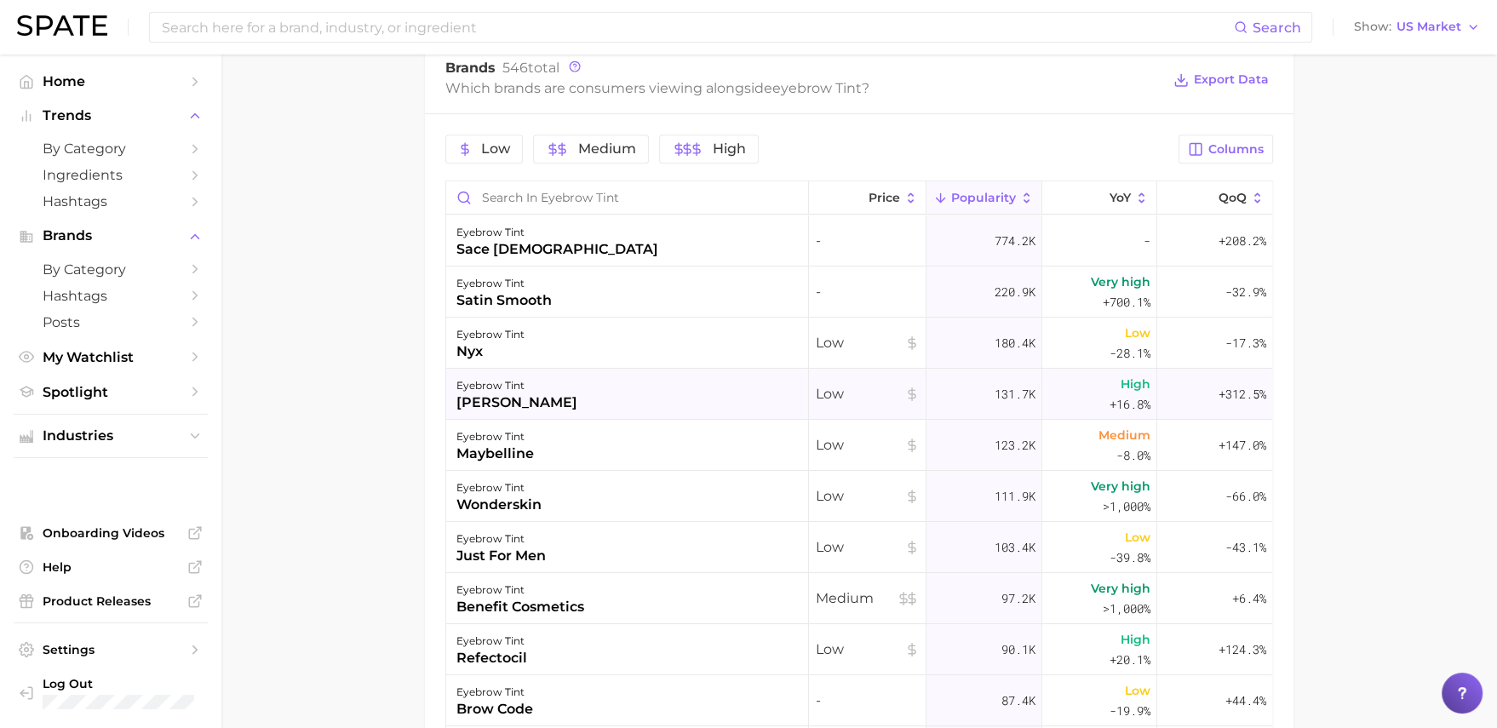
click at [706, 376] on div "eyebrow tint [PERSON_NAME]" at bounding box center [627, 394] width 363 height 51
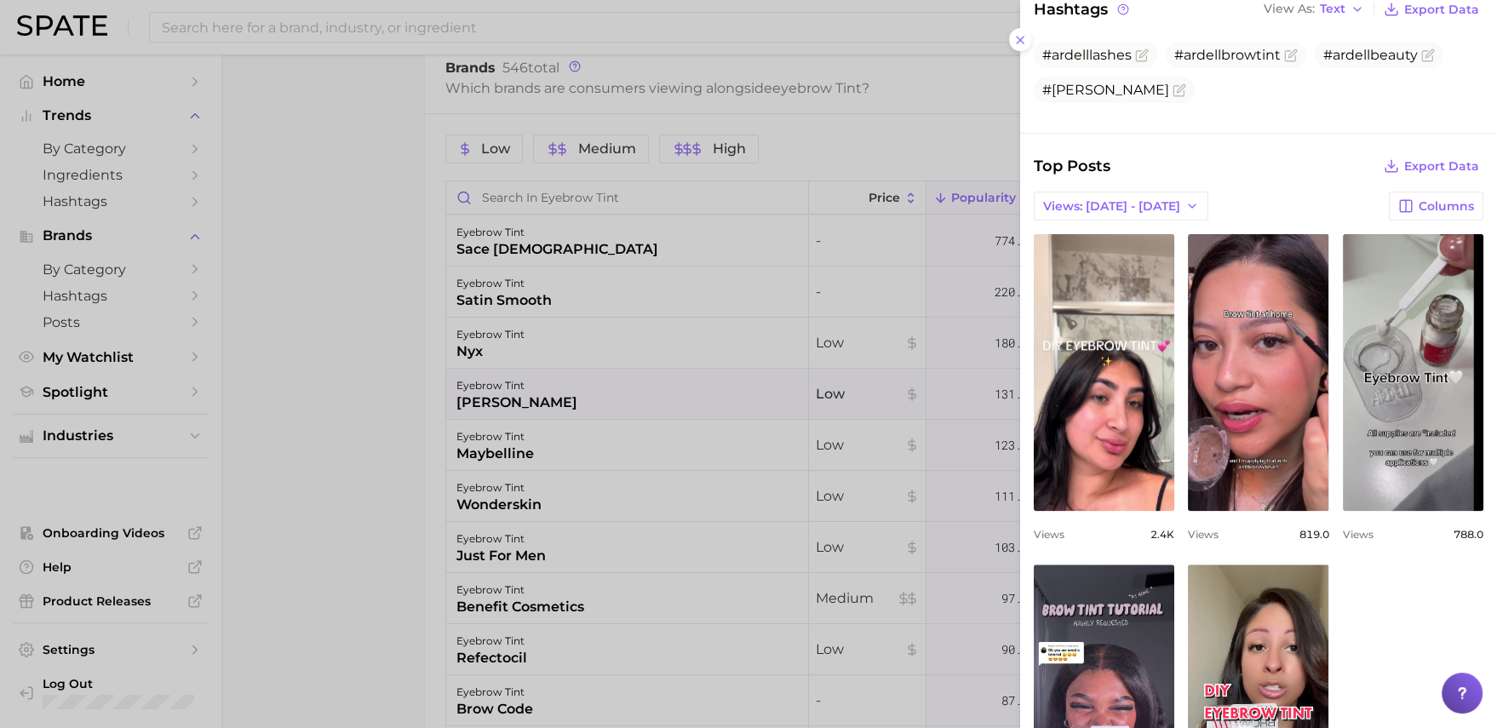
click at [662, 104] on div at bounding box center [748, 364] width 1497 height 728
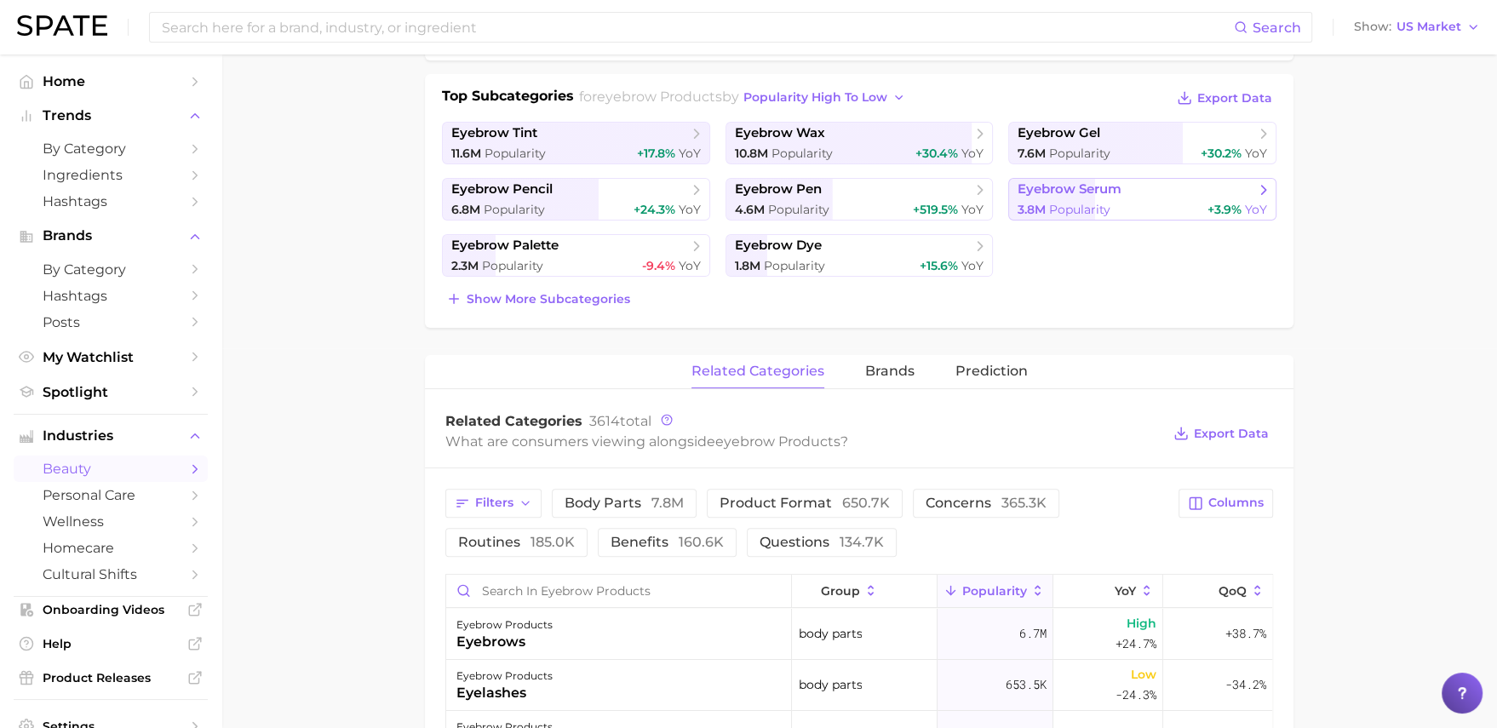
click at [1118, 216] on link "eyebrow serum 3.8m Popularity +3.9% YoY" at bounding box center [1143, 199] width 268 height 43
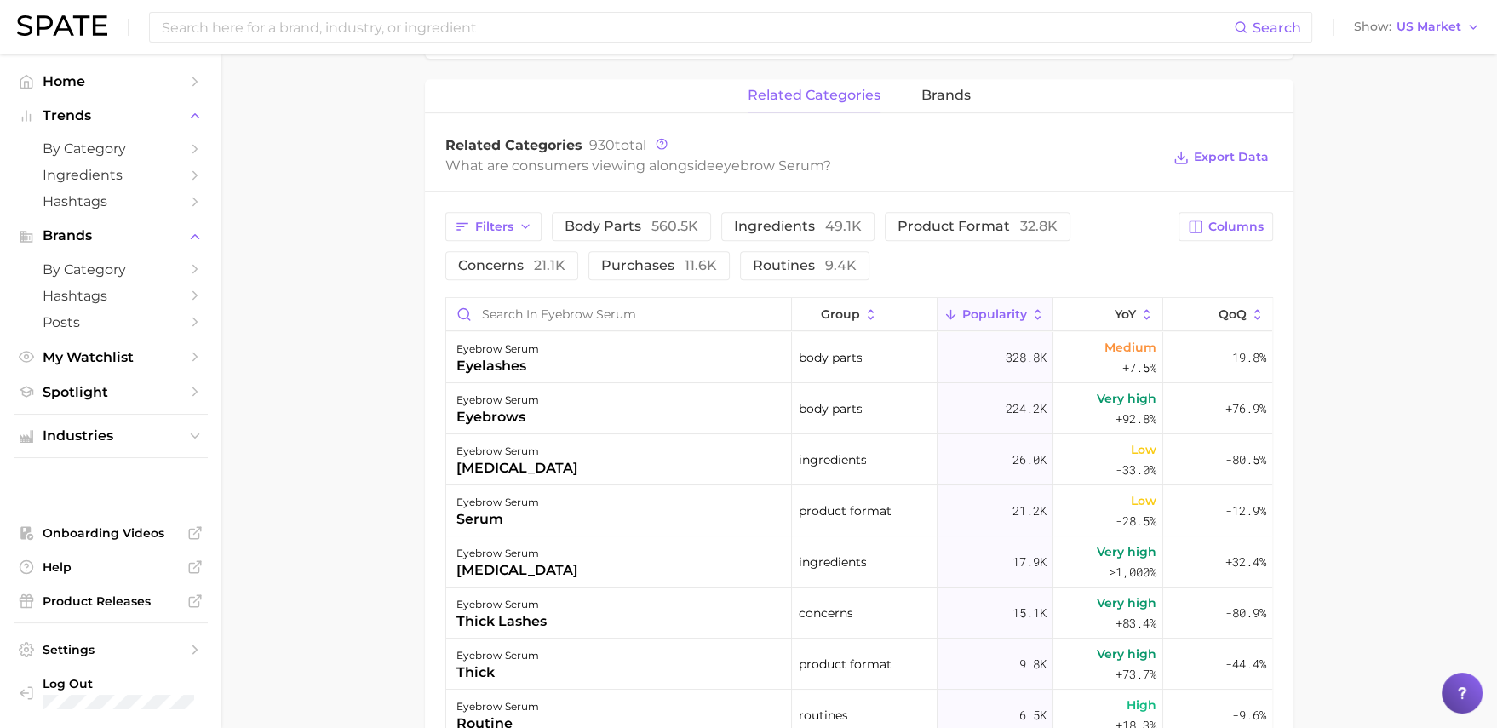
click at [908, 99] on div "related categories brands" at bounding box center [859, 96] width 869 height 34
click at [922, 97] on span "brands" at bounding box center [946, 95] width 49 height 15
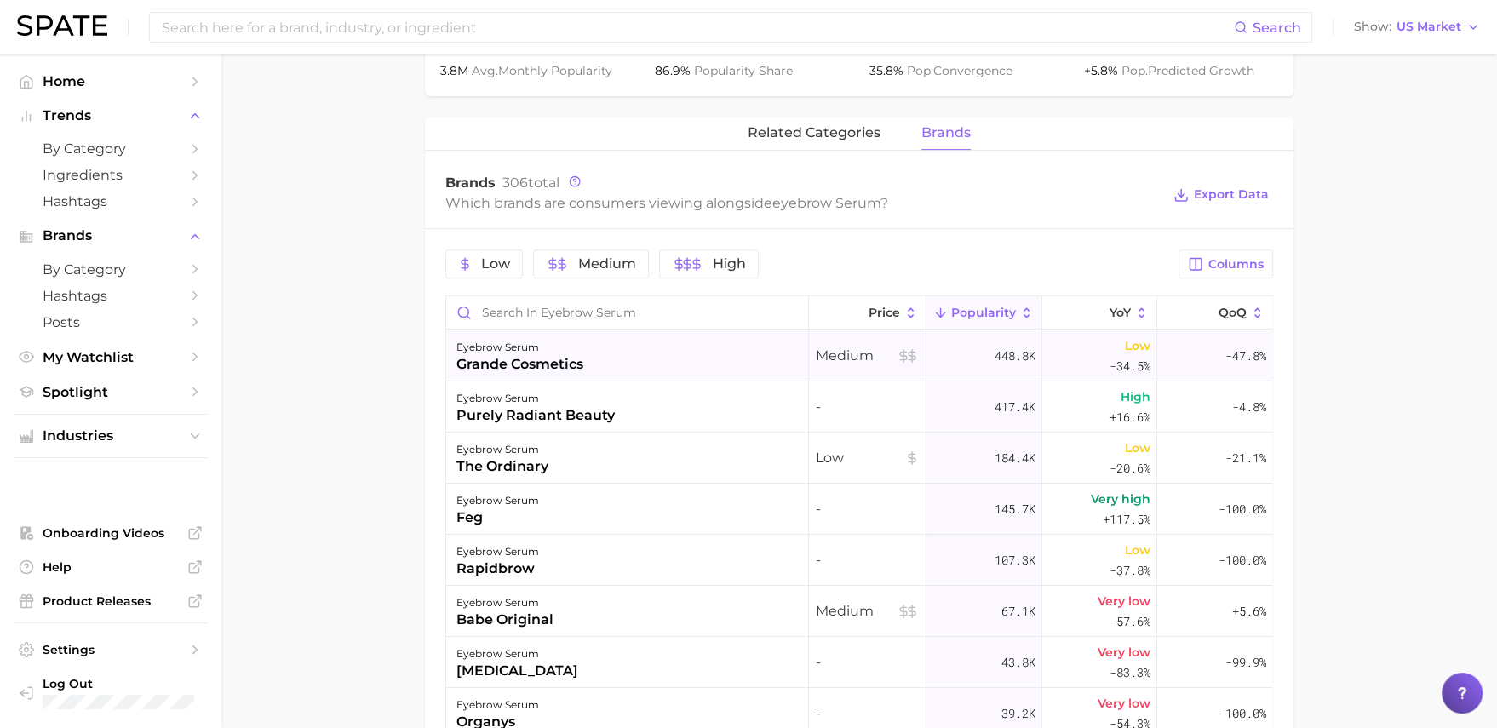
click at [587, 347] on div "eyebrow serum grande cosmetics" at bounding box center [627, 355] width 363 height 51
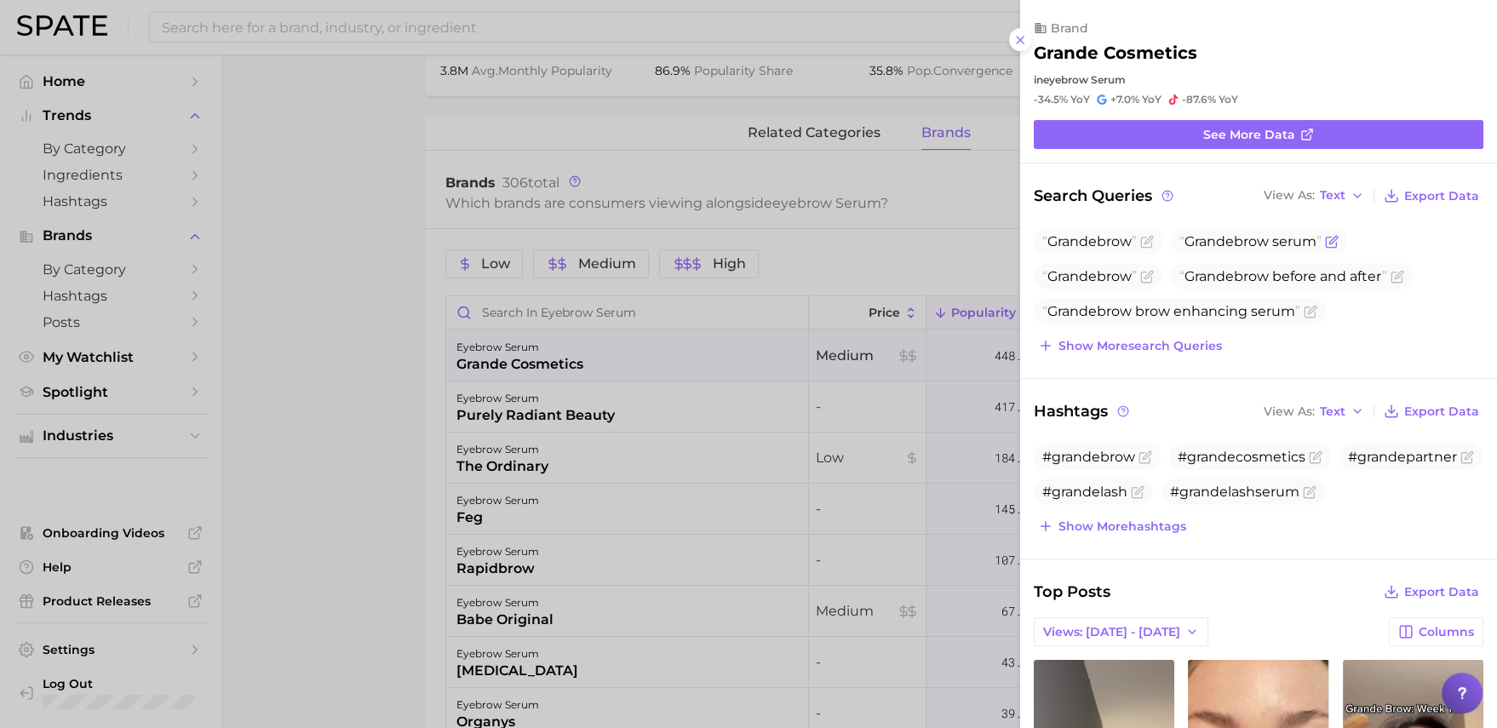
click at [1222, 244] on span "Grande" at bounding box center [1209, 241] width 49 height 16
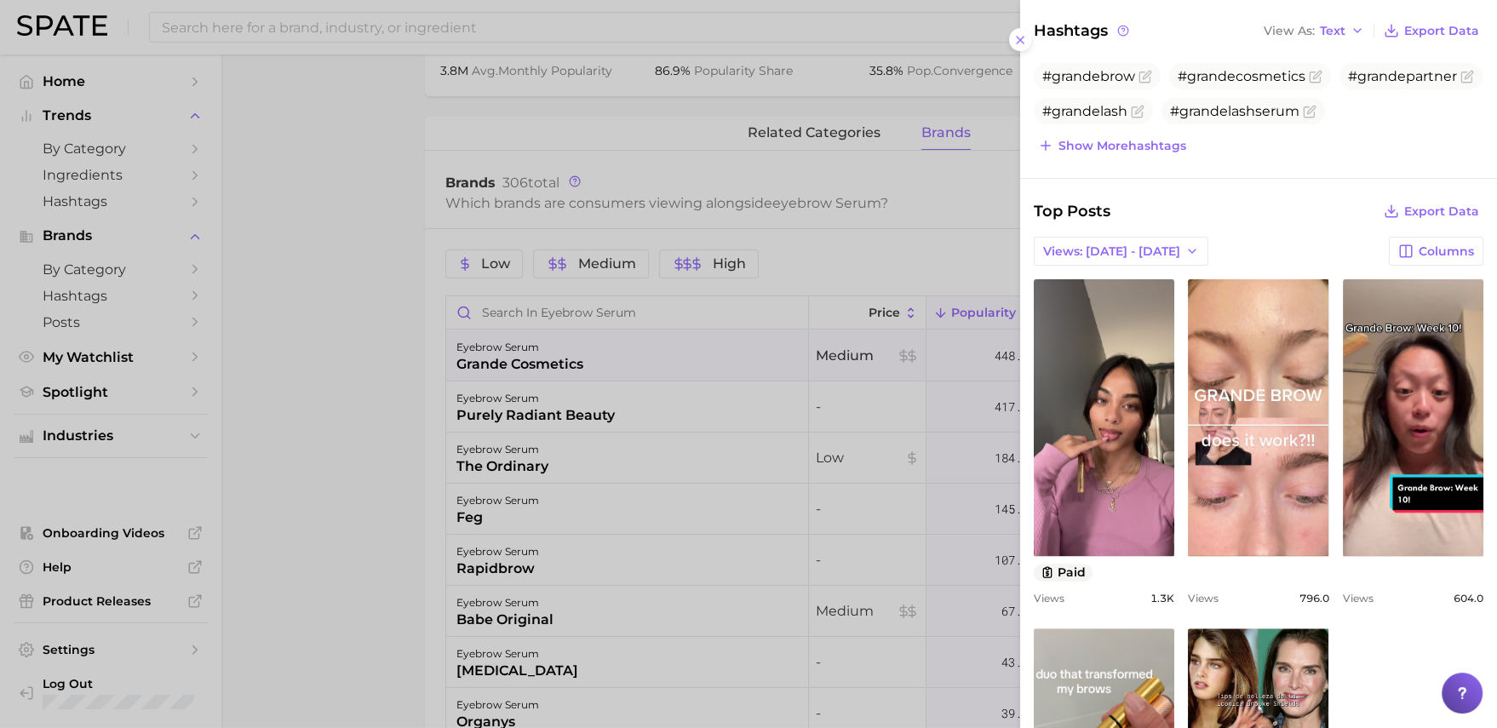
click at [775, 554] on div at bounding box center [748, 364] width 1497 height 728
